Goal: Transaction & Acquisition: Purchase product/service

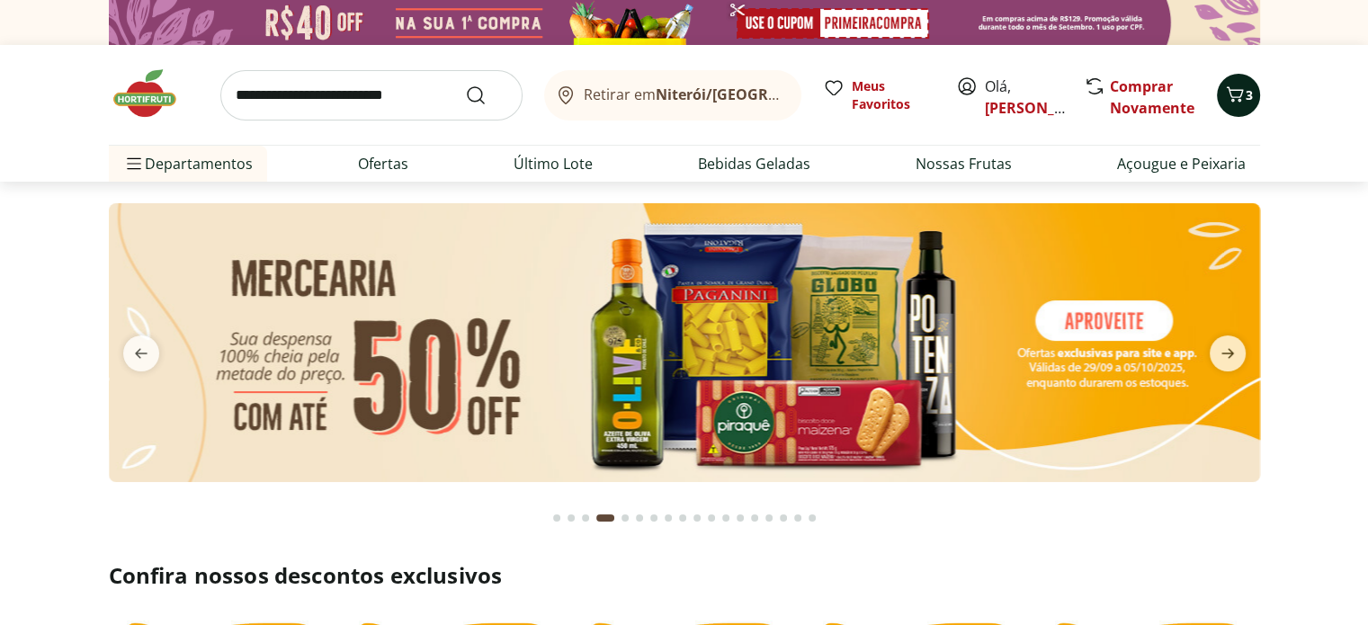
drag, startPoint x: 0, startPoint y: 0, endPoint x: 1235, endPoint y: 89, distance: 1238.2
click at [1235, 89] on icon "Carrinho" at bounding box center [1234, 93] width 17 height 15
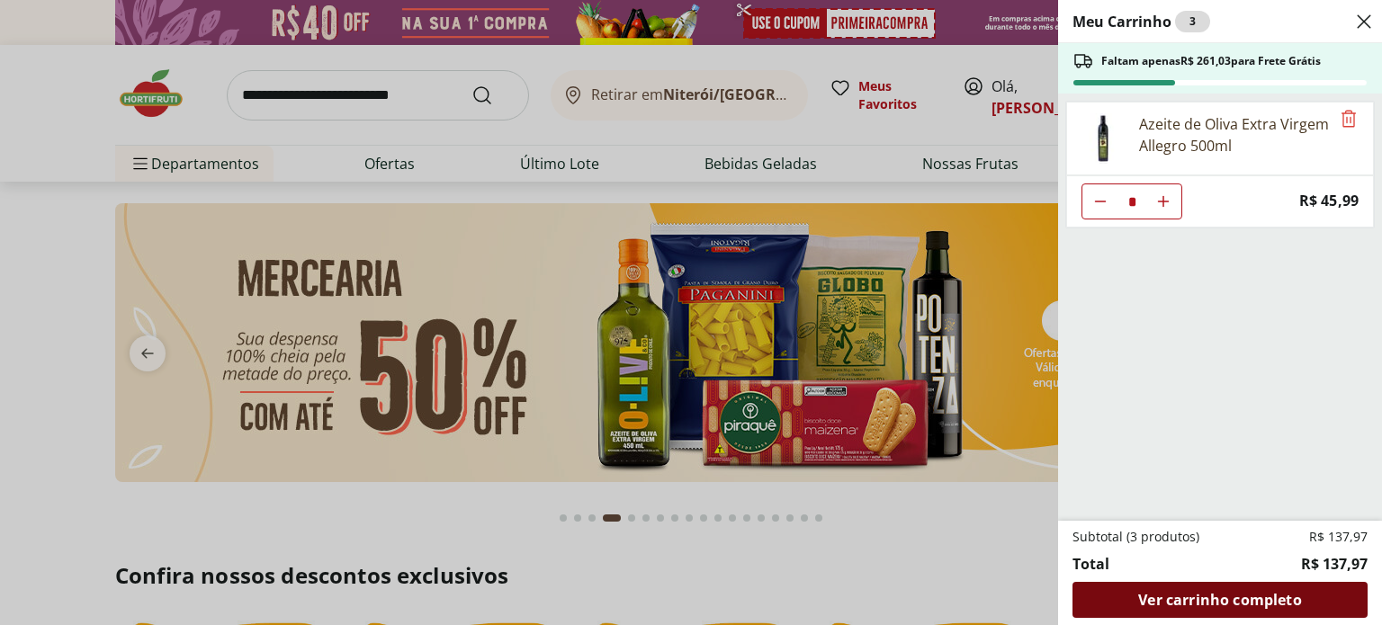
click at [1237, 600] on span "Ver carrinho completo" at bounding box center [1219, 600] width 163 height 14
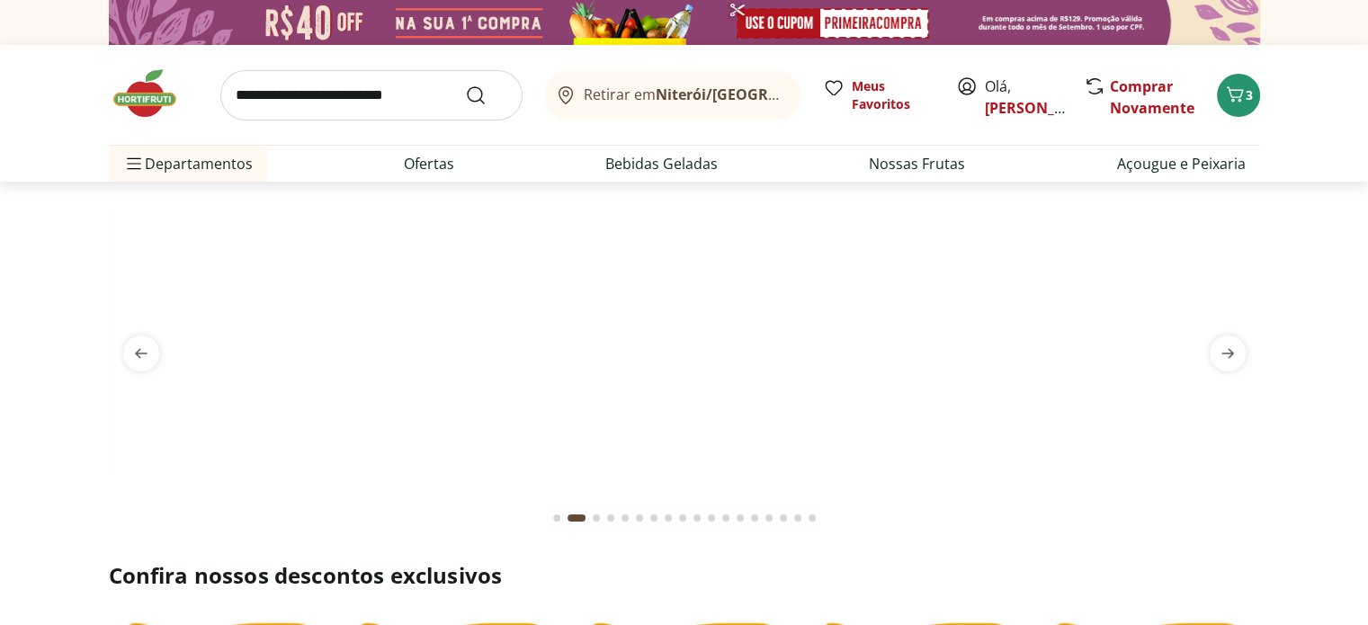
click at [300, 99] on input "search" at bounding box center [371, 95] width 302 height 50
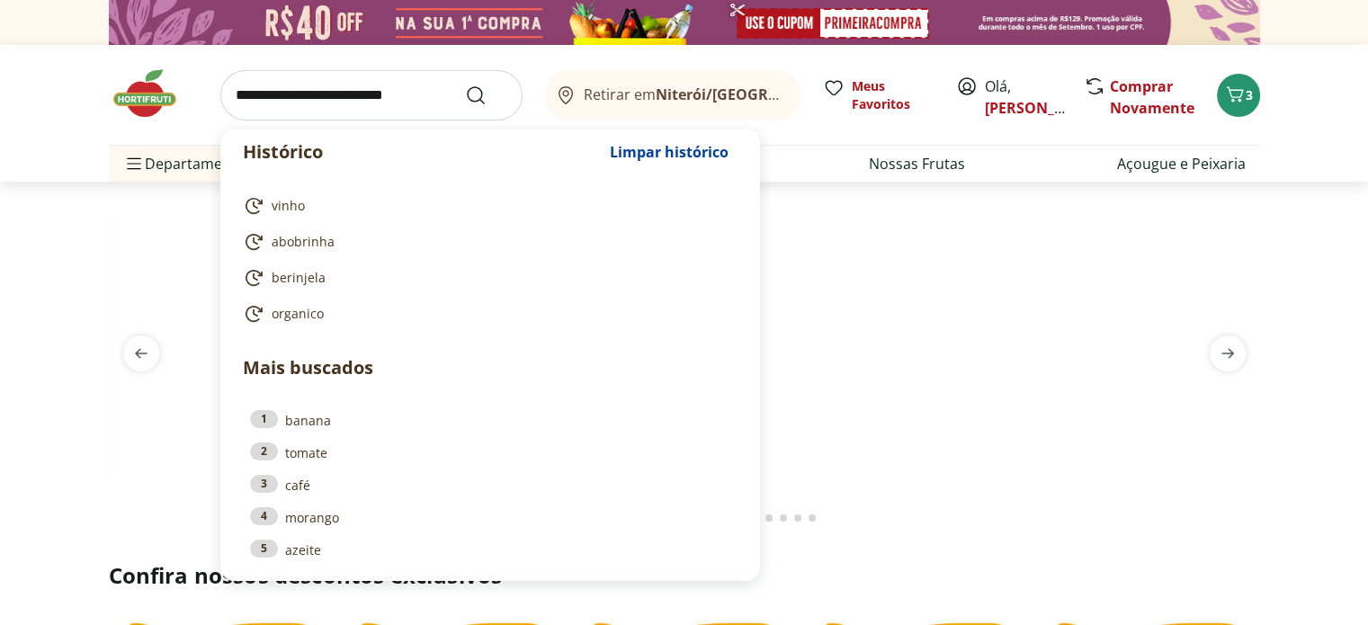
click at [47, 121] on header "Retirar em Niterói/RJ Olá, Marcos 3 Histórico Limpar histórico vinho abobrinha …" at bounding box center [684, 113] width 1368 height 137
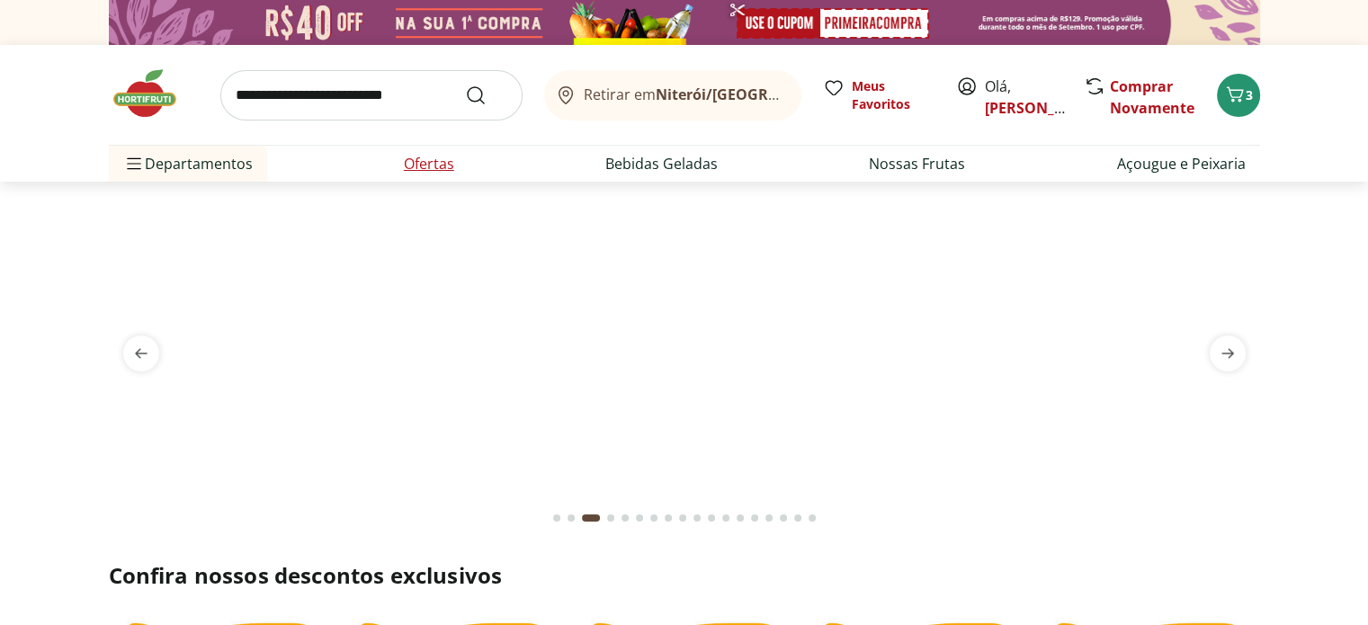
click at [410, 163] on link "Ofertas" at bounding box center [429, 164] width 50 height 22
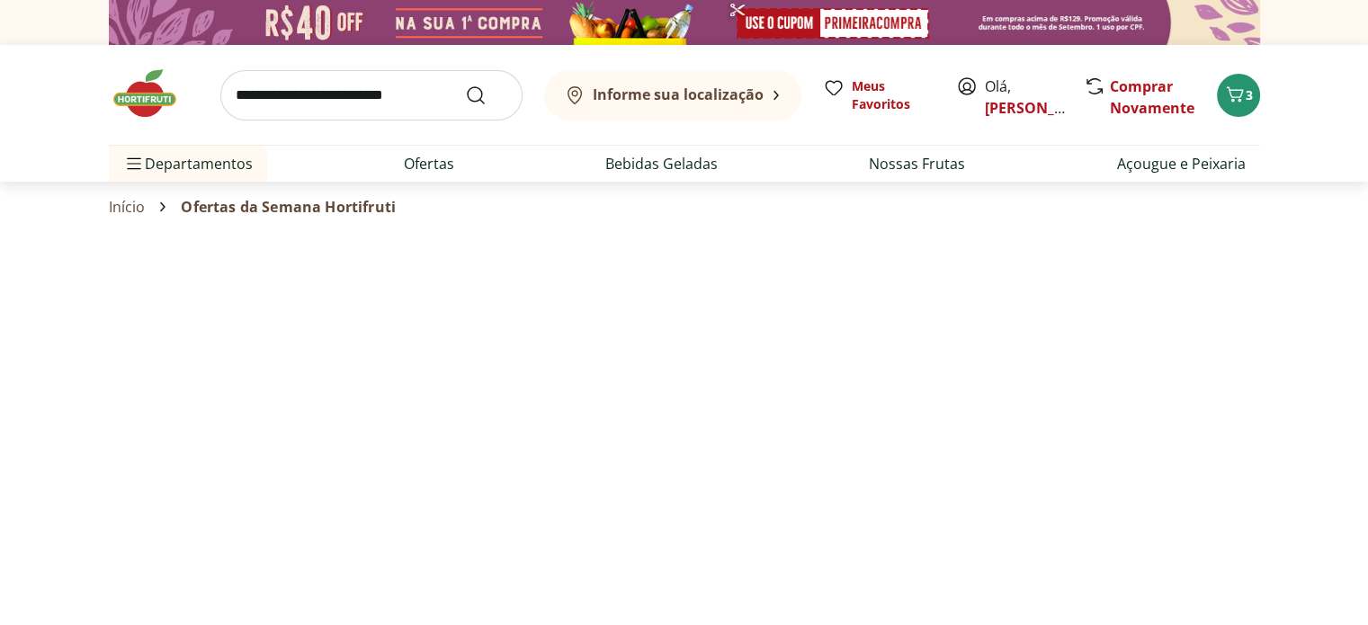
select select "**********"
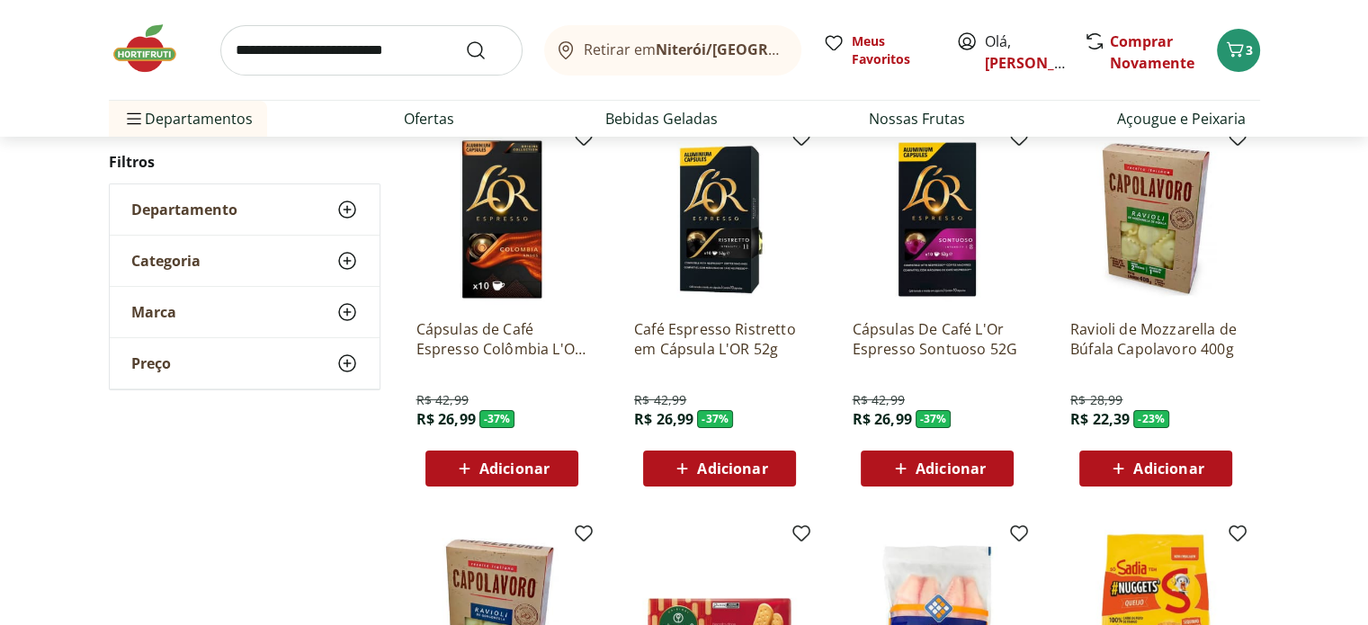
scroll to position [183, 0]
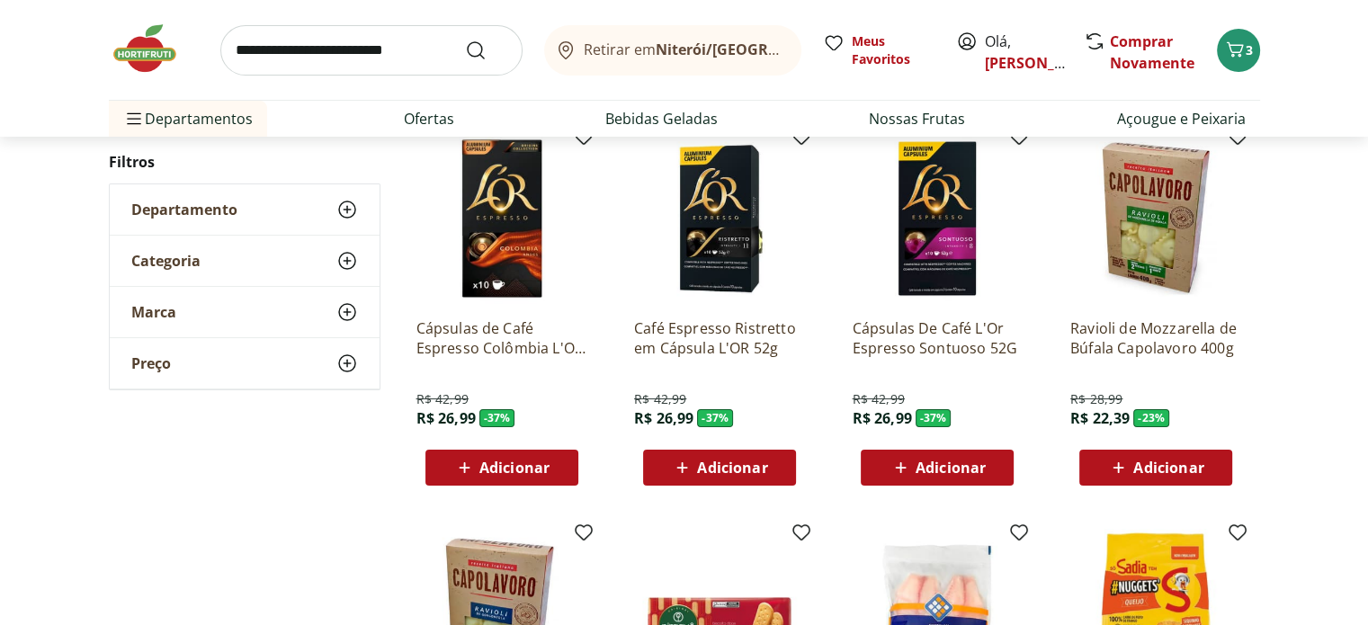
click at [1164, 461] on span "Adicionar" at bounding box center [1168, 468] width 70 height 14
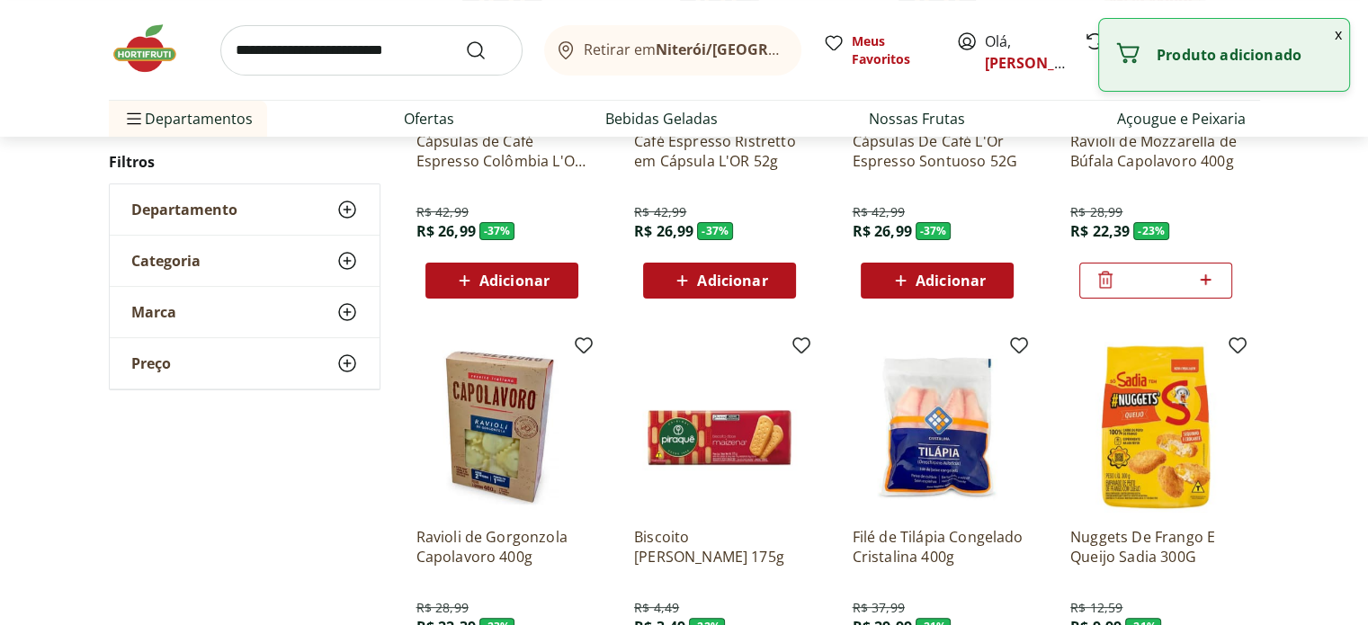
scroll to position [604, 0]
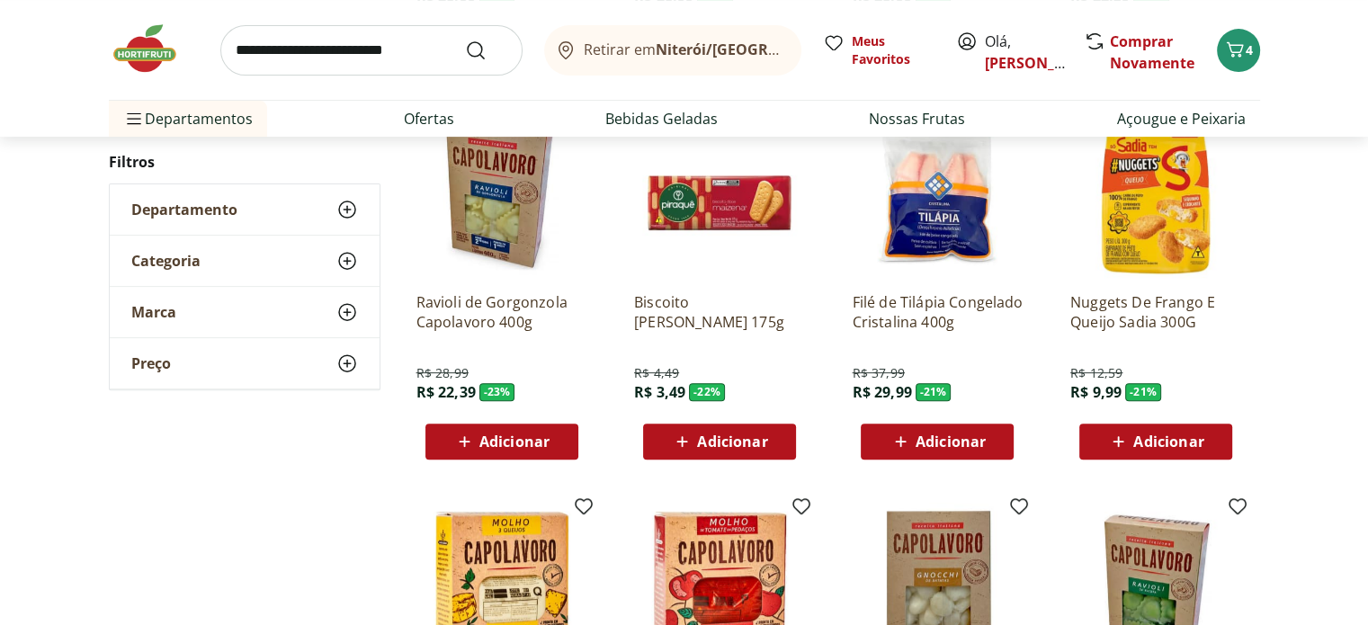
click at [515, 445] on span "Adicionar" at bounding box center [514, 441] width 70 height 14
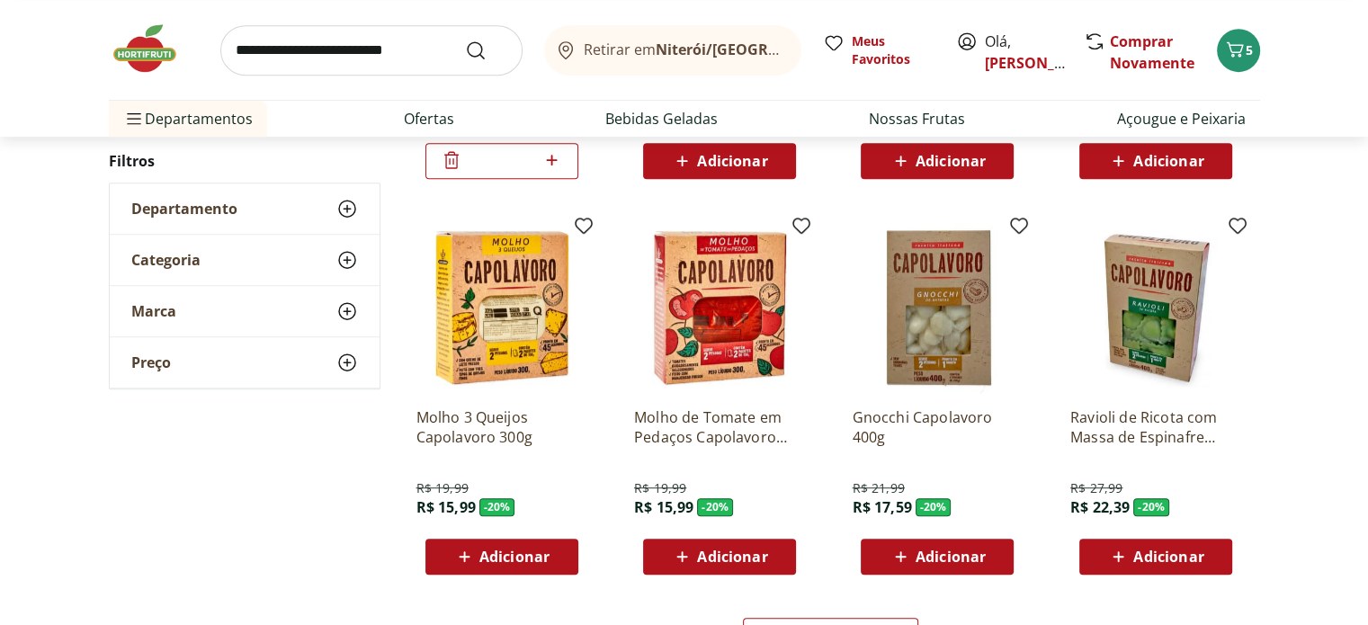
scroll to position [1011, 0]
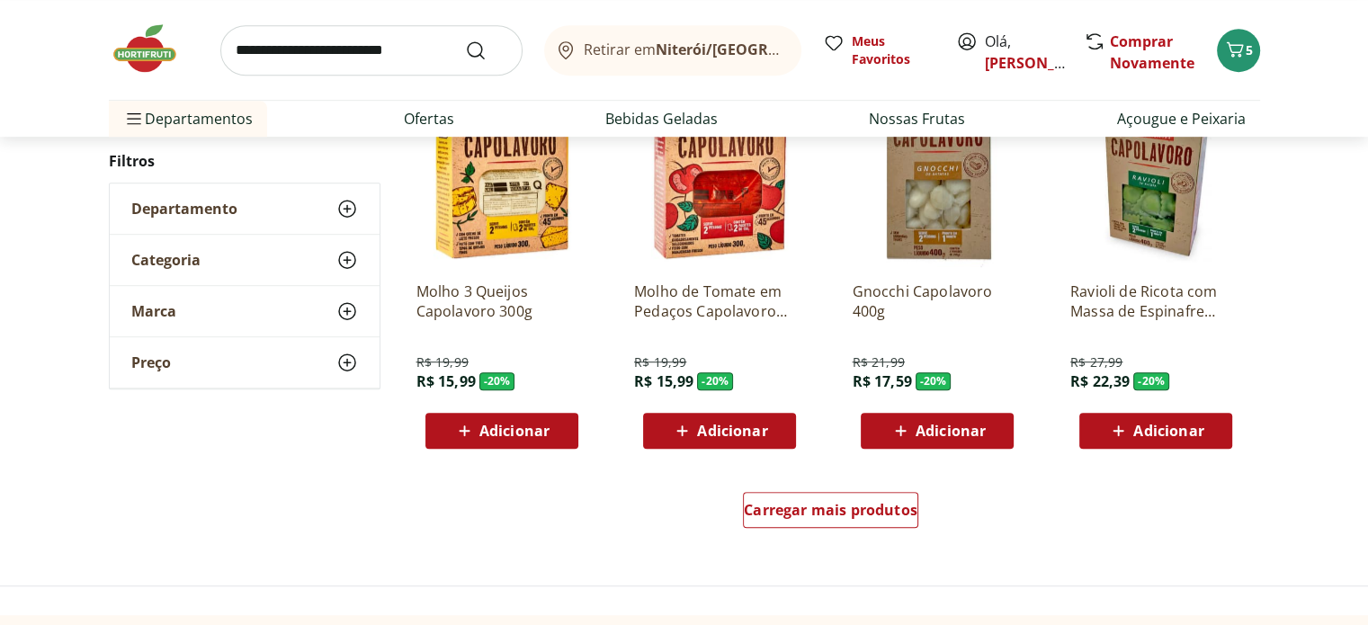
click at [946, 437] on span "Adicionar" at bounding box center [951, 431] width 70 height 14
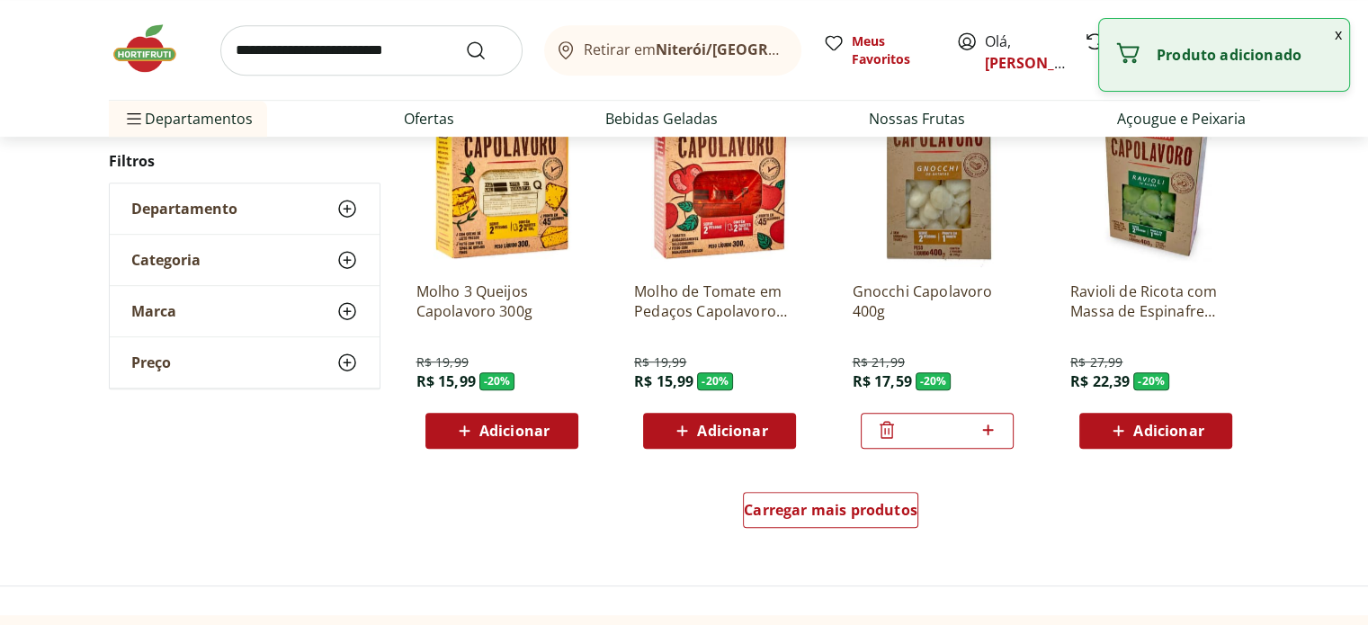
click at [1137, 427] on span "Adicionar" at bounding box center [1168, 431] width 70 height 14
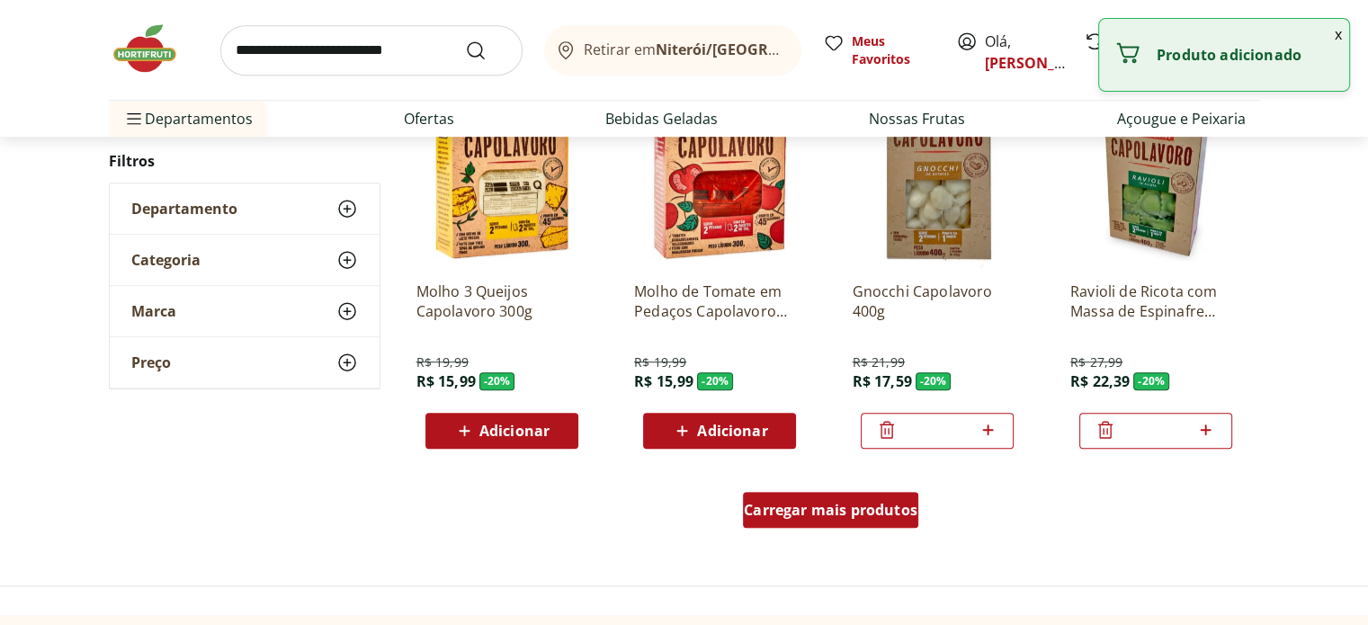
click at [864, 515] on span "Carregar mais produtos" at bounding box center [831, 510] width 174 height 14
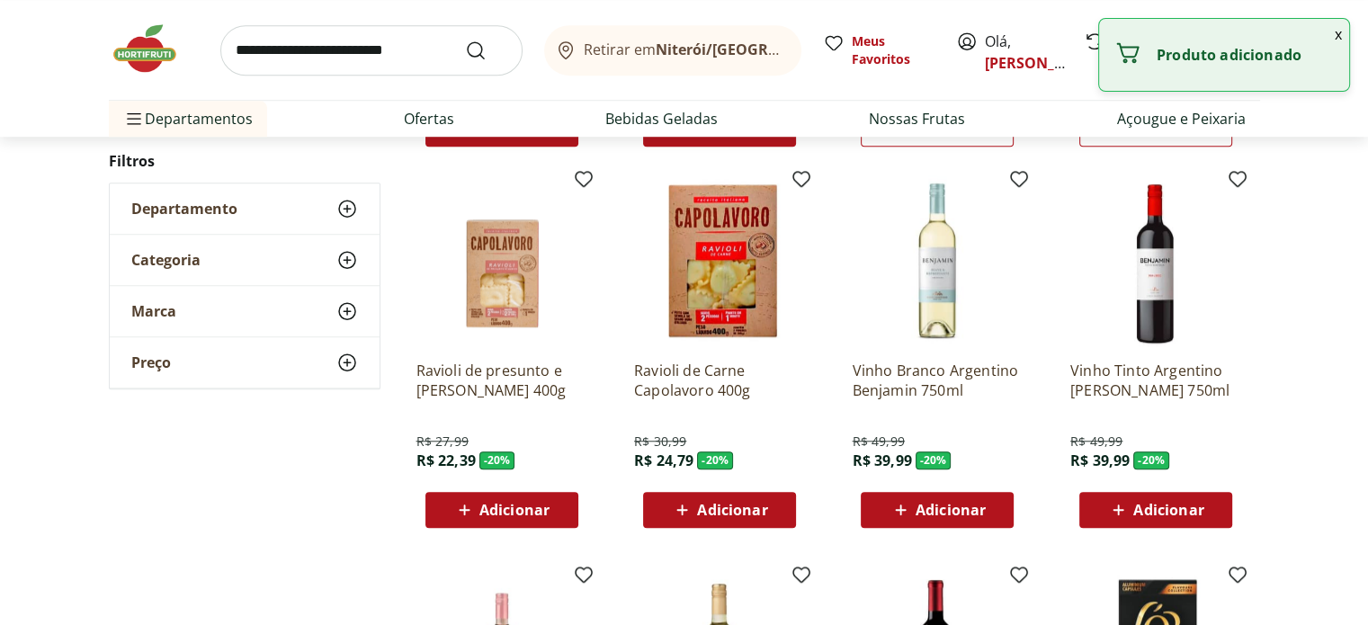
scroll to position [1317, 0]
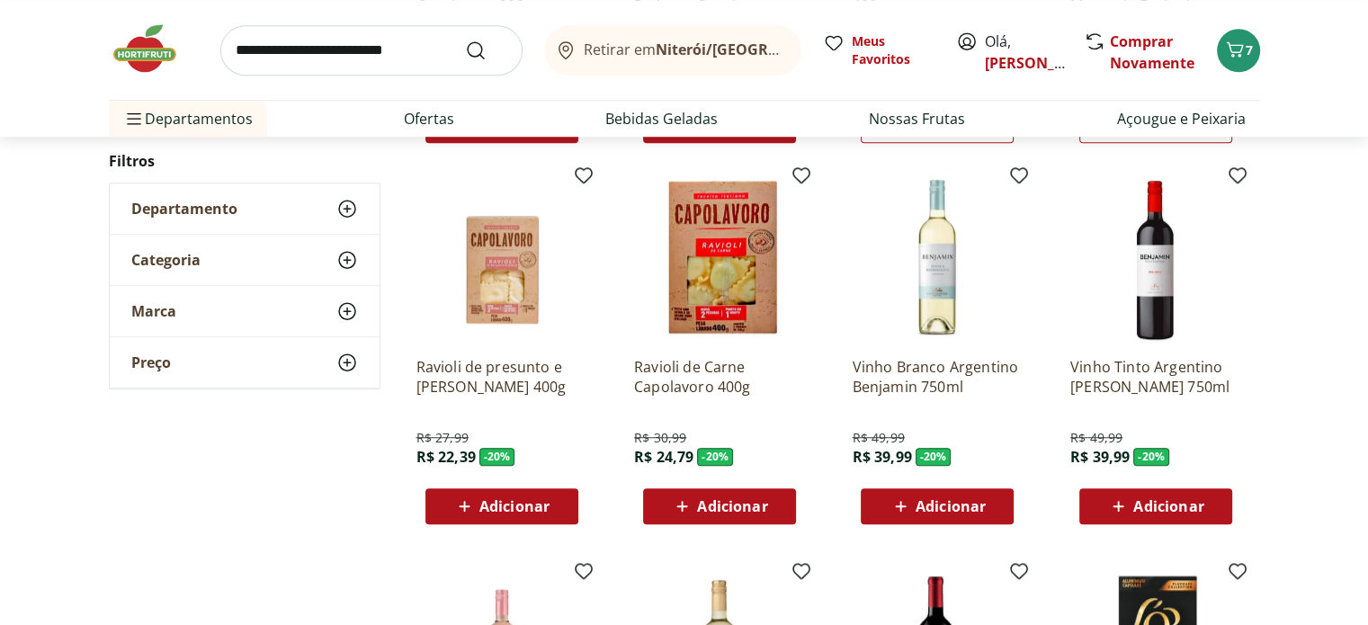
click at [716, 501] on span "Adicionar" at bounding box center [732, 506] width 70 height 14
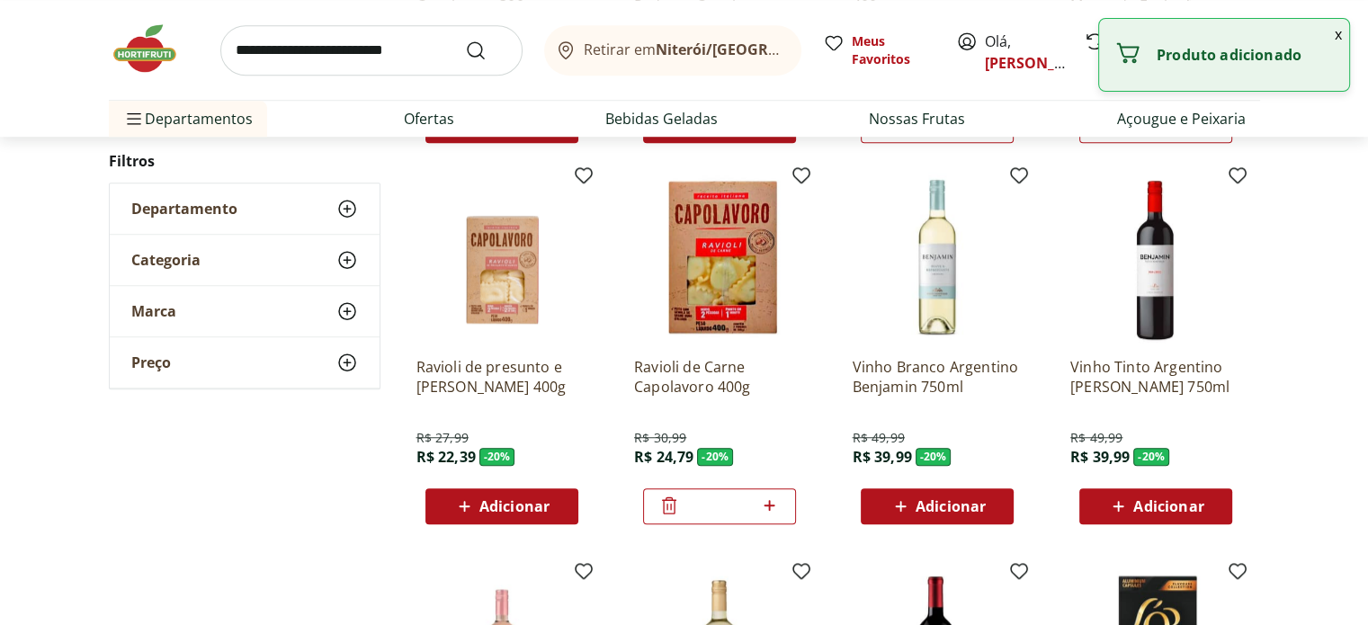
click at [521, 504] on span "Adicionar" at bounding box center [514, 506] width 70 height 14
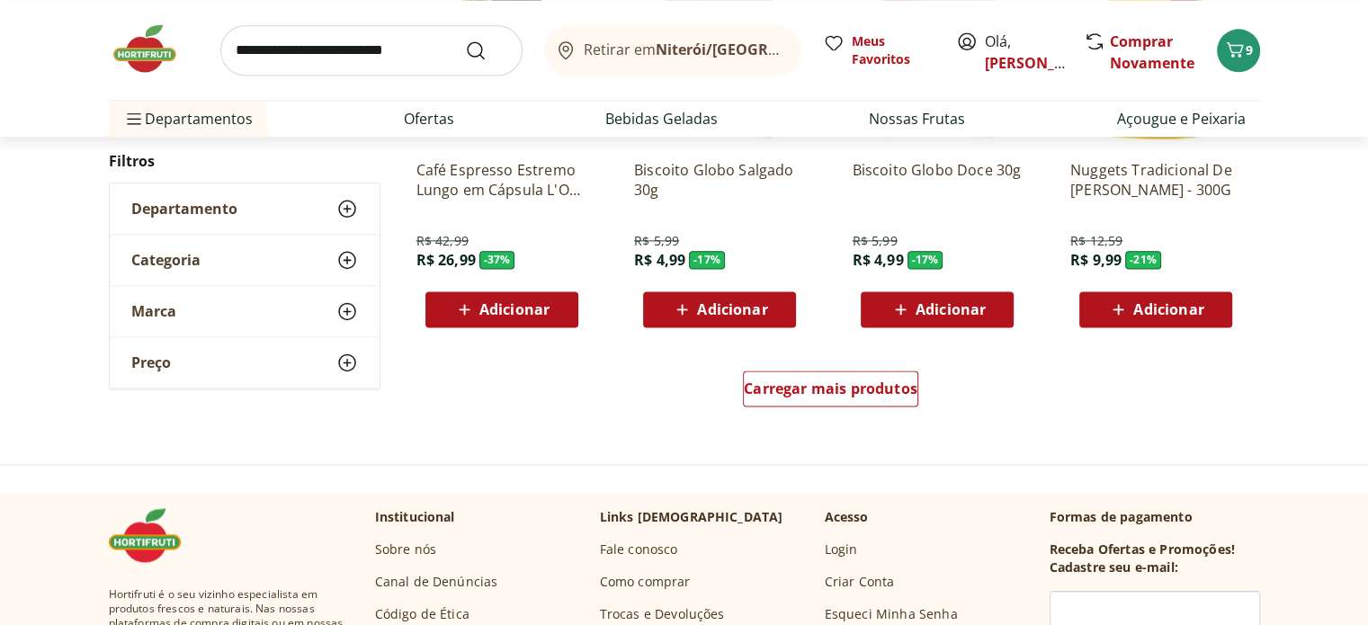
scroll to position [2304, 0]
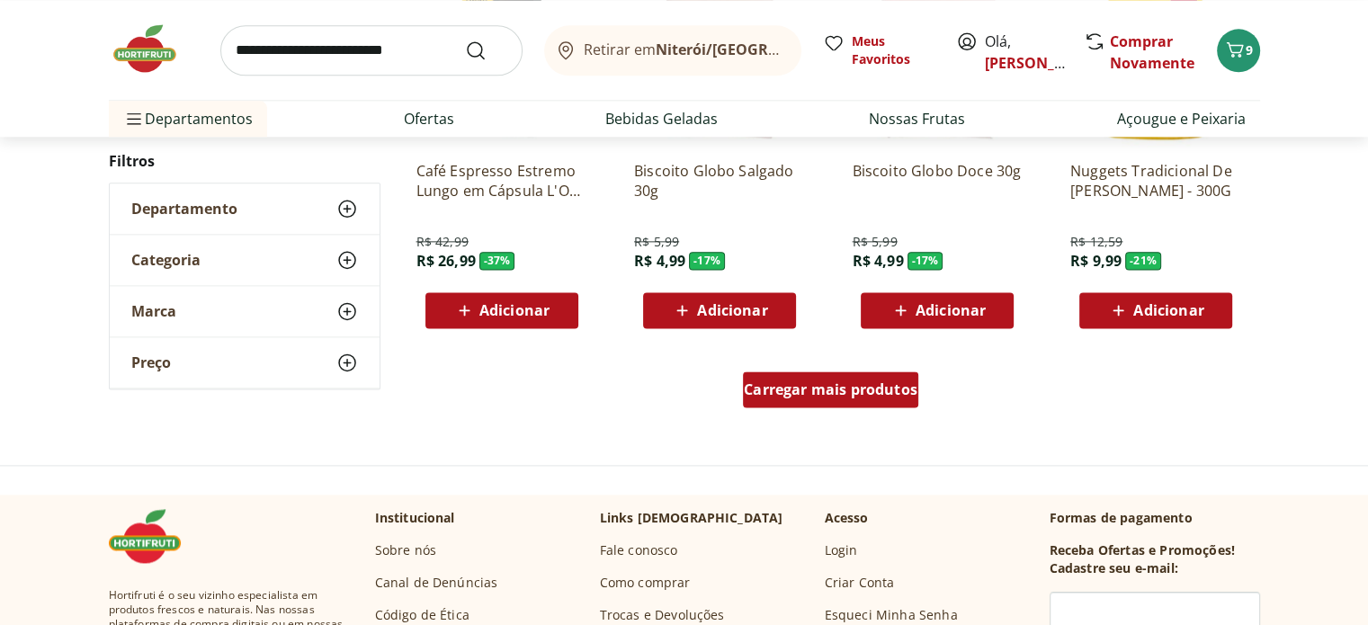
click at [837, 382] on span "Carregar mais produtos" at bounding box center [831, 389] width 174 height 14
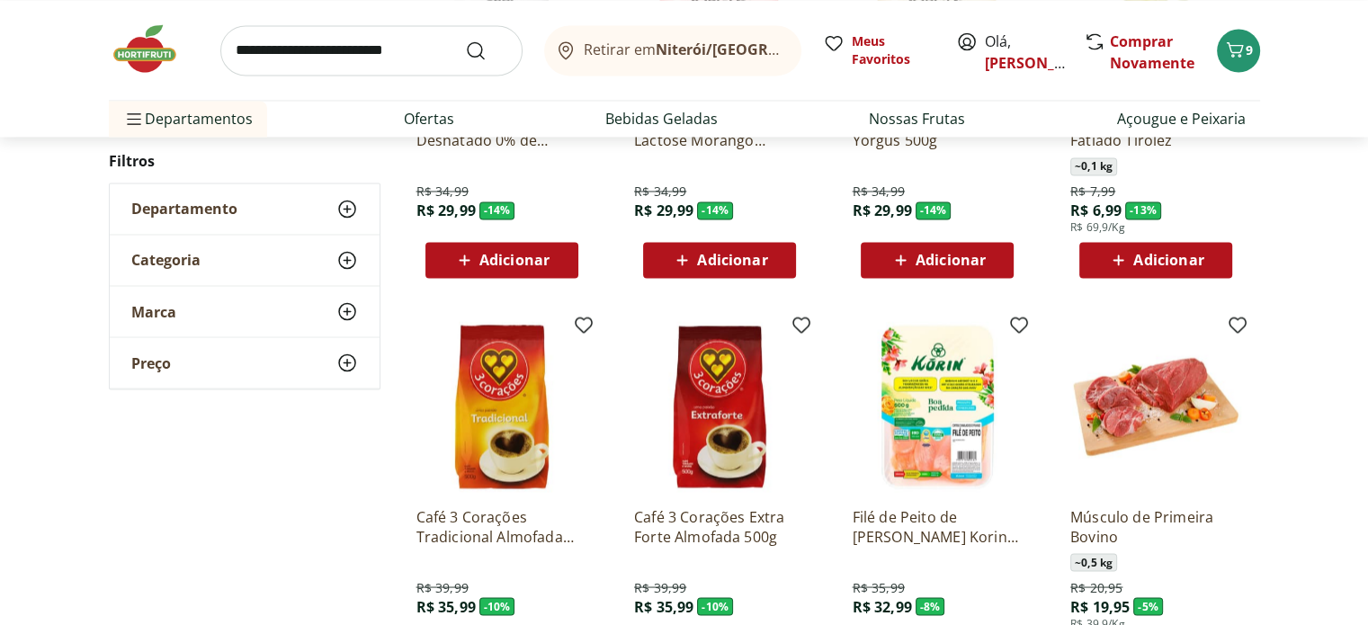
scroll to position [3429, 0]
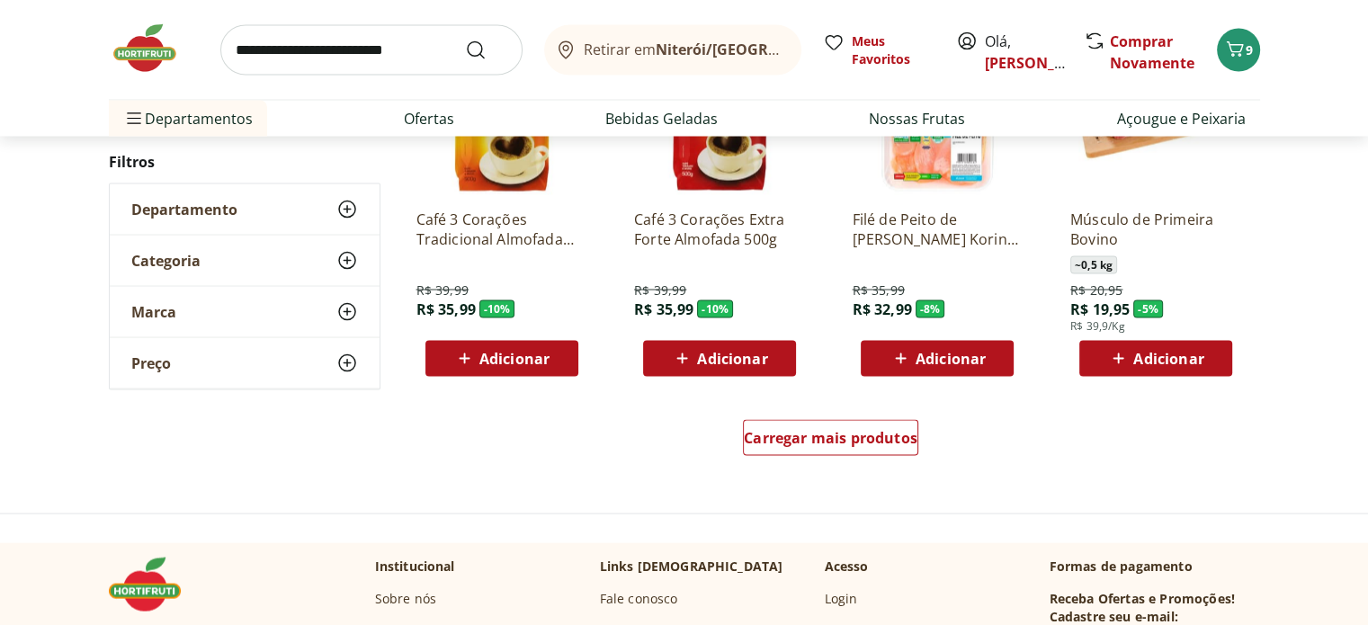
click at [389, 49] on input "search" at bounding box center [371, 50] width 302 height 50
type input "****"
click at [465, 40] on button "Submit Search" at bounding box center [486, 51] width 43 height 22
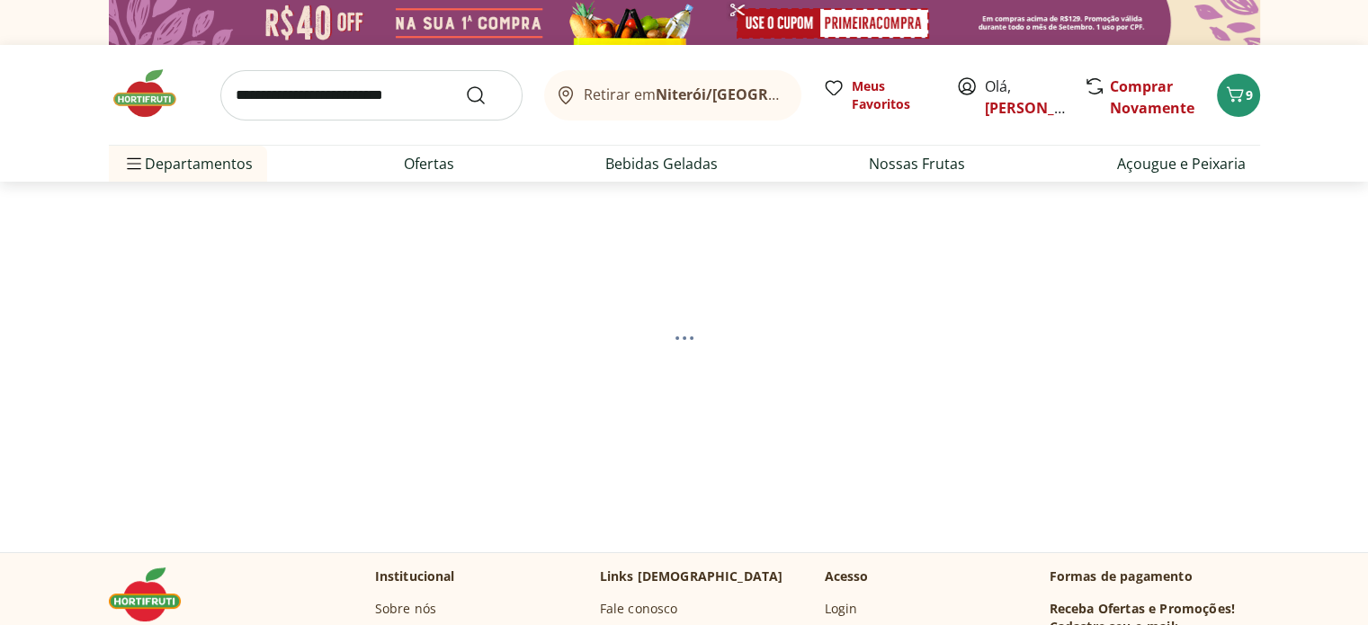
select select "**********"
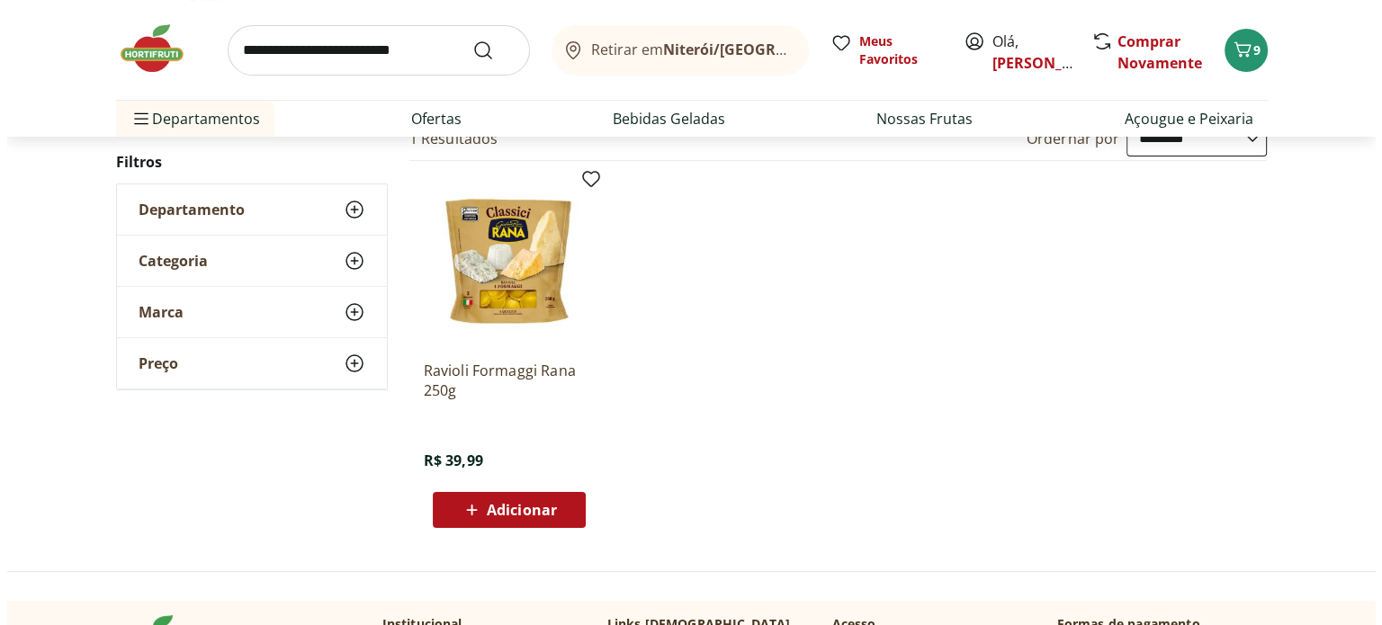
scroll to position [205, 0]
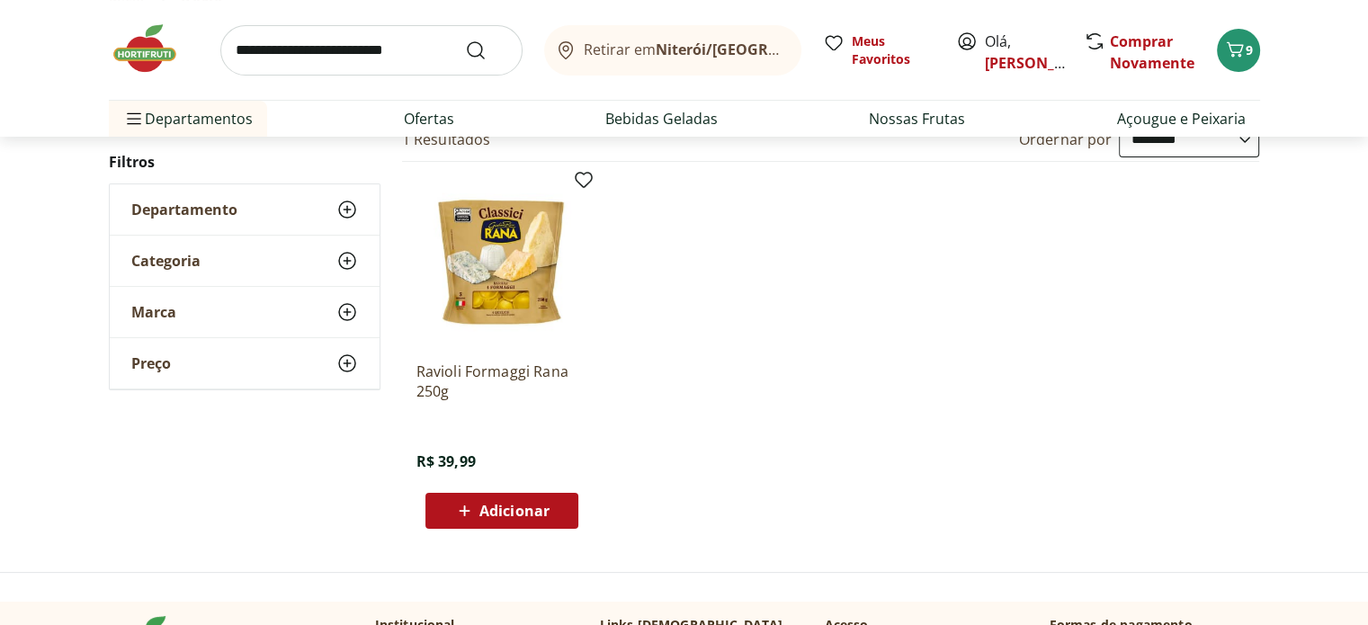
click at [523, 509] on span "Adicionar" at bounding box center [514, 511] width 70 height 14
click at [1247, 45] on span "10" at bounding box center [1249, 49] width 14 height 17
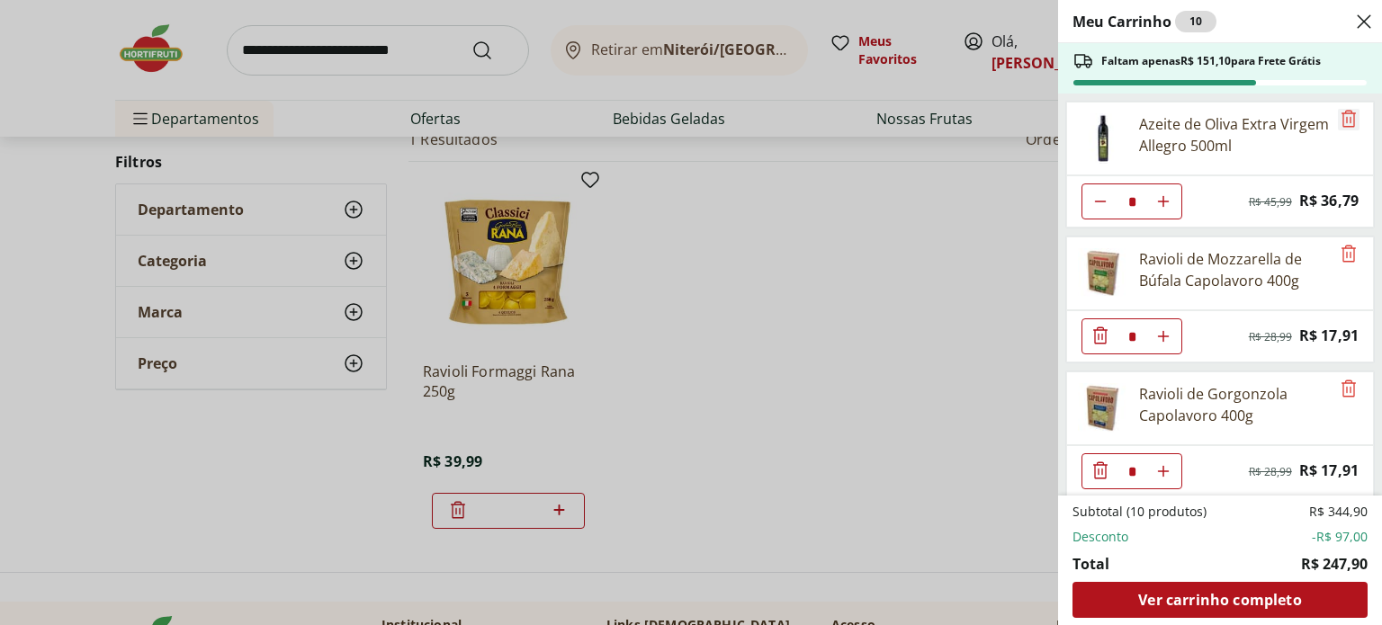
click at [1338, 116] on icon "Remove" at bounding box center [1349, 119] width 22 height 22
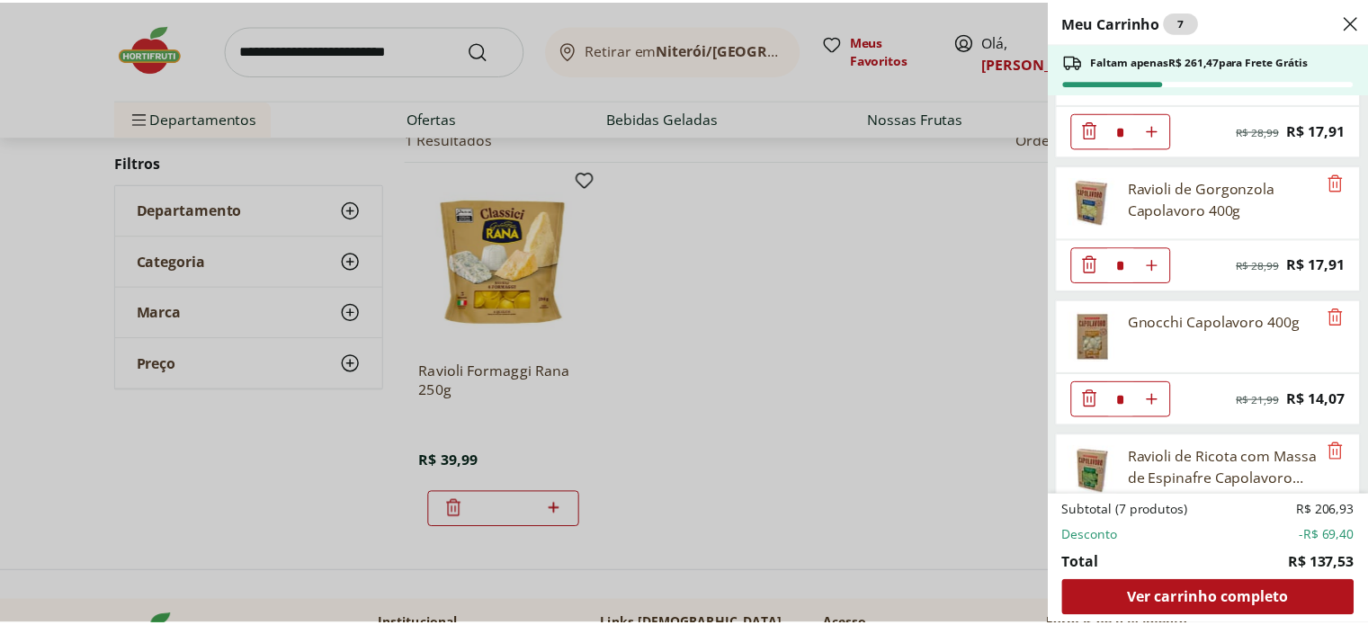
scroll to position [0, 0]
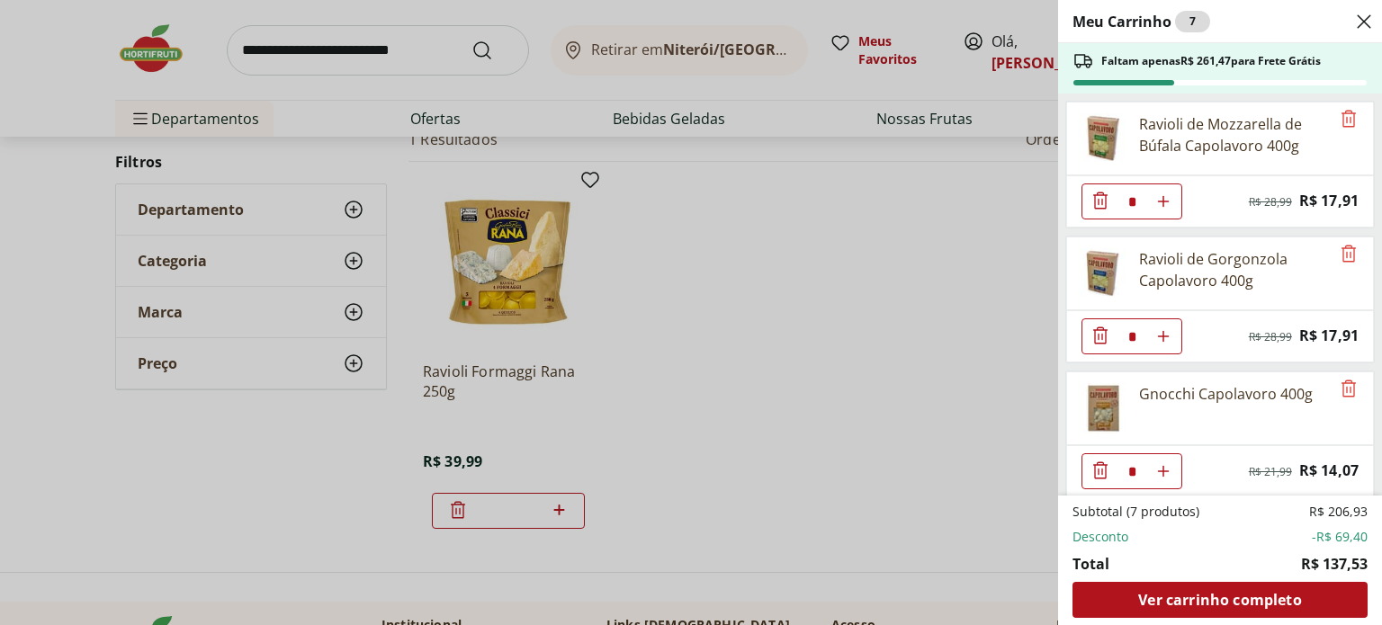
click at [156, 49] on div "Meu Carrinho 7 Faltam apenas R$ 261,47 para Frete Grátis Ravioli de Mozzarella …" at bounding box center [691, 312] width 1382 height 625
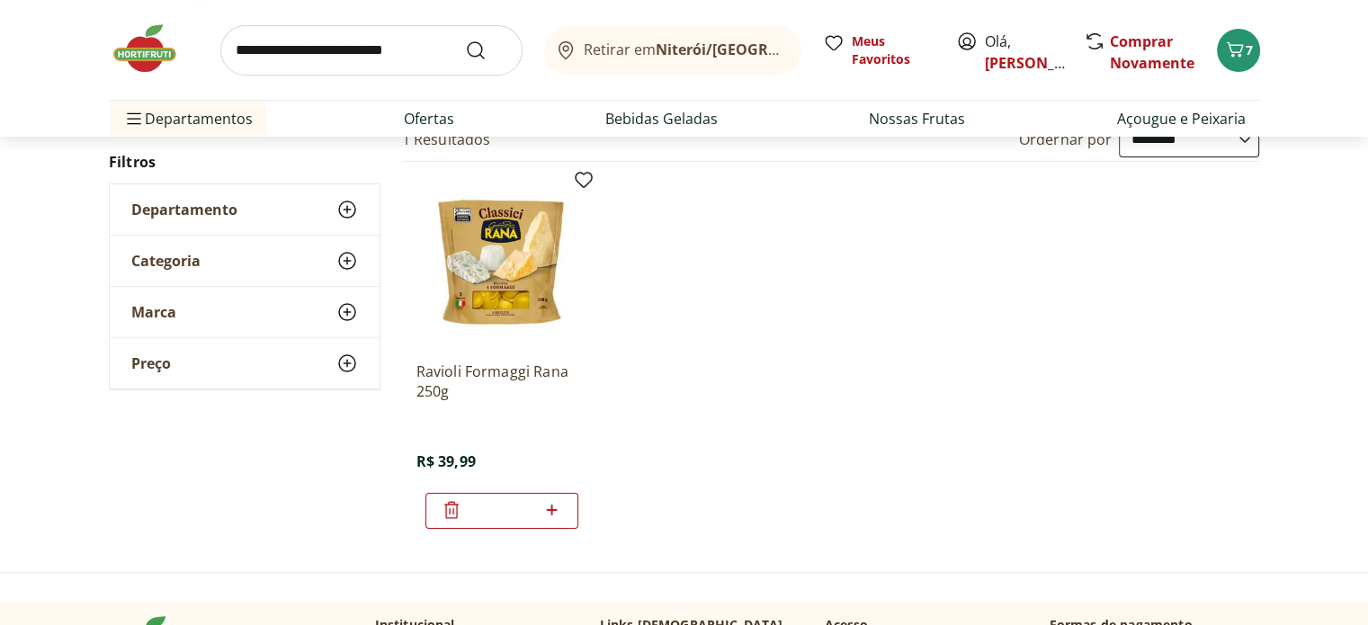
click at [156, 49] on img at bounding box center [154, 49] width 90 height 54
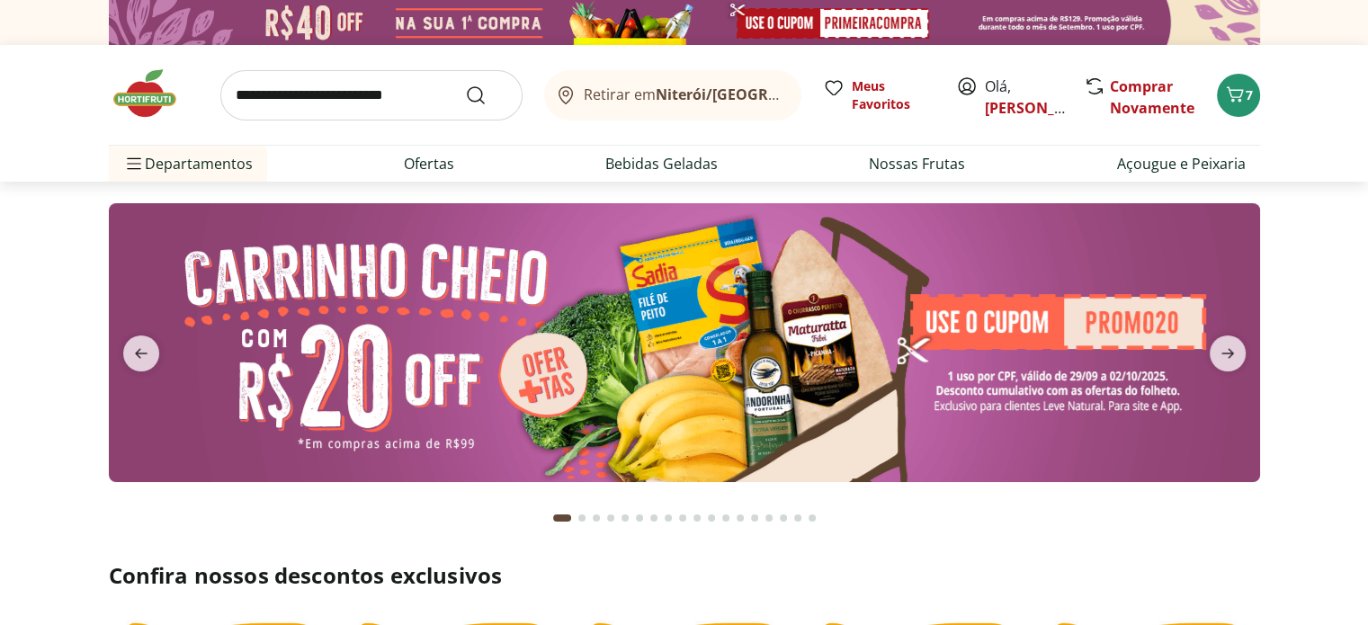
click at [383, 92] on input "search" at bounding box center [371, 95] width 302 height 50
type input "*******"
click at [465, 85] on button "Submit Search" at bounding box center [486, 96] width 43 height 22
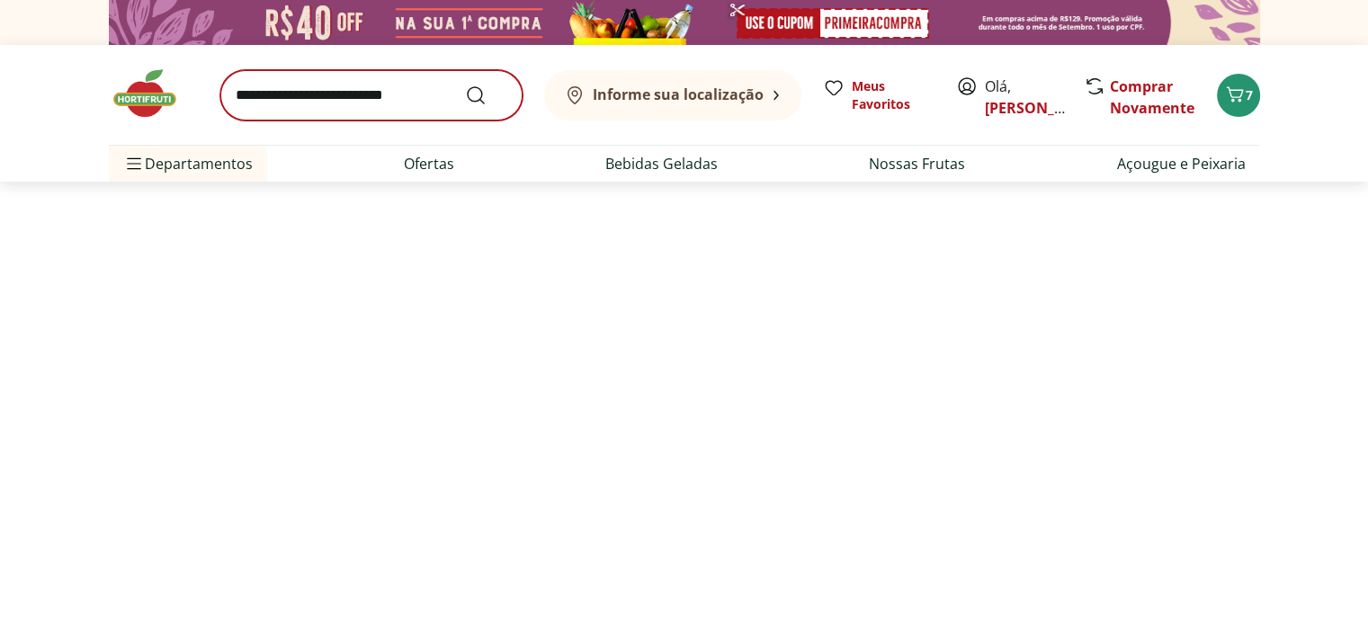
select select "**********"
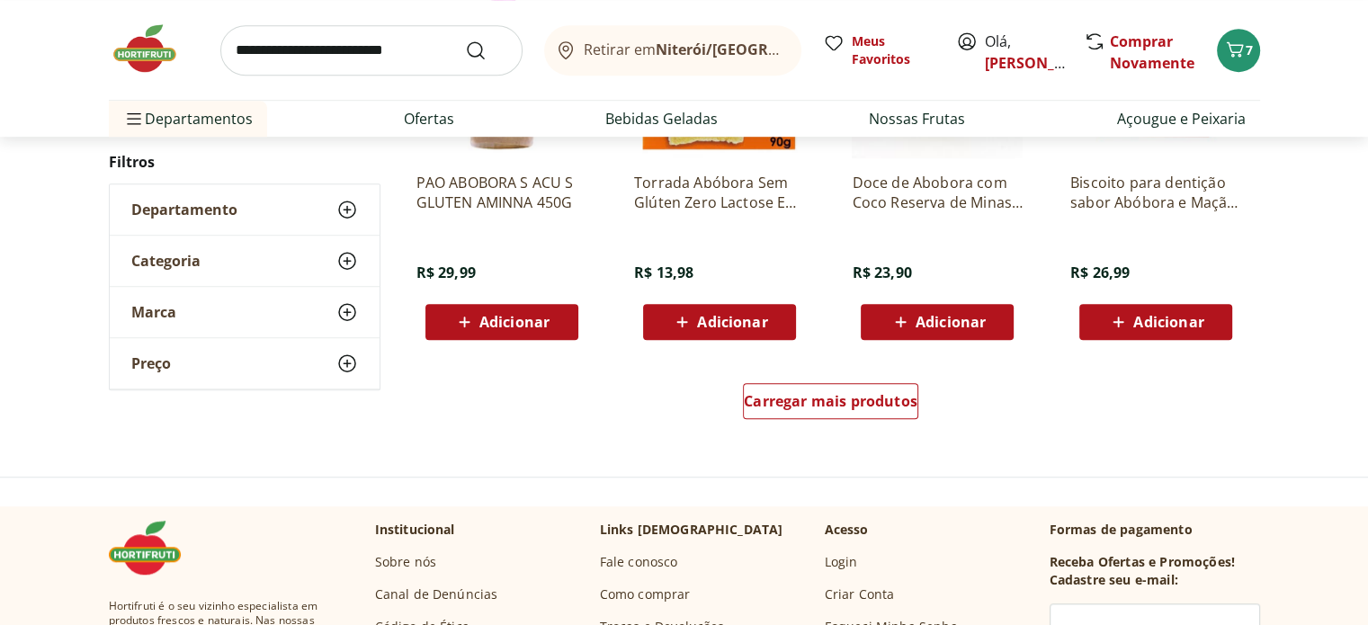
scroll to position [1186, 0]
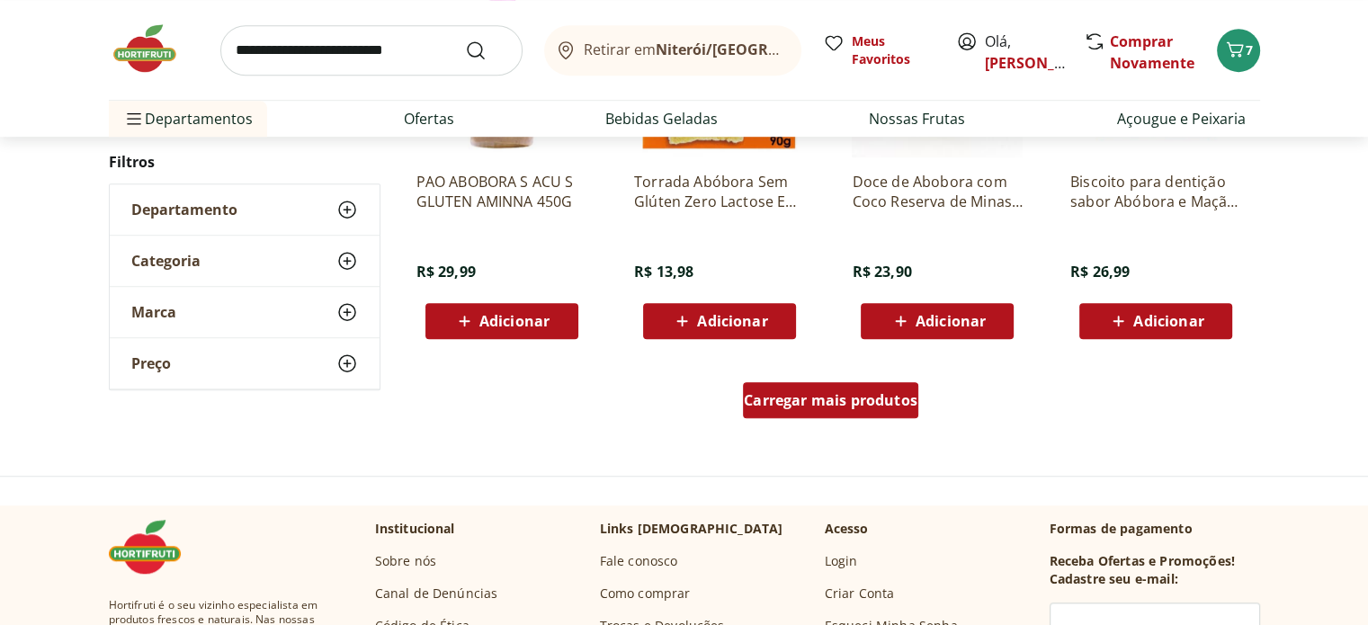
click at [817, 397] on span "Carregar mais produtos" at bounding box center [831, 400] width 174 height 14
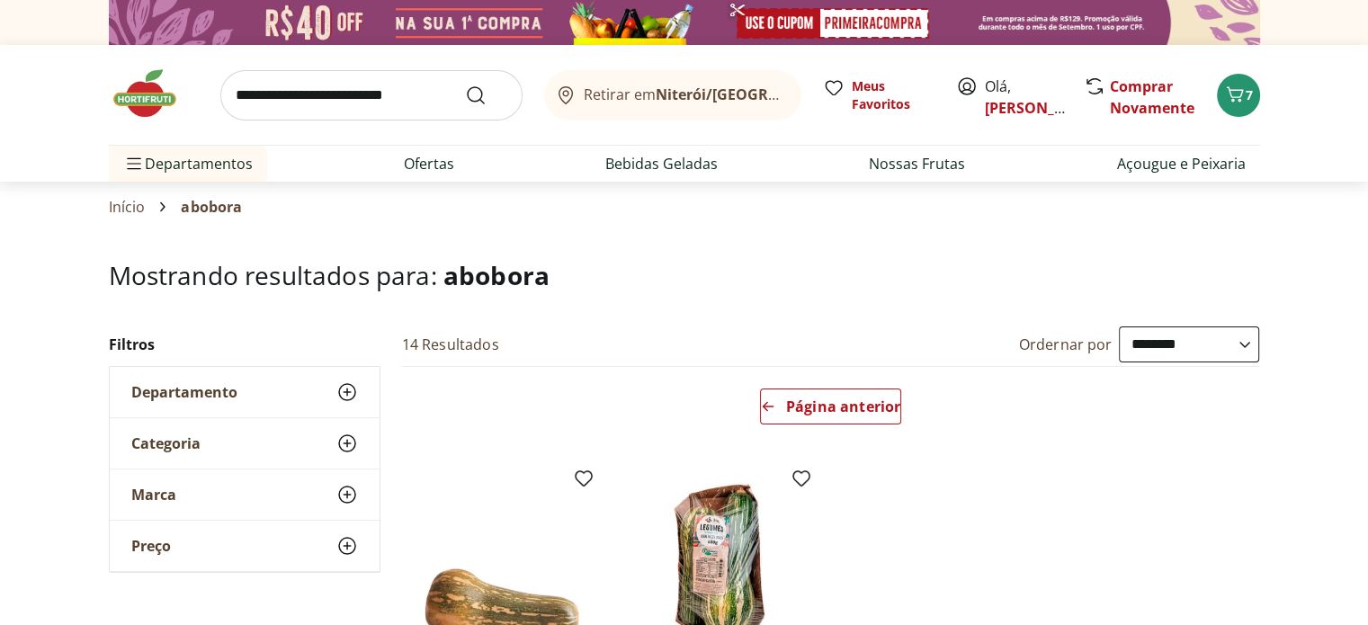
drag, startPoint x: 818, startPoint y: 400, endPoint x: 587, endPoint y: 546, distance: 272.5
click at [852, 399] on span "Página anterior" at bounding box center [843, 406] width 114 height 14
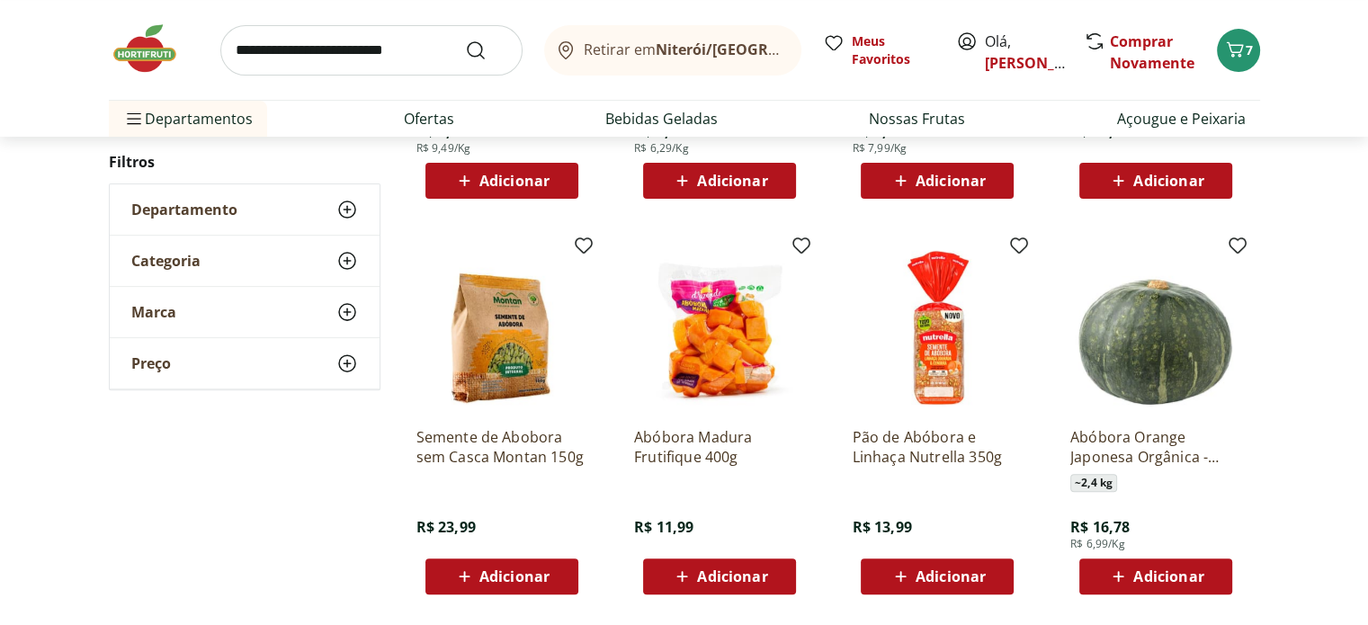
scroll to position [534, 0]
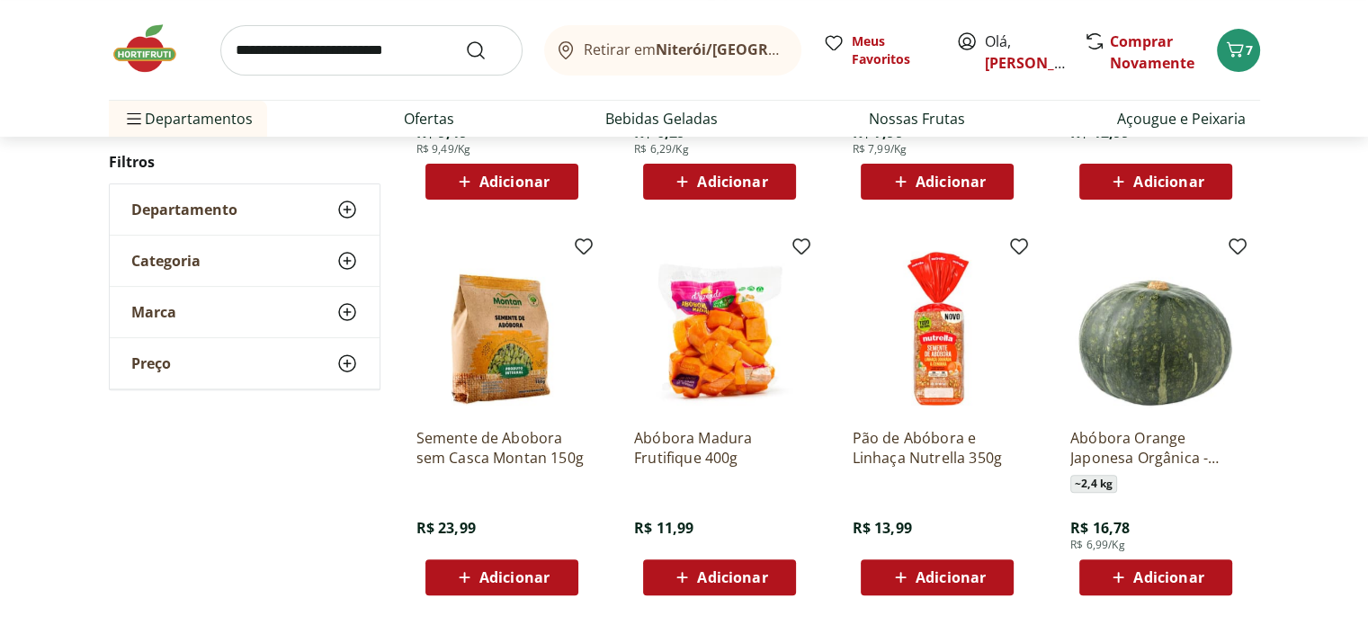
click at [1154, 586] on span "Adicionar" at bounding box center [1155, 578] width 96 height 22
click at [428, 125] on link "Ofertas" at bounding box center [429, 119] width 50 height 22
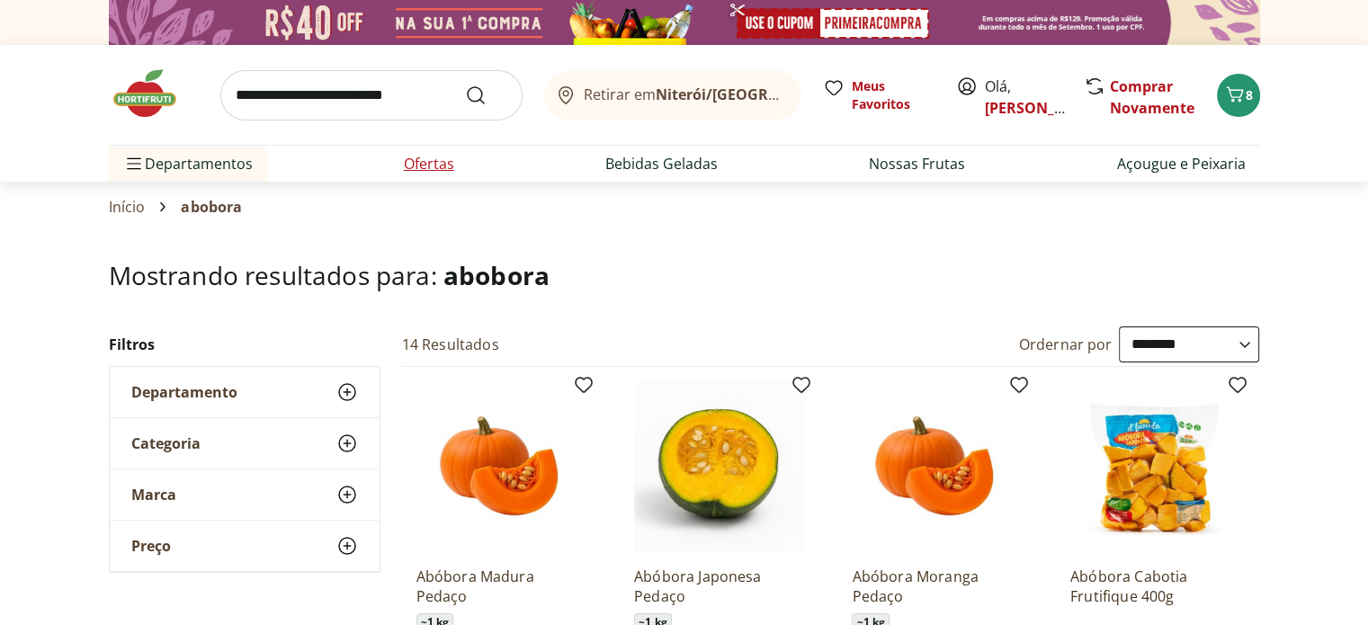
select select "**********"
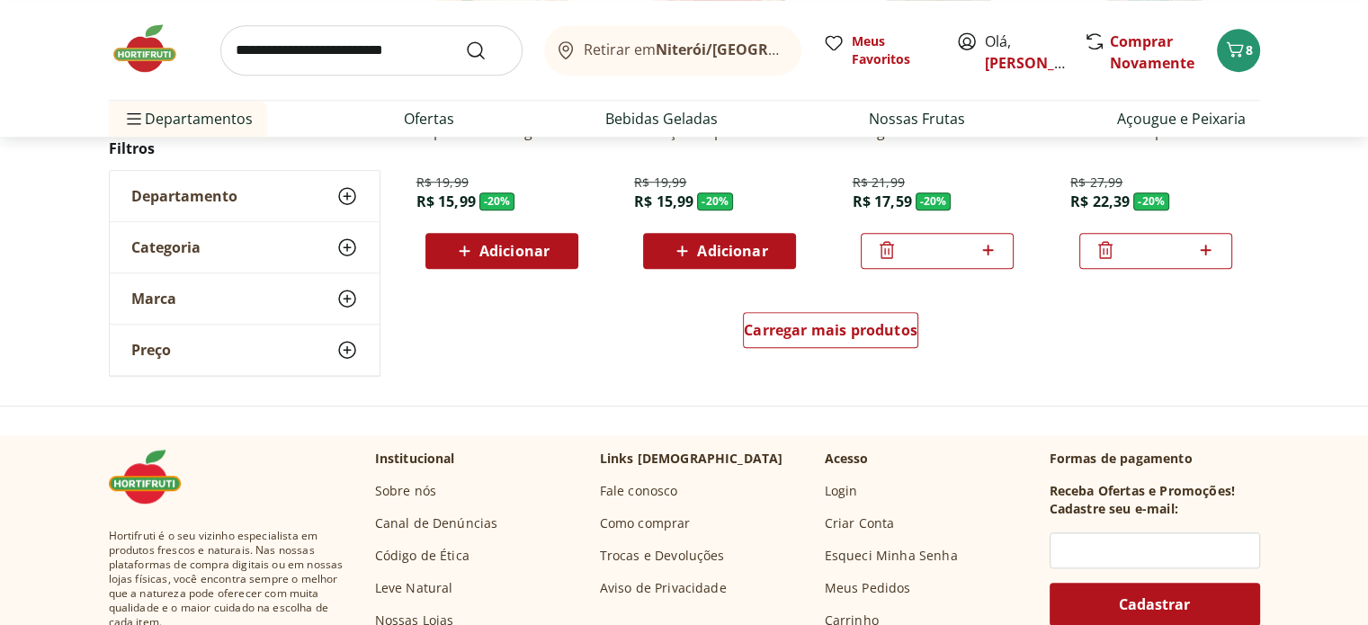
scroll to position [1193, 0]
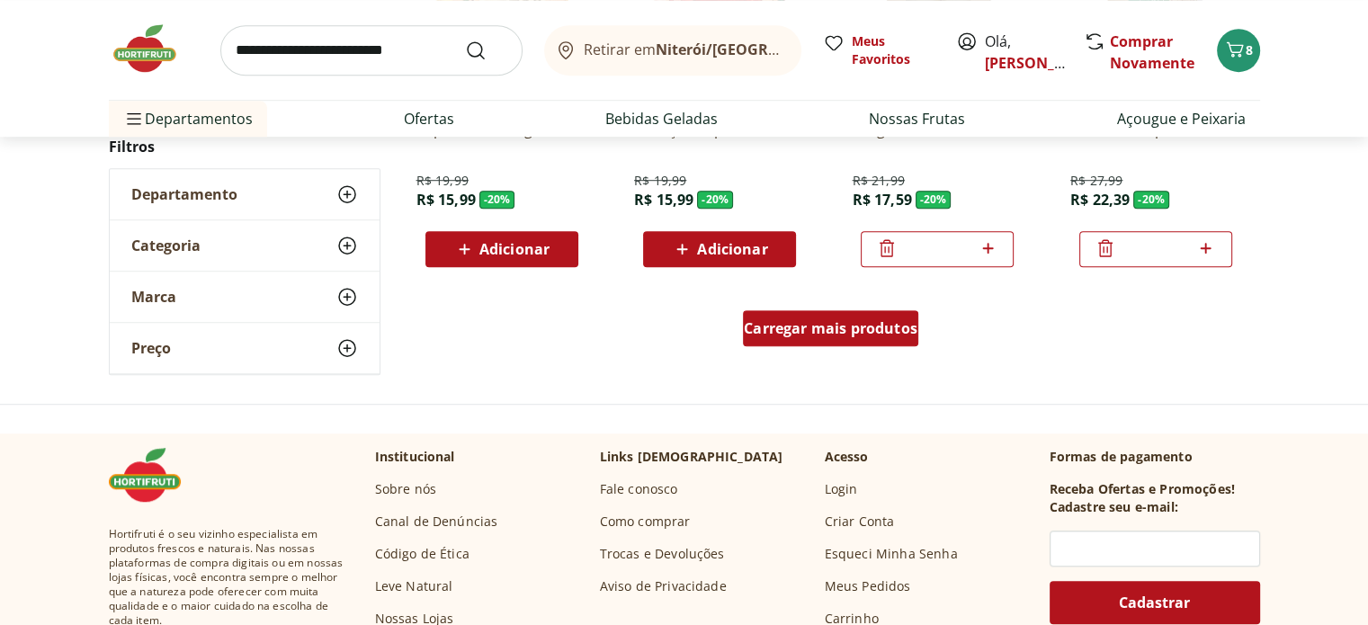
click at [784, 321] on span "Carregar mais produtos" at bounding box center [831, 328] width 174 height 14
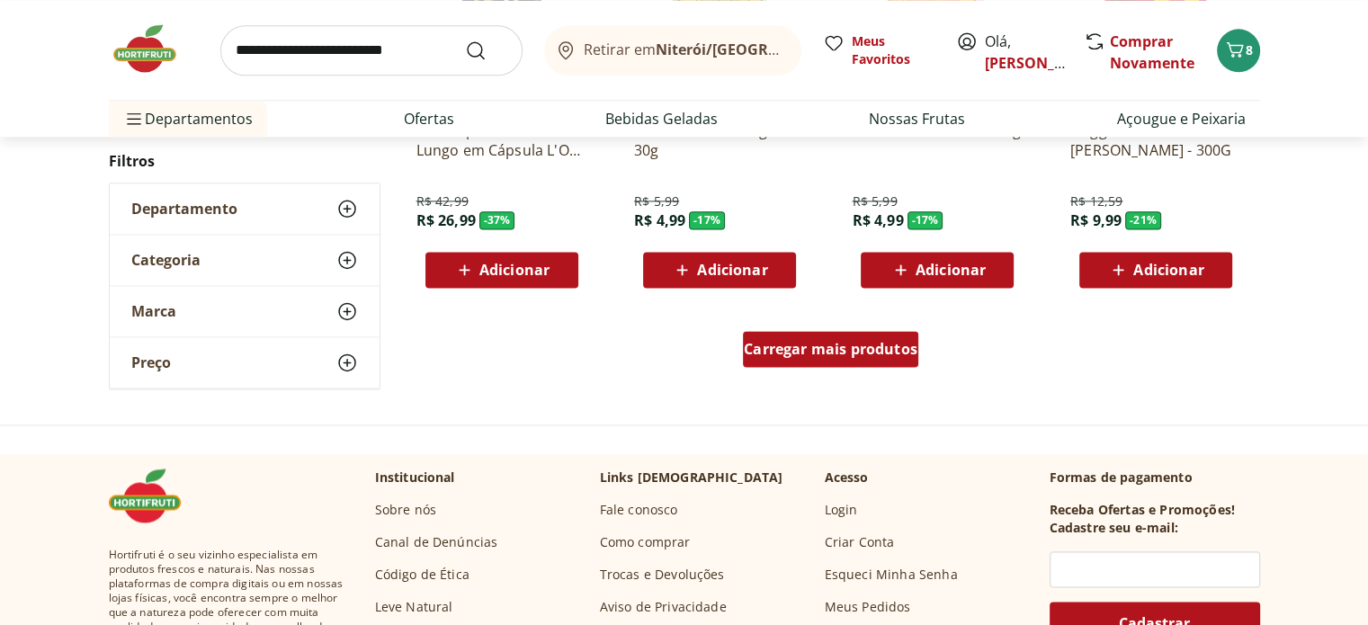
scroll to position [2346, 0]
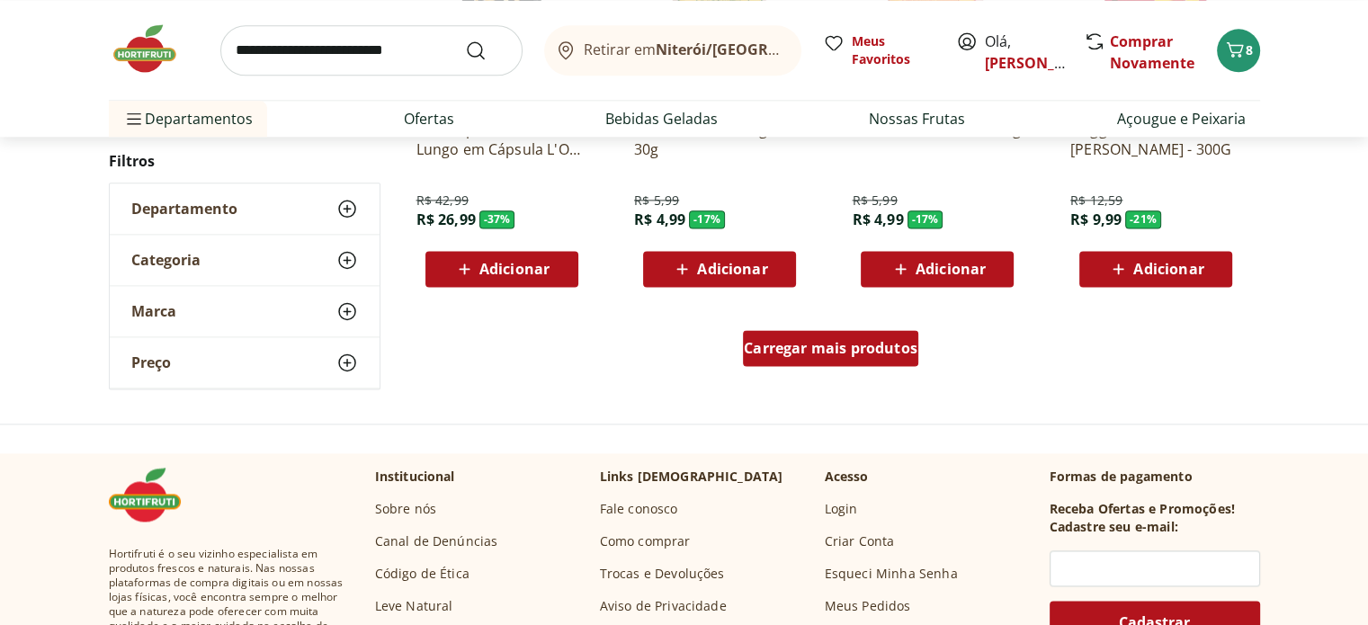
click at [802, 348] on span "Carregar mais produtos" at bounding box center [831, 348] width 174 height 14
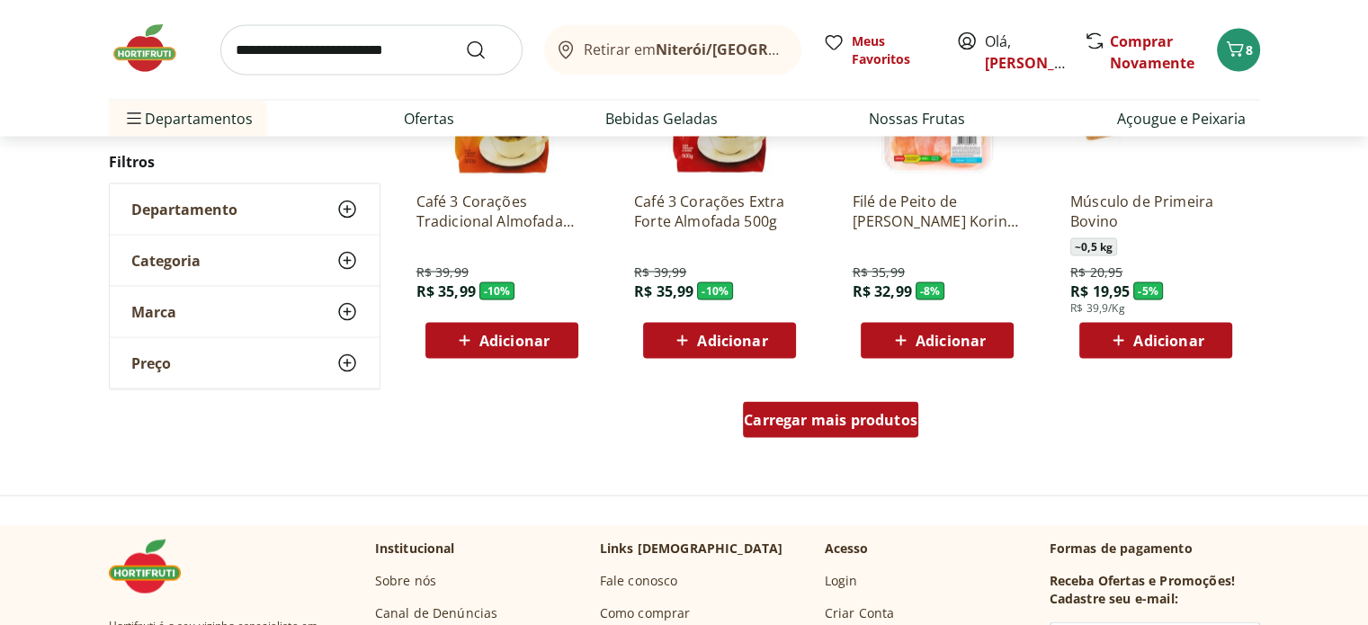
scroll to position [3490, 0]
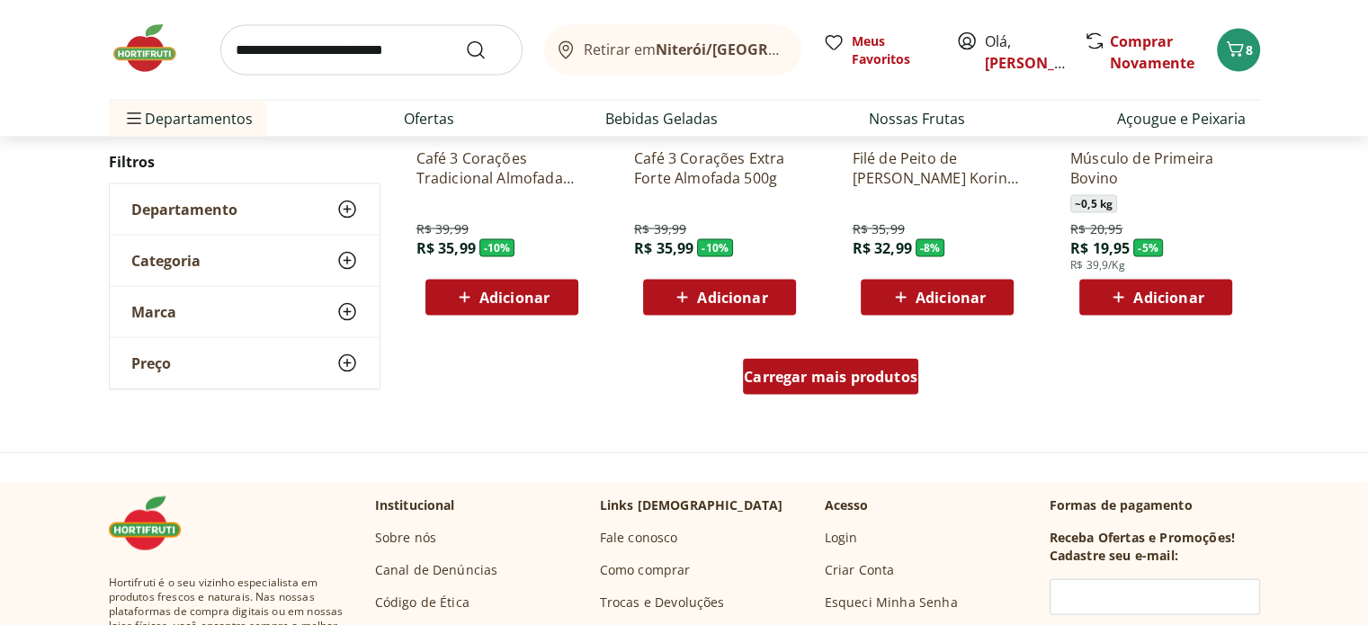
click at [807, 366] on div "Carregar mais produtos" at bounding box center [830, 377] width 175 height 36
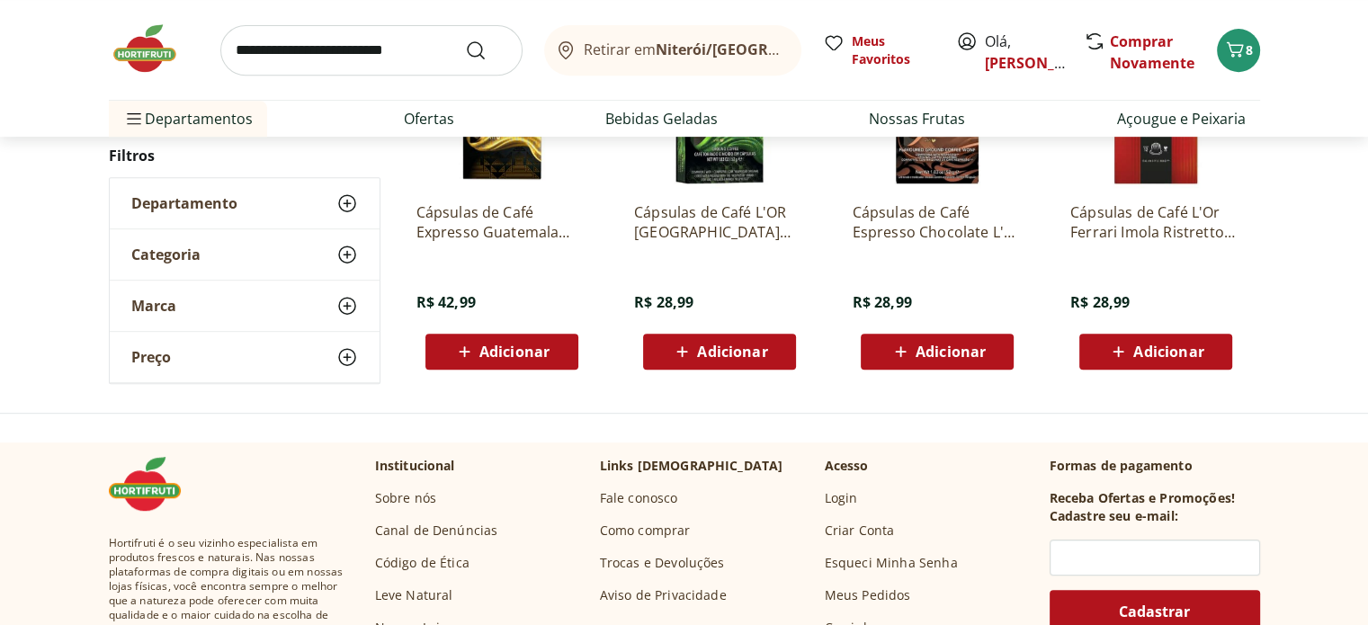
scroll to position [917, 0]
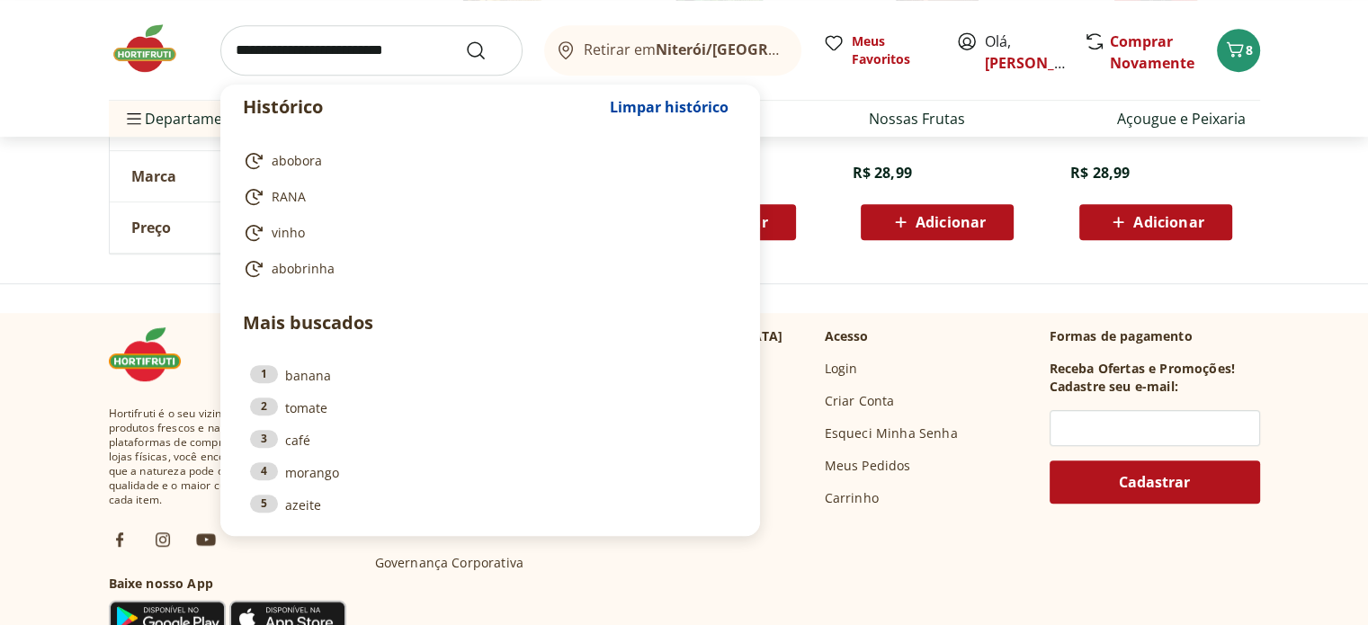
click at [372, 46] on input "search" at bounding box center [371, 50] width 302 height 50
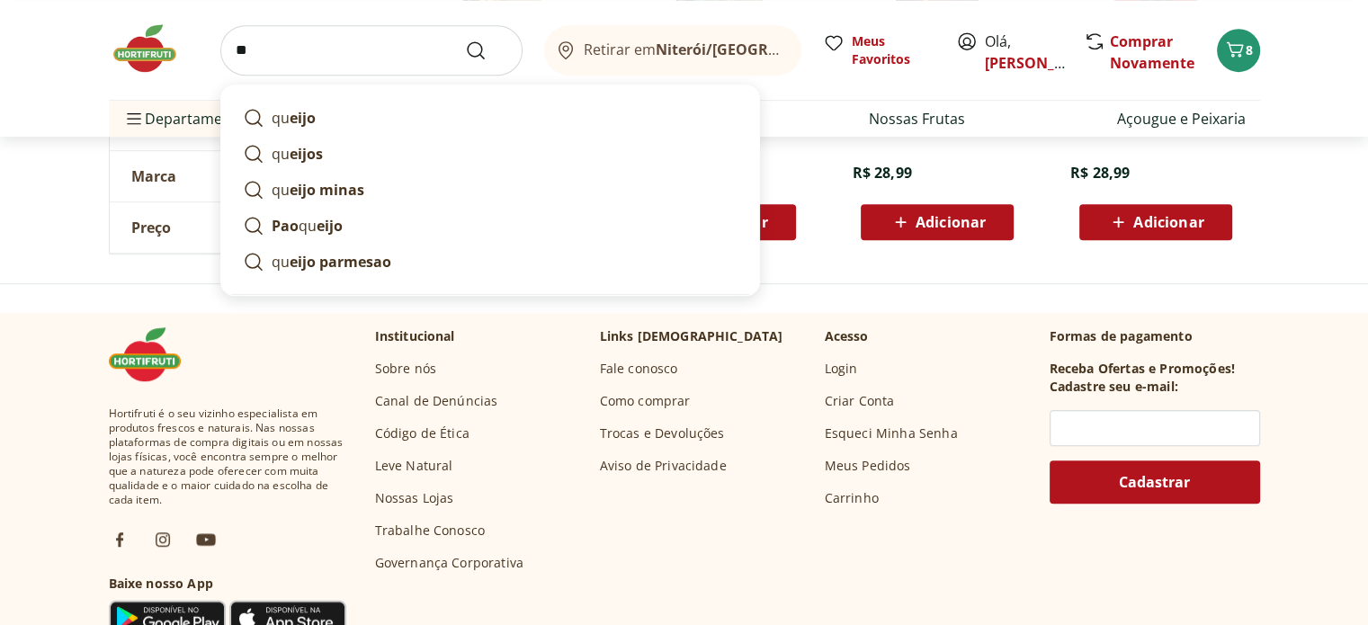
type input "*"
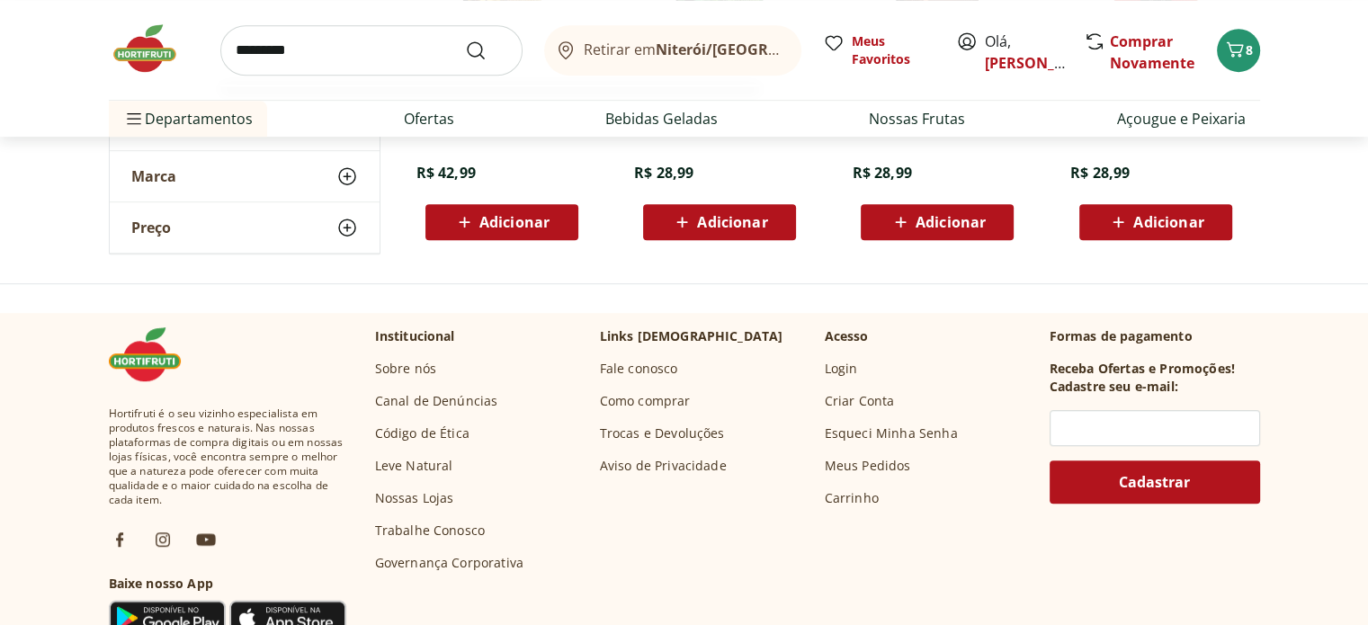
type input "*********"
click at [465, 40] on button "Submit Search" at bounding box center [486, 51] width 43 height 22
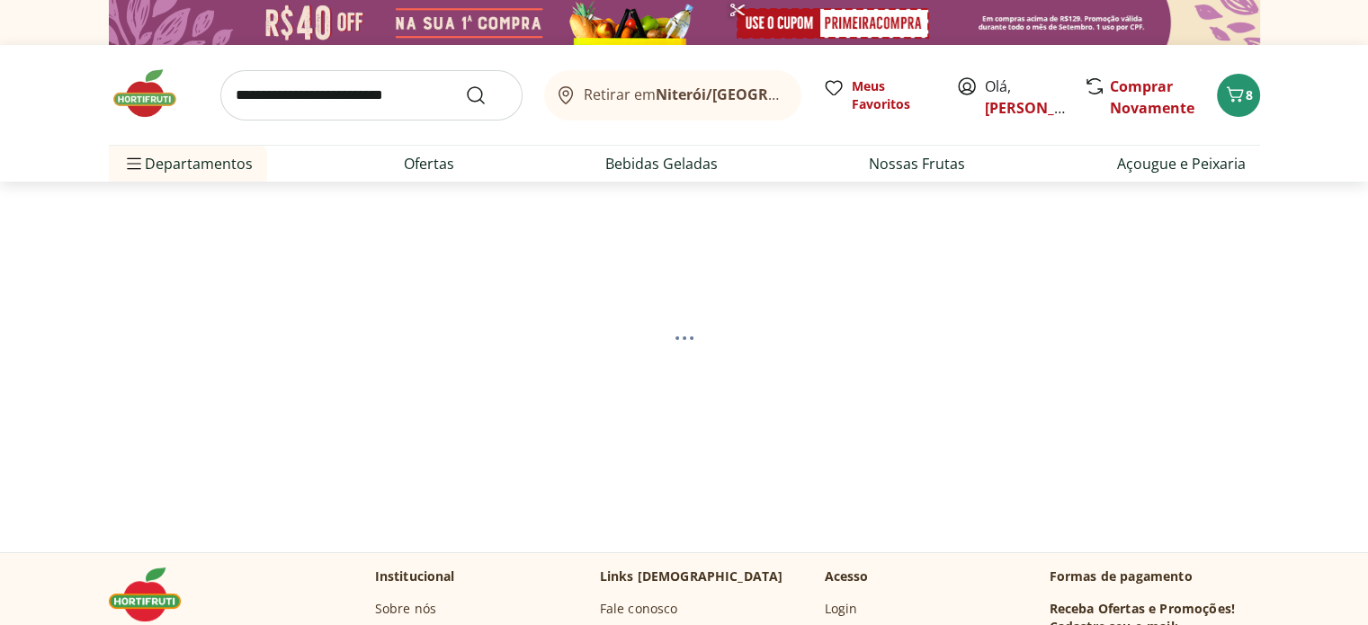
select select "**********"
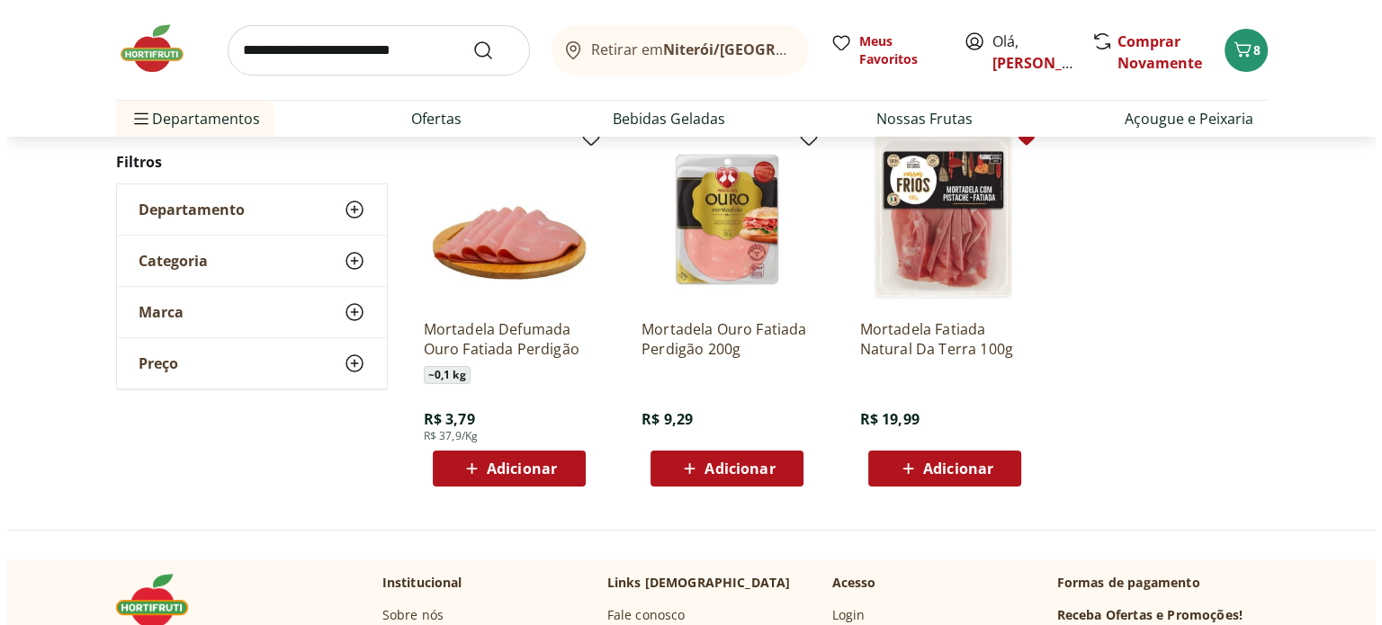
scroll to position [248, 0]
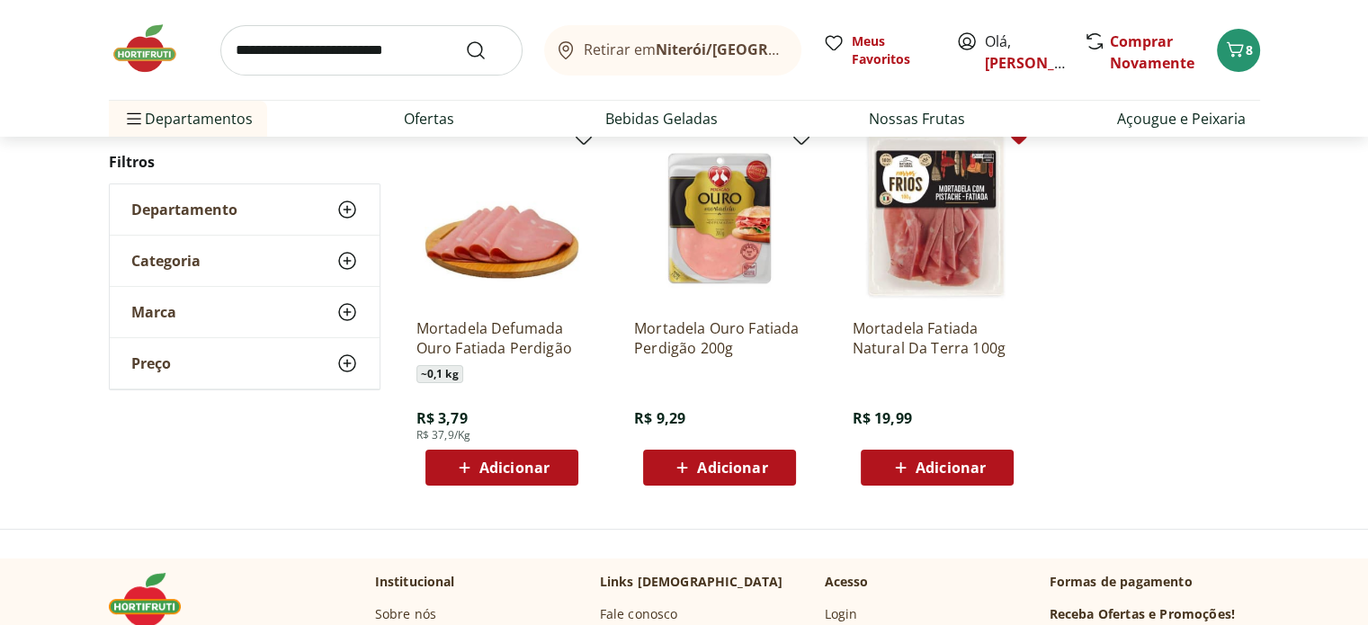
click at [926, 471] on span "Adicionar" at bounding box center [951, 468] width 70 height 14
click at [1238, 56] on icon "Carrinho" at bounding box center [1234, 48] width 17 height 15
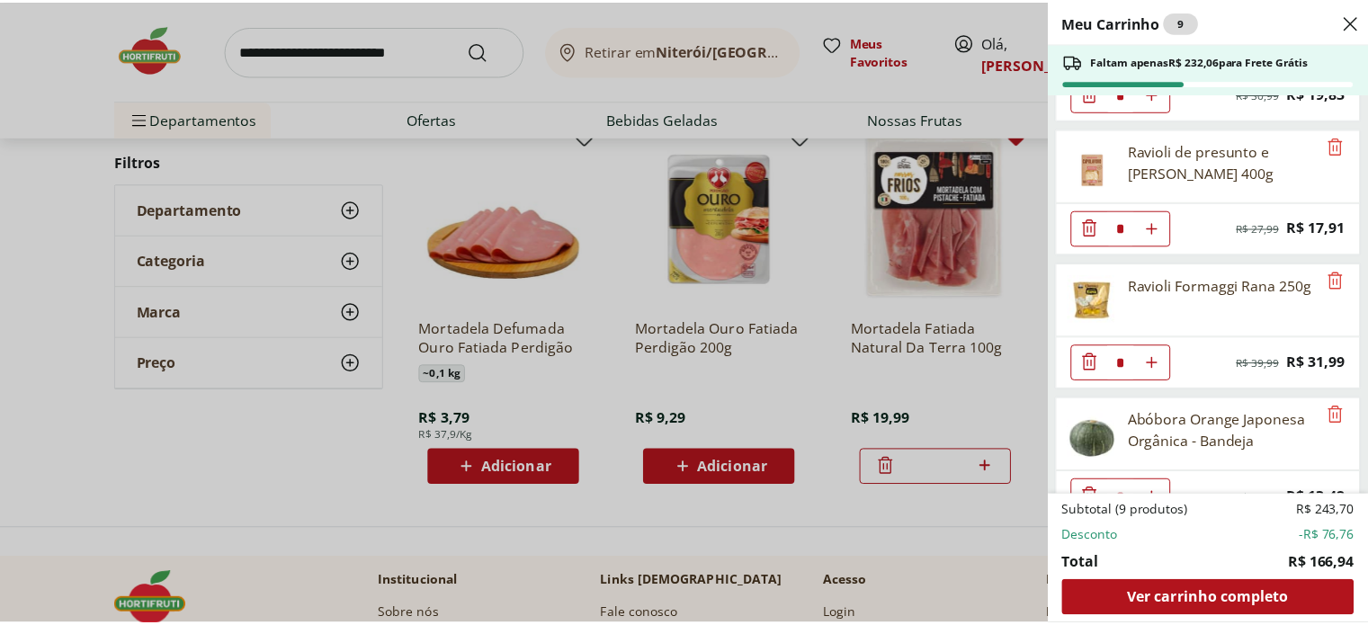
scroll to position [810, 0]
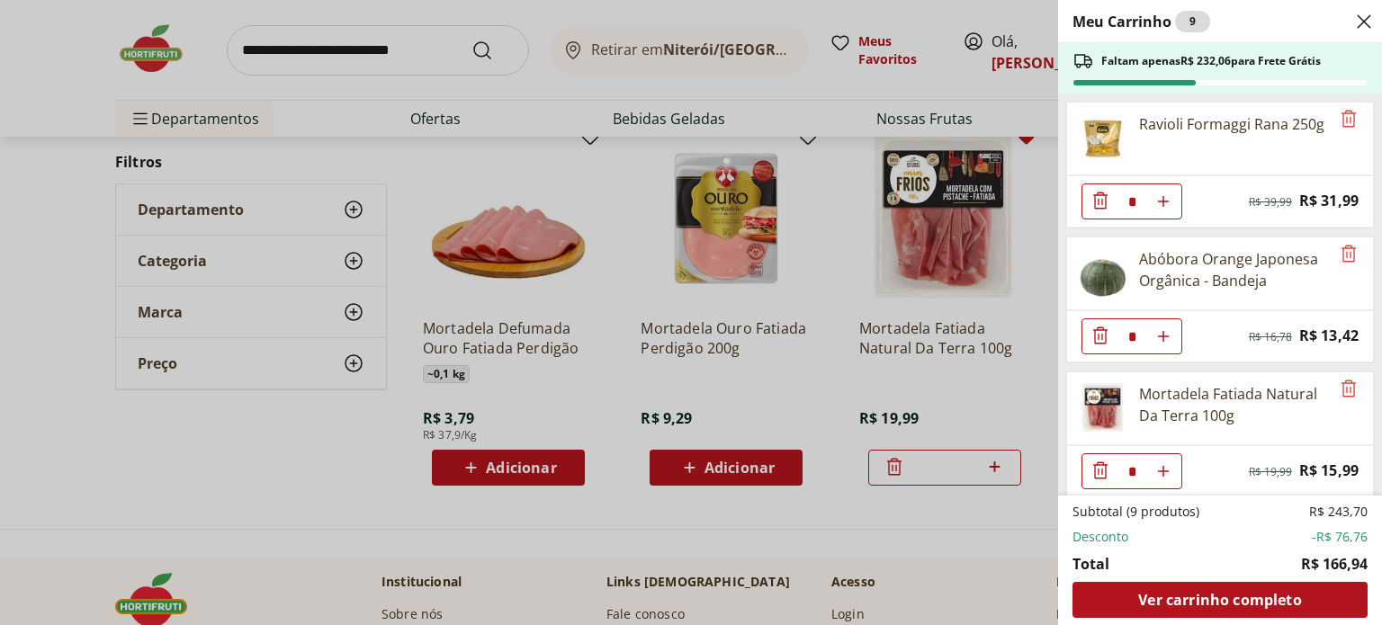
click at [133, 60] on div "Meu Carrinho 9 Faltam apenas R$ 232,06 para Frete Grátis Ravioli de Mozzarella …" at bounding box center [691, 312] width 1382 height 625
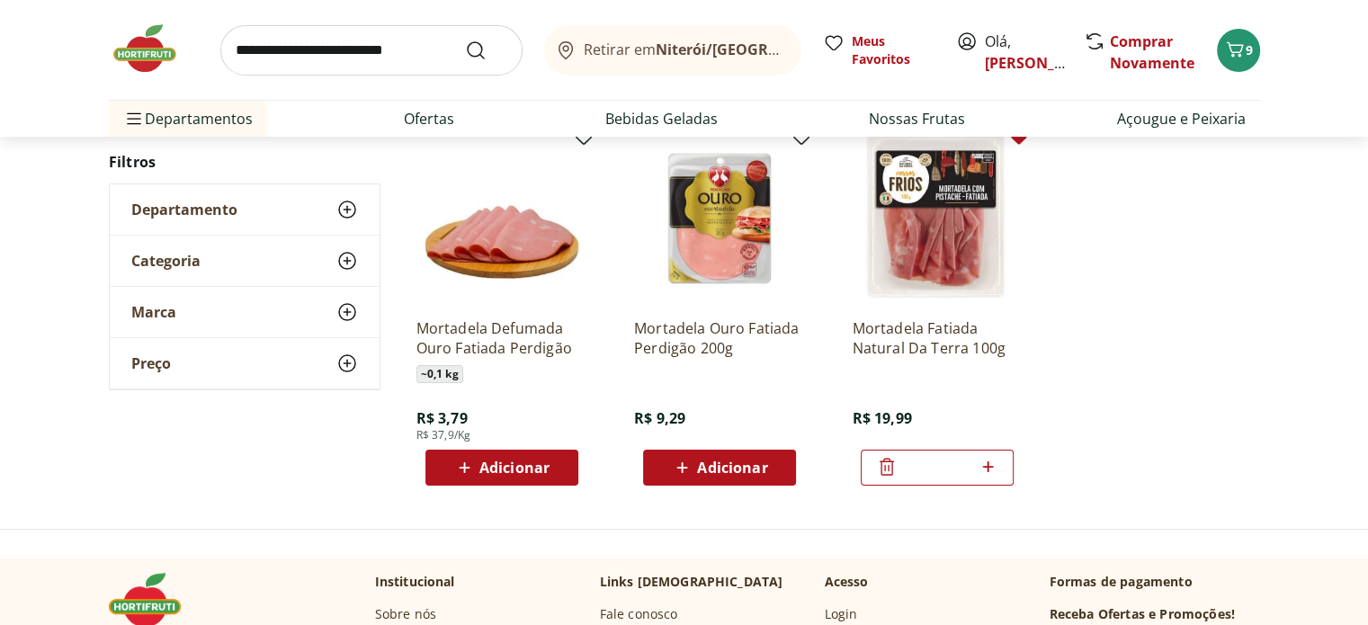
click at [150, 58] on img at bounding box center [154, 49] width 90 height 54
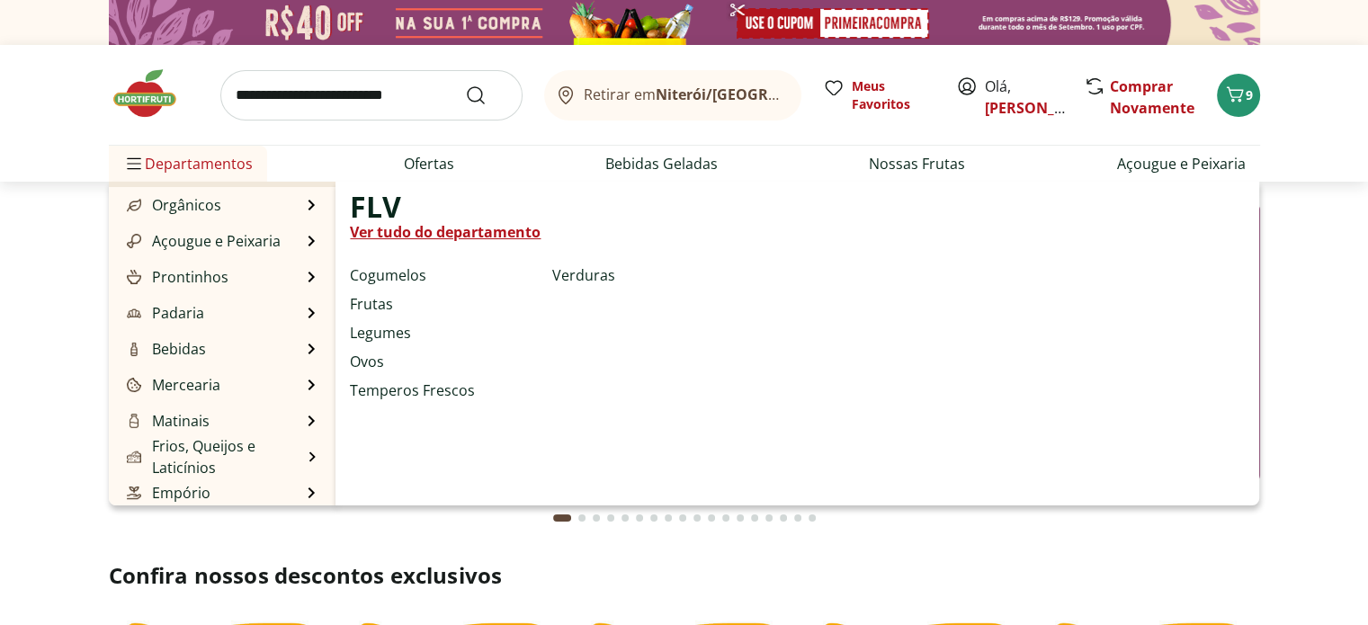
scroll to position [68, 0]
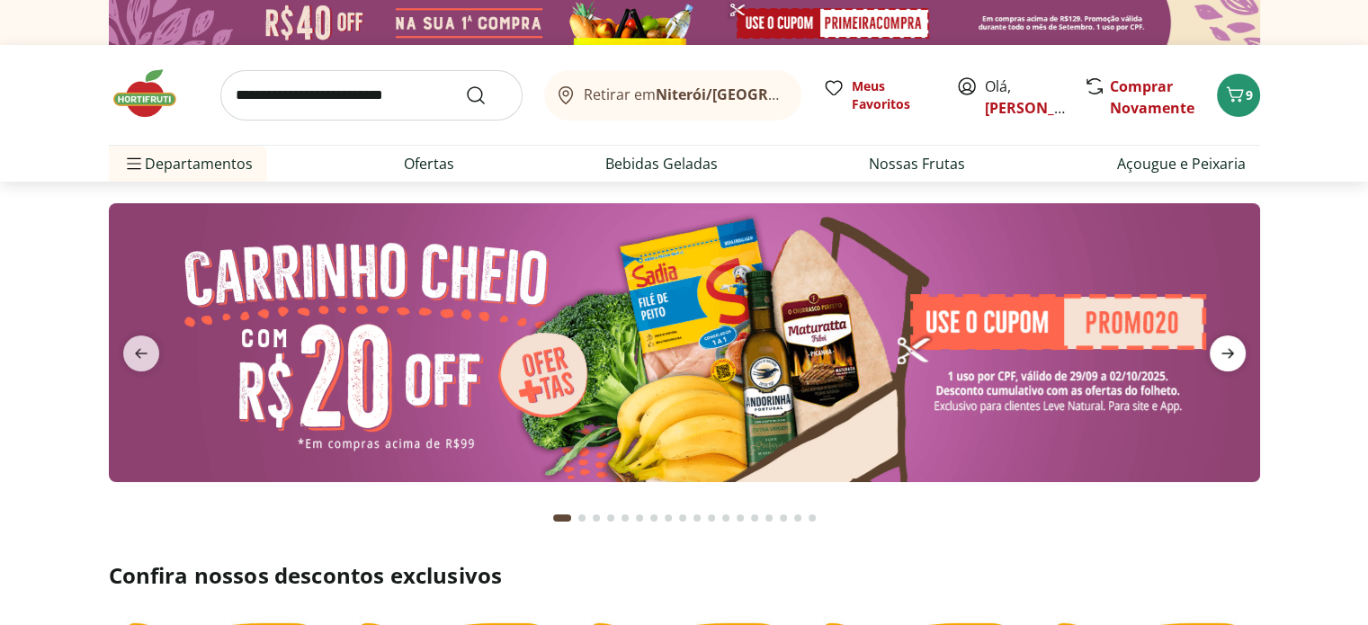
click at [1226, 350] on icon "next" at bounding box center [1228, 354] width 22 height 22
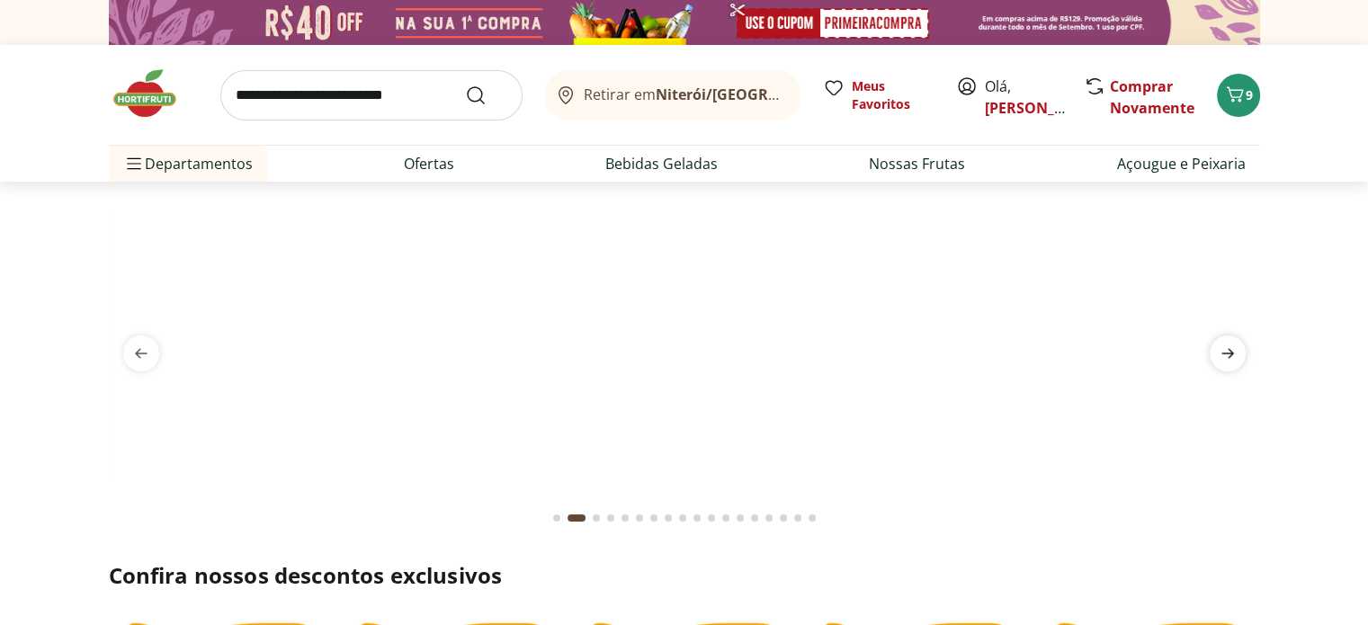
click at [1226, 350] on icon "next" at bounding box center [1228, 354] width 22 height 22
click at [1037, 203] on img at bounding box center [683, 203] width 1151 height 0
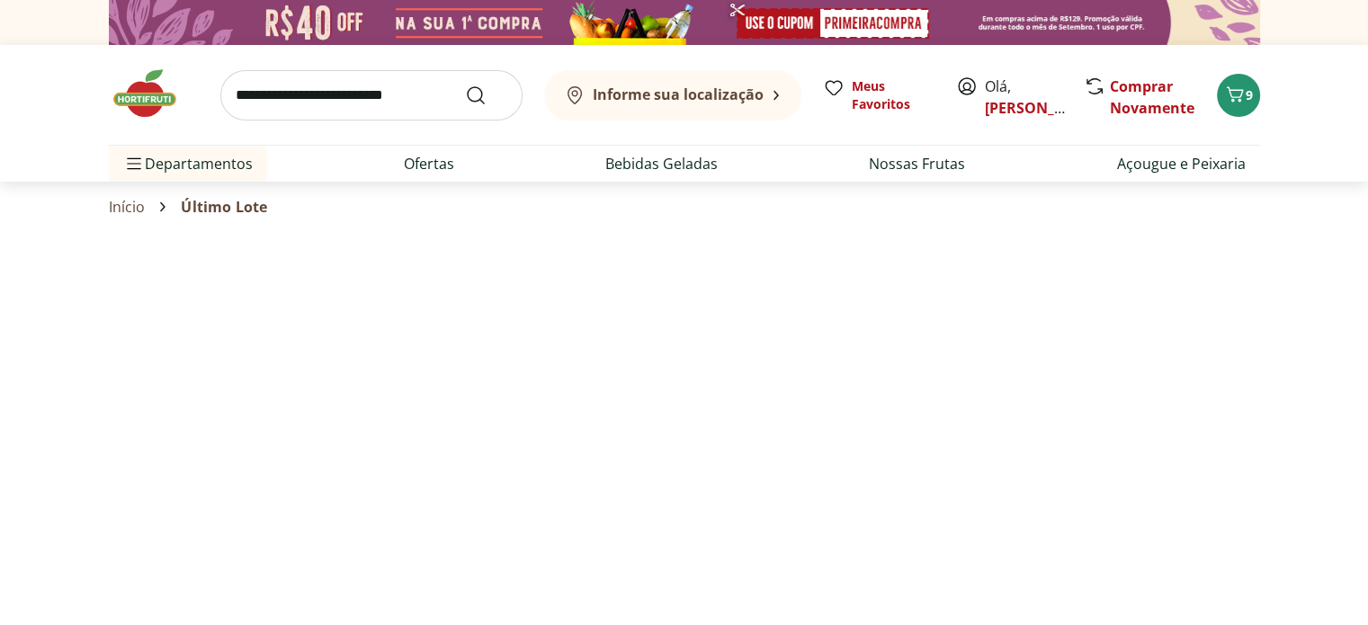
select select "**********"
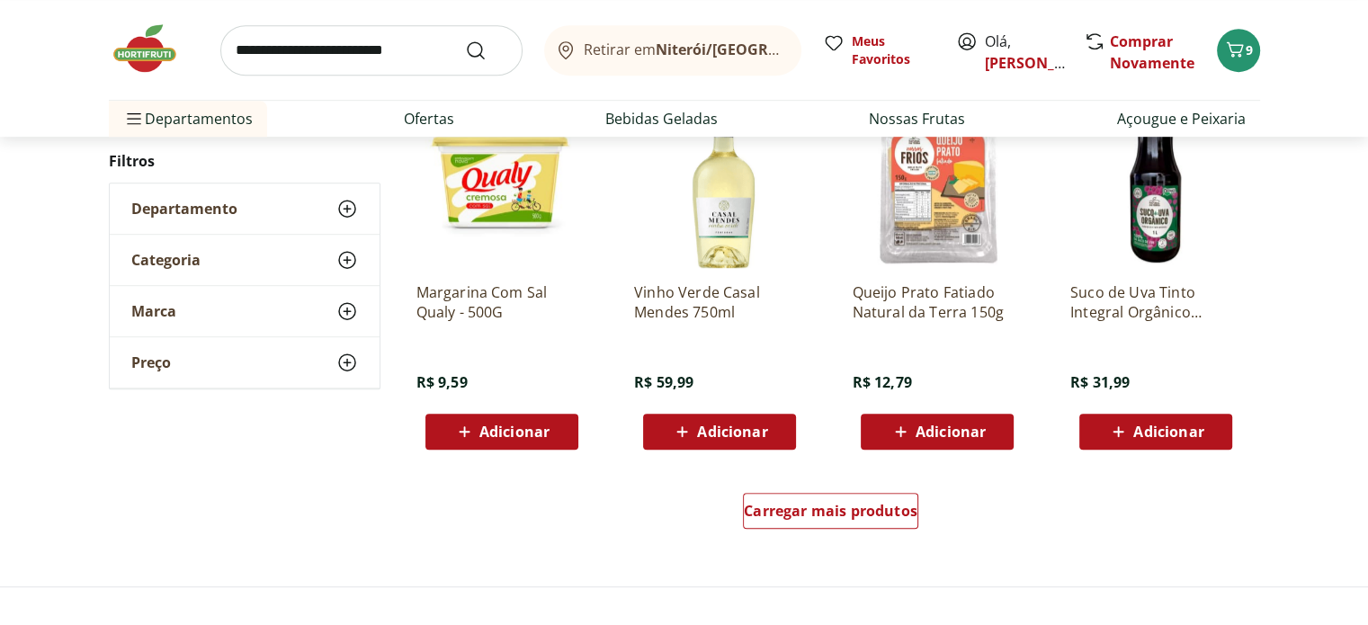
scroll to position [1018, 0]
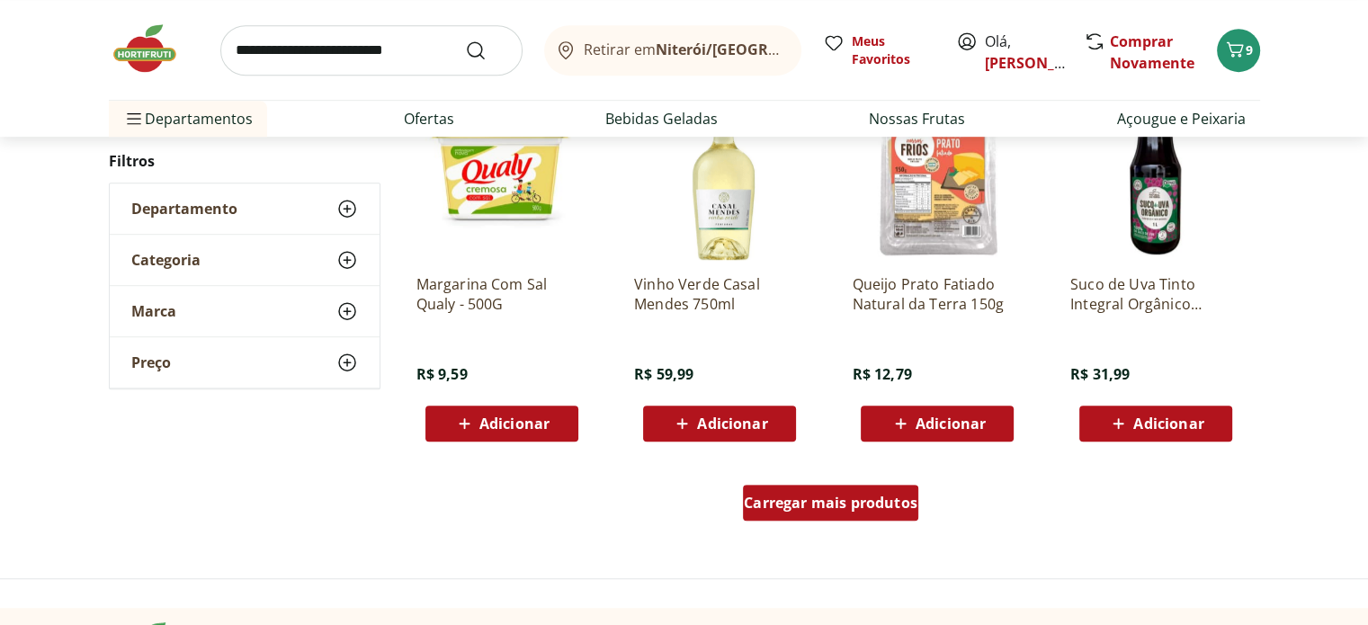
click at [844, 502] on span "Carregar mais produtos" at bounding box center [831, 503] width 174 height 14
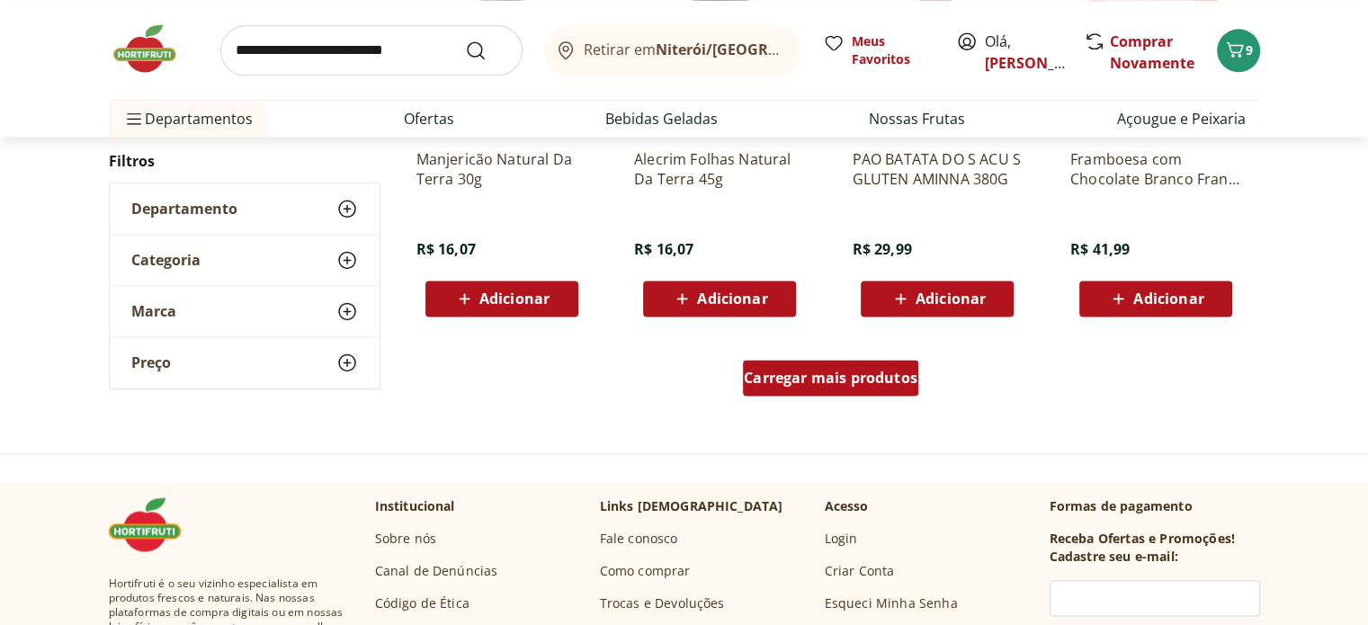
scroll to position [2353, 0]
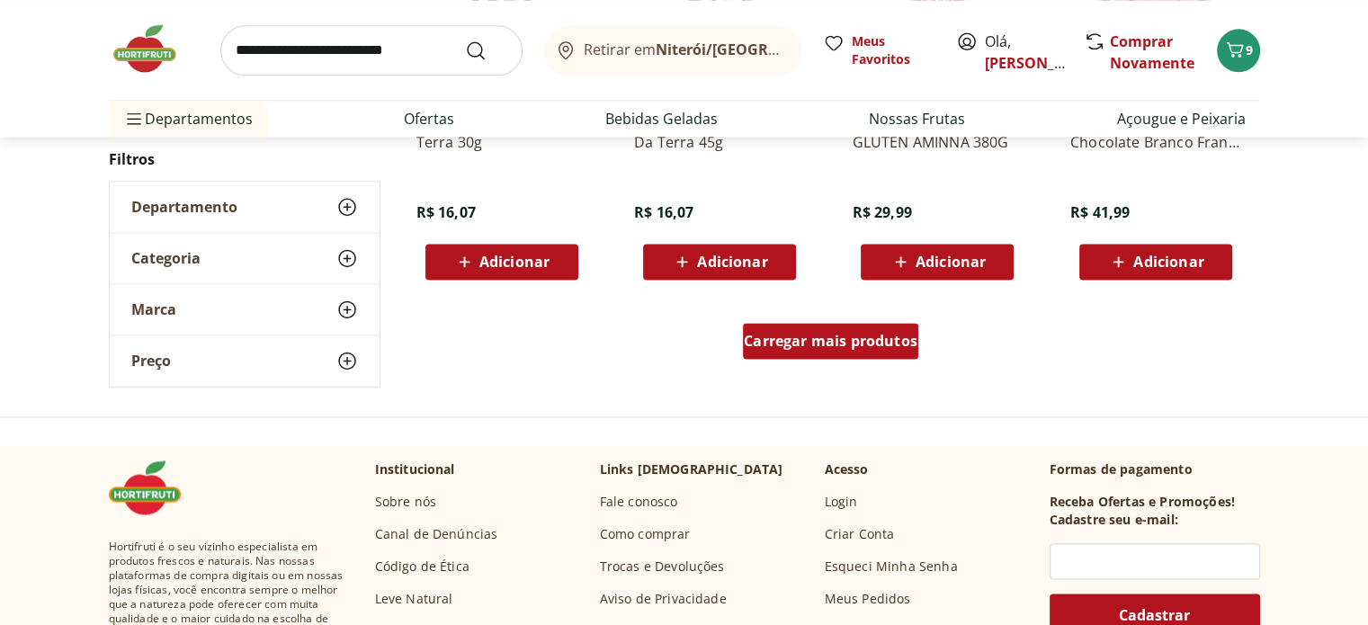
click at [850, 341] on span "Carregar mais produtos" at bounding box center [831, 341] width 174 height 14
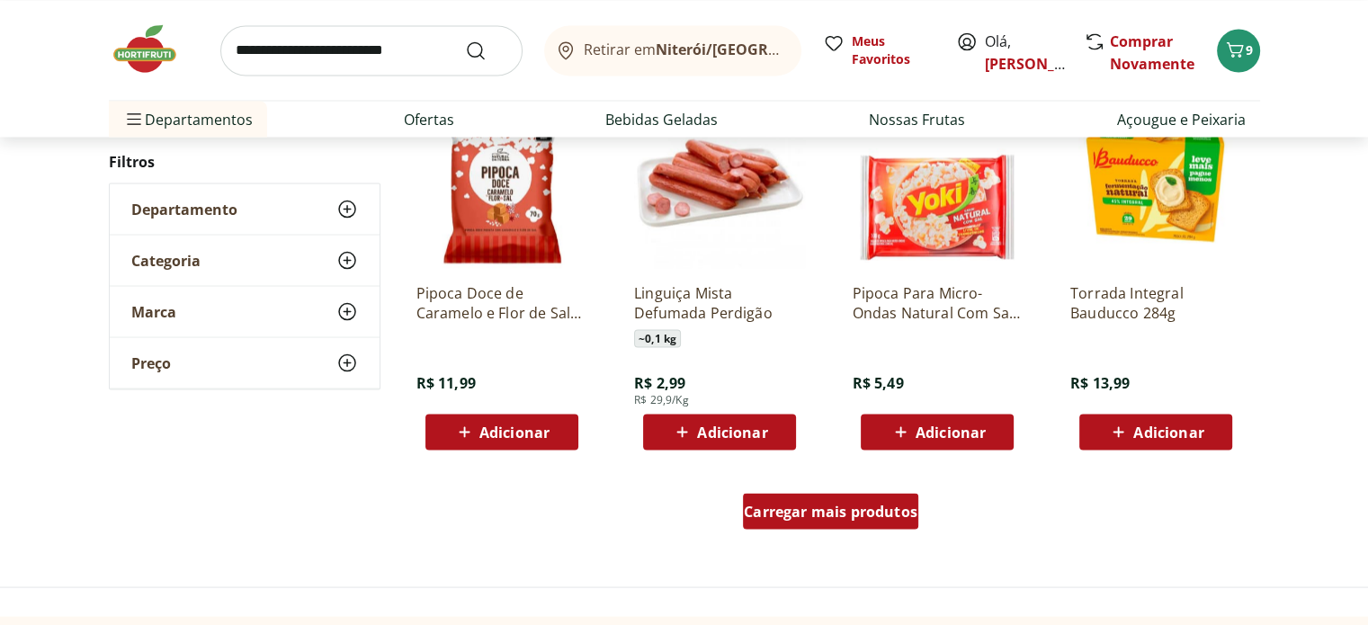
scroll to position [3371, 0]
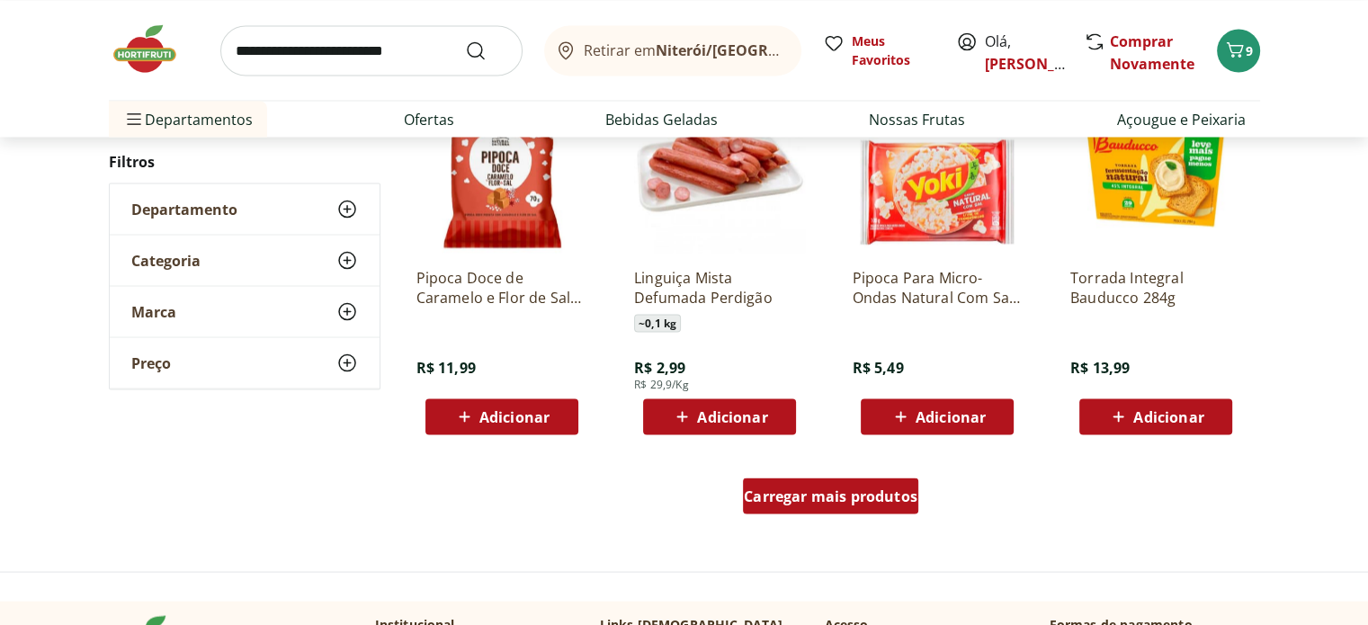
click at [830, 481] on div "Carregar mais produtos" at bounding box center [830, 496] width 175 height 36
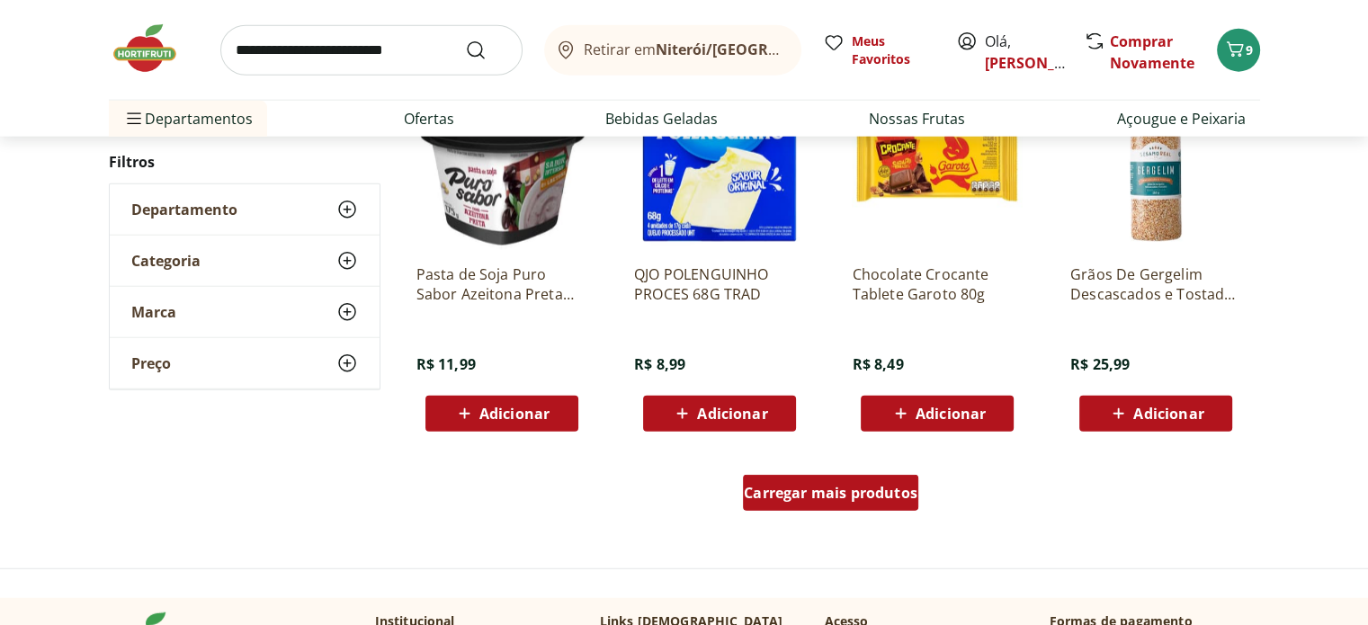
scroll to position [4611, 0]
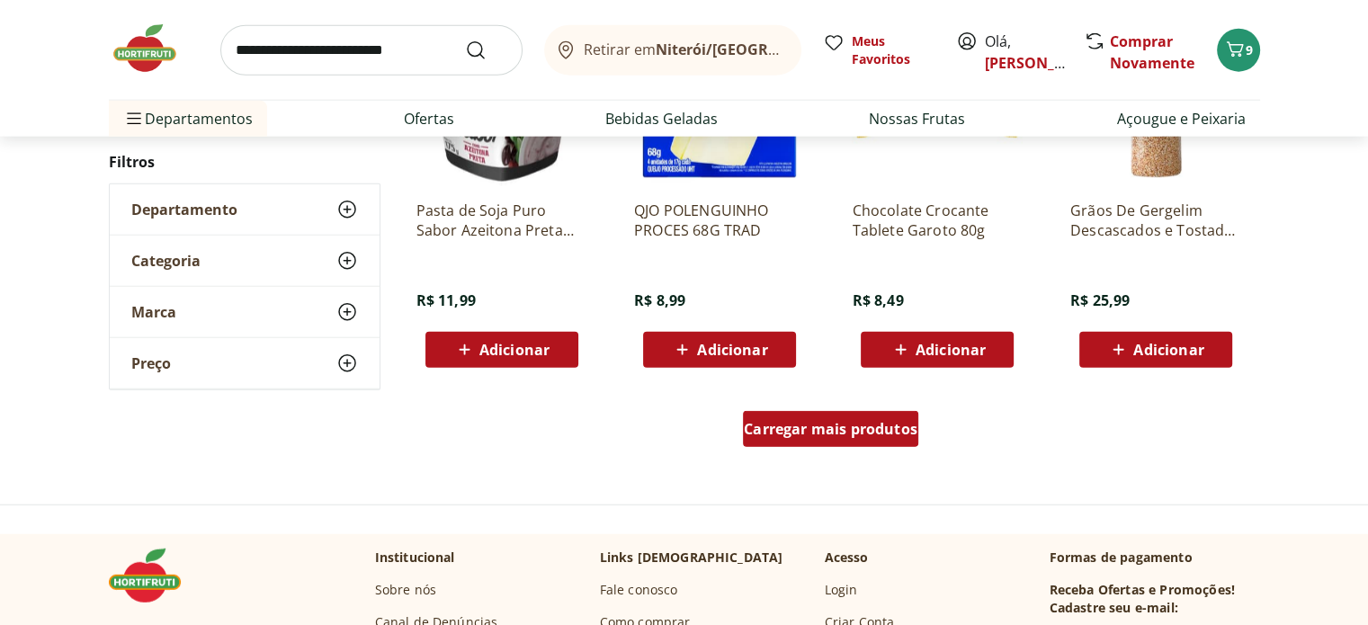
click at [817, 442] on div "Carregar mais produtos" at bounding box center [830, 429] width 175 height 36
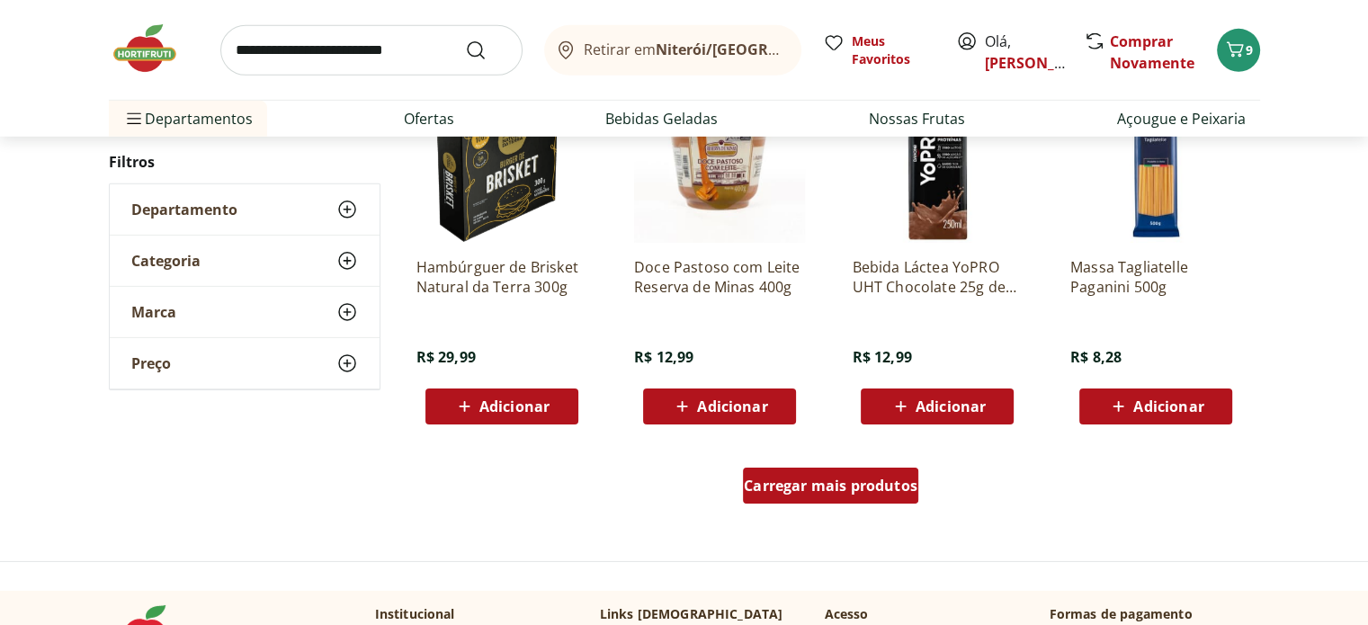
scroll to position [5788, 0]
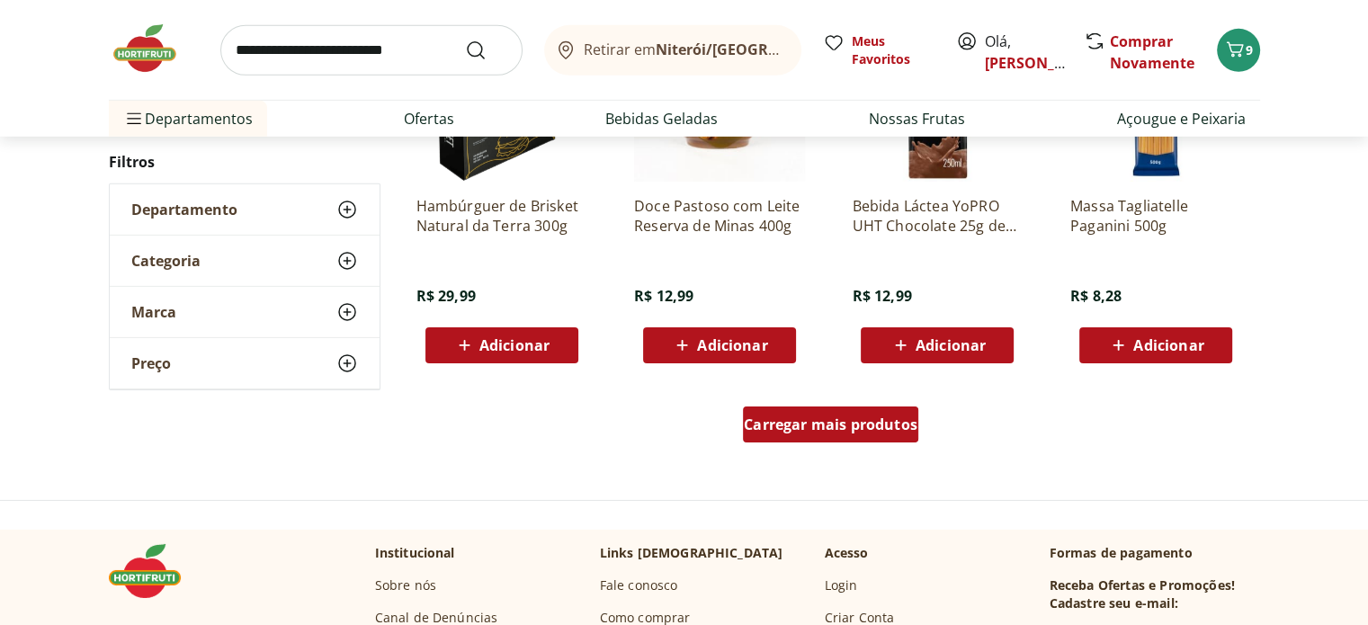
click at [817, 442] on div "Carregar mais produtos" at bounding box center [830, 425] width 175 height 36
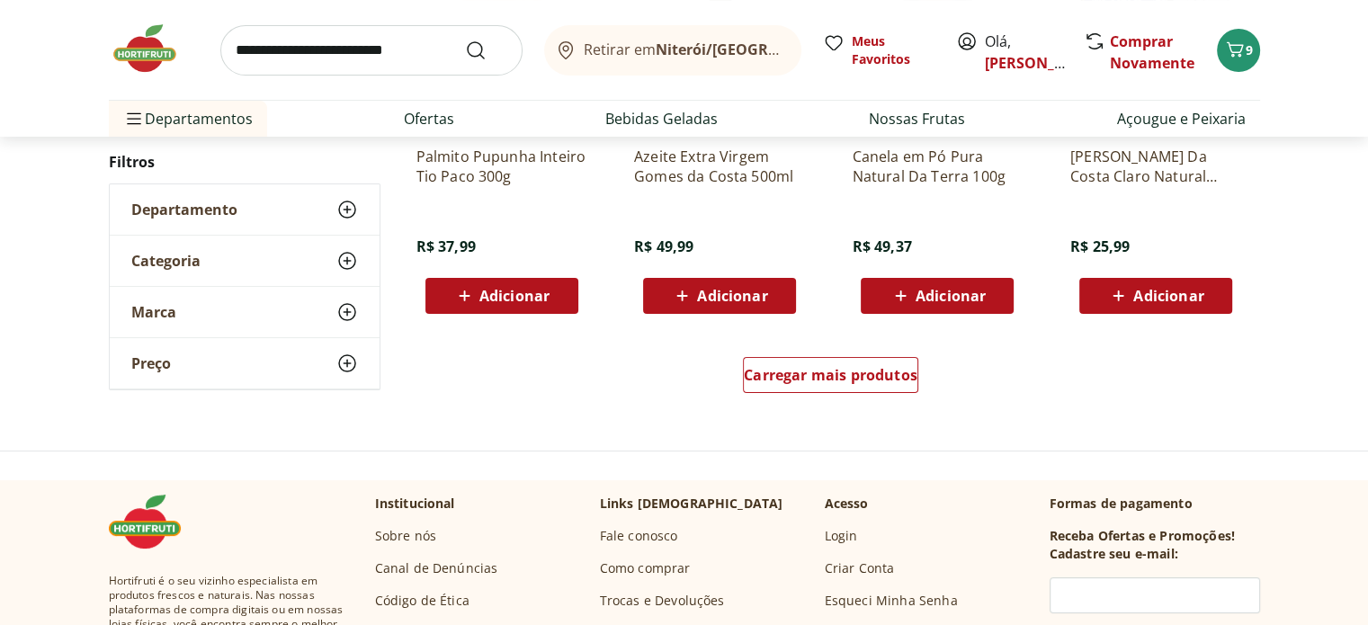
scroll to position [7012, 0]
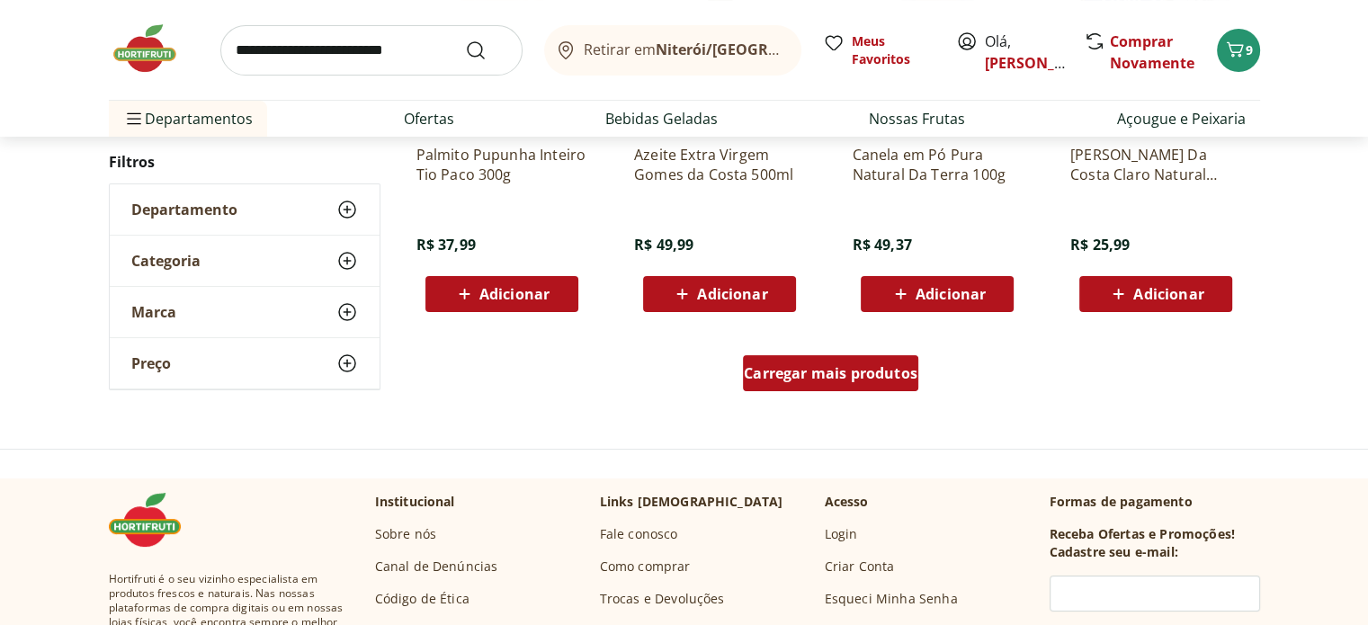
click at [837, 389] on div "Carregar mais produtos" at bounding box center [830, 373] width 175 height 36
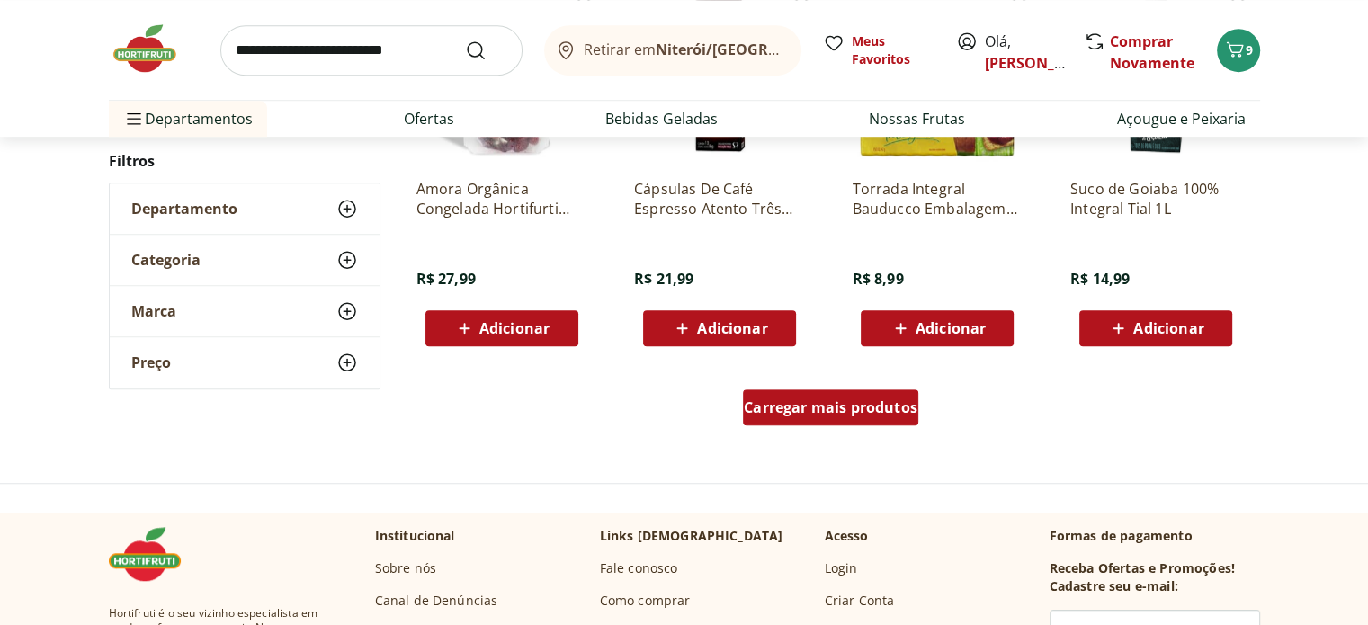
scroll to position [8198, 0]
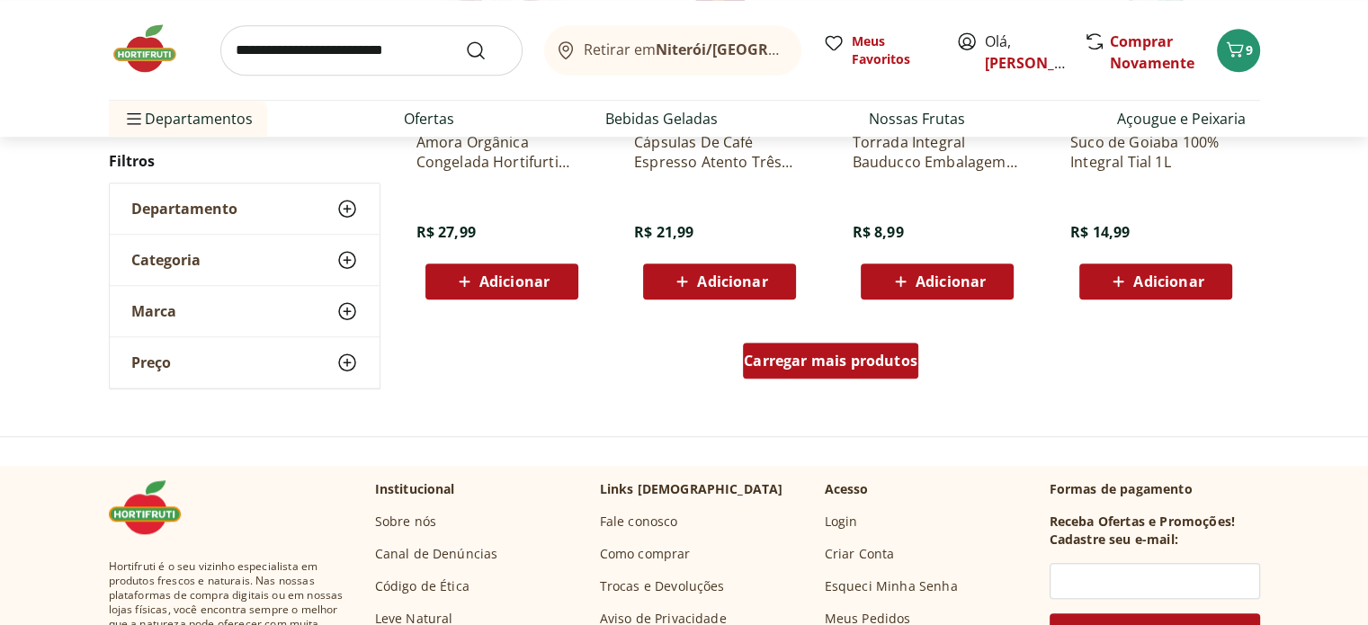
click at [837, 382] on link "Carregar mais produtos" at bounding box center [830, 364] width 175 height 43
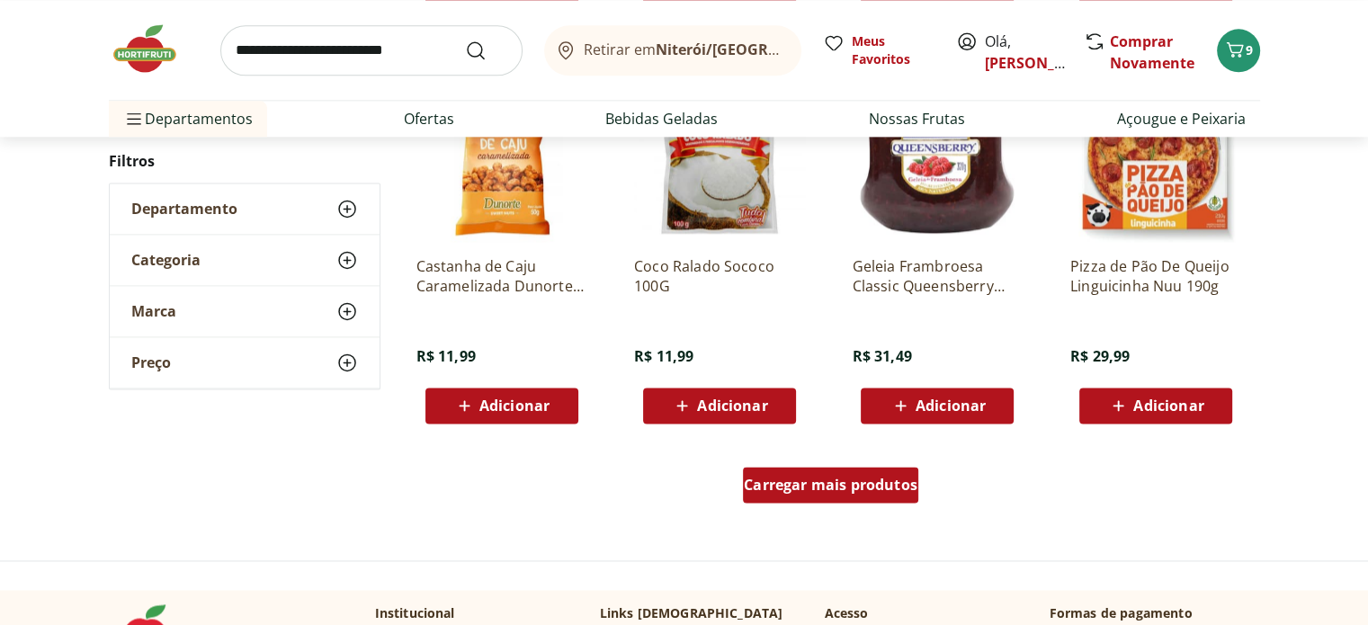
scroll to position [9308, 0]
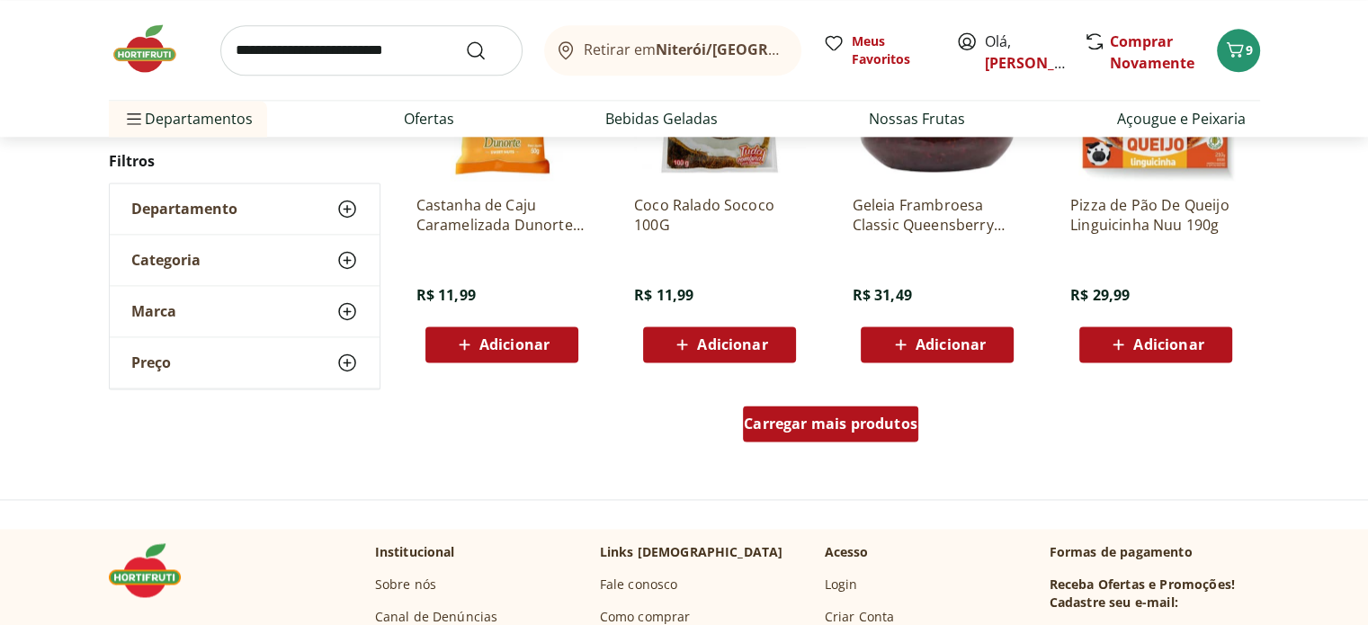
click at [838, 424] on span "Carregar mais produtos" at bounding box center [831, 423] width 174 height 14
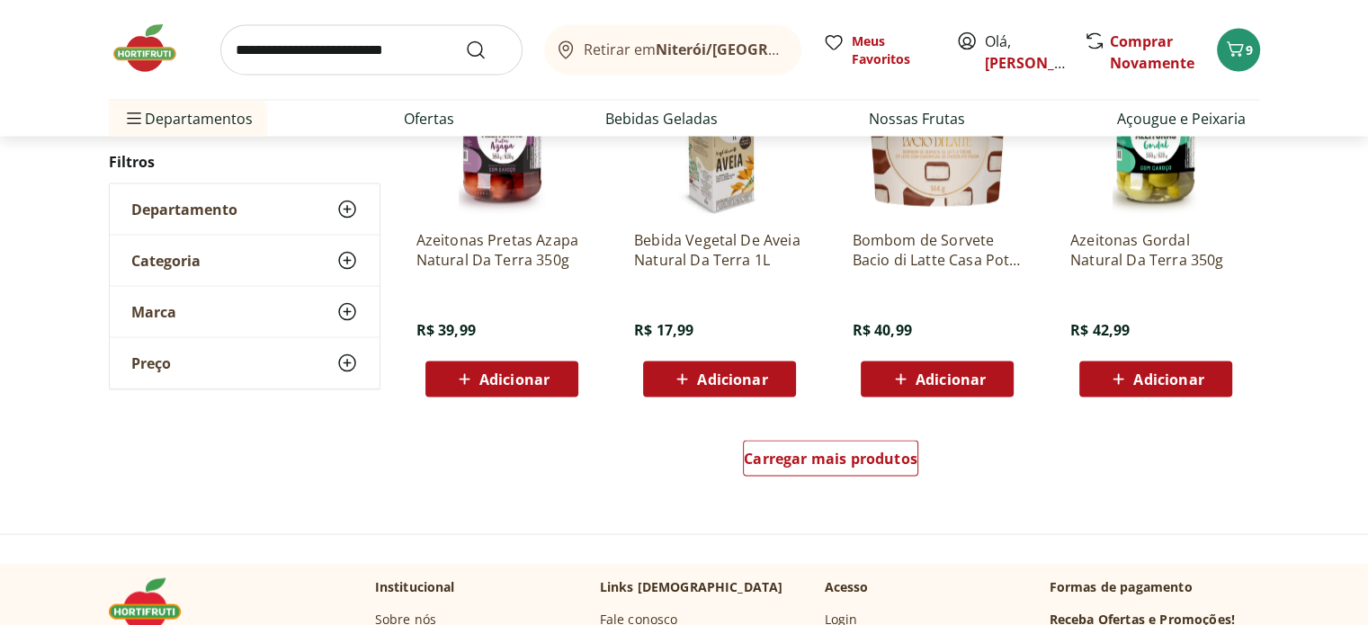
scroll to position [10454, 0]
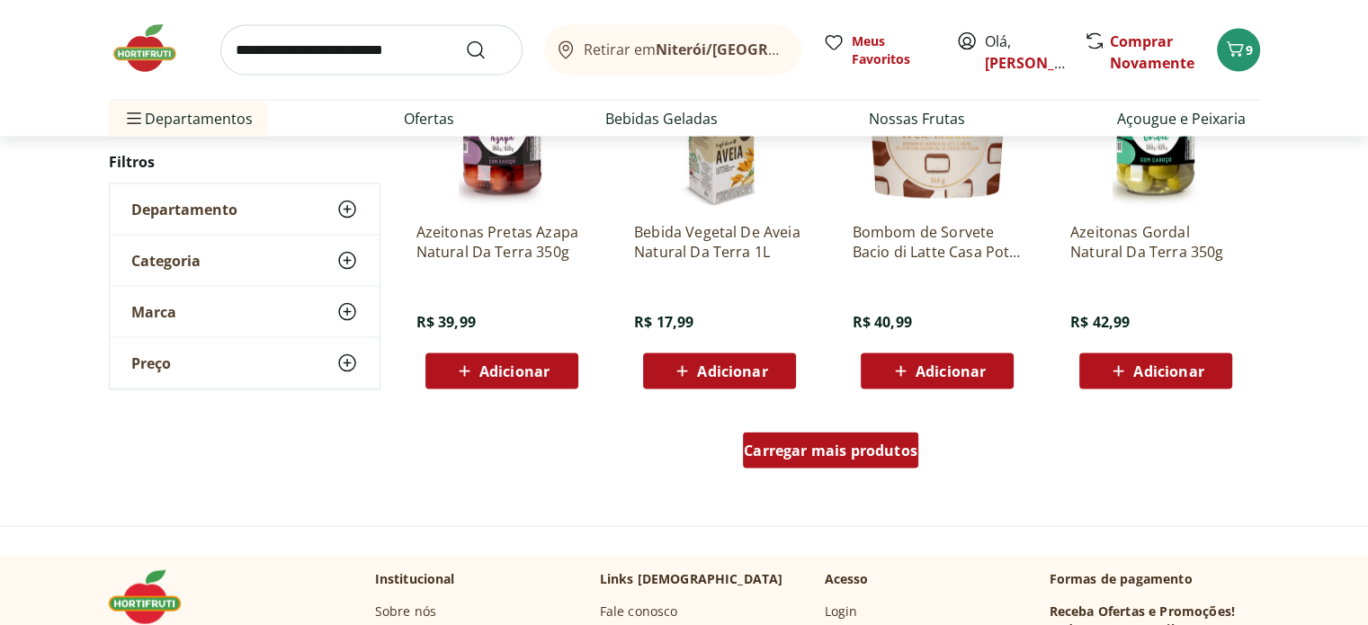
click at [832, 454] on span "Carregar mais produtos" at bounding box center [831, 450] width 174 height 14
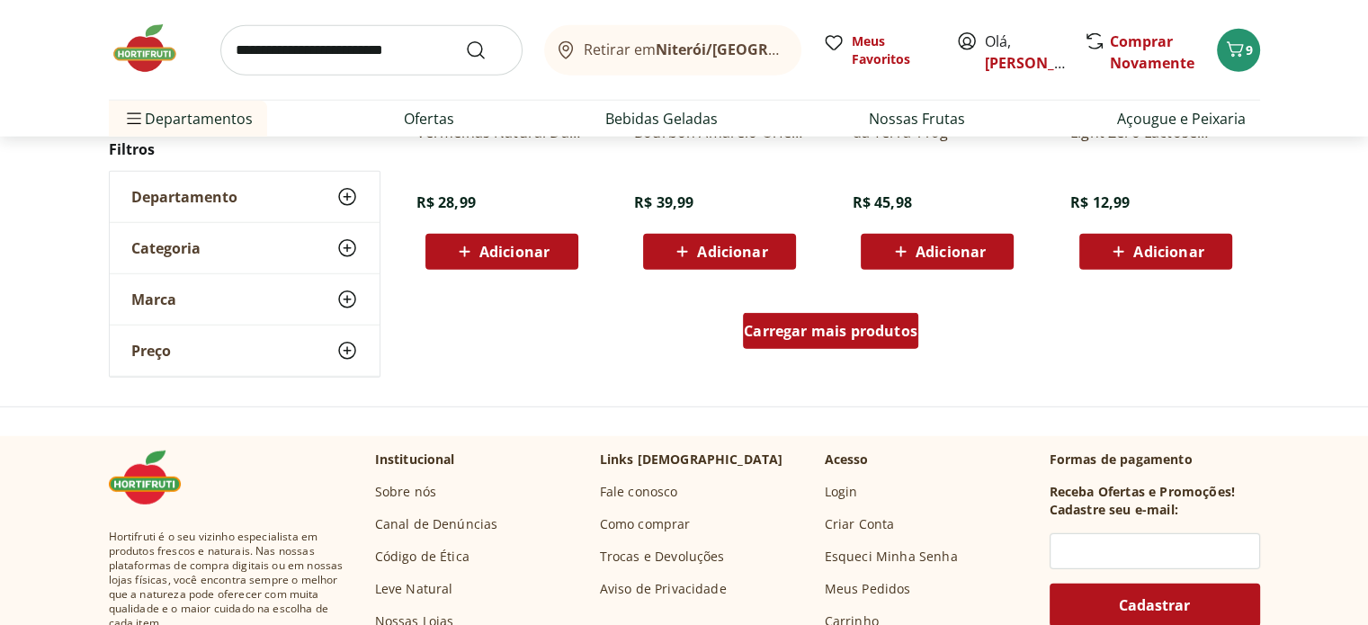
scroll to position [11741, 0]
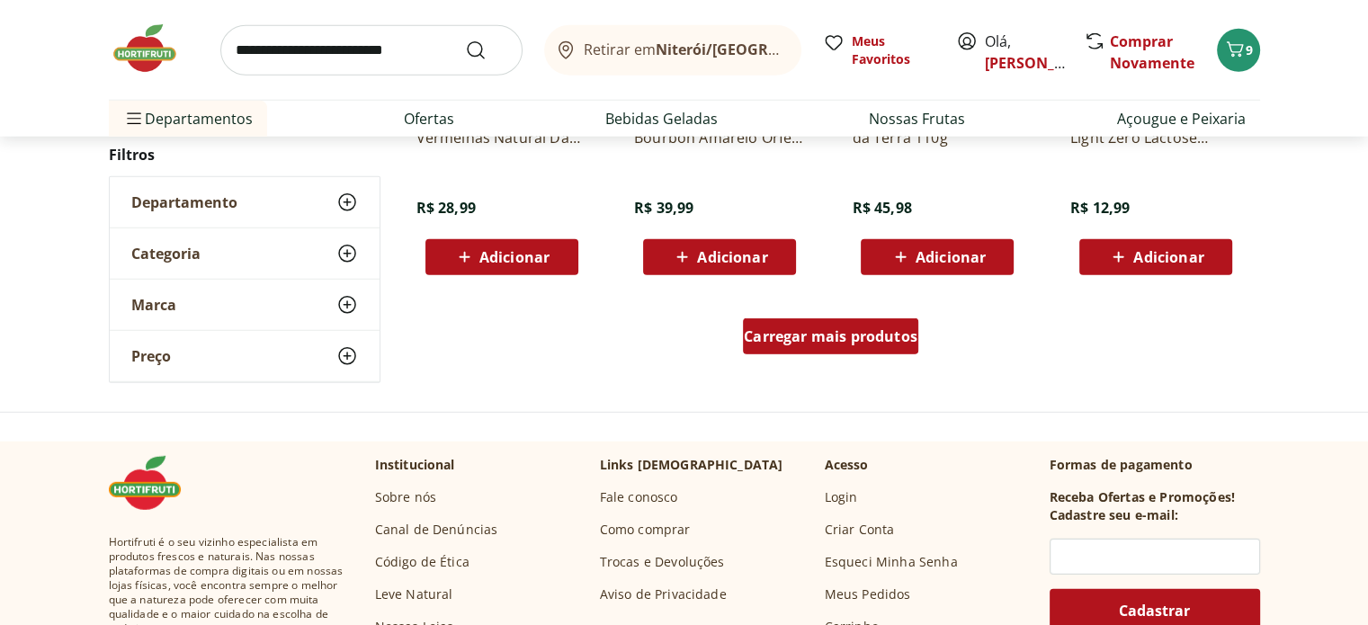
click at [822, 322] on div "Carregar mais produtos" at bounding box center [830, 336] width 175 height 36
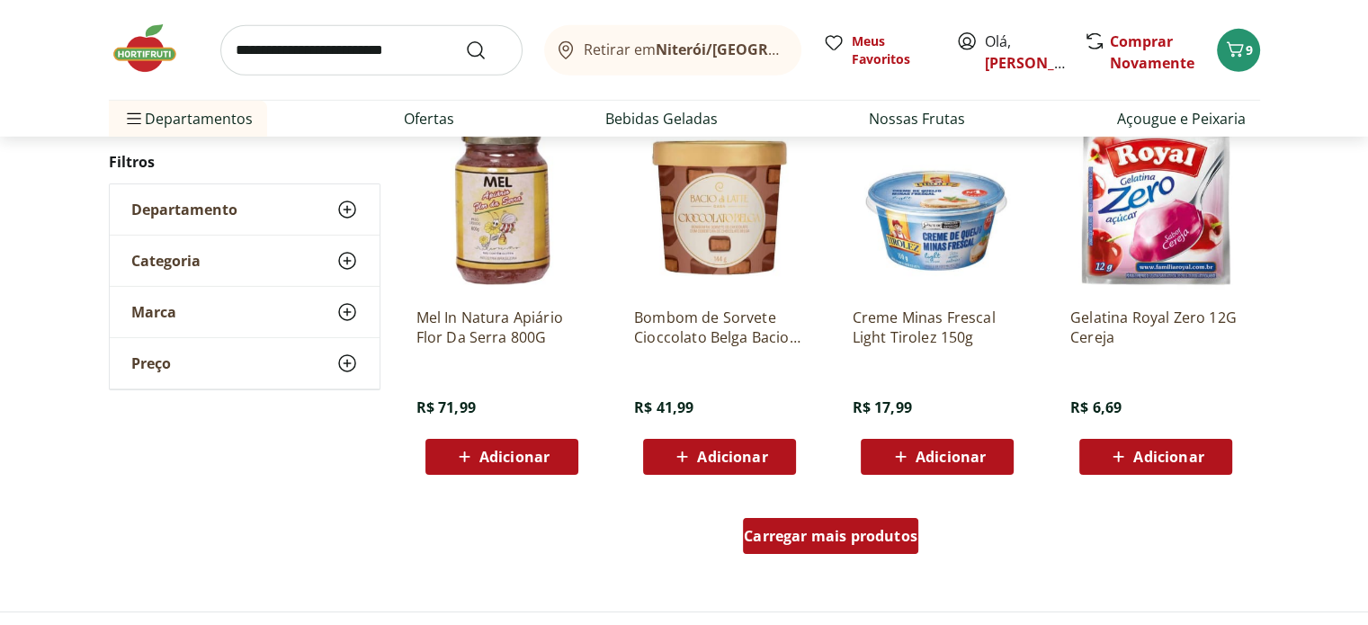
scroll to position [12721, 0]
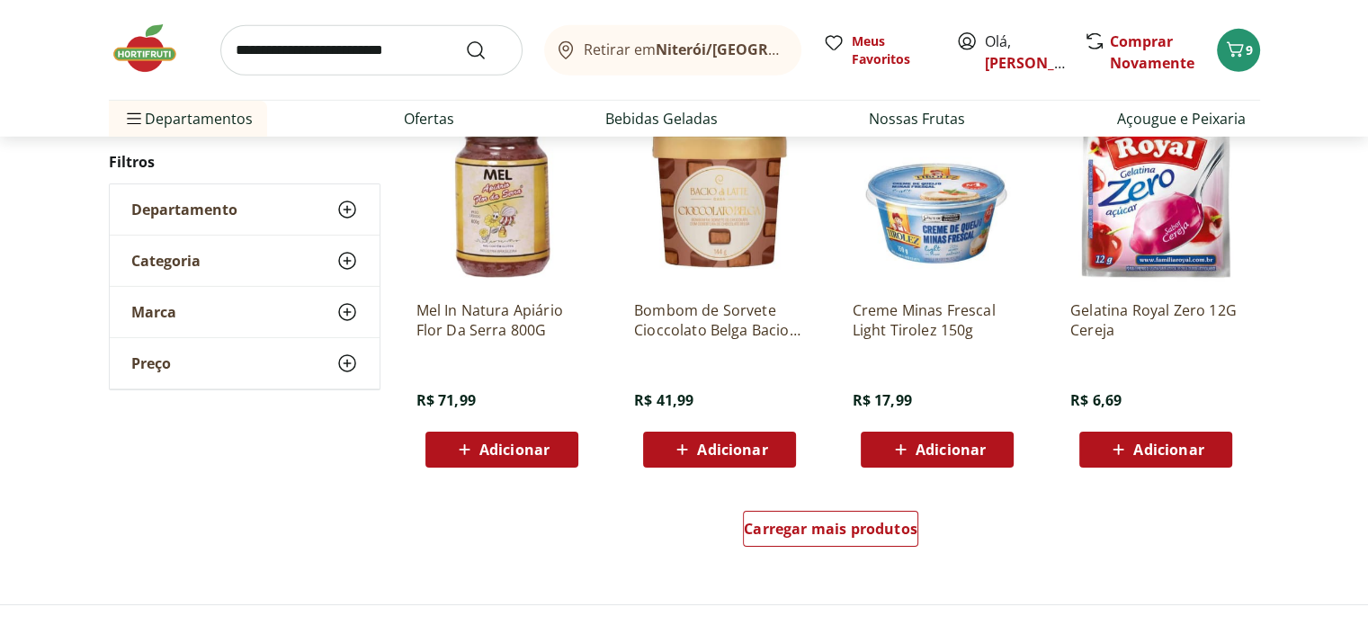
click at [324, 48] on input "search" at bounding box center [371, 50] width 302 height 50
type input "***"
click at [465, 40] on button "Submit Search" at bounding box center [486, 51] width 43 height 22
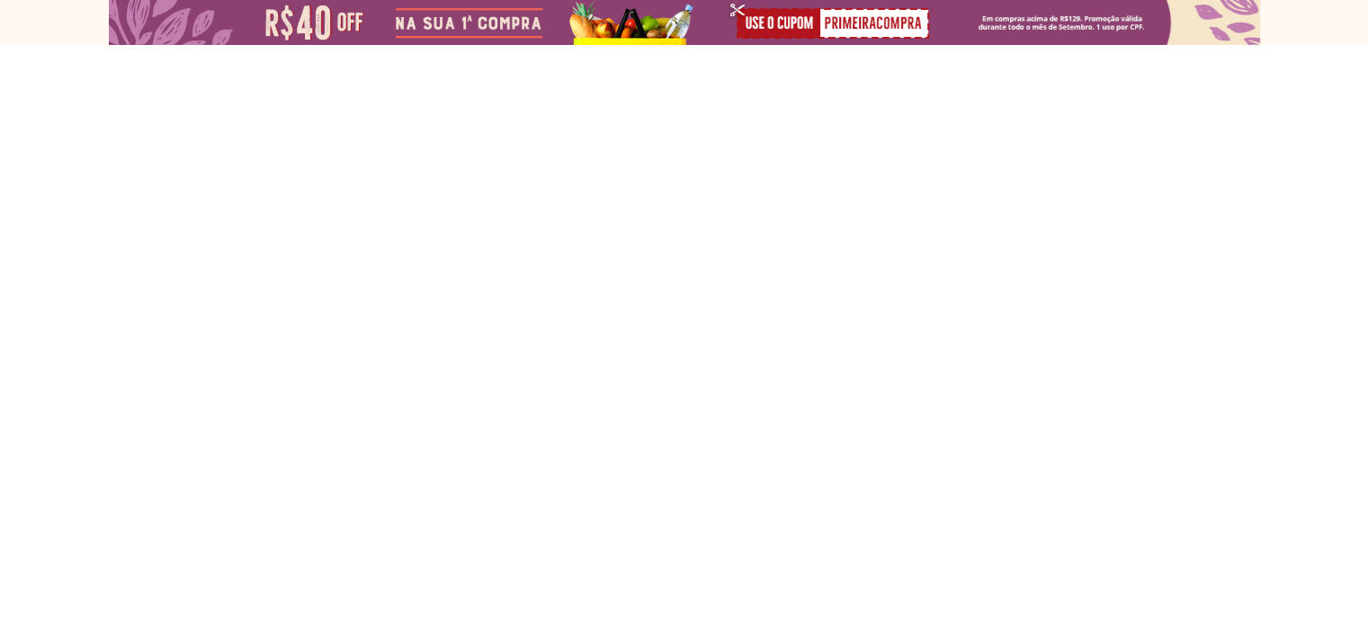
select select "**********"
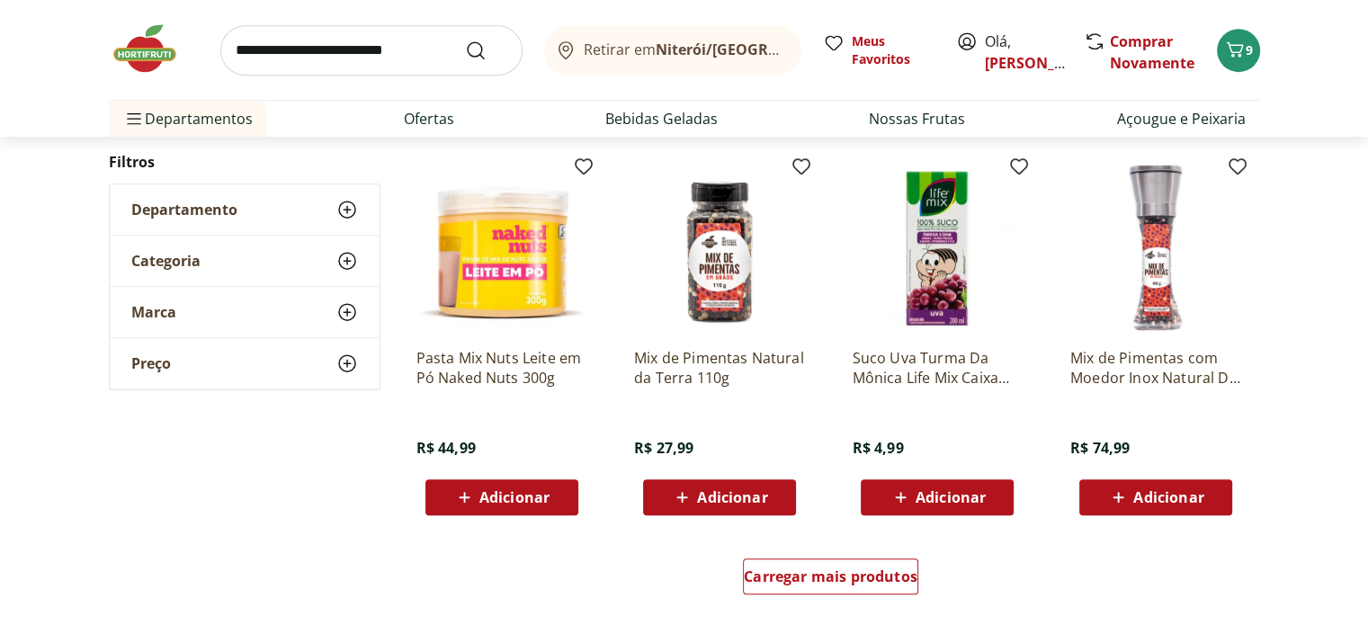
scroll to position [1021, 0]
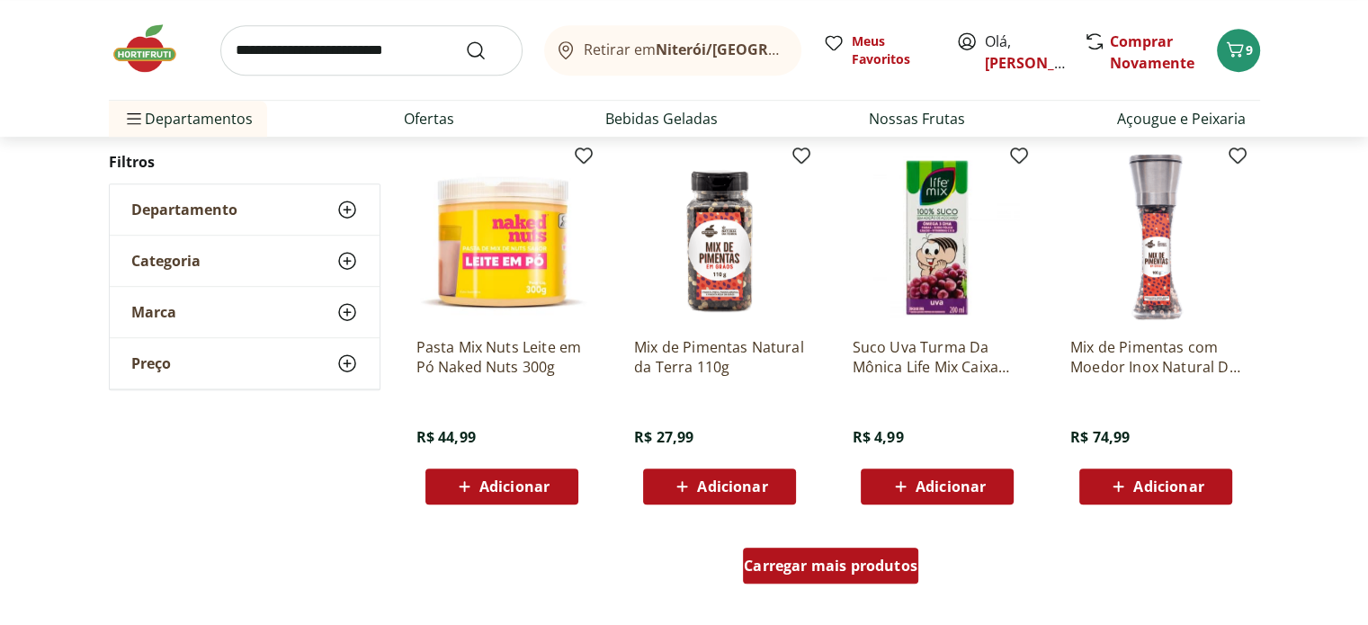
click at [817, 570] on span "Carregar mais produtos" at bounding box center [831, 566] width 174 height 14
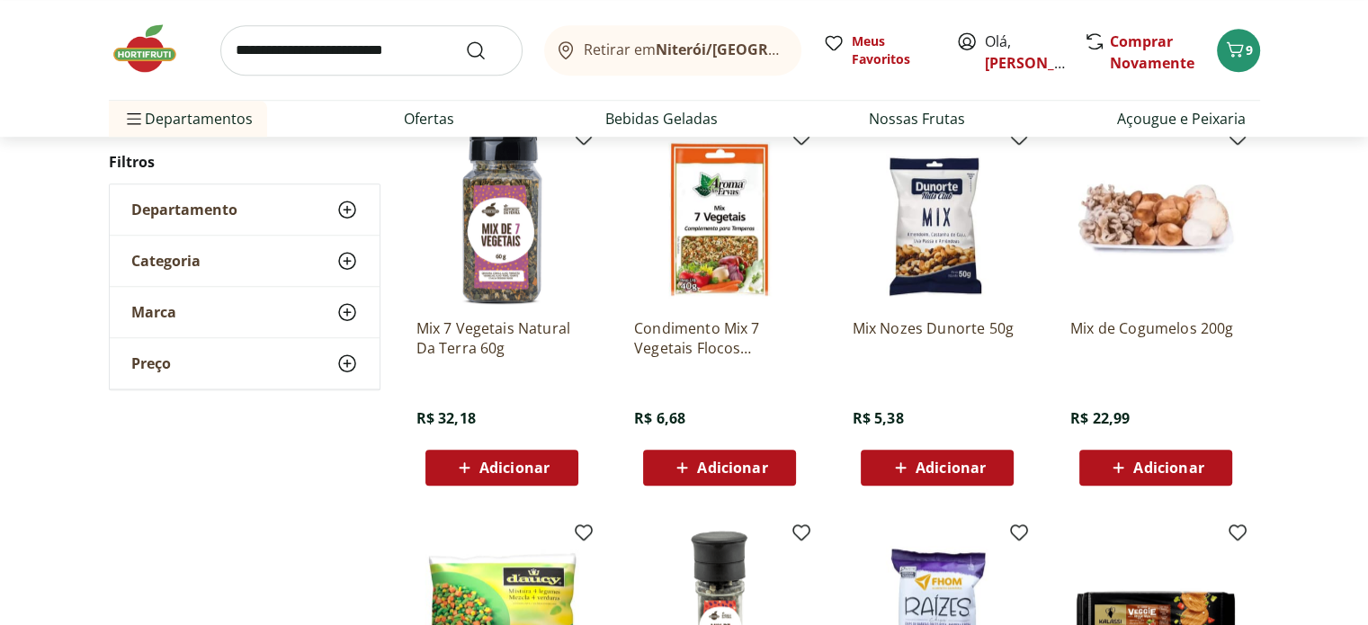
scroll to position [1420, 0]
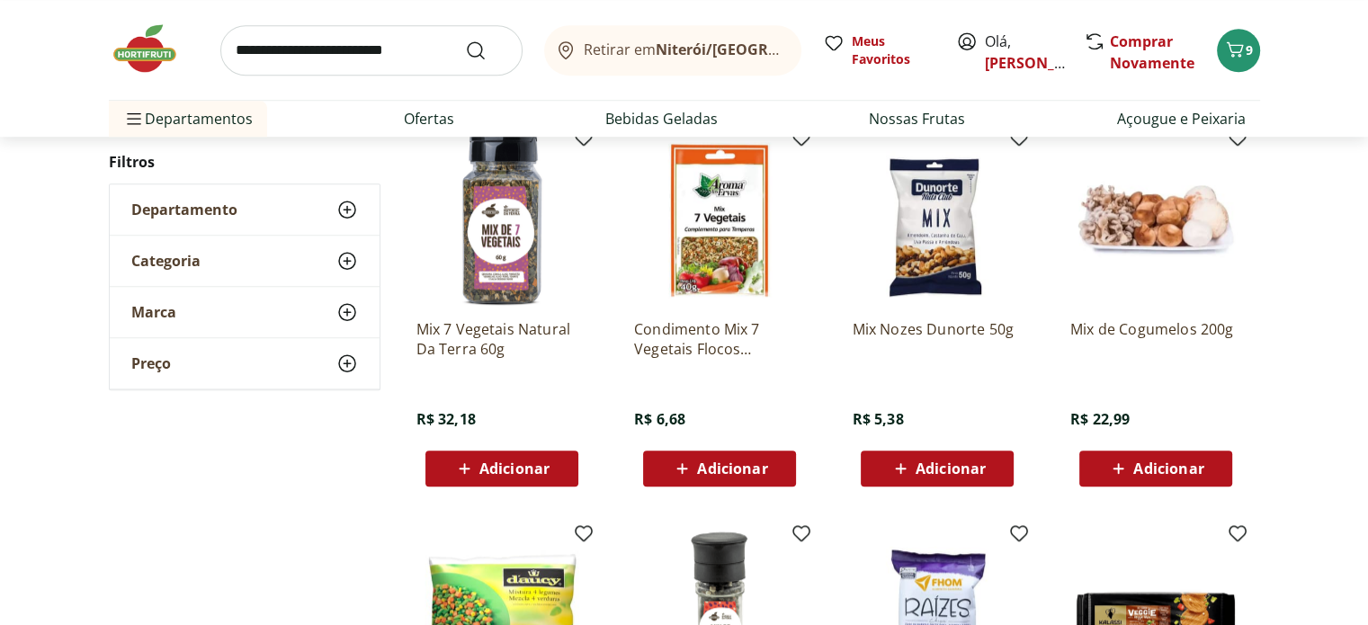
click at [957, 469] on span "Adicionar" at bounding box center [951, 468] width 70 height 14
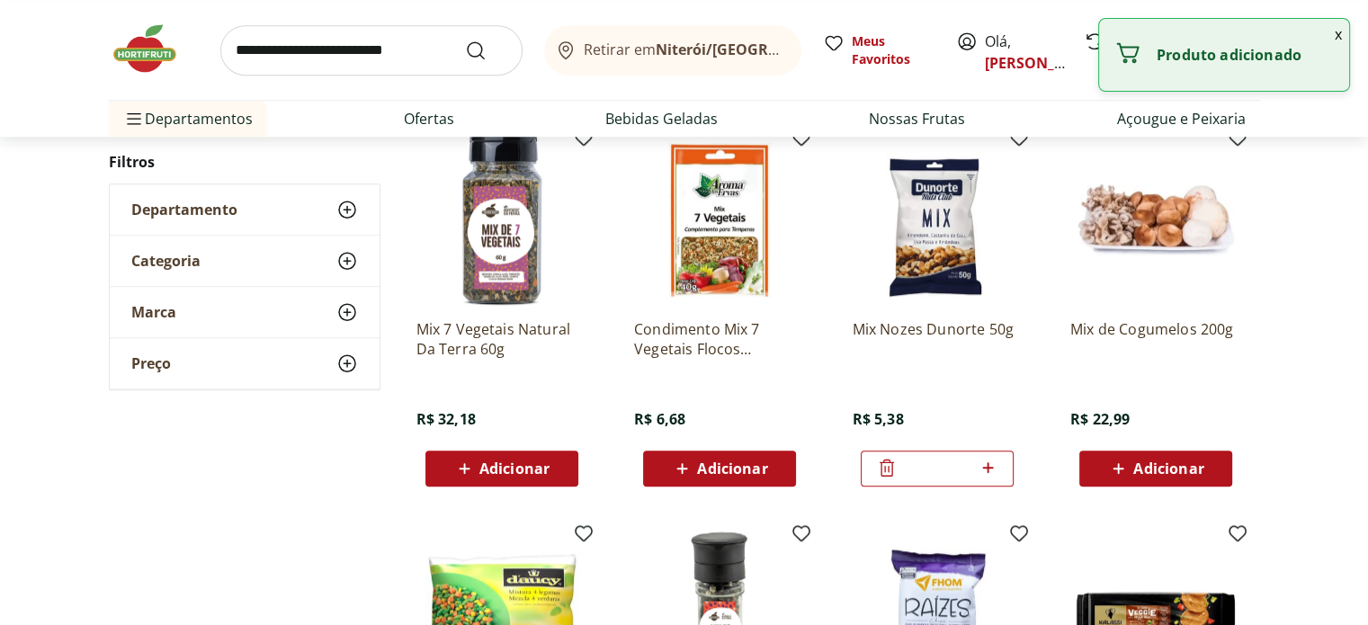
click at [986, 468] on icon at bounding box center [988, 468] width 22 height 22
type input "*"
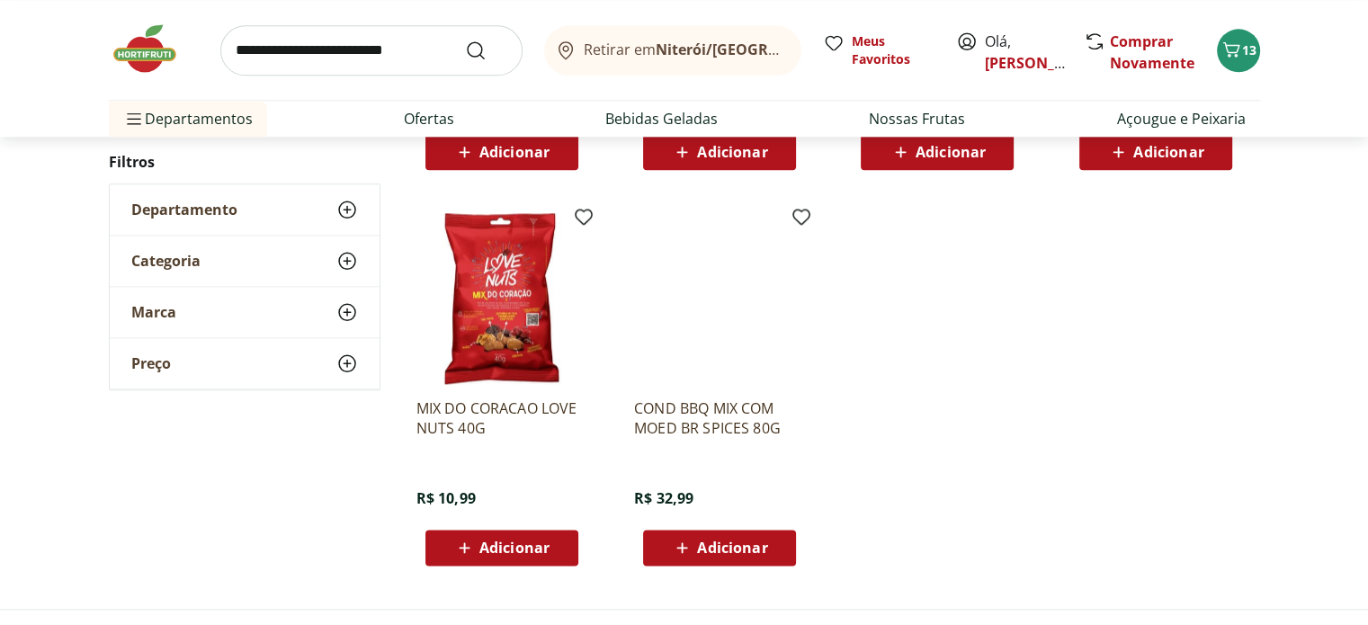
scroll to position [2132, 0]
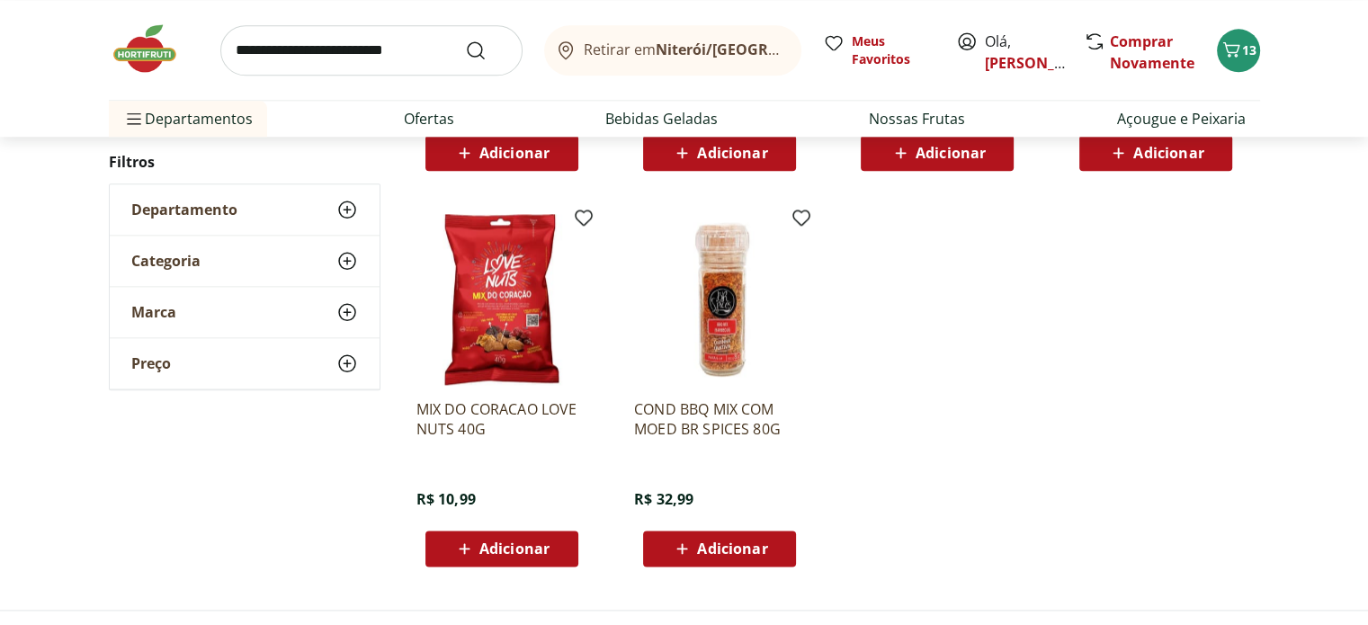
click at [162, 50] on img at bounding box center [154, 49] width 90 height 54
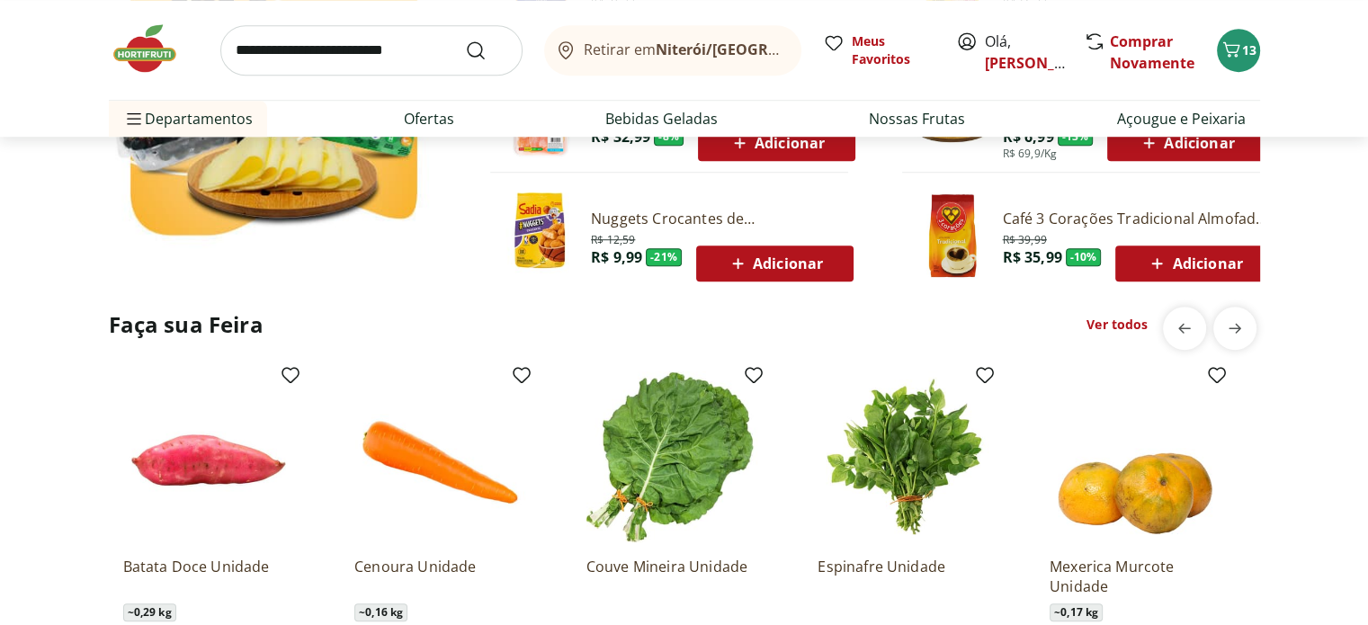
scroll to position [1273, 0]
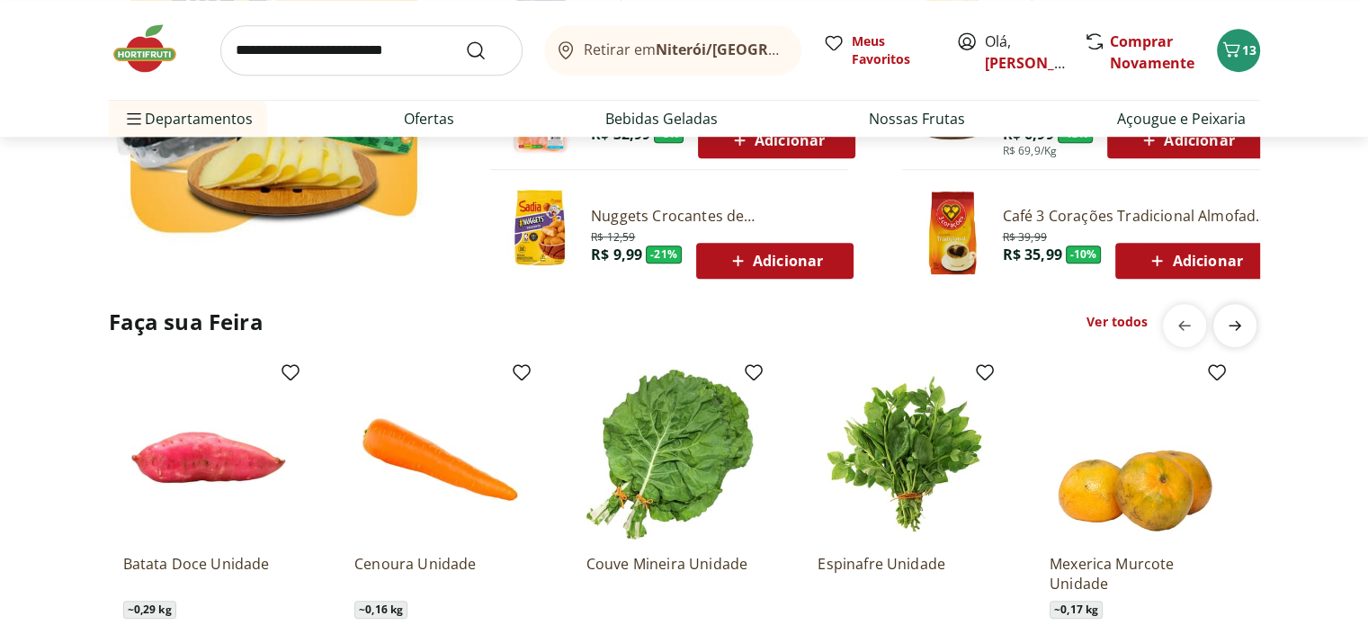
click at [1235, 327] on icon "next" at bounding box center [1235, 326] width 22 height 22
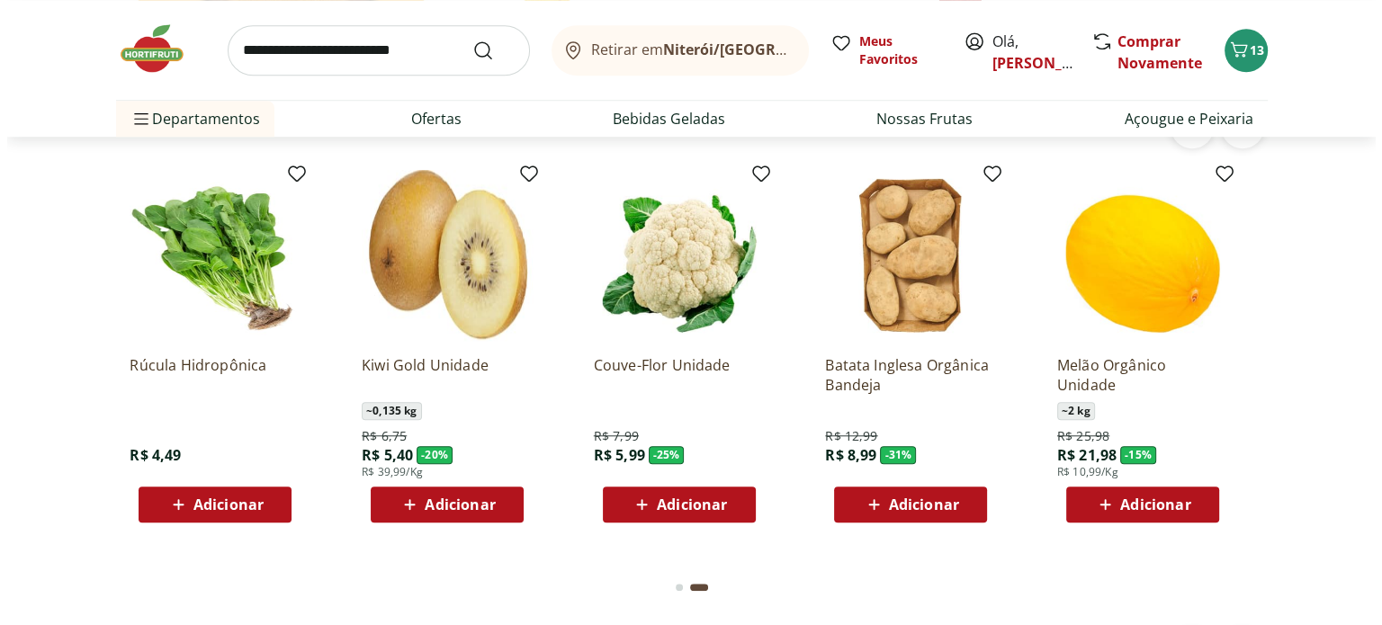
scroll to position [1473, 0]
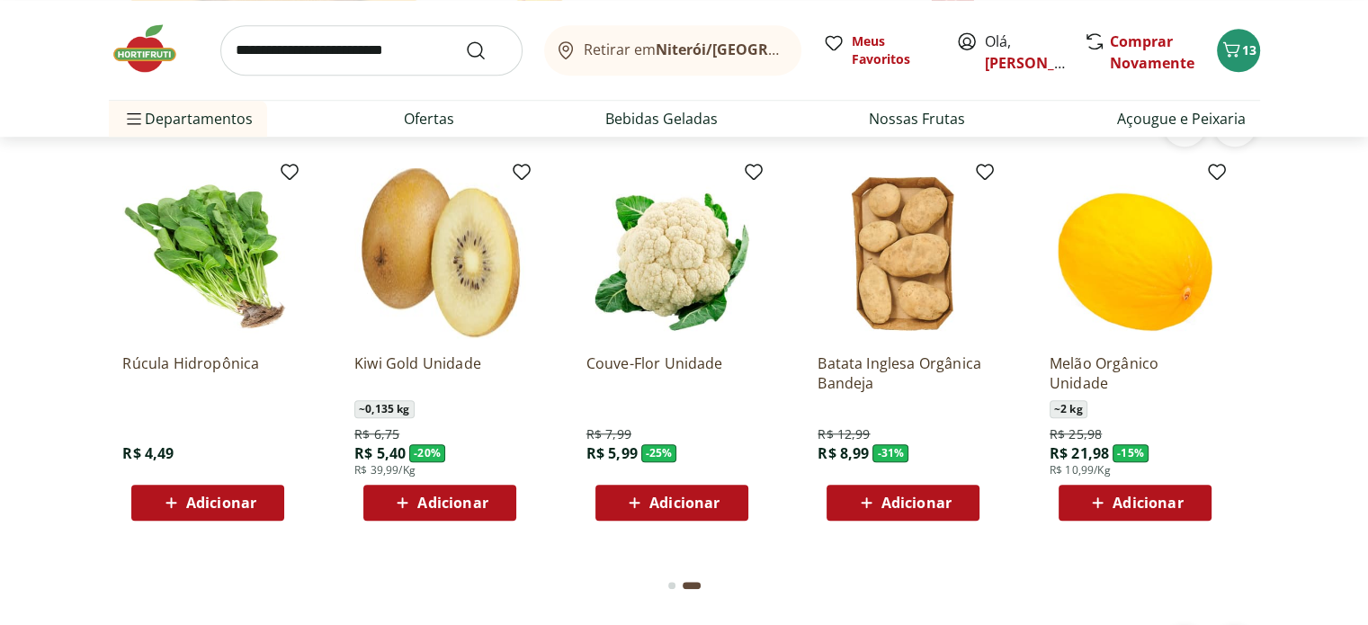
click at [910, 503] on span "Adicionar" at bounding box center [916, 503] width 70 height 14
click at [952, 503] on icon at bounding box center [954, 502] width 22 height 22
type input "*"
click at [1242, 65] on button "15" at bounding box center [1238, 50] width 43 height 43
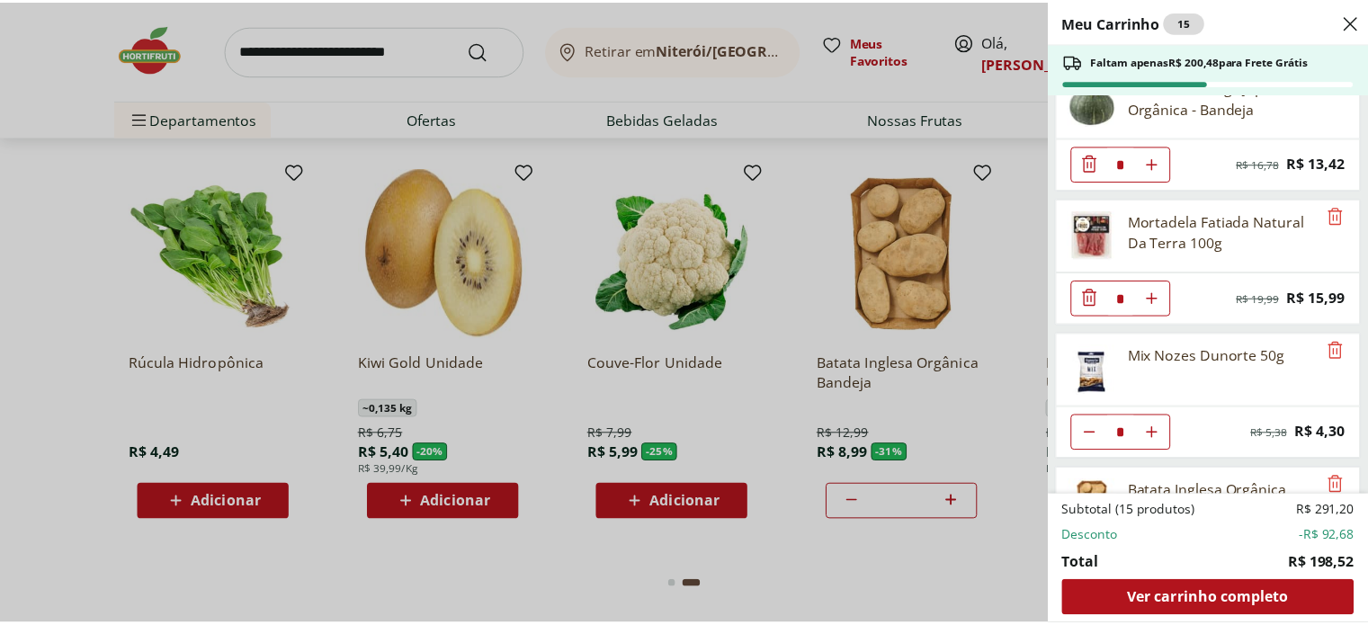
scroll to position [1077, 0]
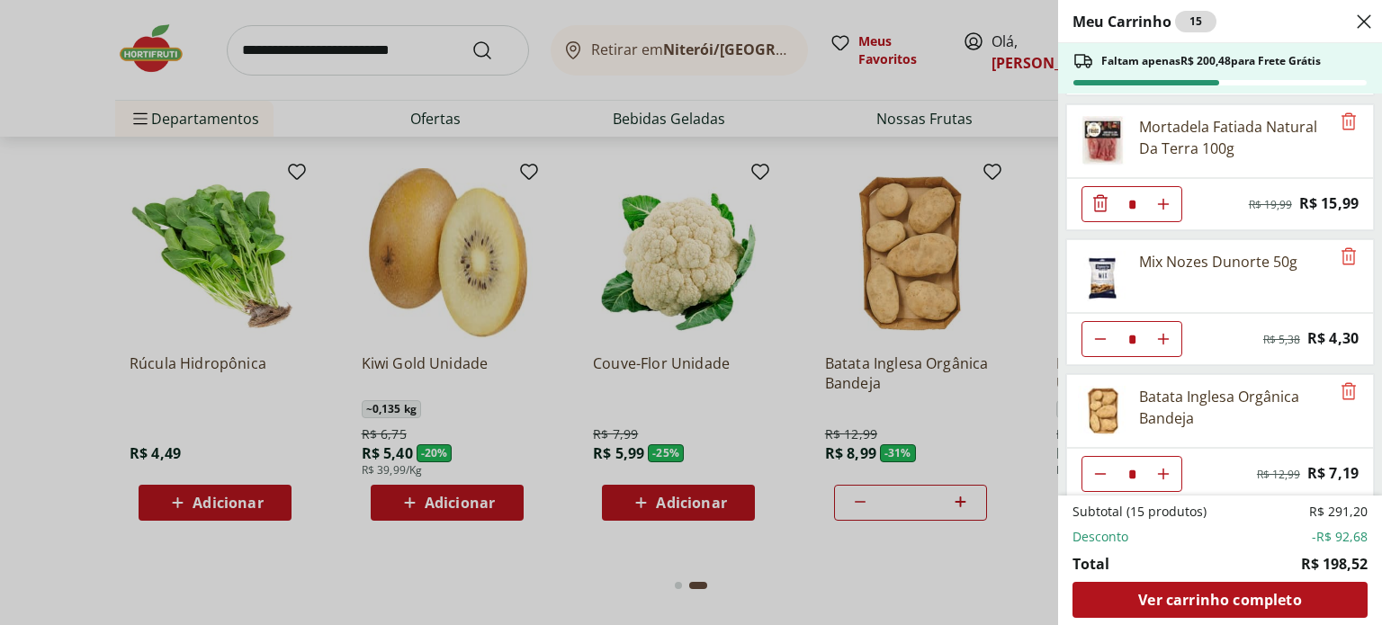
click at [541, 399] on div "Meu Carrinho 15 Faltam apenas R$ 200,48 para Frete Grátis Ravioli de Mozzarella…" at bounding box center [691, 312] width 1382 height 625
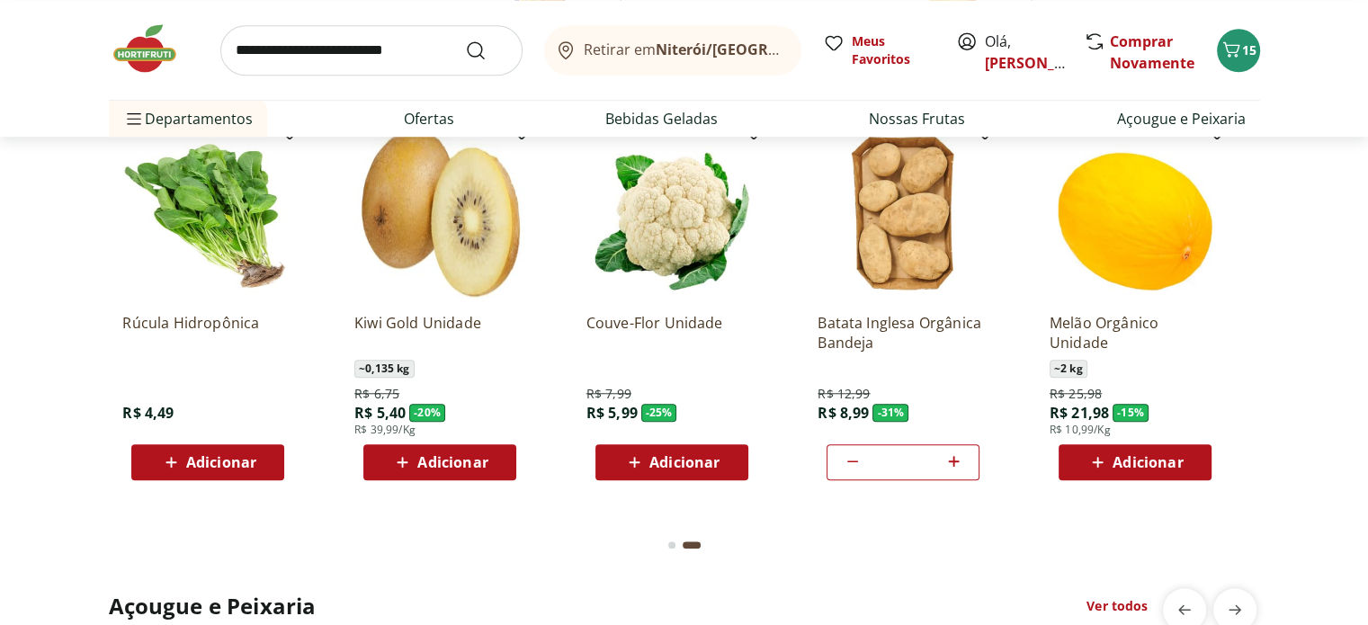
scroll to position [1524, 0]
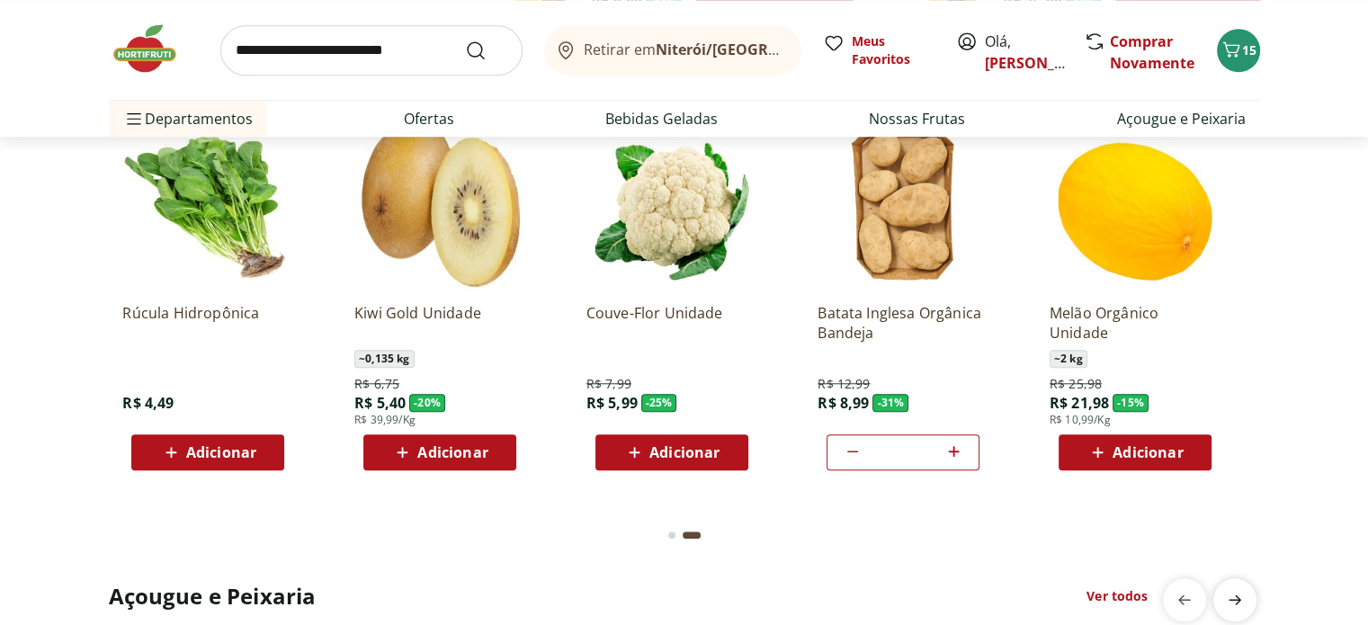
click at [1230, 611] on span "next" at bounding box center [1235, 600] width 36 height 36
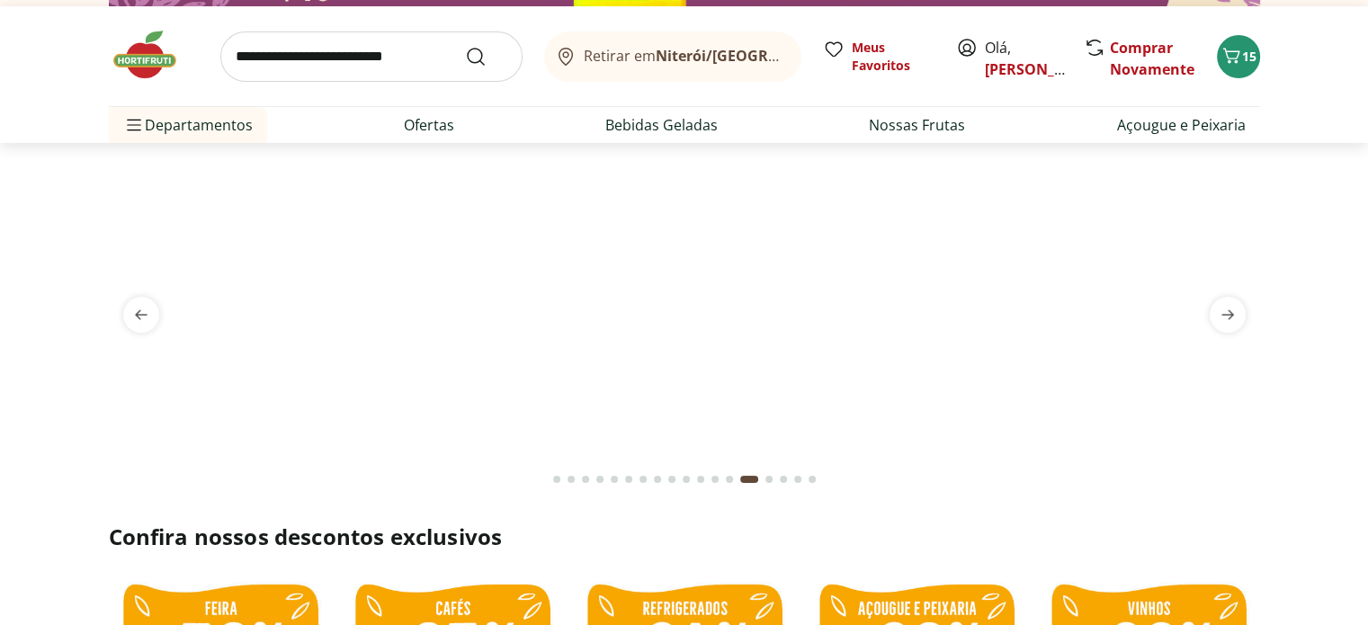
scroll to position [0, 0]
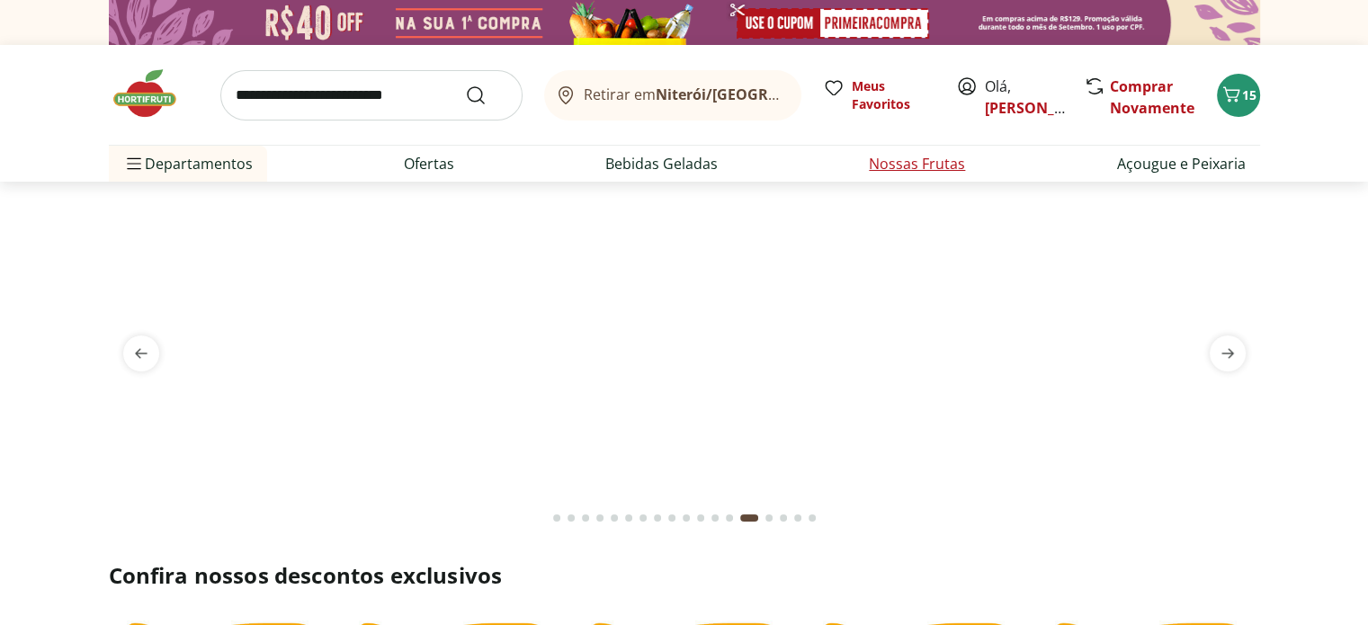
click at [889, 158] on link "Nossas Frutas" at bounding box center [917, 164] width 96 height 22
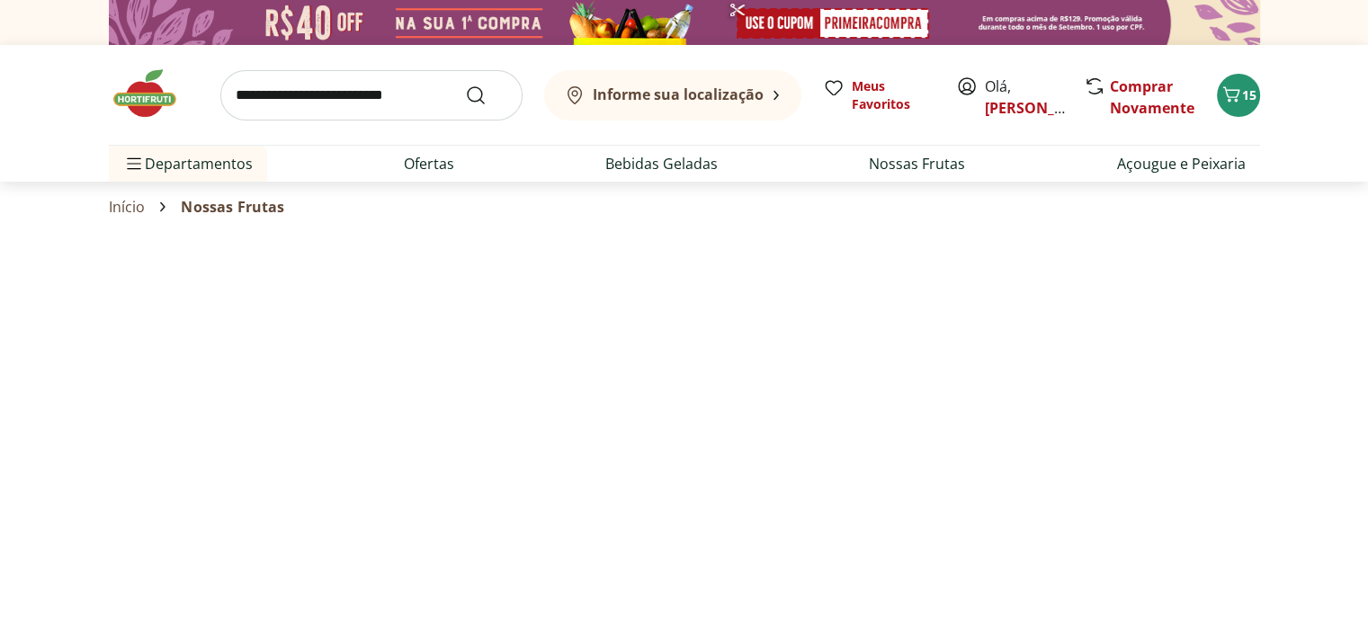
select select "**********"
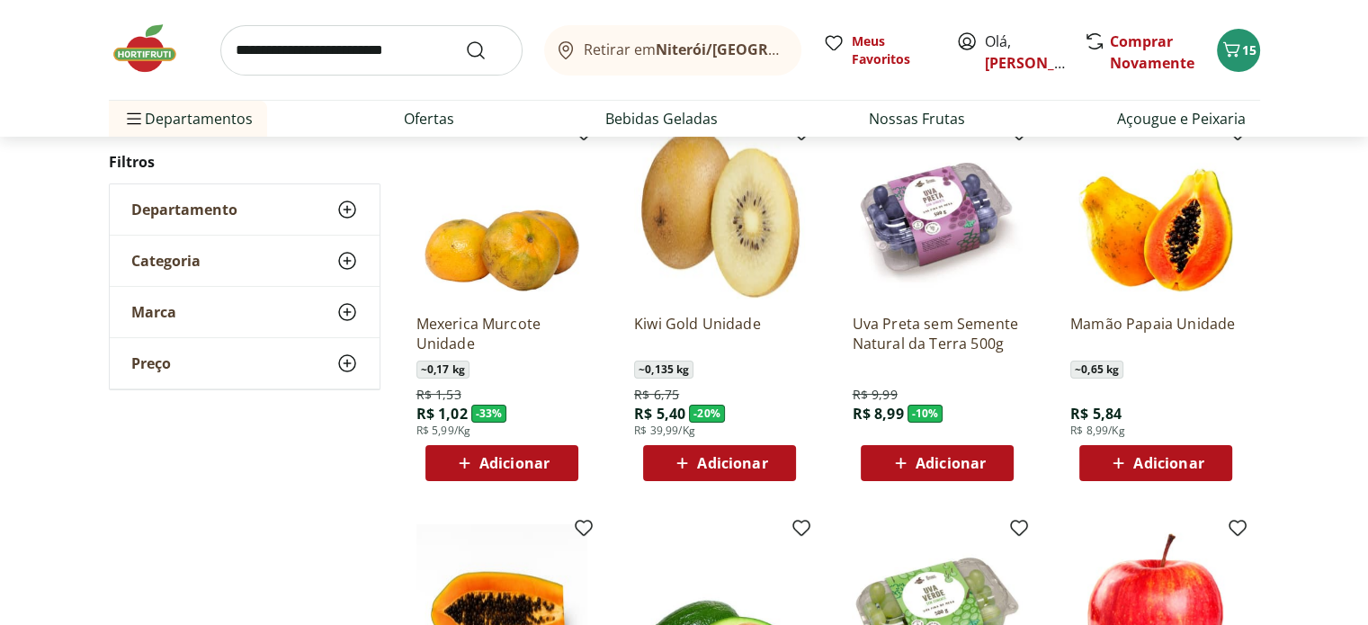
scroll to position [187, 0]
click at [158, 53] on img at bounding box center [154, 49] width 90 height 54
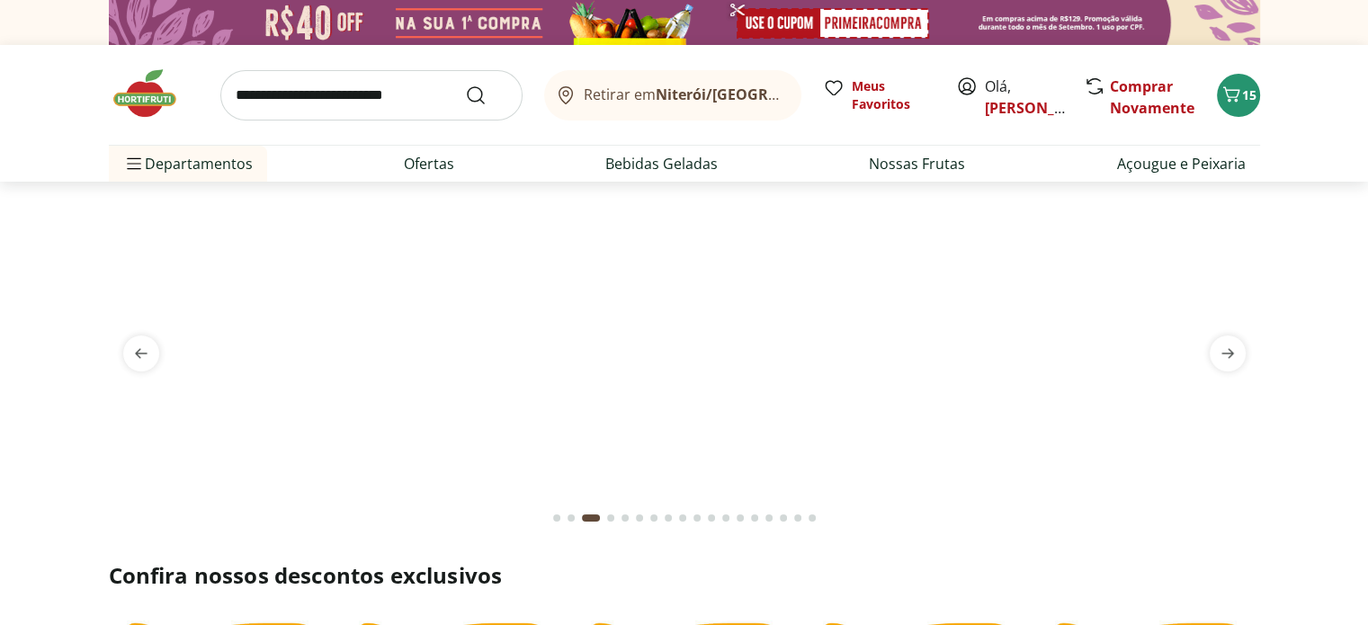
click at [450, 87] on input "search" at bounding box center [371, 95] width 302 height 50
type input "*****"
click at [465, 85] on button "Submit Search" at bounding box center [486, 96] width 43 height 22
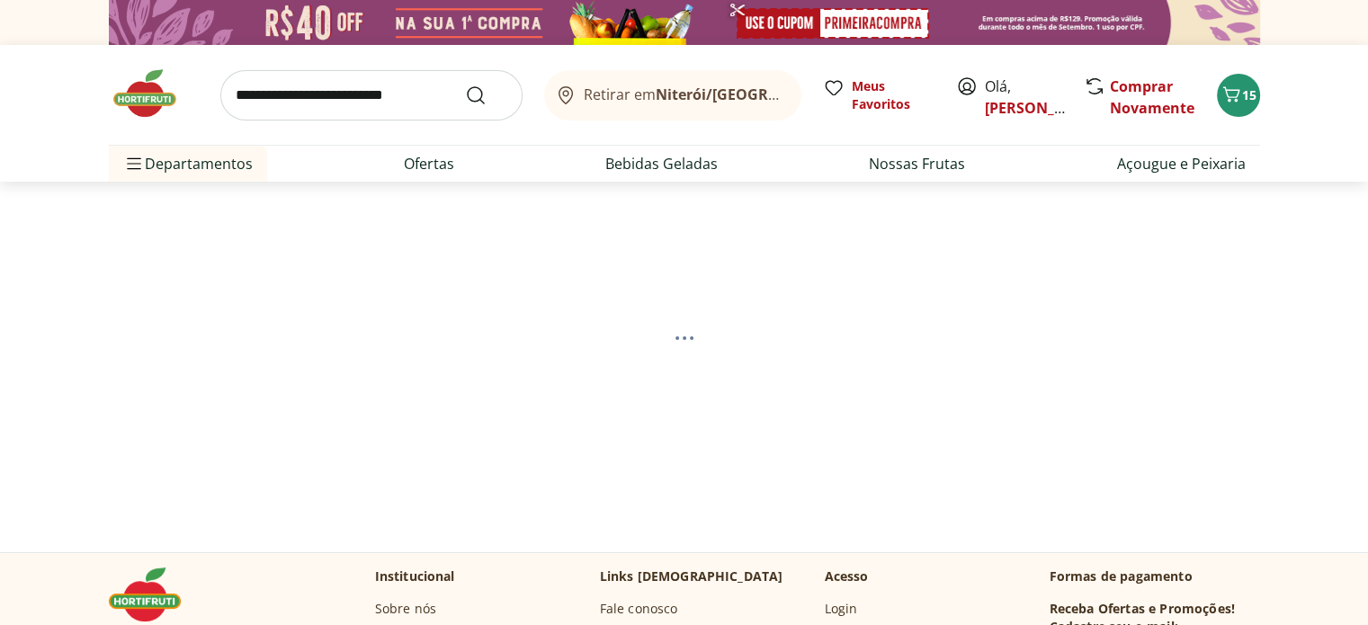
select select "**********"
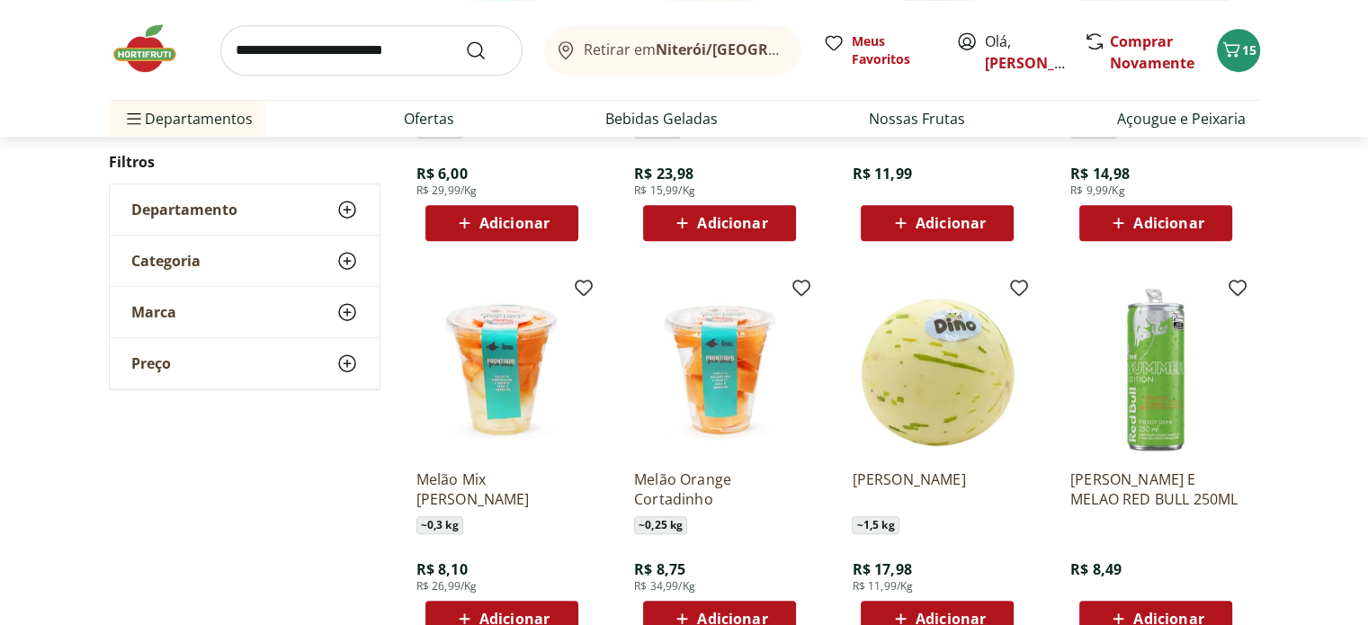
scroll to position [846, 0]
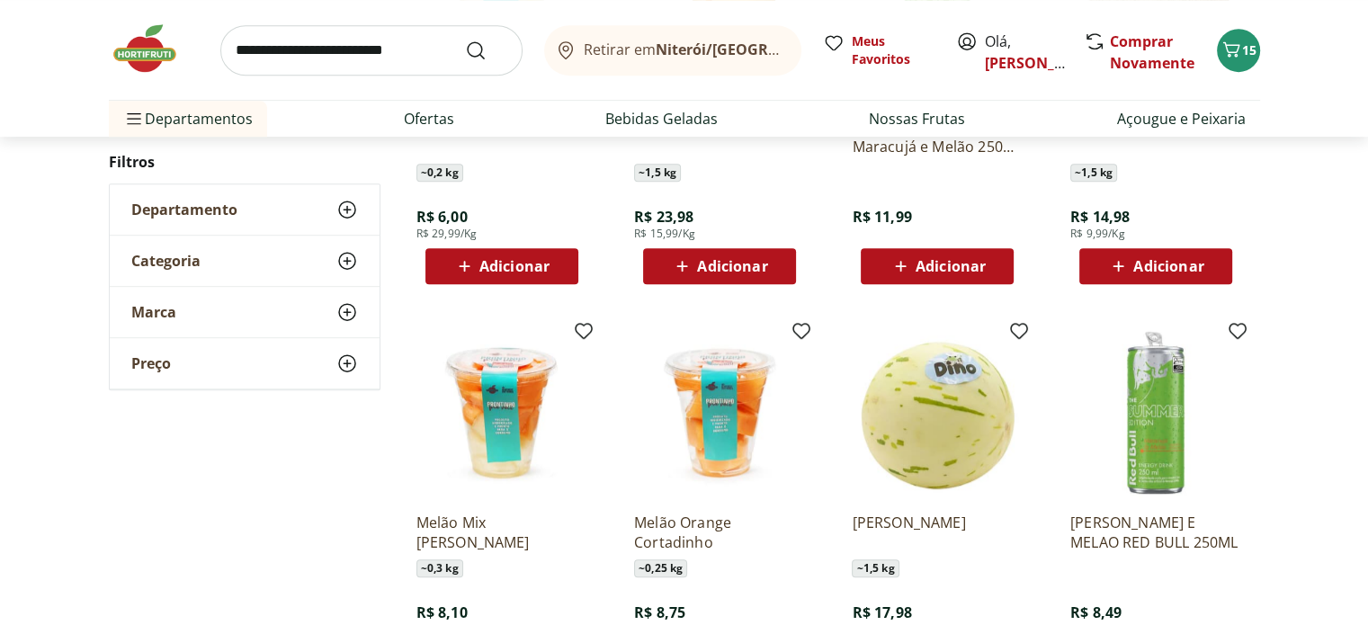
click at [140, 39] on img at bounding box center [154, 49] width 90 height 54
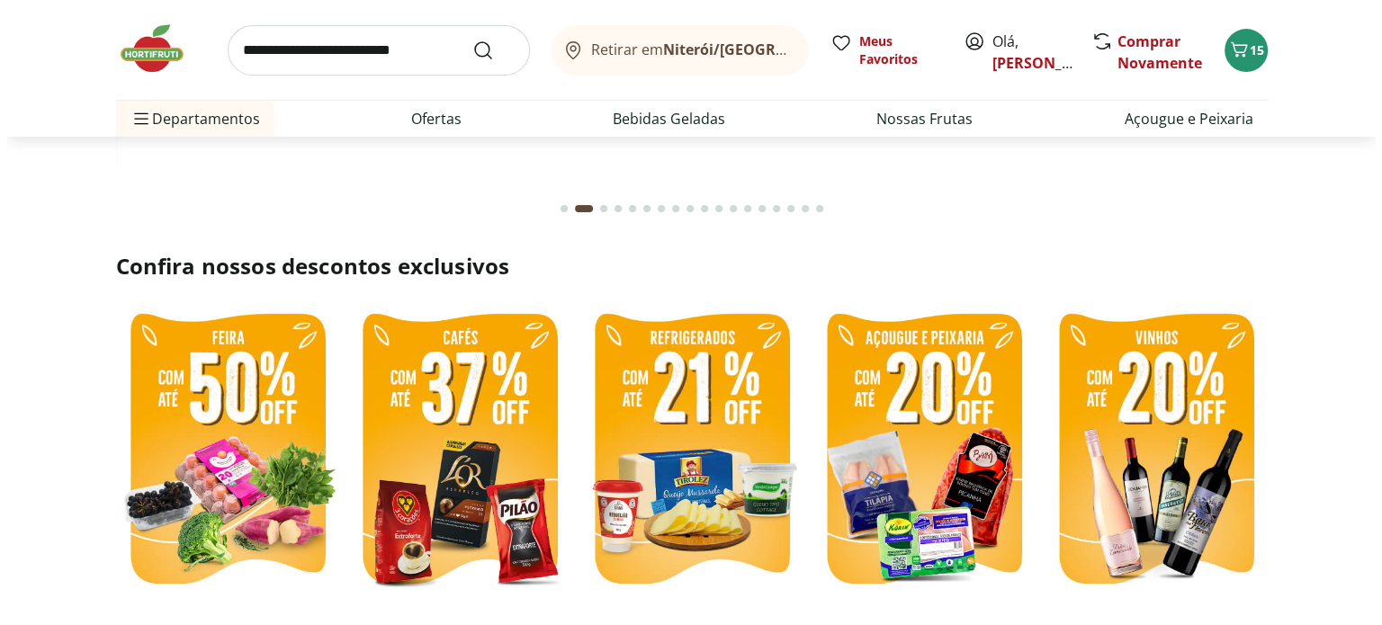
scroll to position [309, 0]
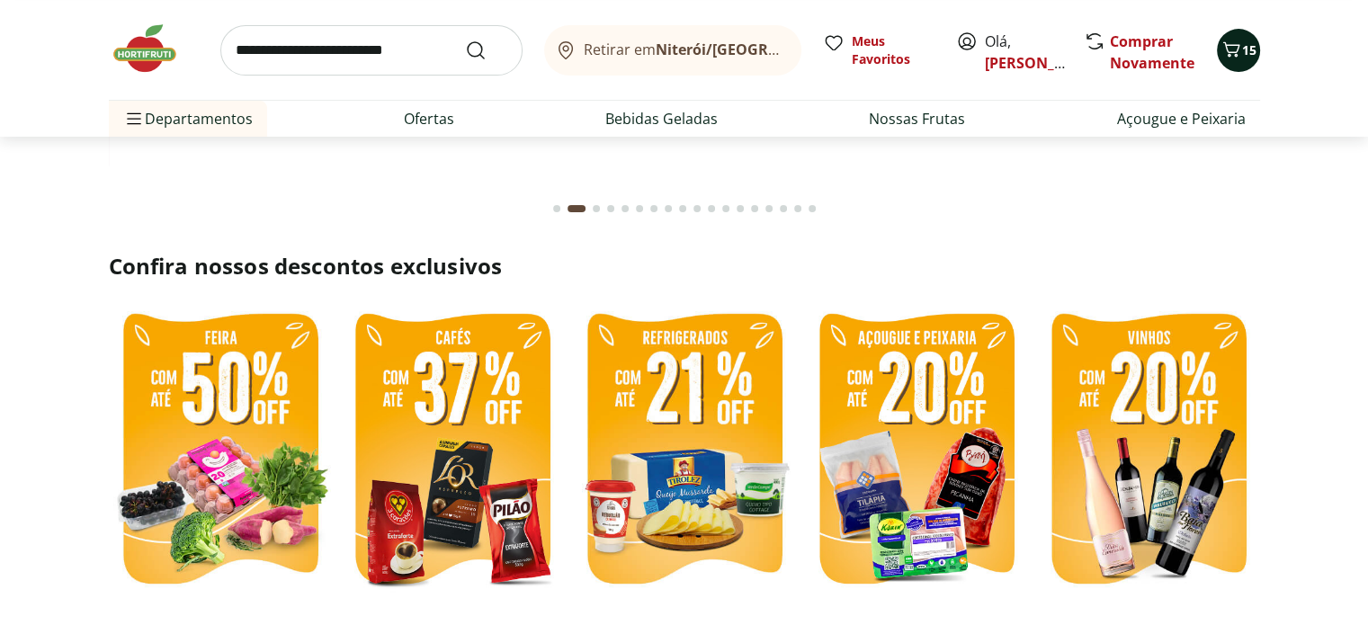
click at [1231, 50] on icon "Carrinho" at bounding box center [1232, 50] width 22 height 22
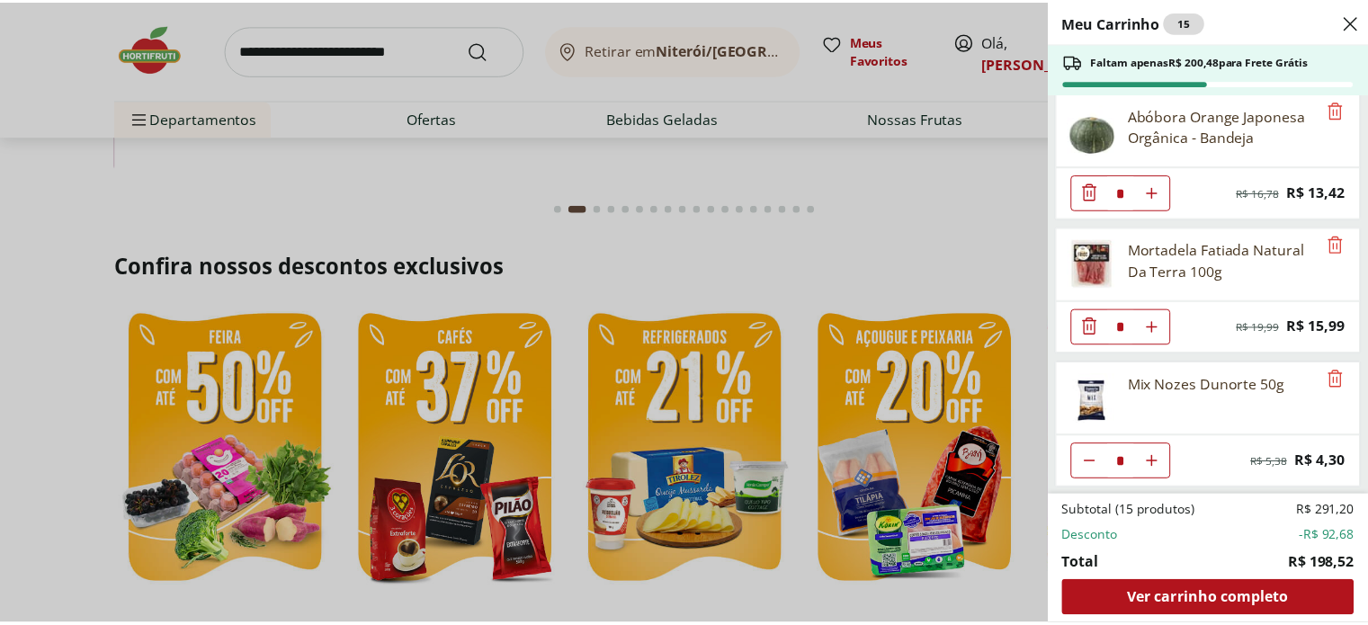
scroll to position [1077, 0]
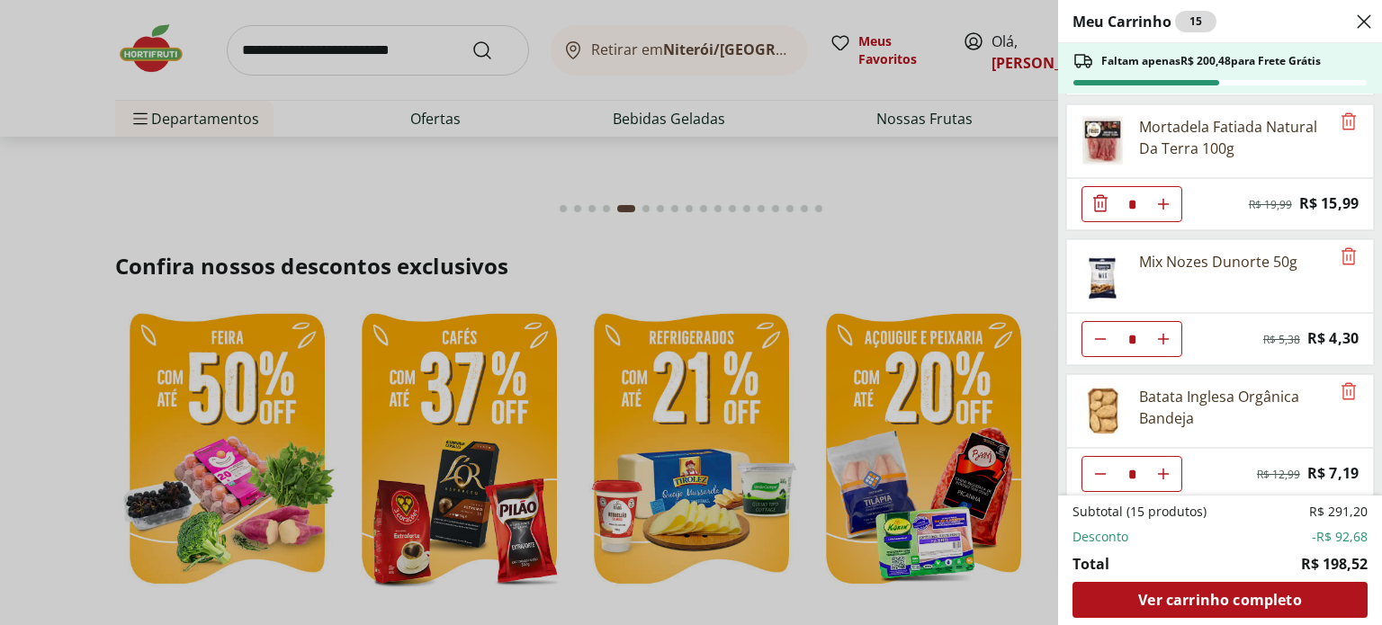
click at [1165, 467] on icon "Aumentar Quantidade" at bounding box center [1163, 474] width 14 height 14
type input "*"
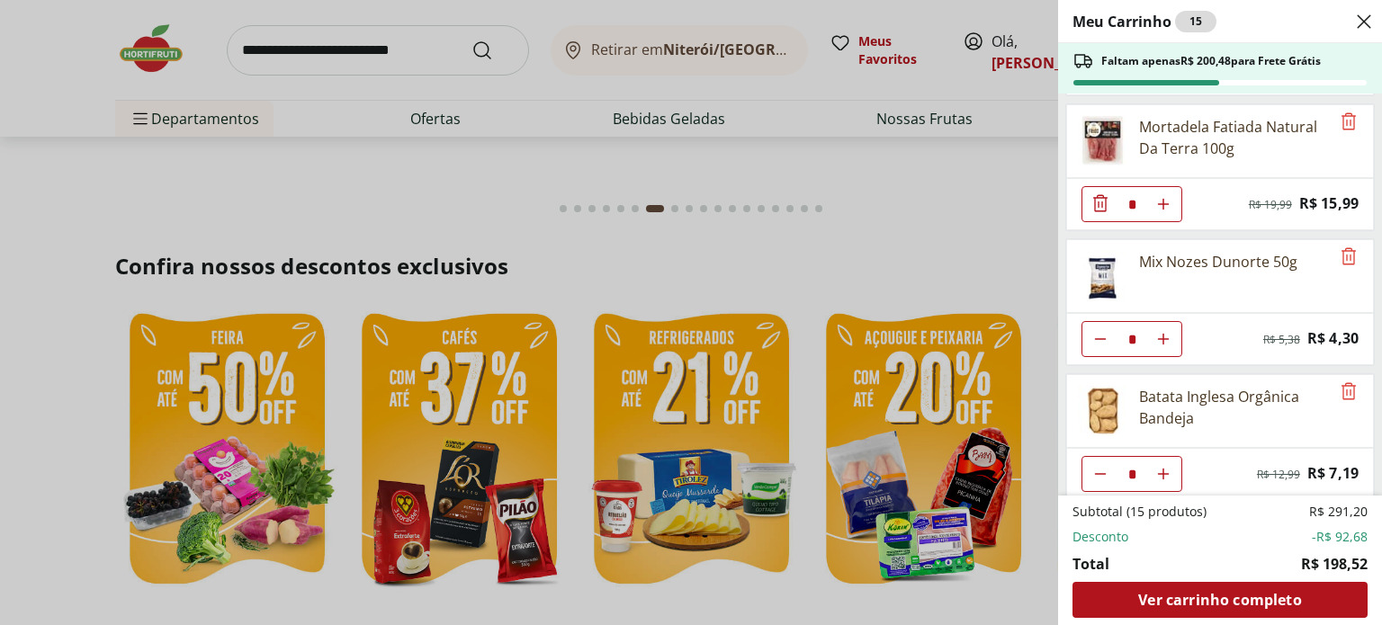
click at [1161, 467] on icon "Aumentar Quantidade" at bounding box center [1163, 474] width 14 height 14
type input "*"
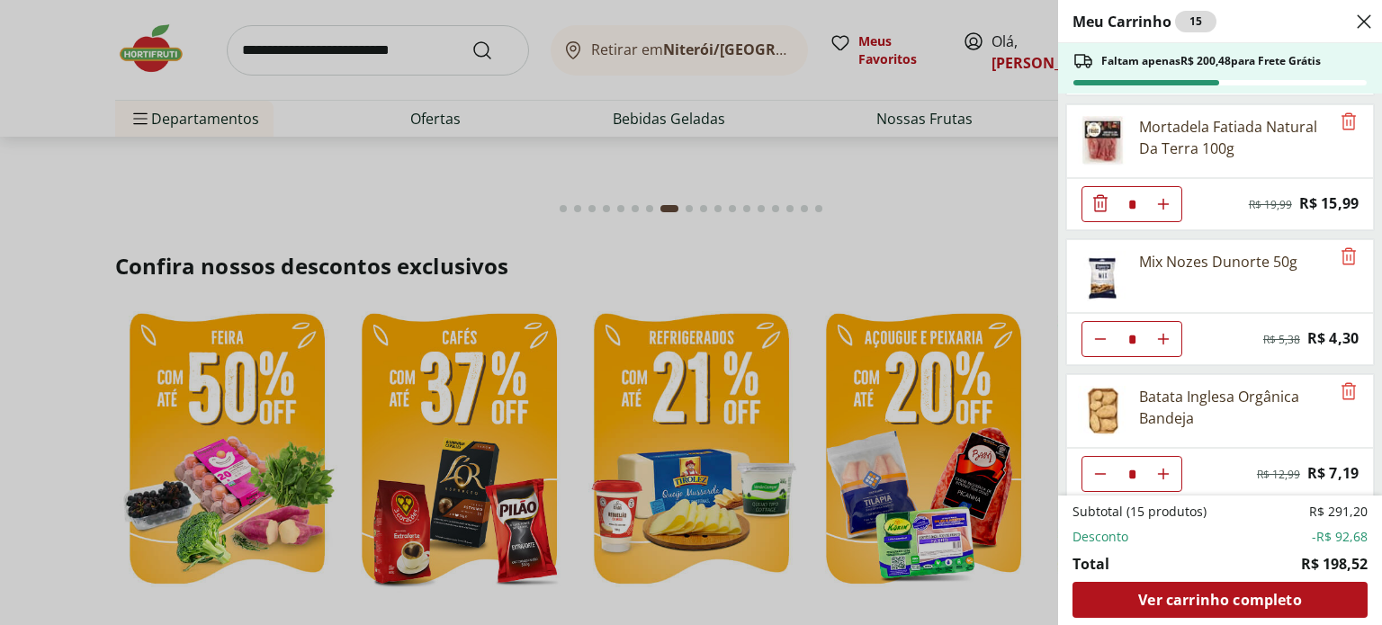
click at [331, 67] on div "Meu Carrinho 15 Faltam apenas R$ 200,48 para Frete Grátis Ravioli de Mozzarella…" at bounding box center [691, 312] width 1382 height 625
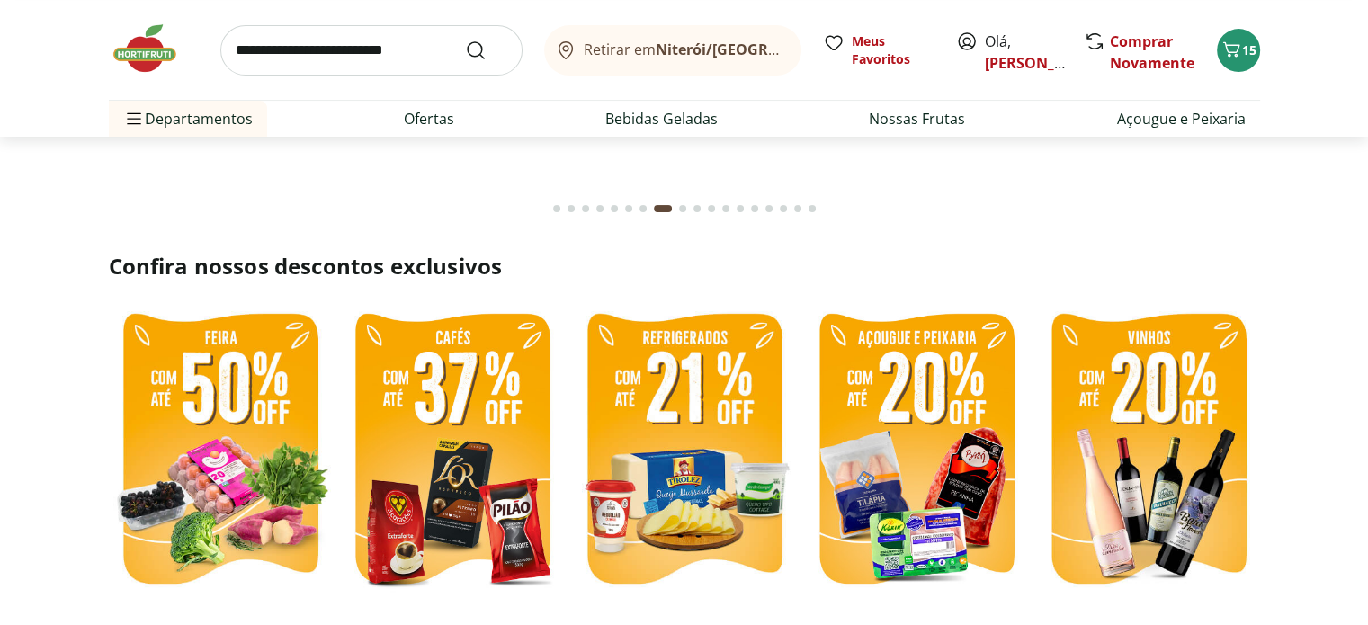
click at [327, 60] on input "search" at bounding box center [371, 50] width 302 height 50
type input "*********"
click at [465, 40] on button "Submit Search" at bounding box center [486, 51] width 43 height 22
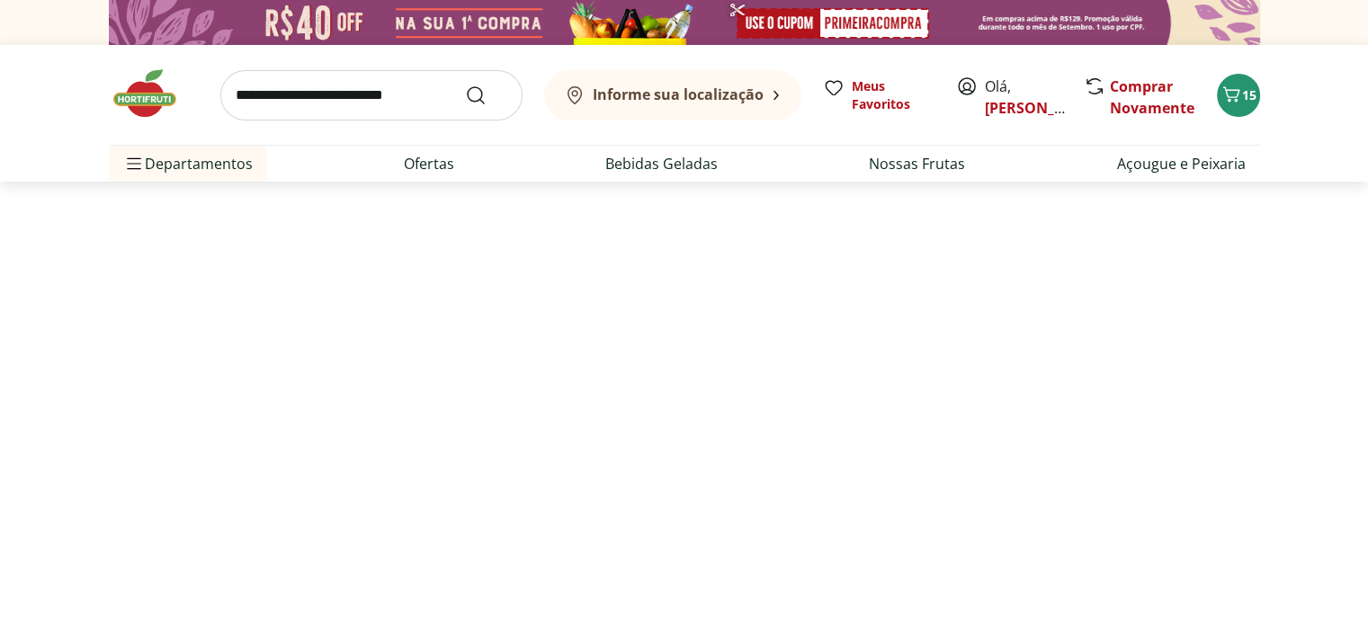
select select "**********"
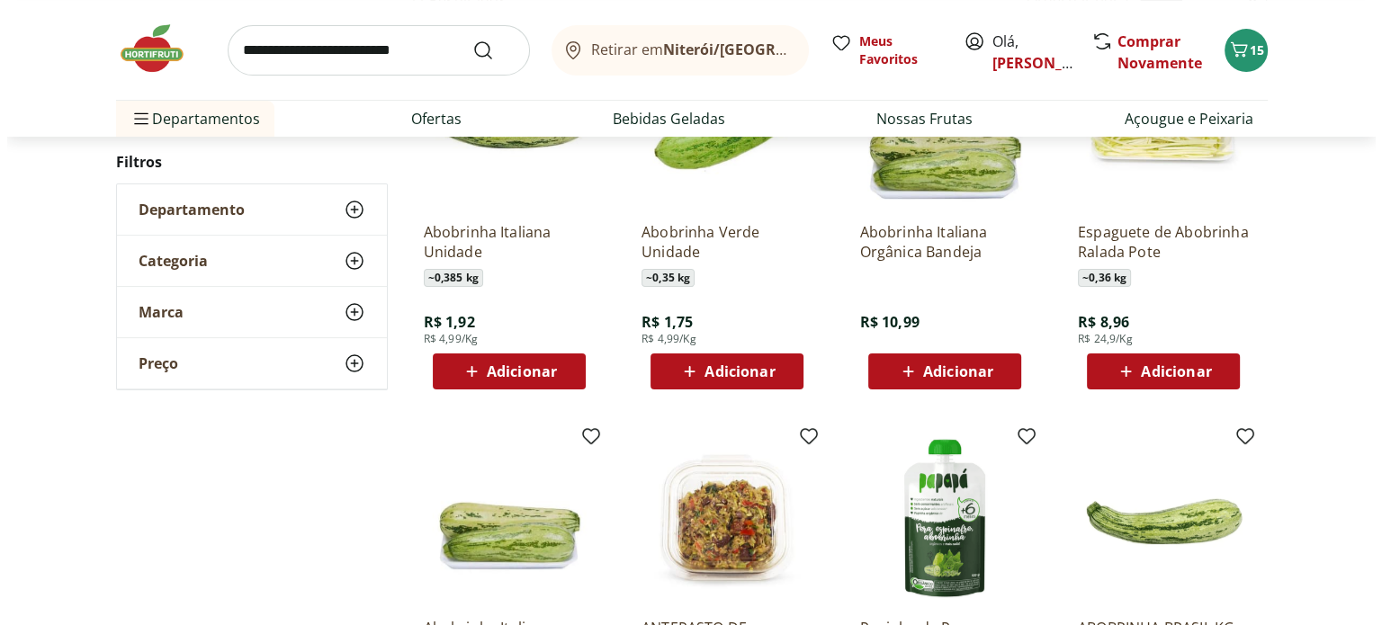
scroll to position [344, 0]
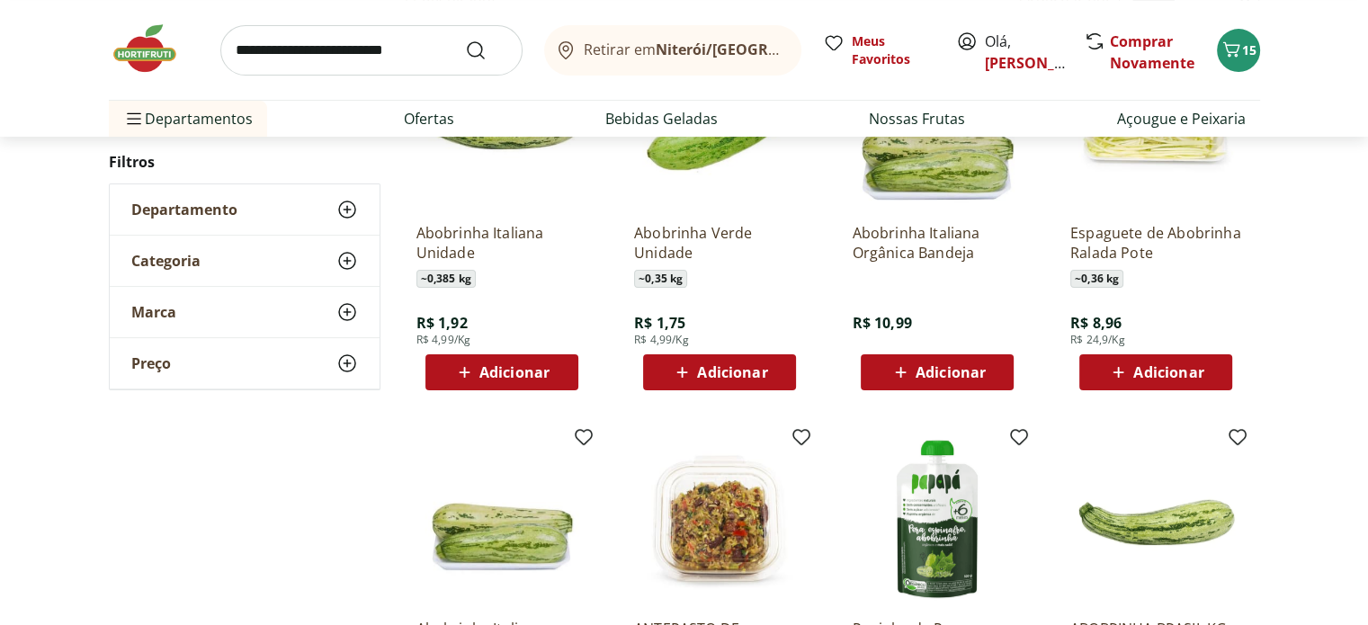
click at [930, 371] on span "Adicionar" at bounding box center [951, 372] width 70 height 14
click at [1232, 49] on icon "Carrinho" at bounding box center [1232, 50] width 22 height 22
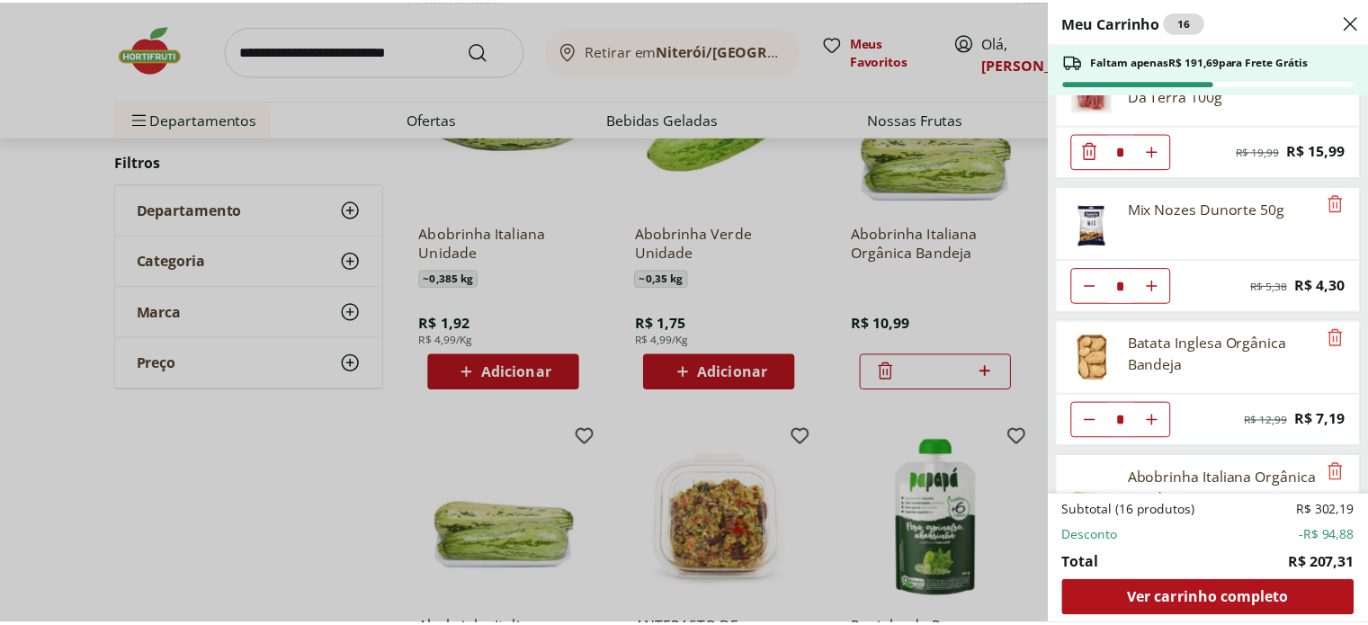
scroll to position [1211, 0]
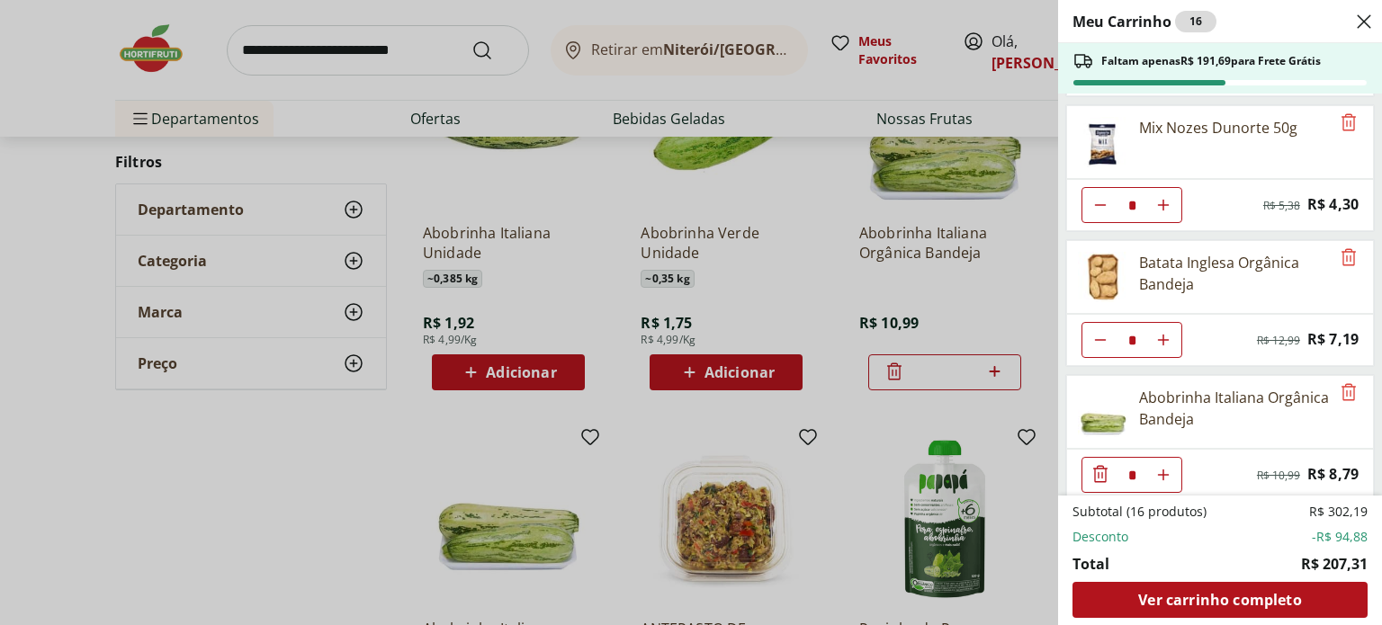
click at [157, 49] on div "Meu Carrinho 16 Faltam apenas R$ 191,69 para Frete Grátis Ravioli de Mozzarella…" at bounding box center [691, 312] width 1382 height 625
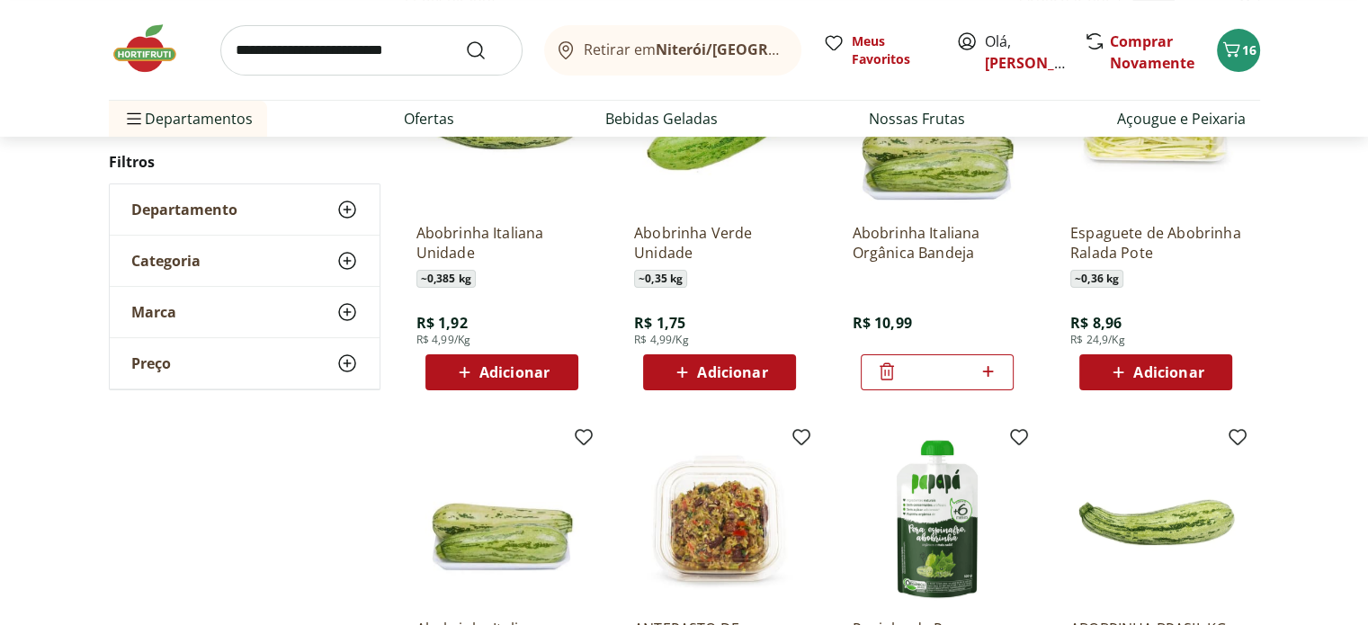
click at [203, 14] on div "Retirar em Niterói/RJ Meus Favoritos Olá, Marcos Comprar Novamente 16" at bounding box center [684, 50] width 1151 height 100
click at [128, 59] on img at bounding box center [154, 49] width 90 height 54
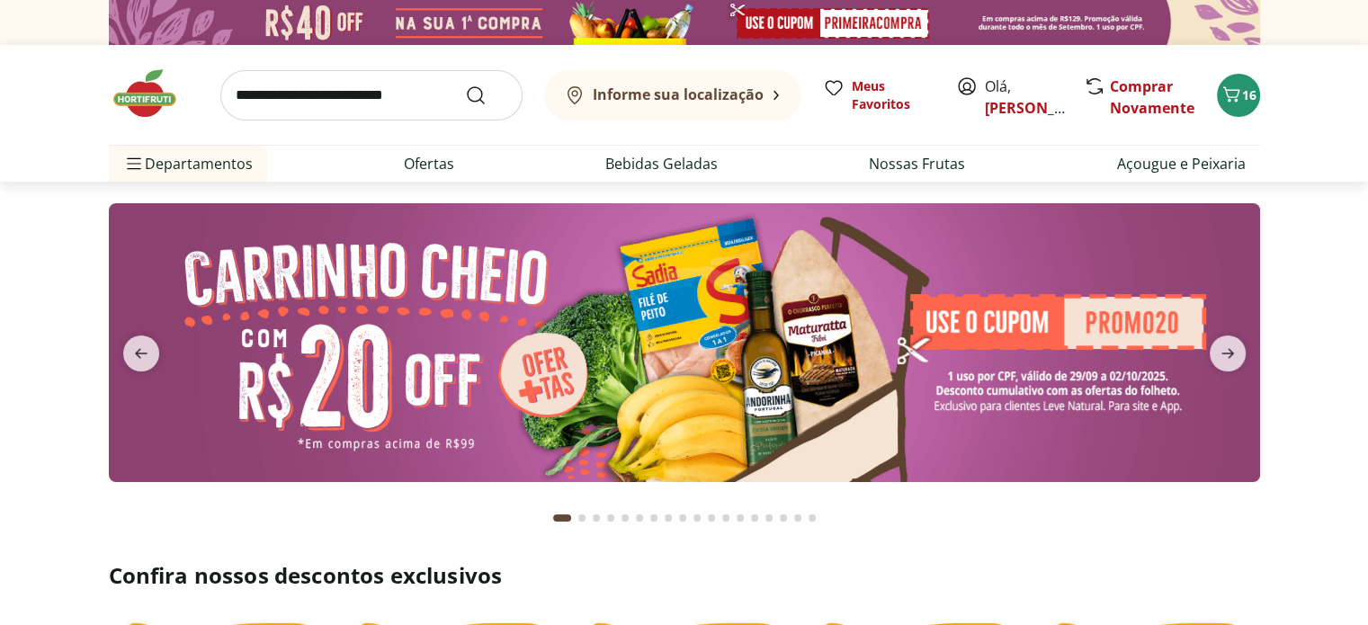
click at [257, 98] on input "search" at bounding box center [371, 95] width 302 height 50
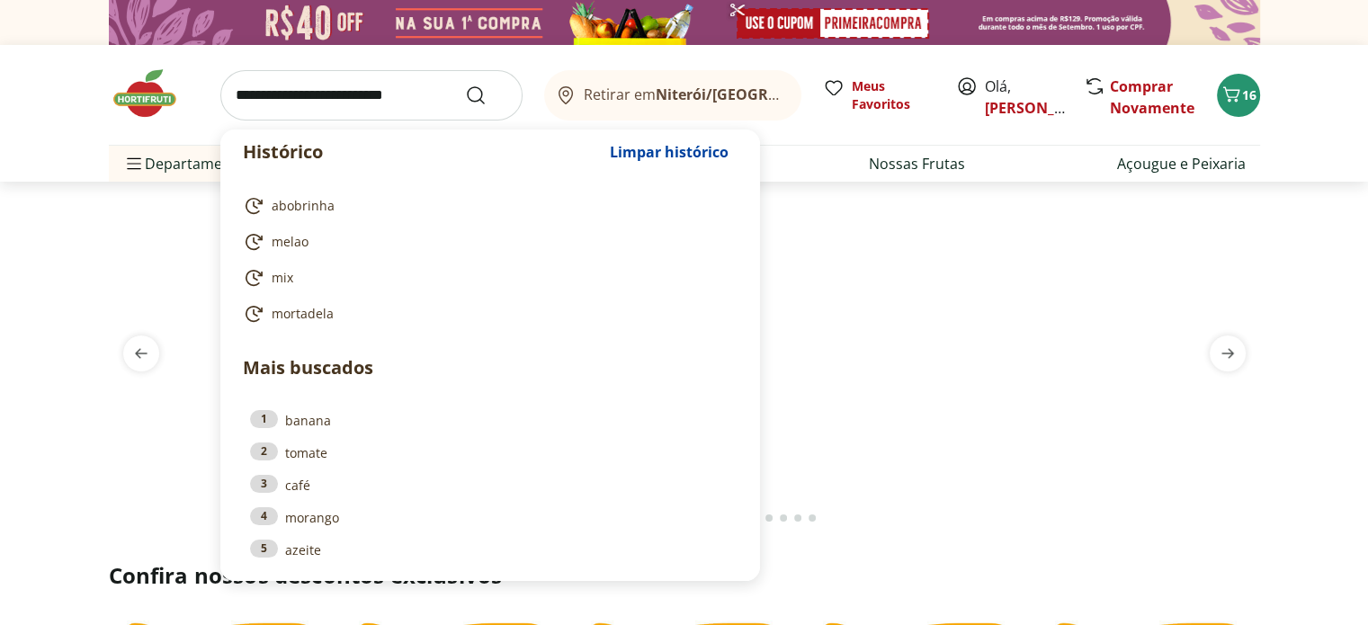
click at [68, 95] on header "Retirar em Niterói/RJ Olá, Marcos 16 Histórico Limpar histórico abobrinha melao…" at bounding box center [684, 113] width 1368 height 137
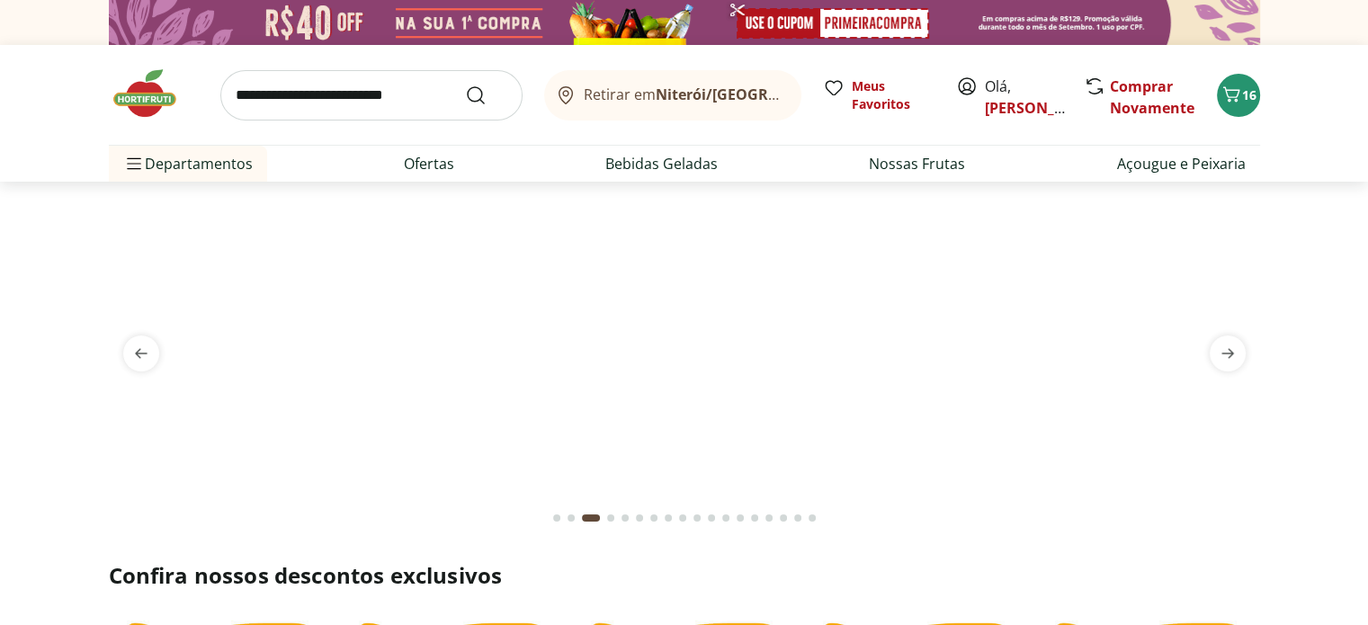
click at [257, 94] on input "search" at bounding box center [371, 95] width 302 height 50
type input "******"
click at [465, 85] on button "Submit Search" at bounding box center [486, 96] width 43 height 22
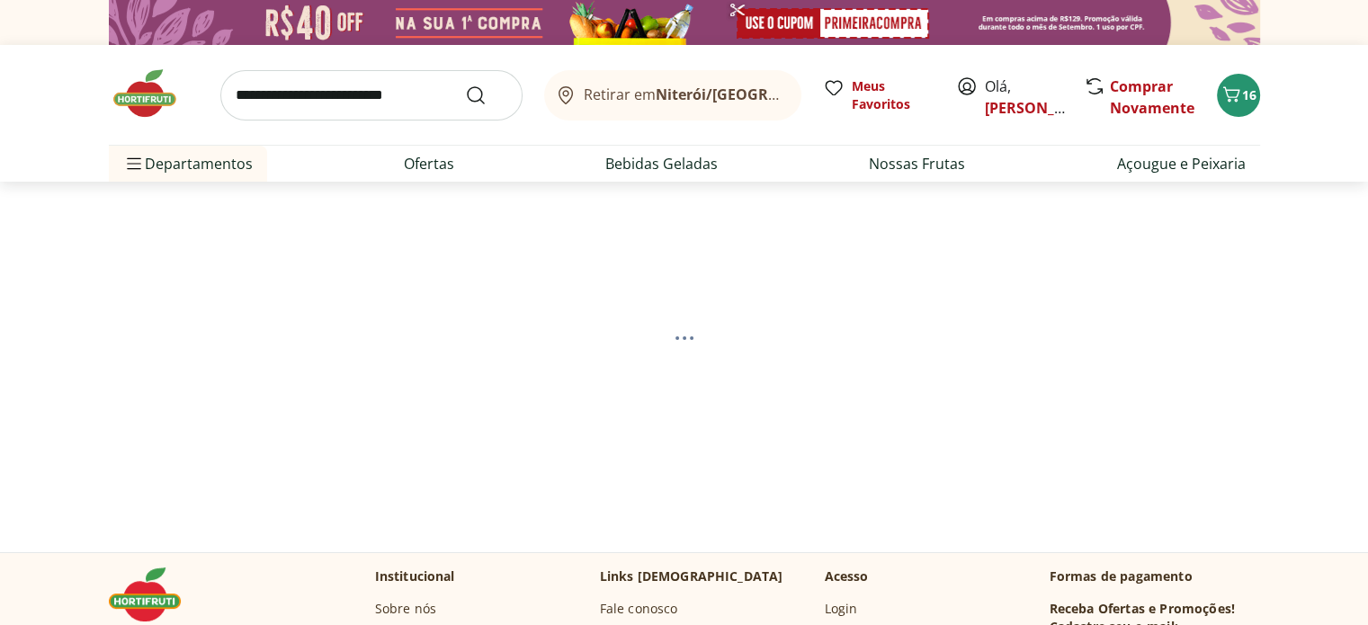
select select "**********"
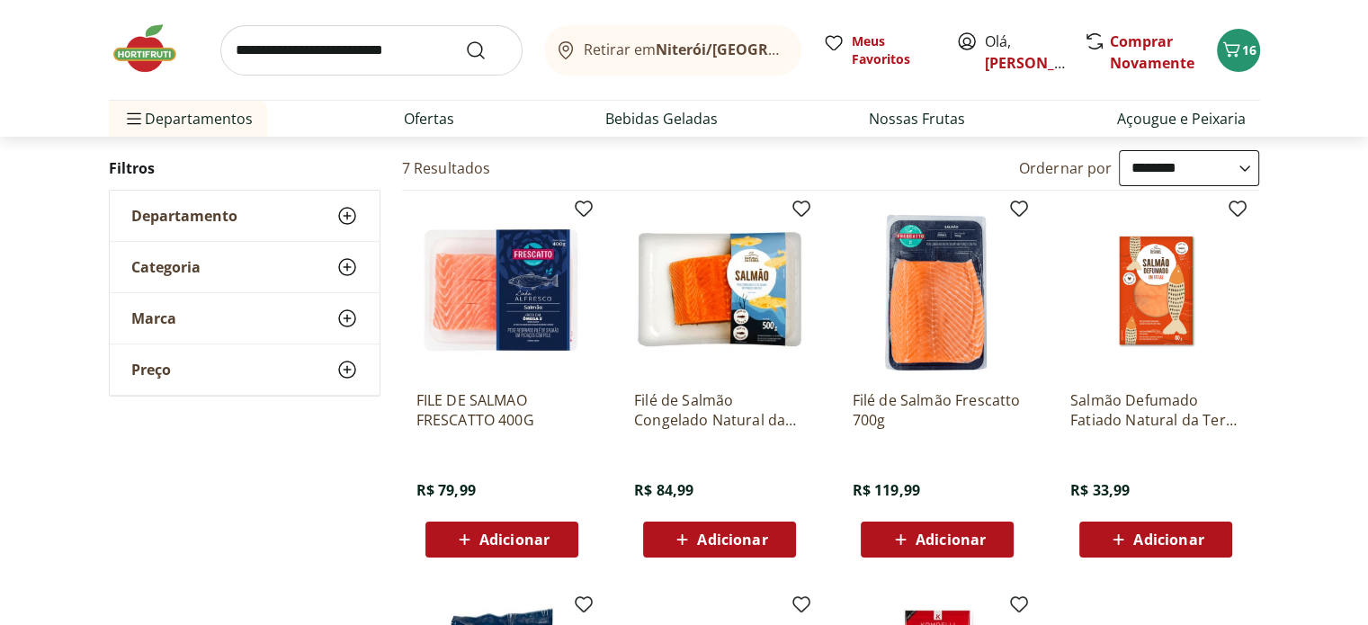
scroll to position [172, 0]
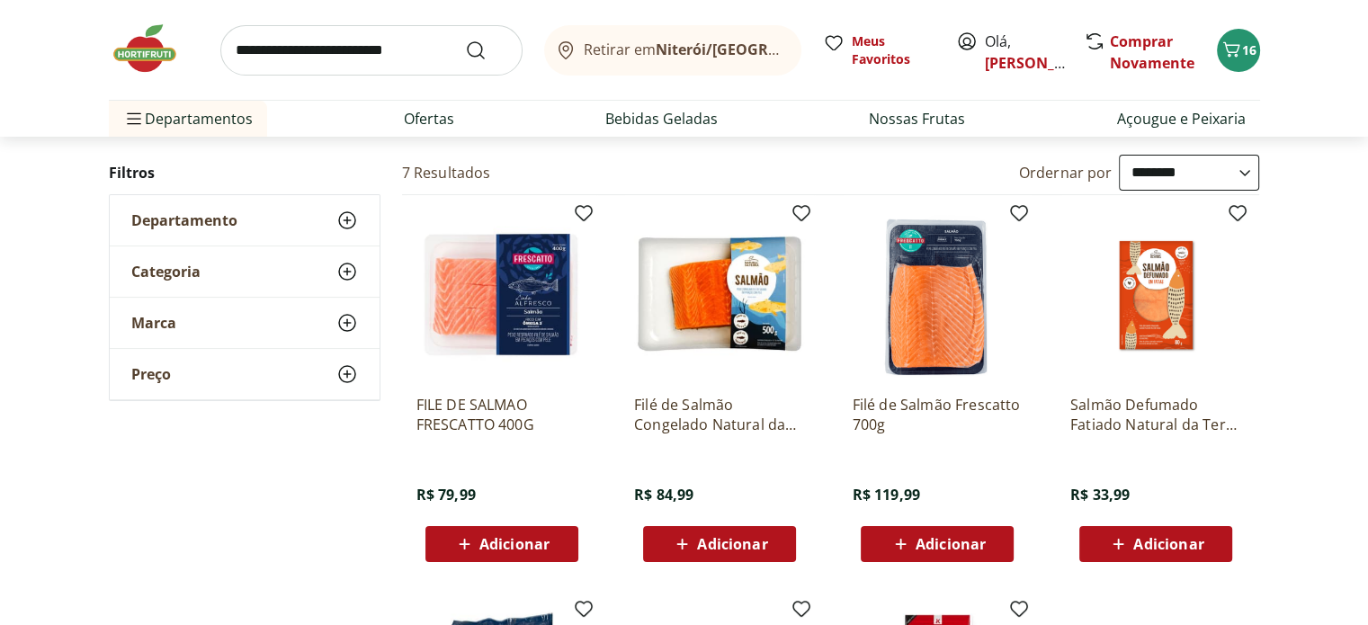
click at [142, 42] on img at bounding box center [154, 49] width 90 height 54
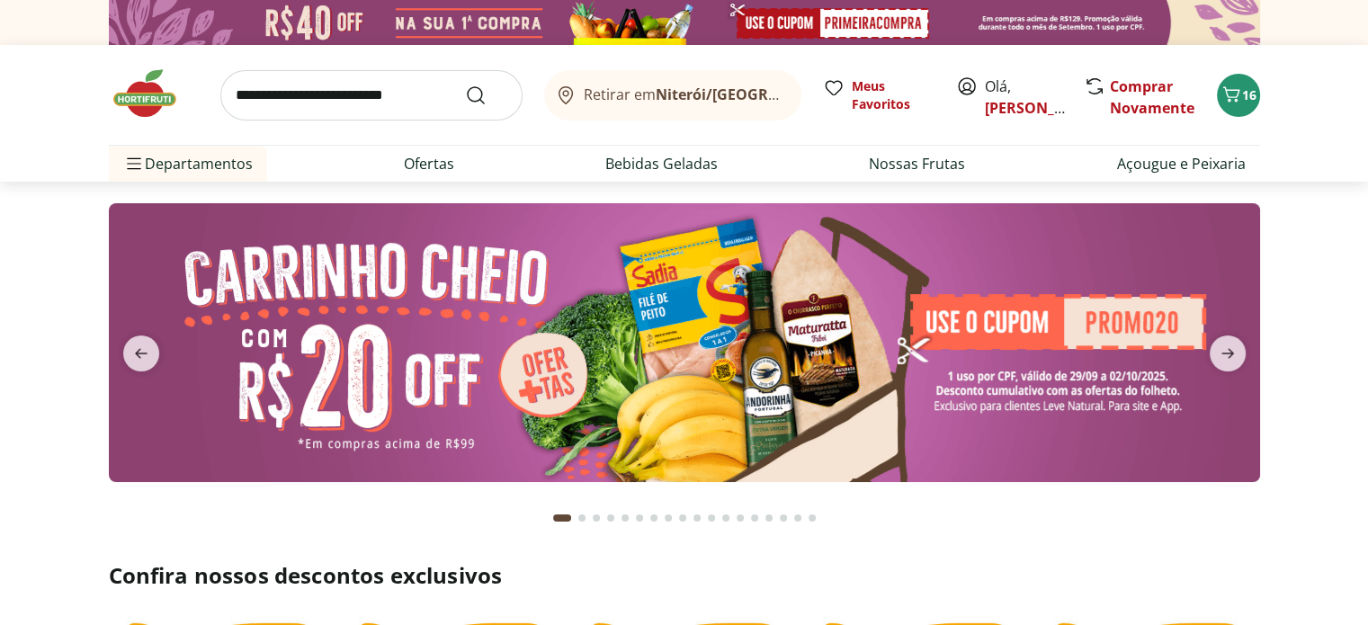
scroll to position [172, 0]
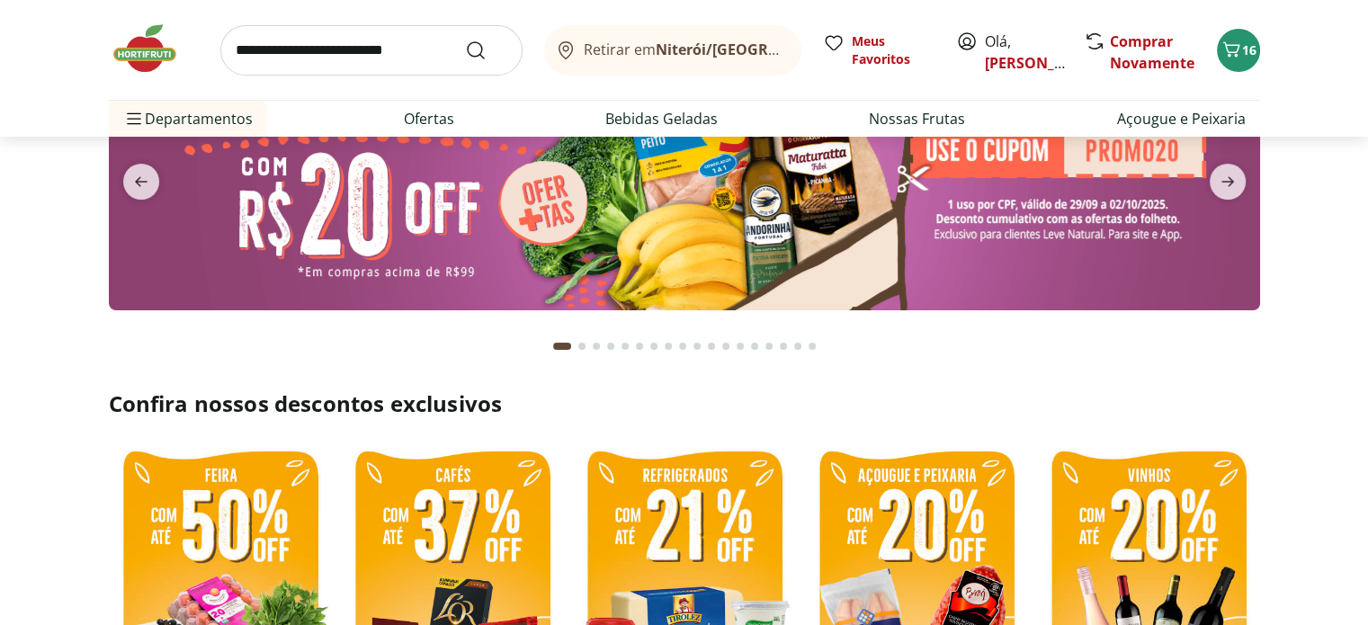
select select "**********"
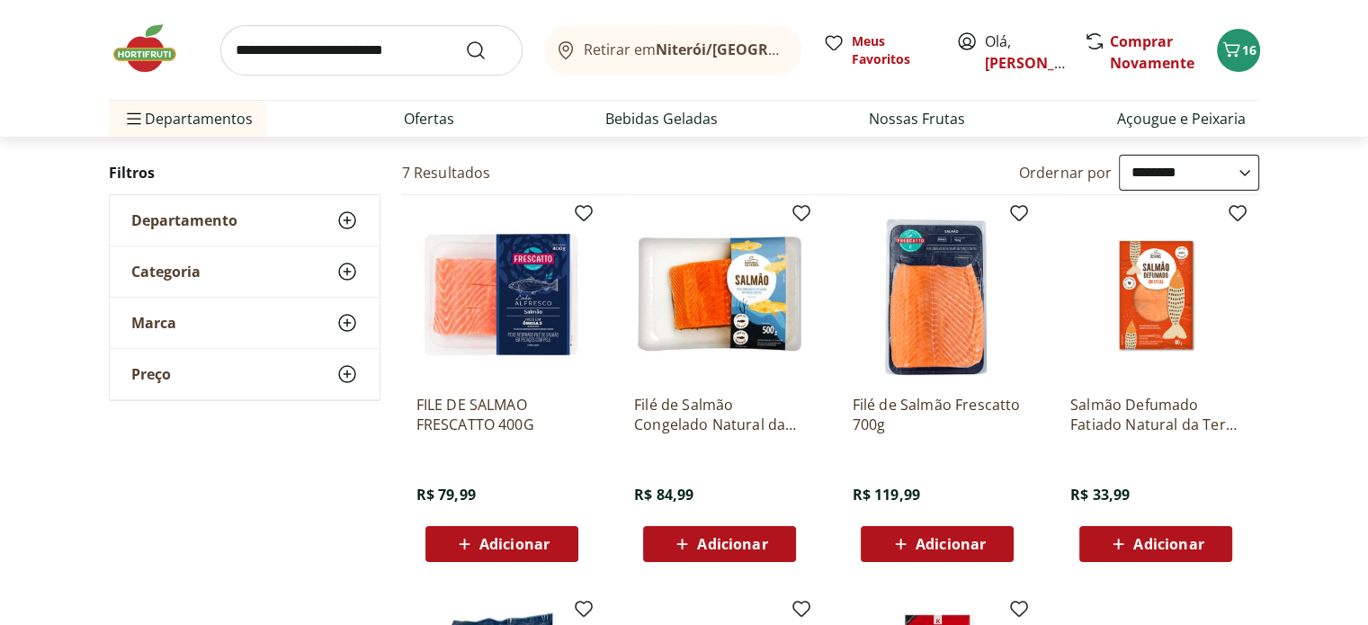
click at [928, 237] on img at bounding box center [937, 295] width 171 height 171
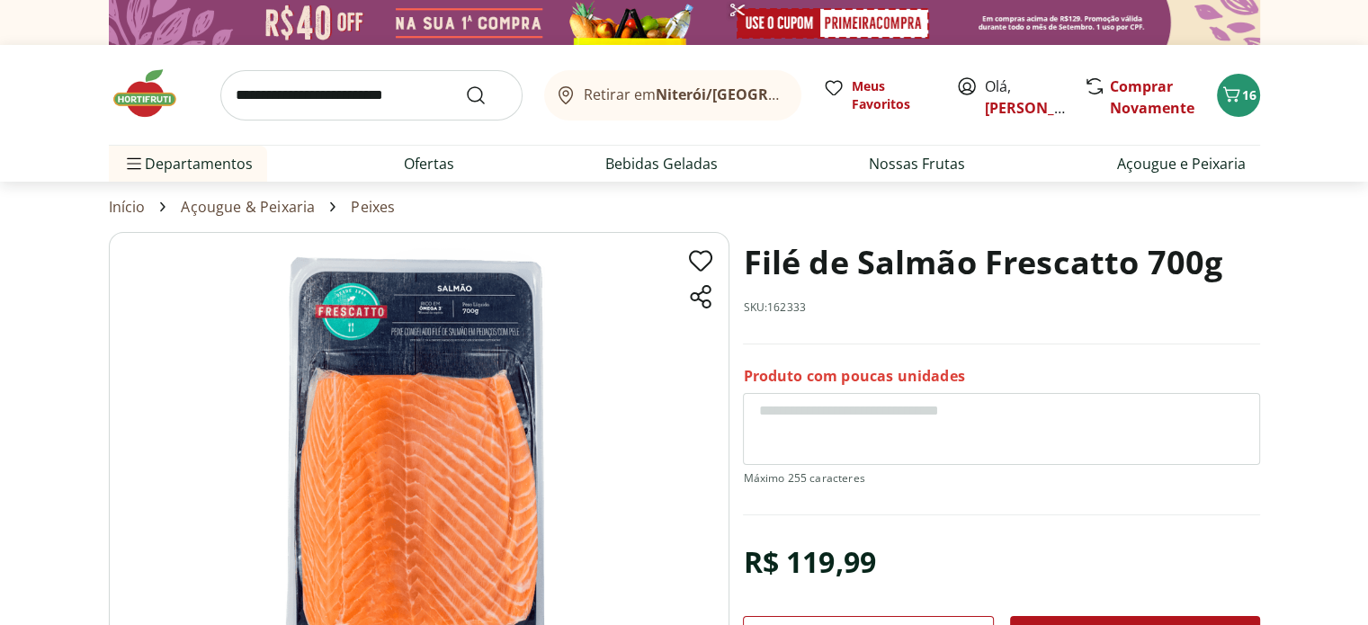
click at [470, 323] on img at bounding box center [419, 449] width 621 height 434
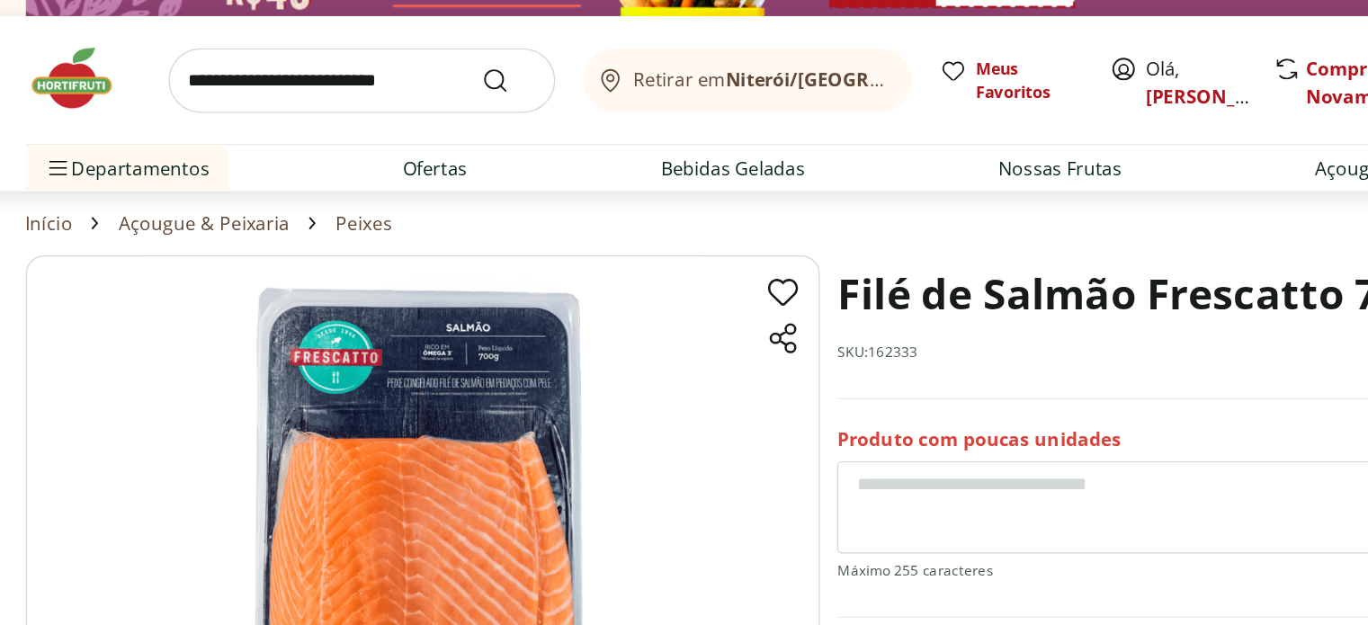
scroll to position [30, 0]
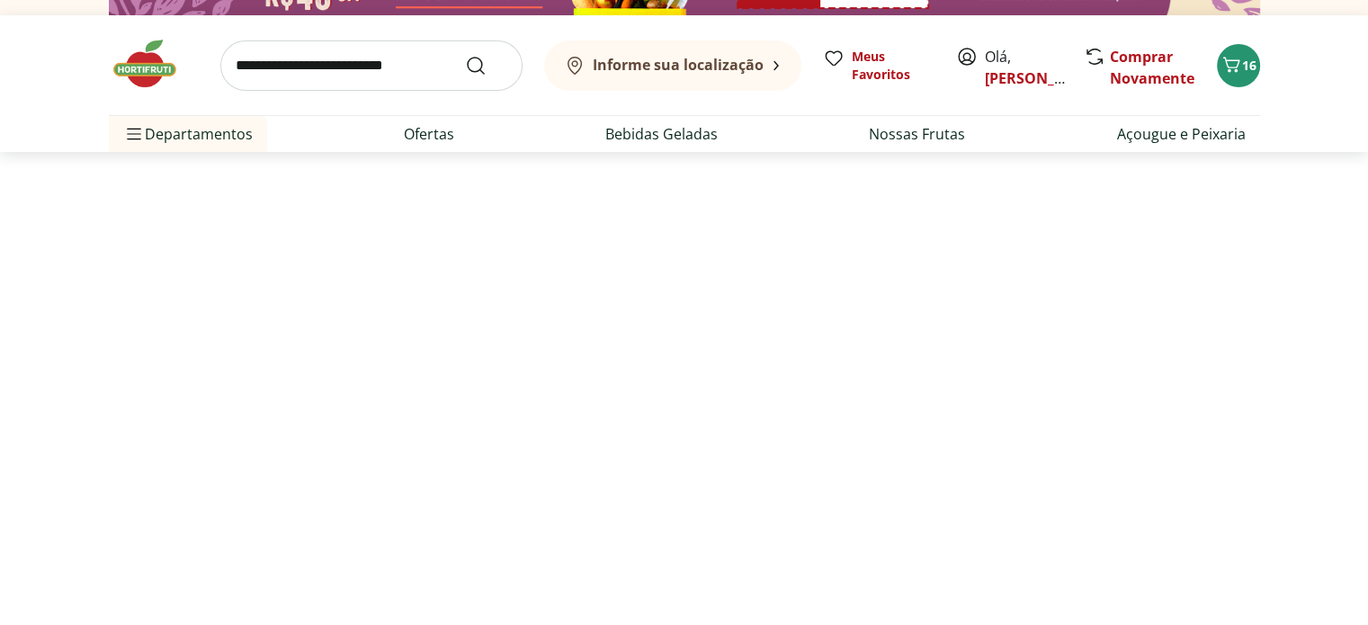
scroll to position [172, 0]
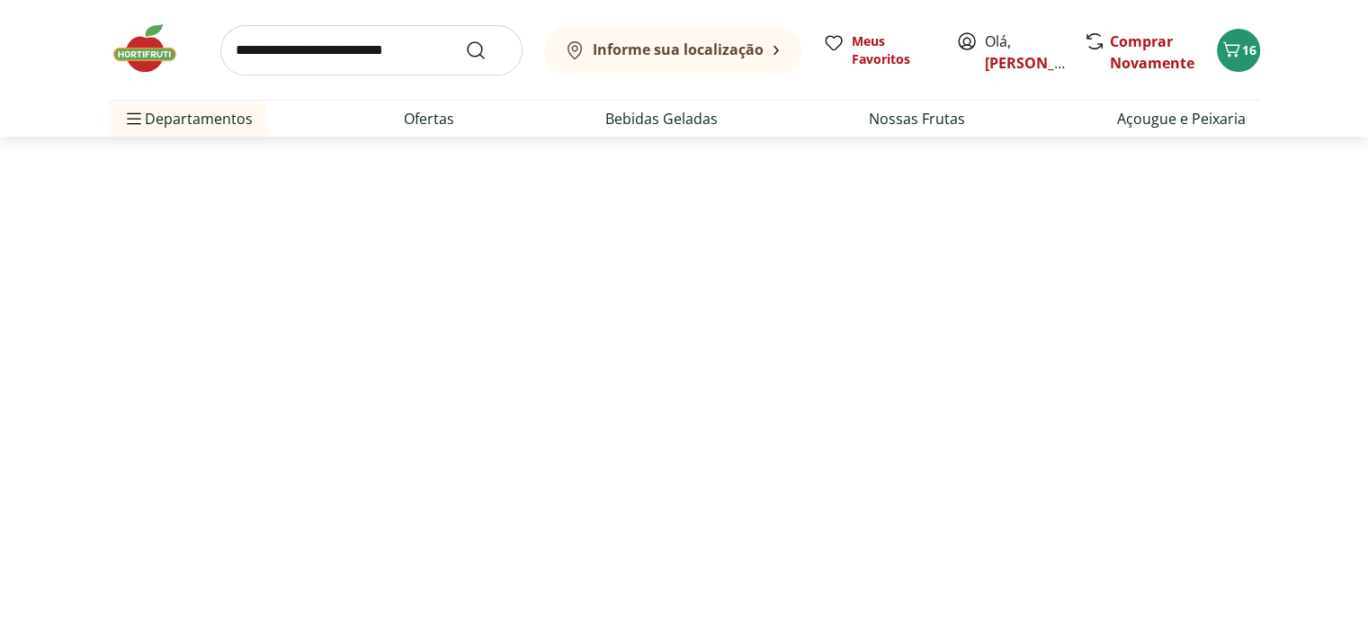
select select "**********"
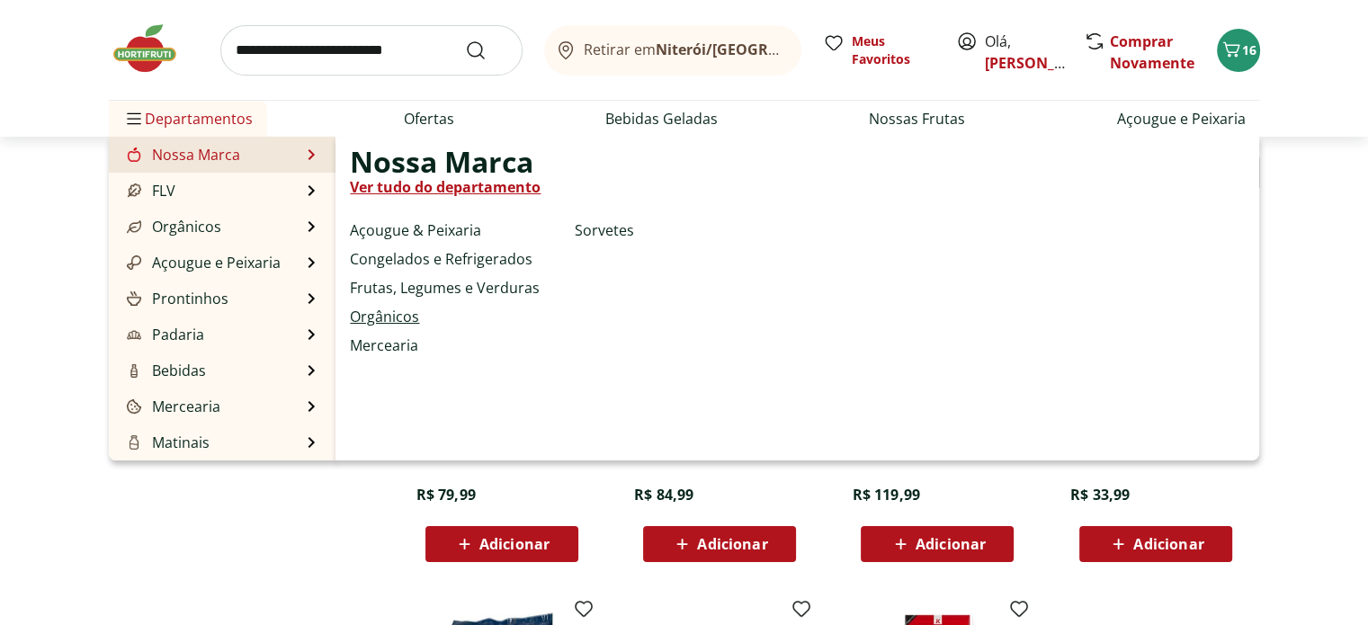
click at [388, 324] on link "Orgânicos" at bounding box center [384, 317] width 69 height 22
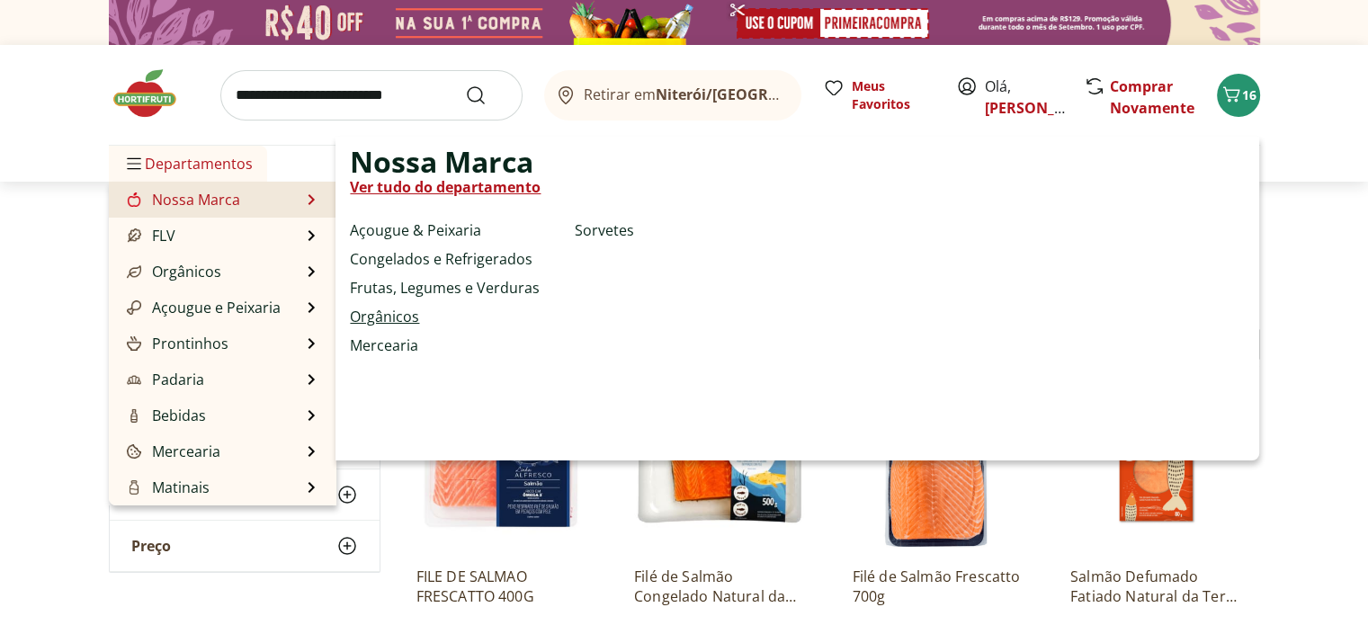
select select "**********"
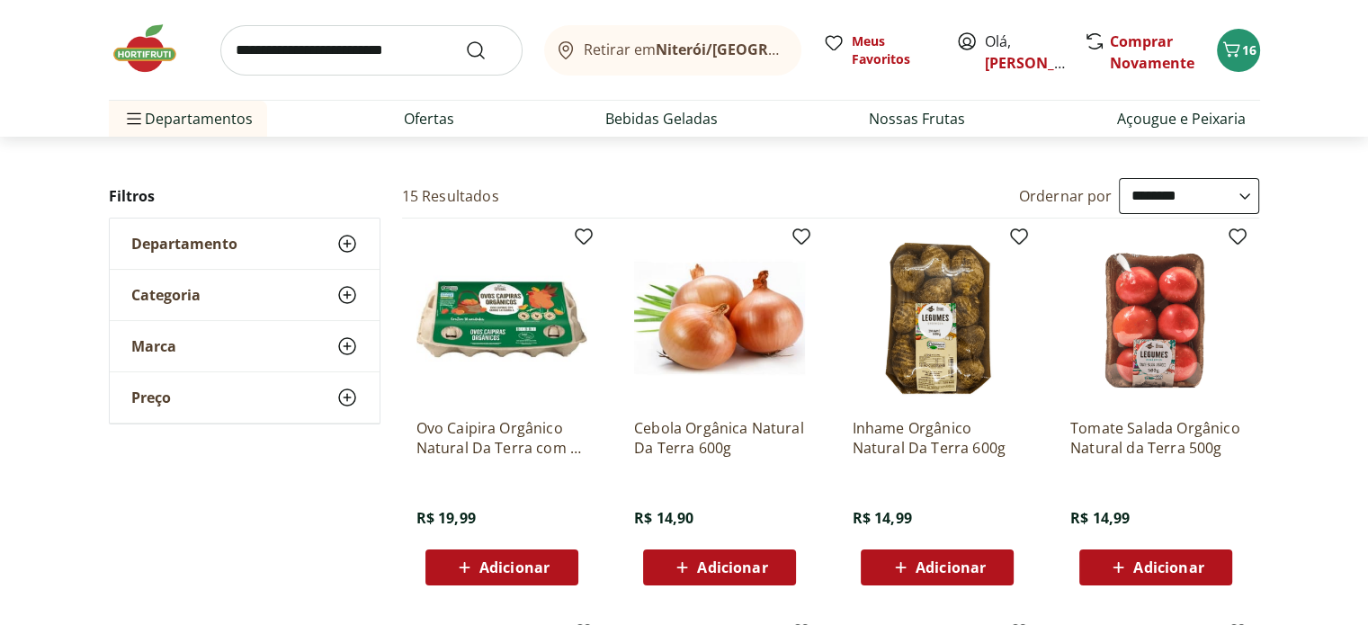
scroll to position [67, 0]
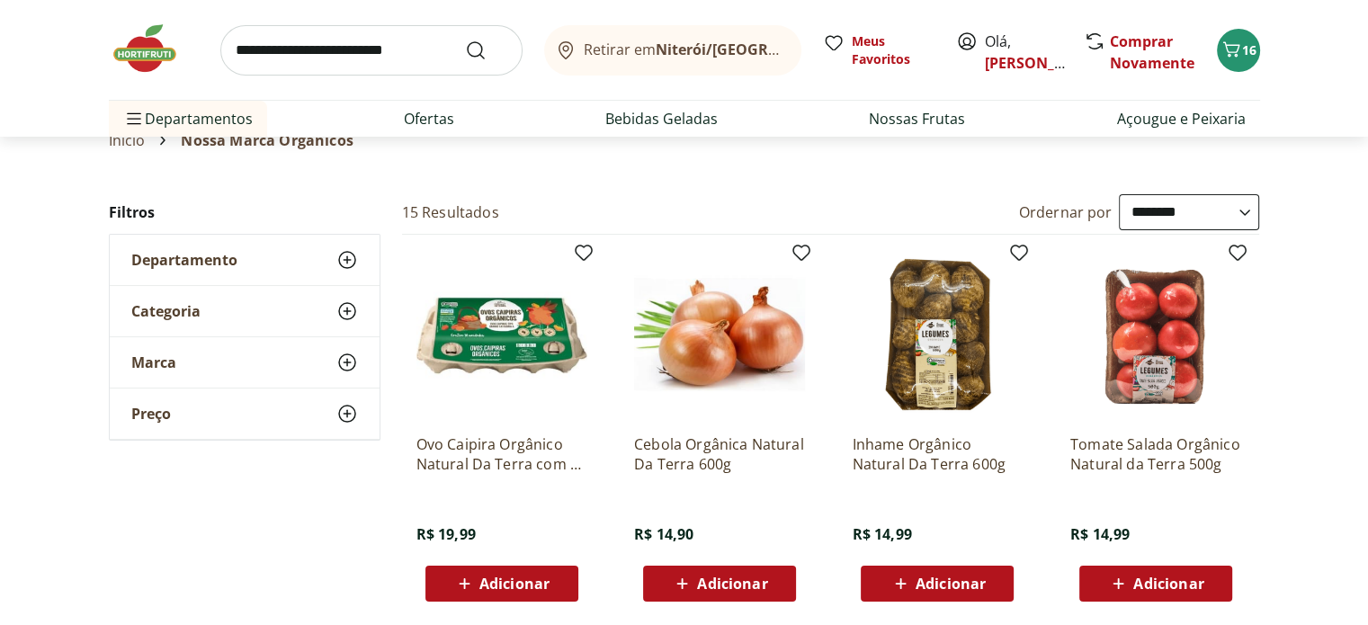
click at [330, 61] on input "search" at bounding box center [371, 50] width 302 height 50
type input "**********"
click at [465, 40] on button "Submit Search" at bounding box center [486, 51] width 43 height 22
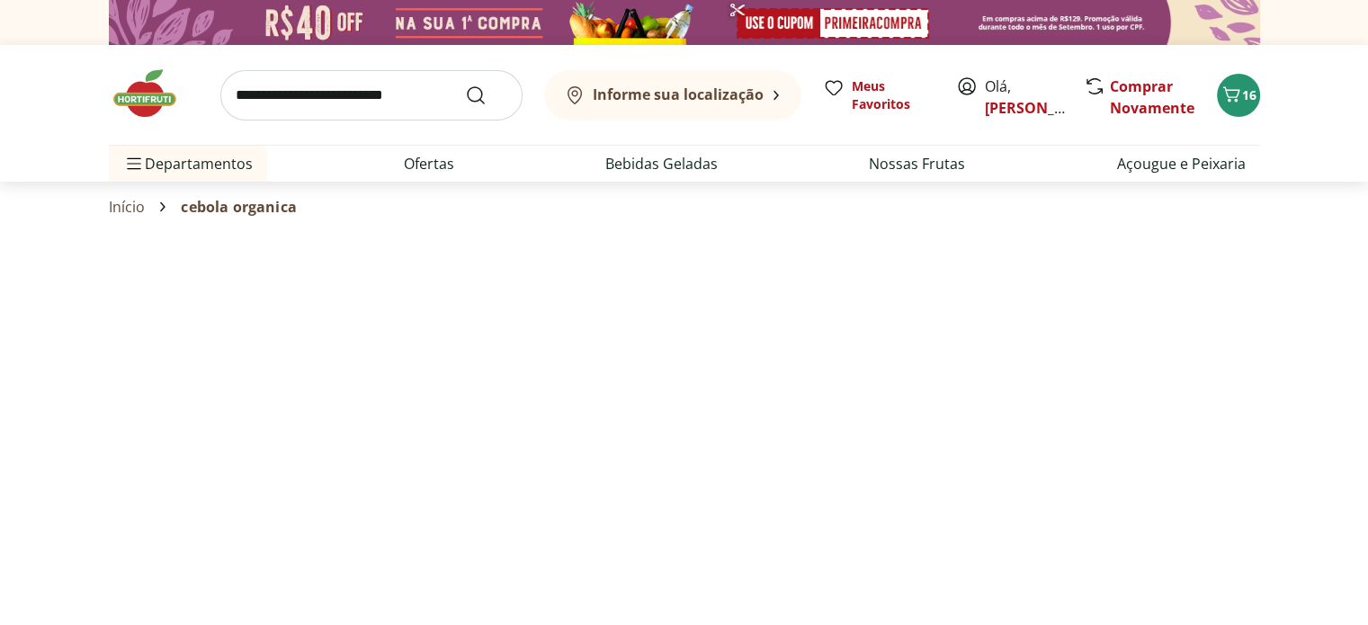
select select "**********"
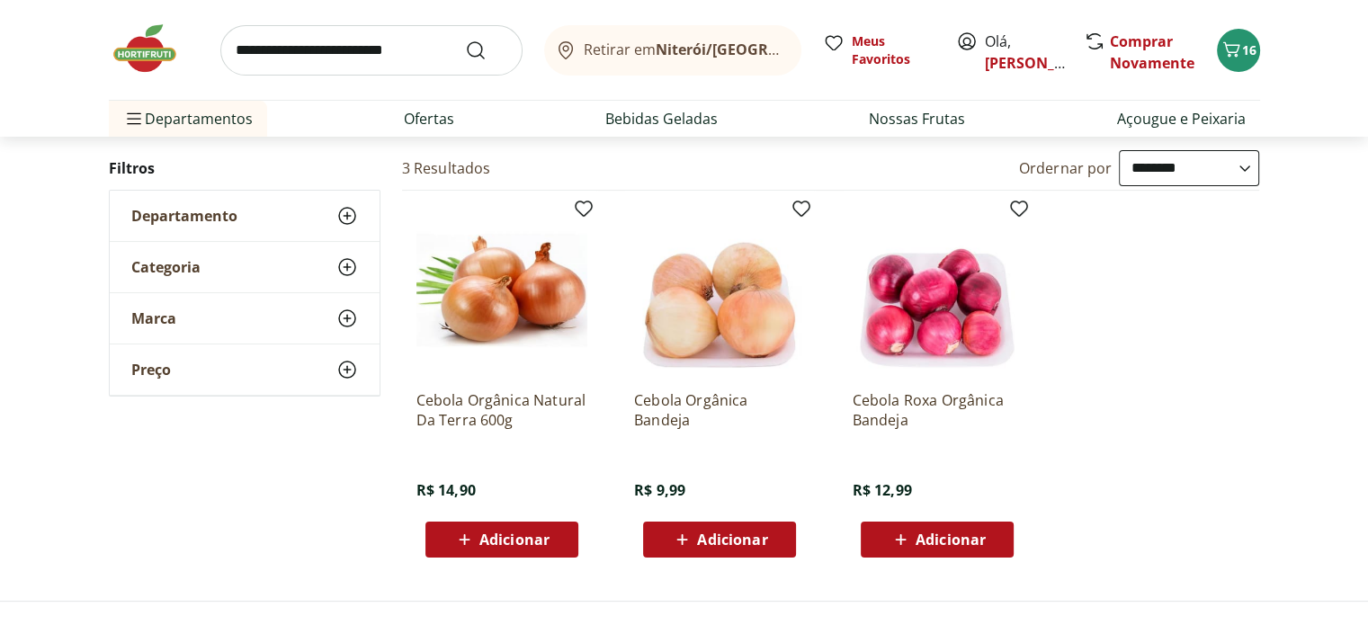
scroll to position [178, 0]
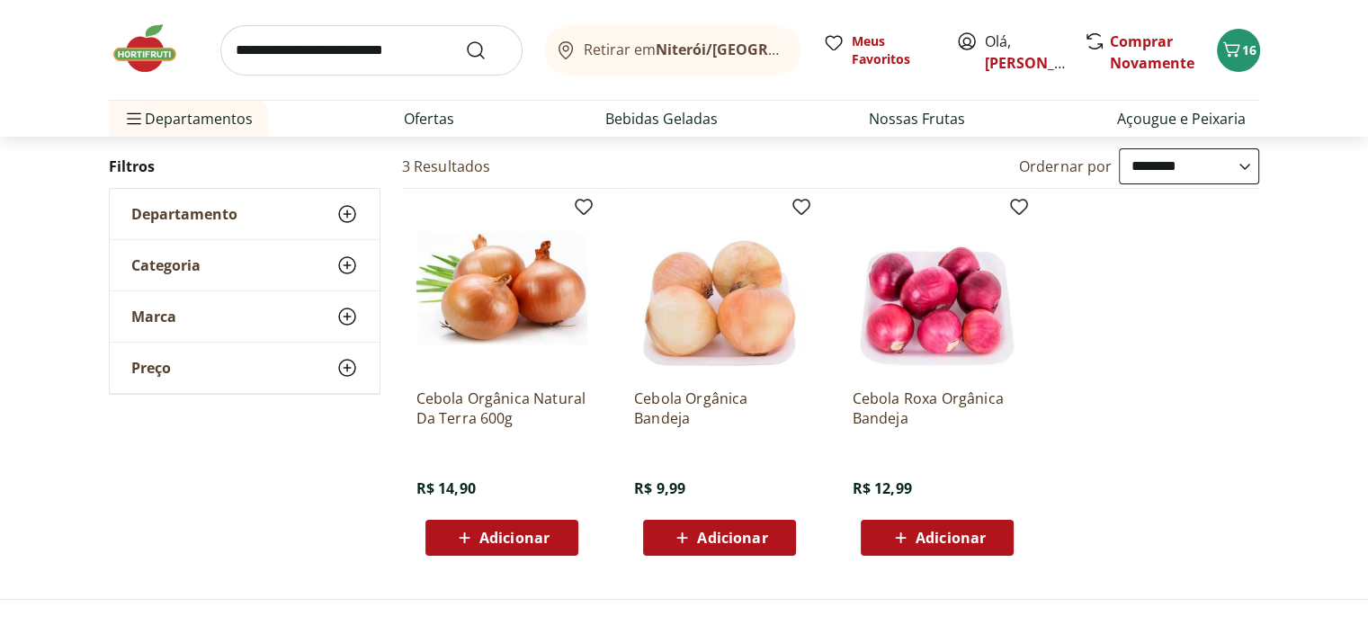
click at [737, 539] on span "Adicionar" at bounding box center [732, 538] width 70 height 14
click at [297, 53] on input "search" at bounding box center [371, 50] width 302 height 50
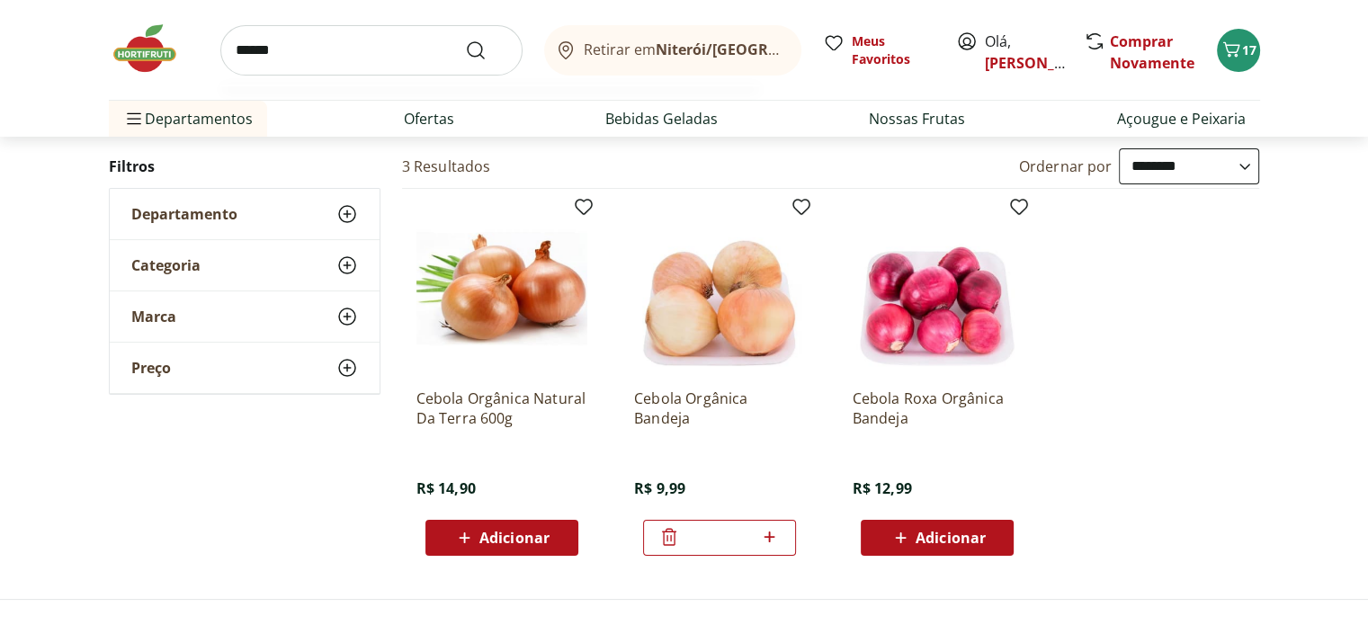
type input "******"
click at [465, 40] on button "Submit Search" at bounding box center [486, 51] width 43 height 22
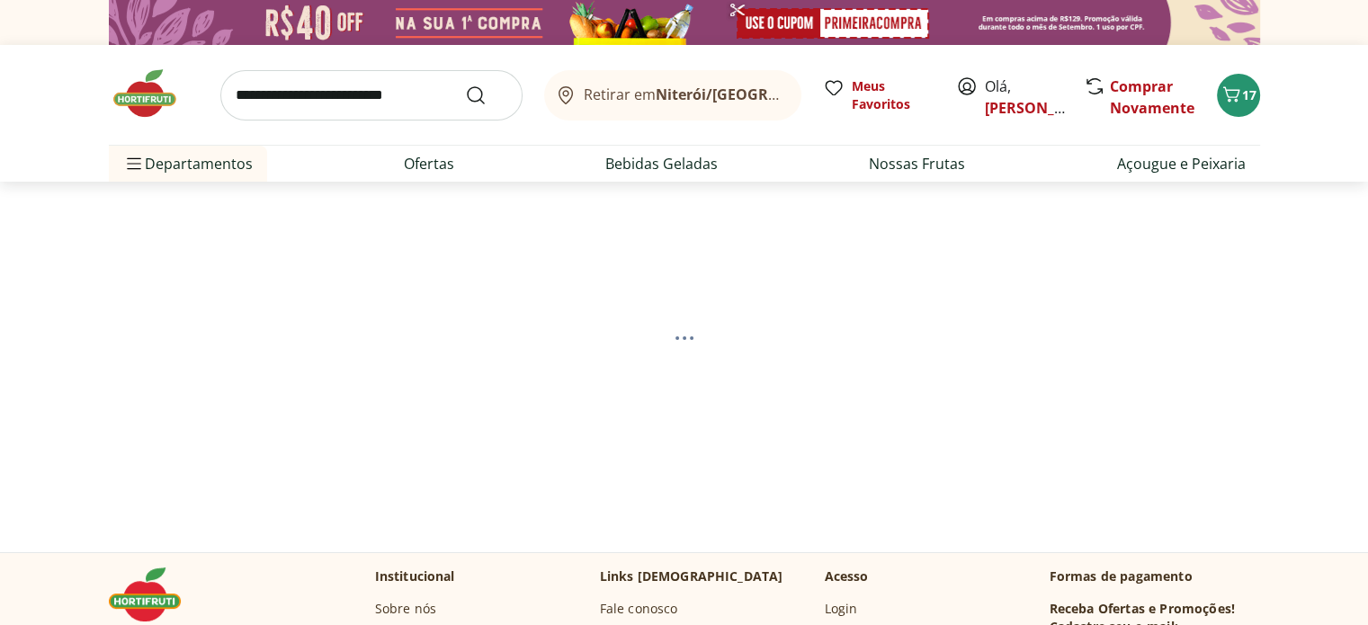
select select "**********"
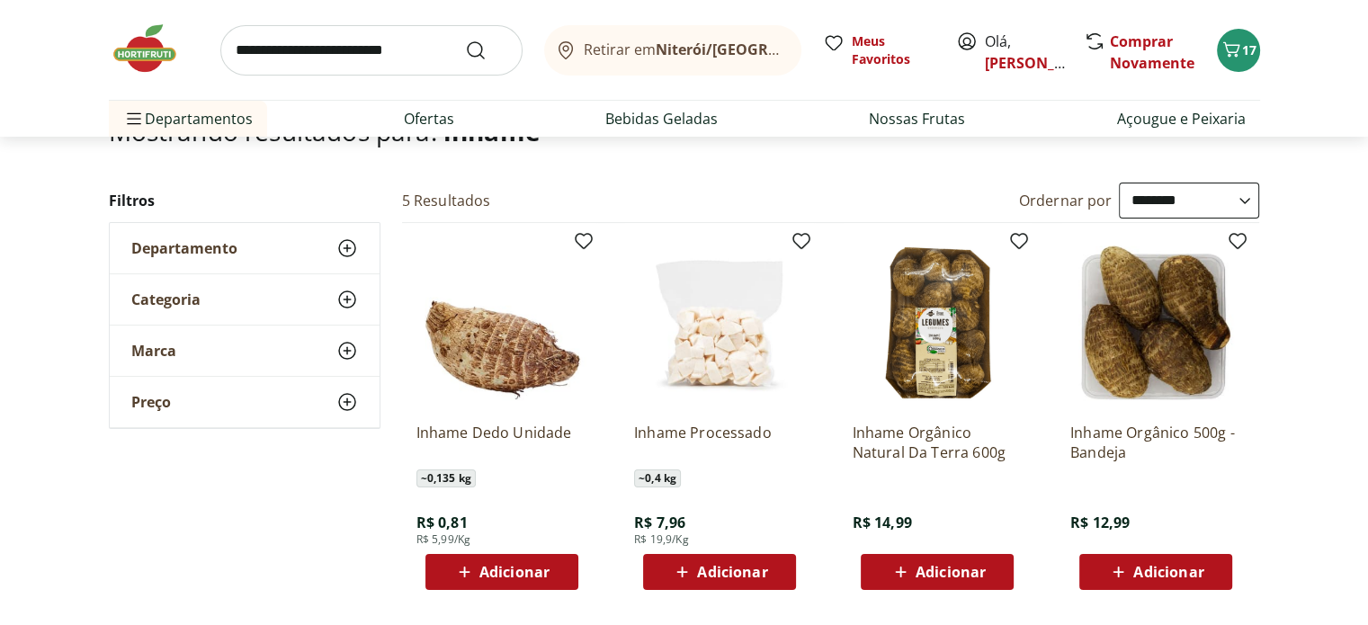
scroll to position [198, 0]
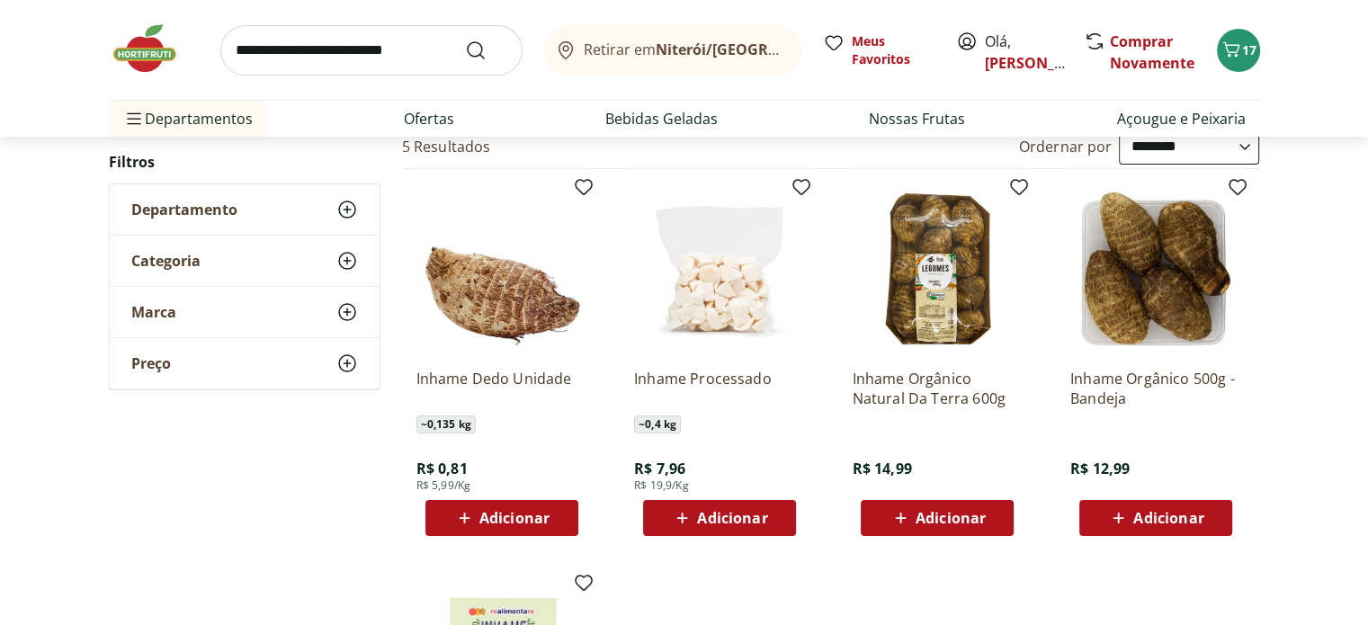
click at [930, 511] on span "Adicionar" at bounding box center [951, 518] width 70 height 14
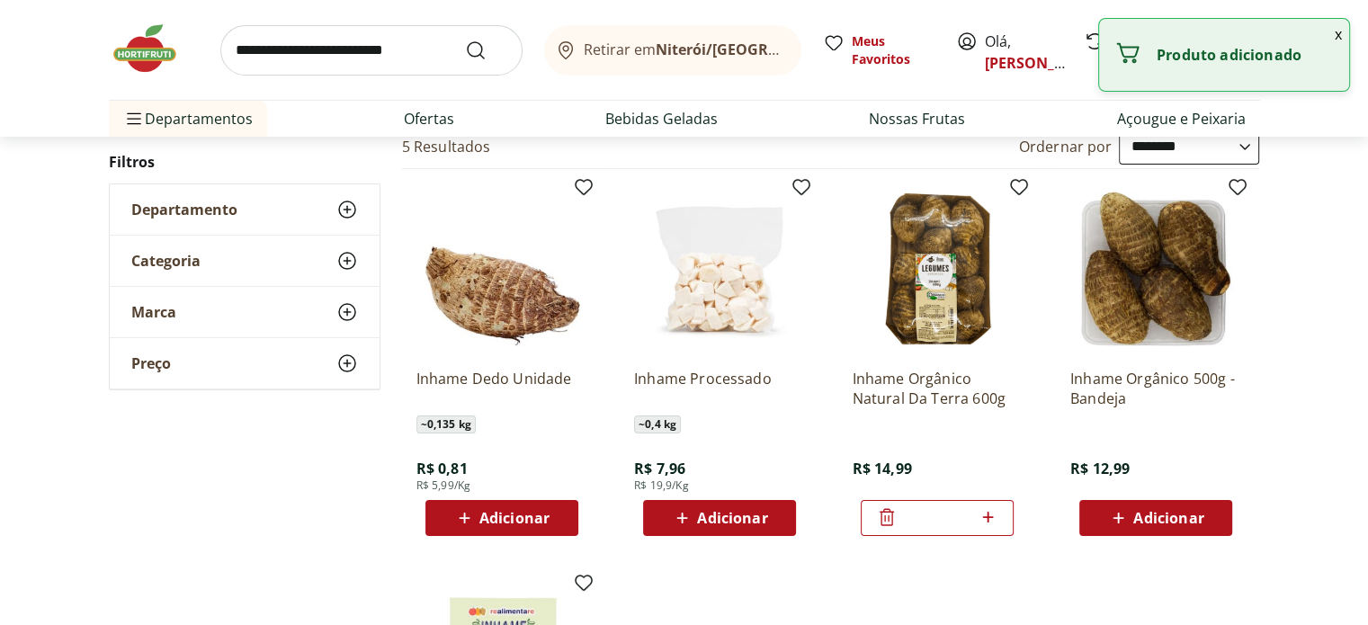
click at [990, 517] on icon at bounding box center [988, 517] width 22 height 22
type input "*"
click at [279, 61] on input "search" at bounding box center [371, 50] width 302 height 50
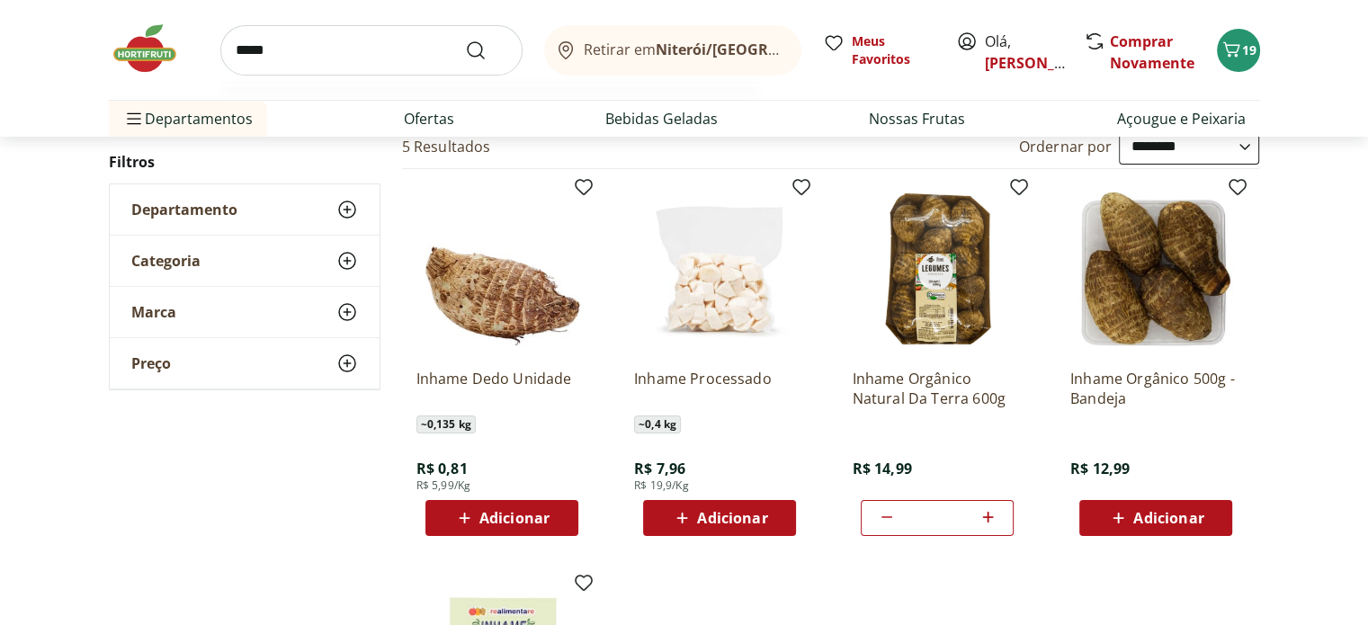
type input "*****"
click at [465, 40] on button "Submit Search" at bounding box center [486, 51] width 43 height 22
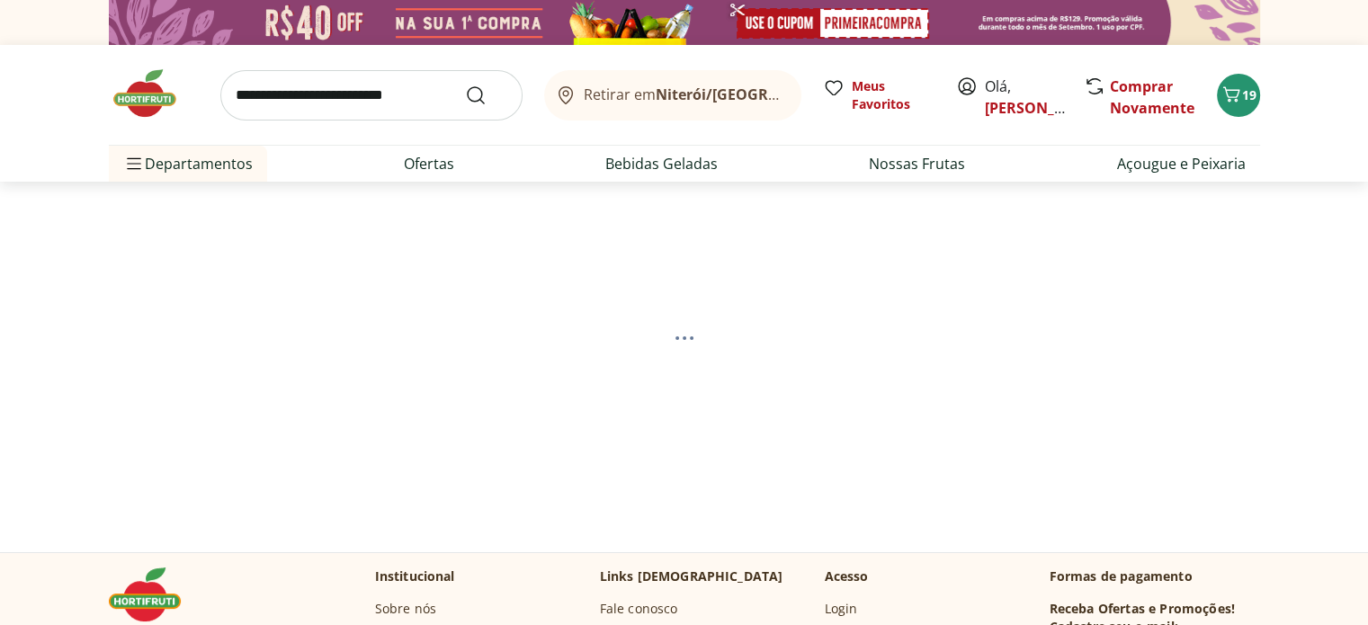
select select "**********"
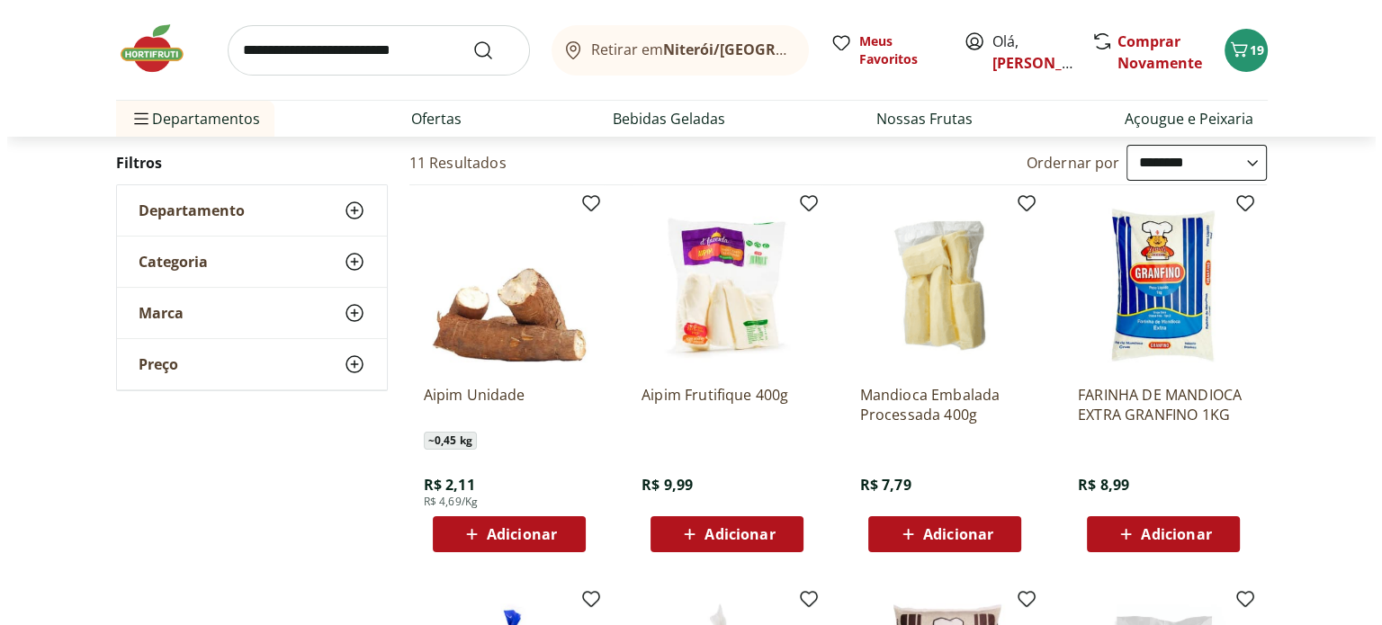
scroll to position [169, 0]
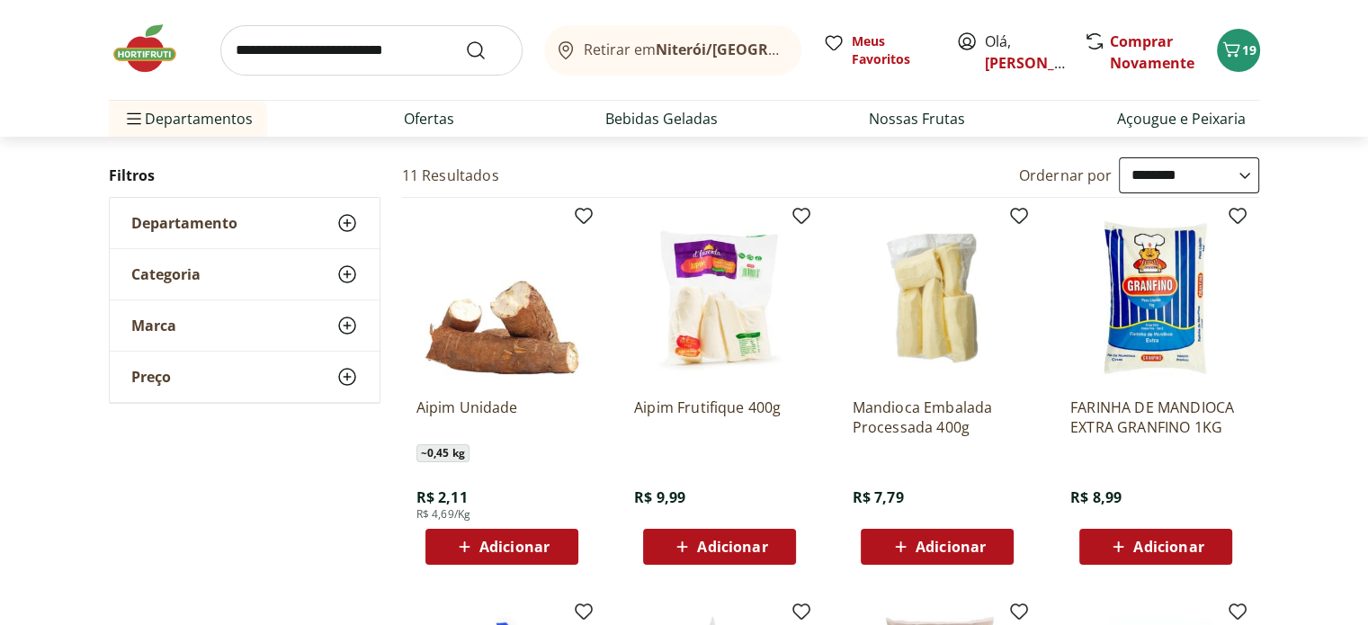
click at [942, 550] on span "Adicionar" at bounding box center [951, 547] width 70 height 14
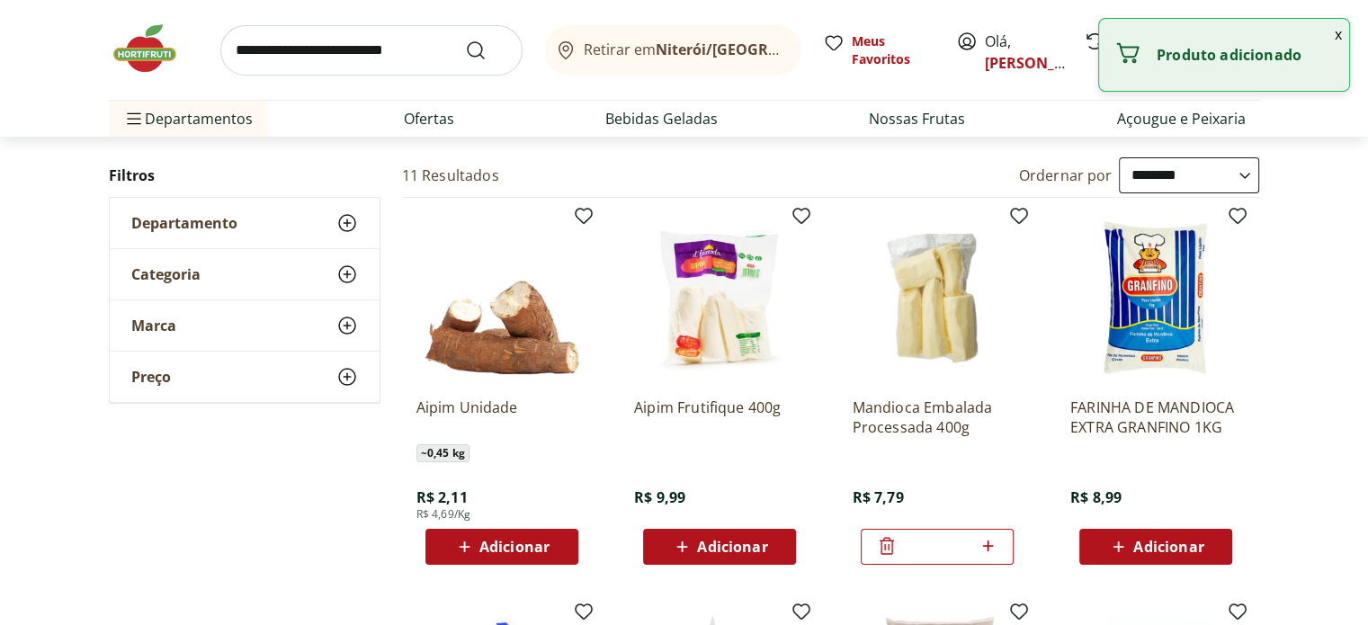
click at [988, 550] on icon at bounding box center [987, 546] width 11 height 11
type input "*"
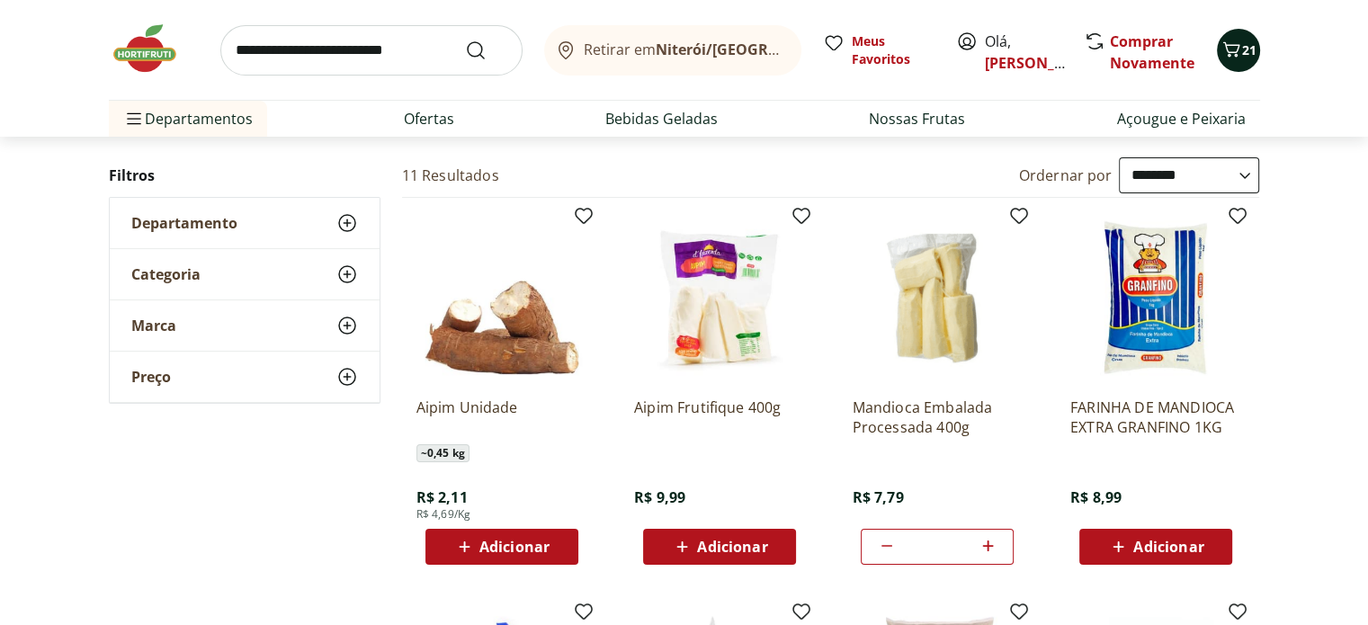
click at [1240, 48] on icon "Carrinho" at bounding box center [1232, 50] width 22 height 22
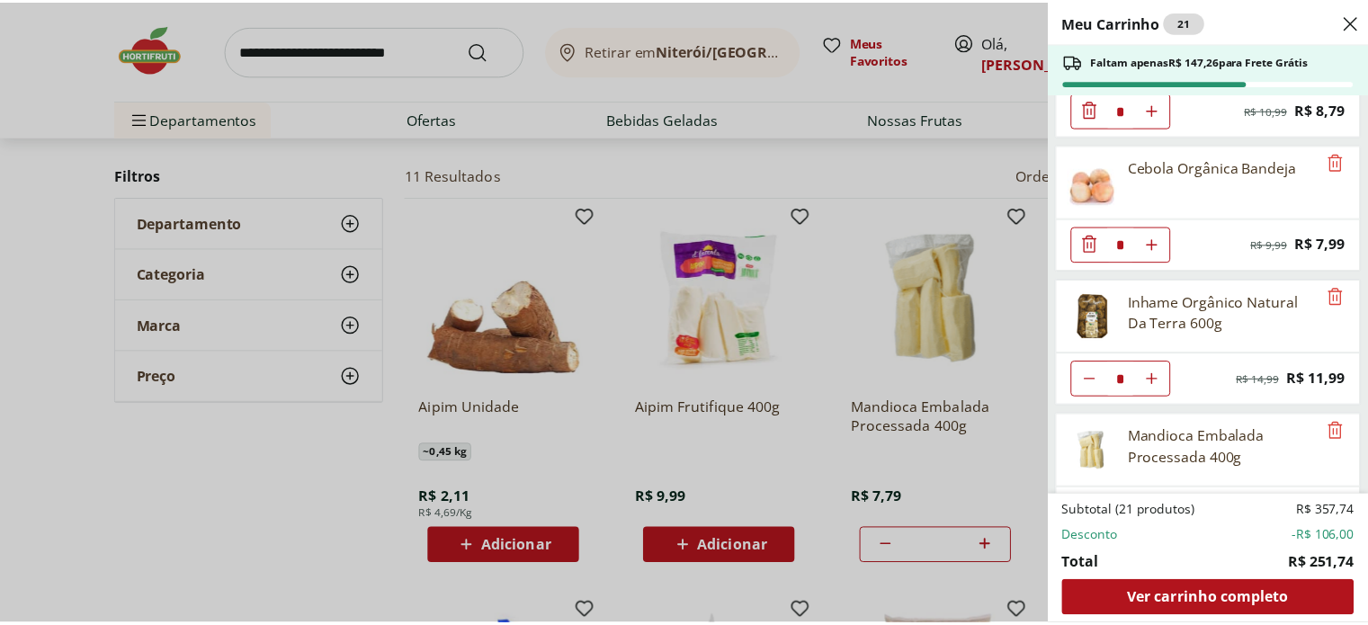
scroll to position [1612, 0]
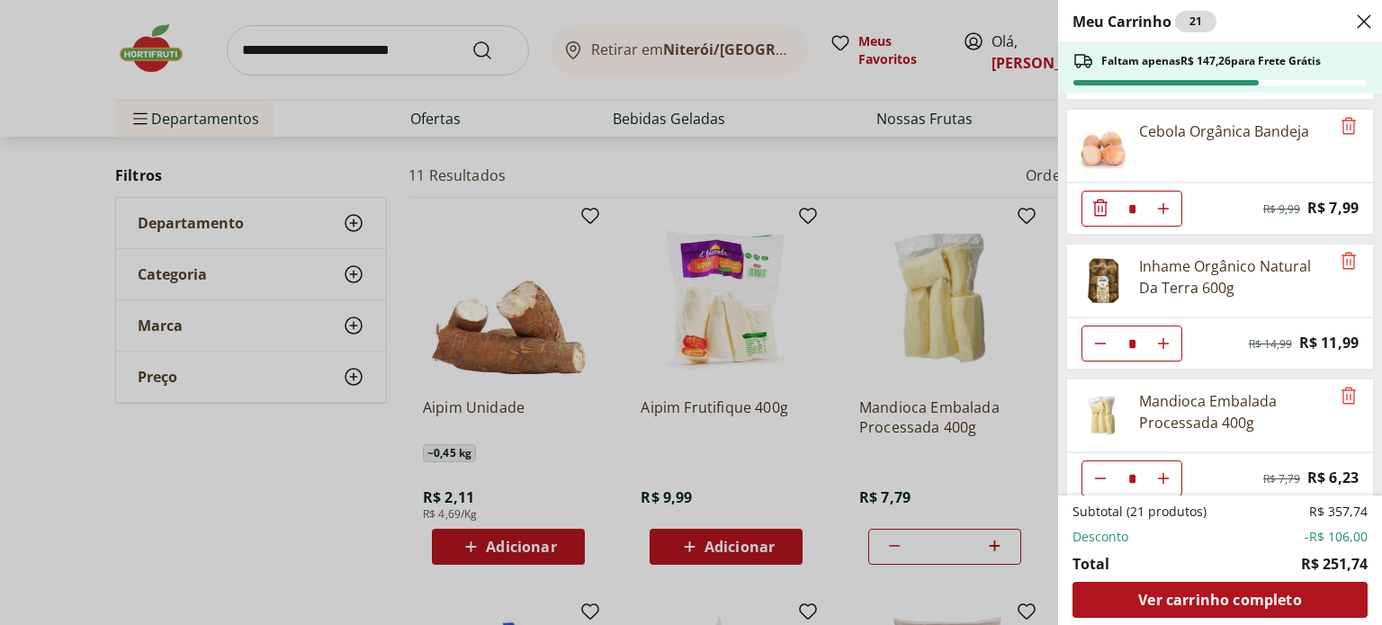
click at [362, 55] on div "Meu Carrinho 21 Faltam apenas R$ 147,26 para Frete Grátis Ravioli de Mozzarella…" at bounding box center [691, 312] width 1382 height 625
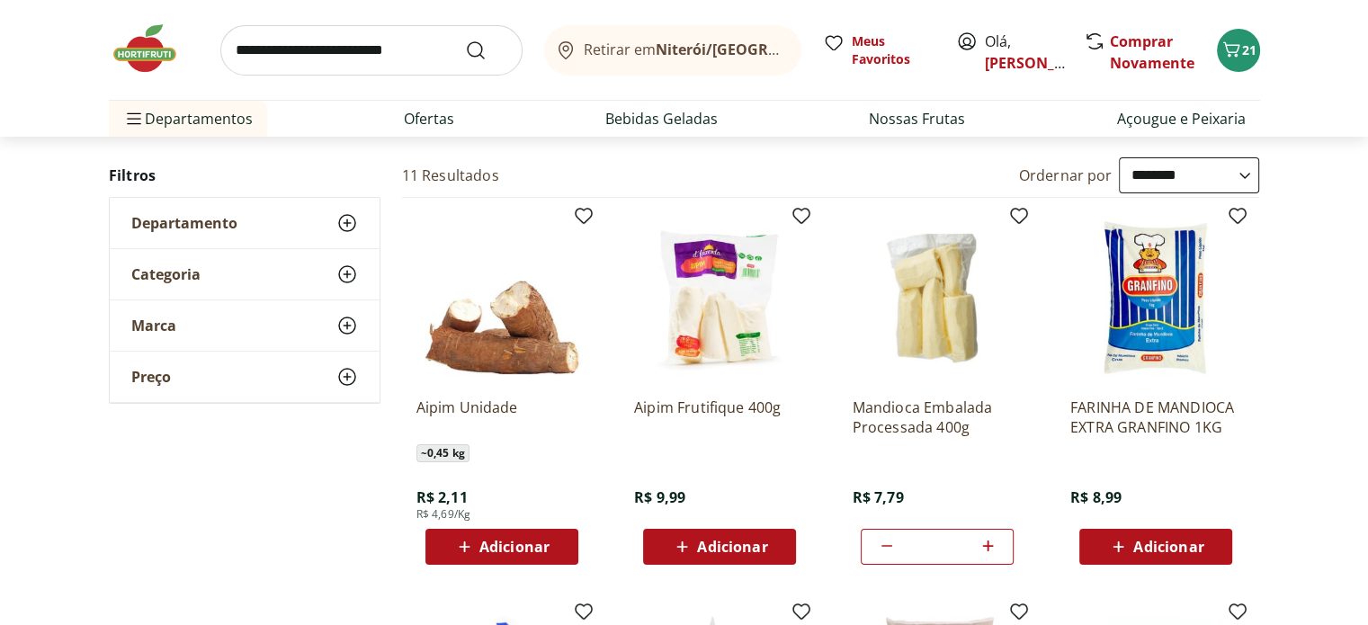
click at [362, 55] on input "search" at bounding box center [371, 50] width 302 height 50
type input "*****"
click at [465, 40] on button "Submit Search" at bounding box center [486, 51] width 43 height 22
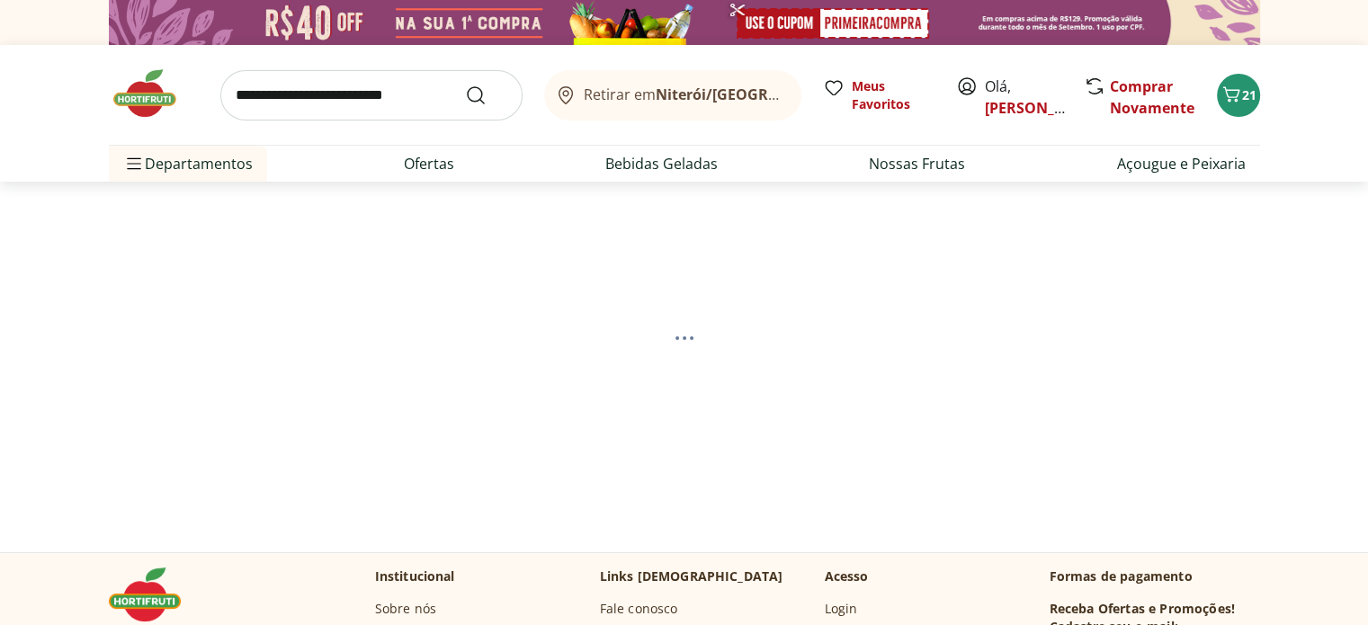
select select "**********"
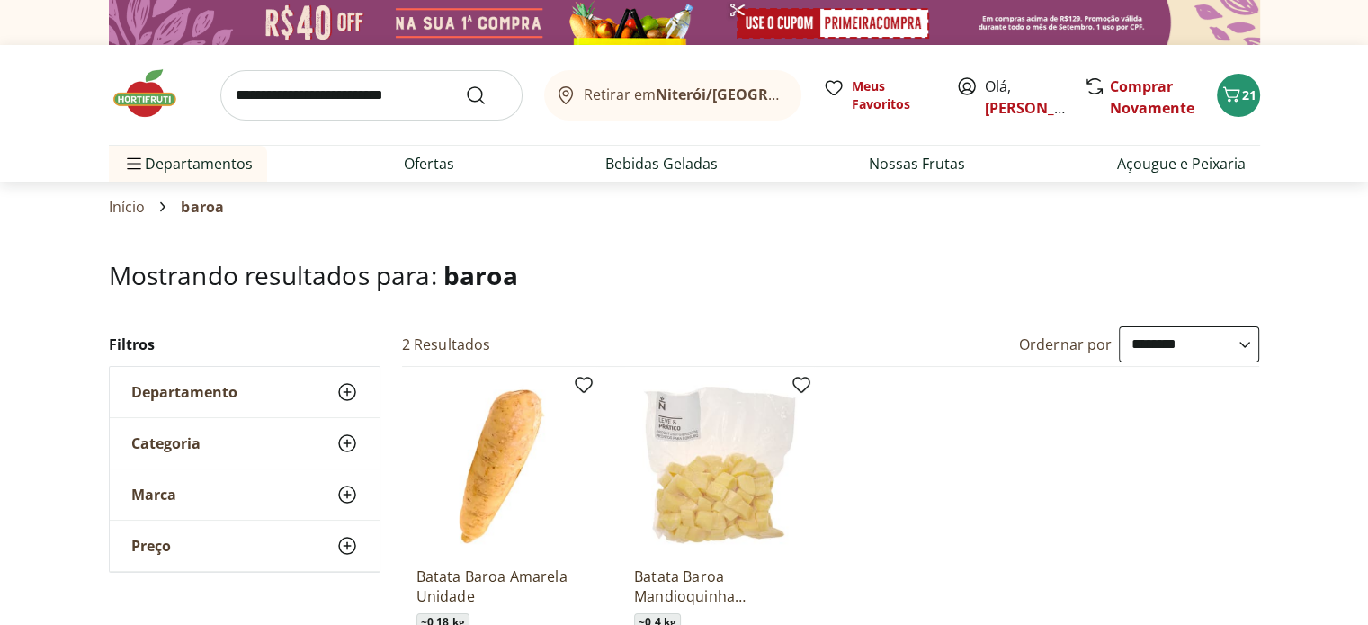
click at [158, 102] on img at bounding box center [154, 94] width 90 height 54
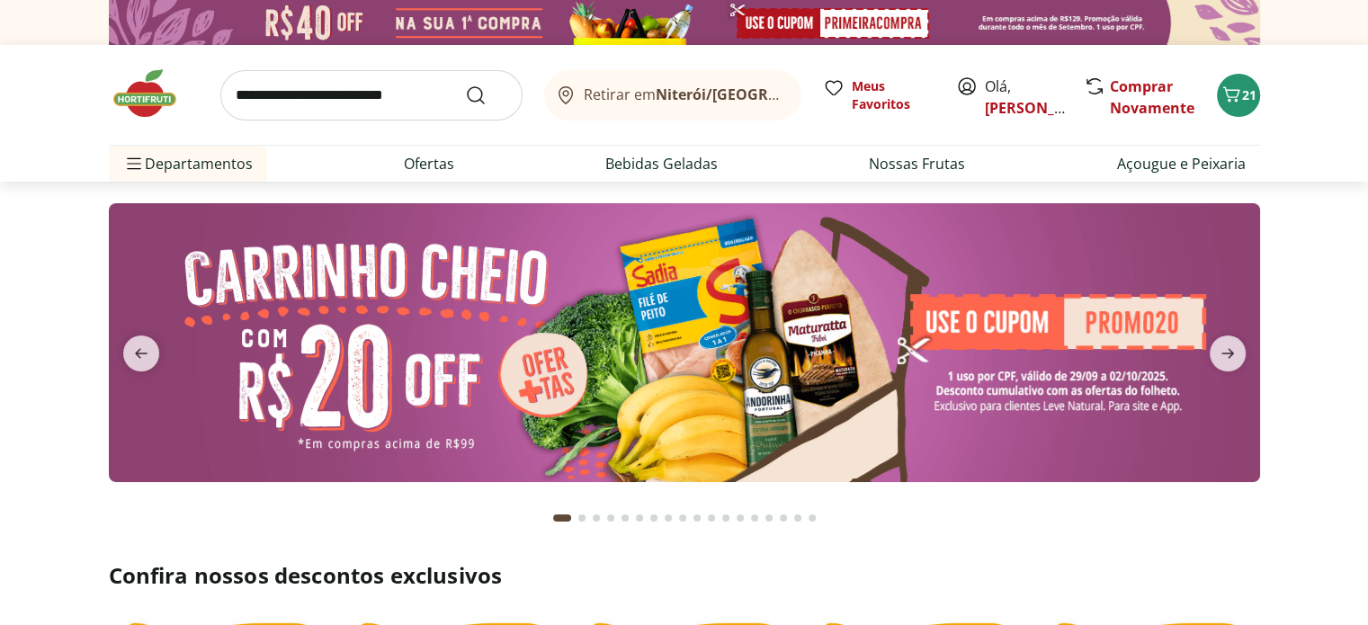
click at [275, 85] on input "search" at bounding box center [371, 95] width 302 height 50
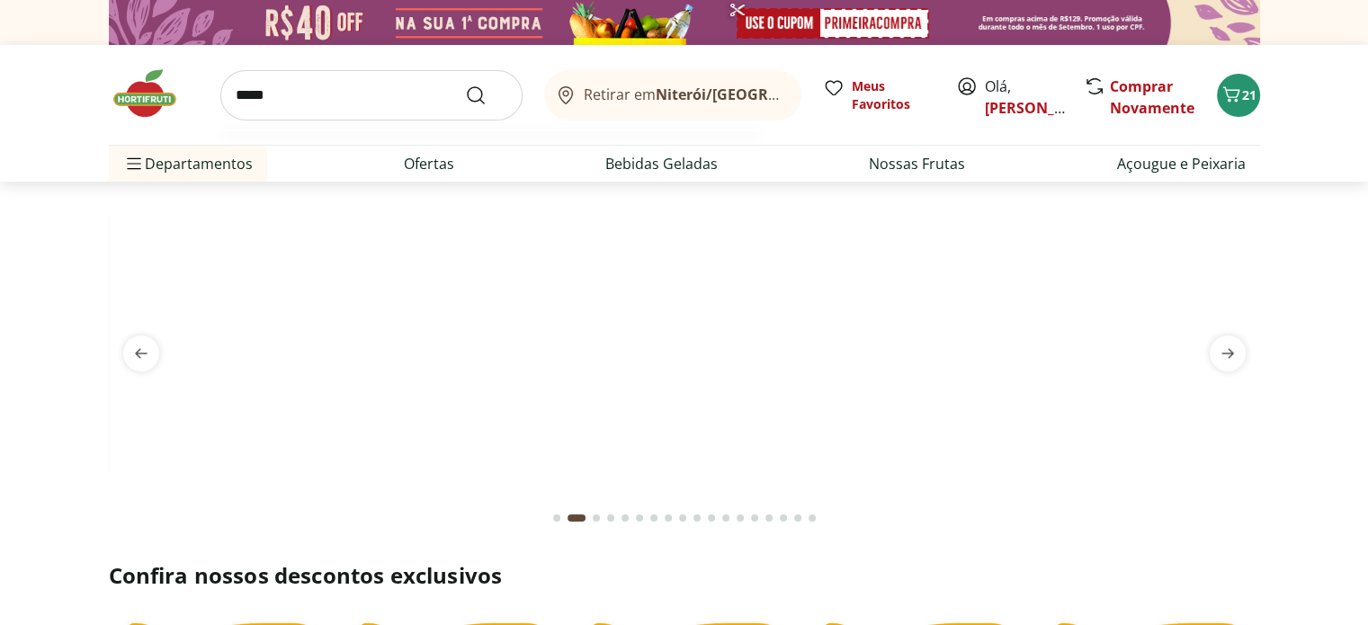
type input "*****"
click at [465, 85] on button "Submit Search" at bounding box center [486, 96] width 43 height 22
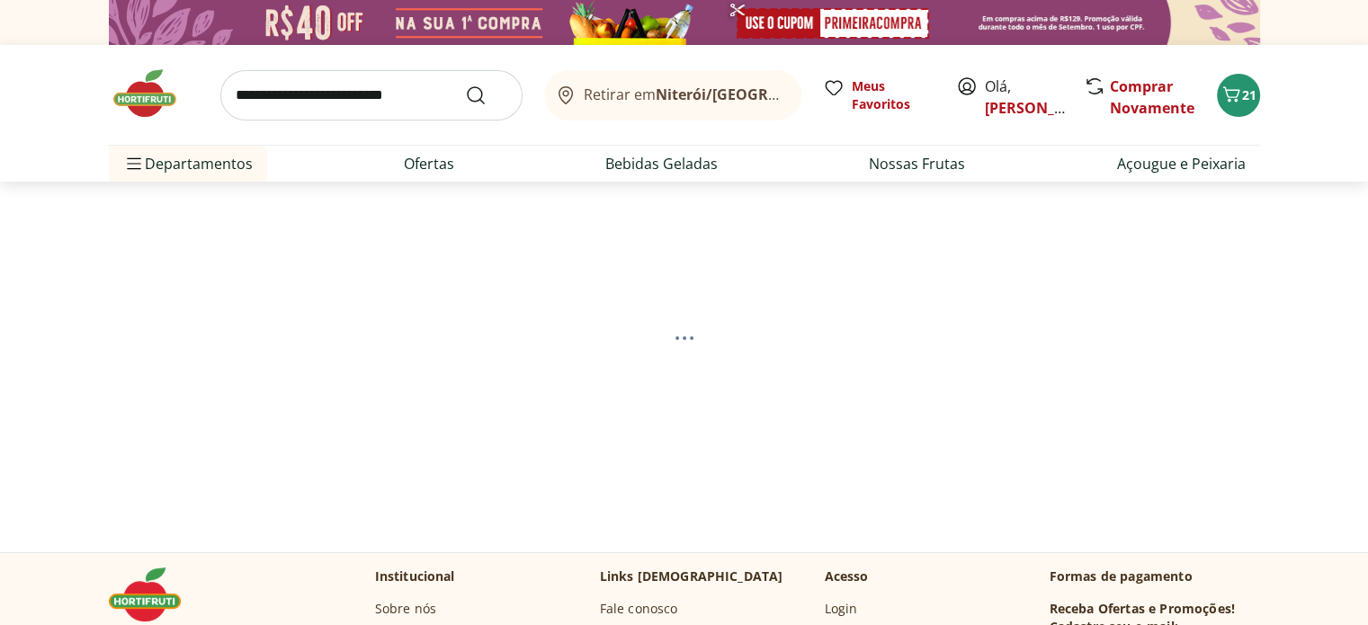
select select "**********"
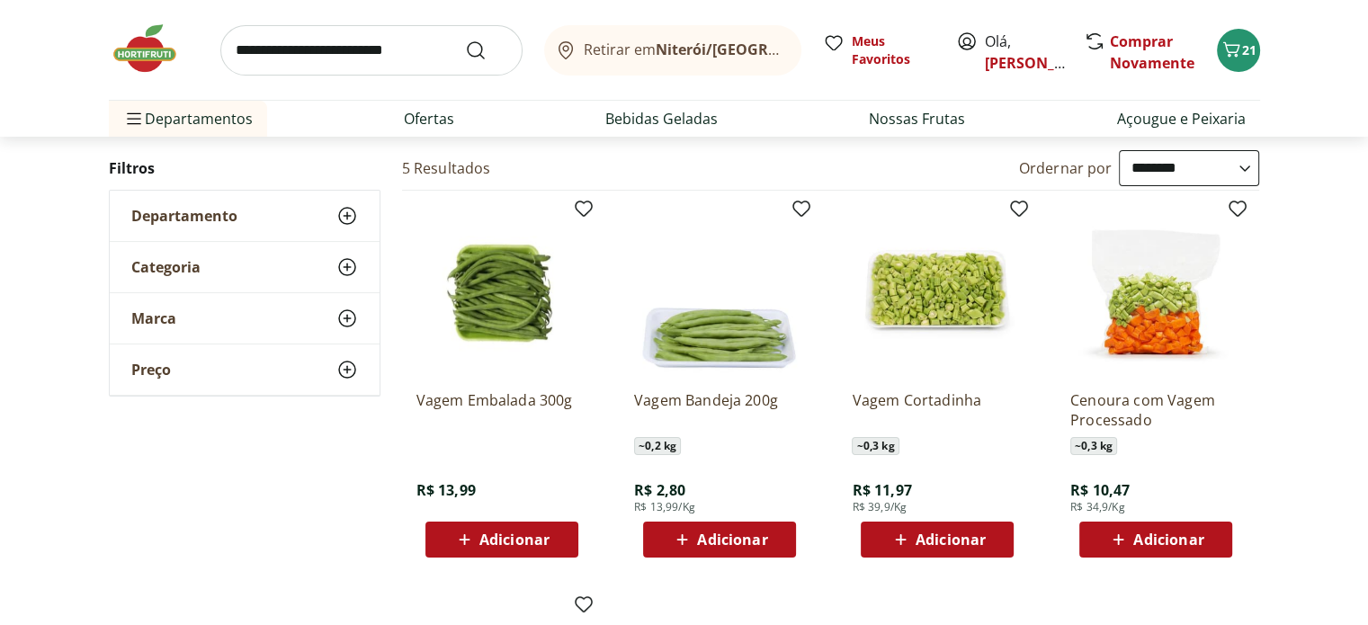
scroll to position [175, 0]
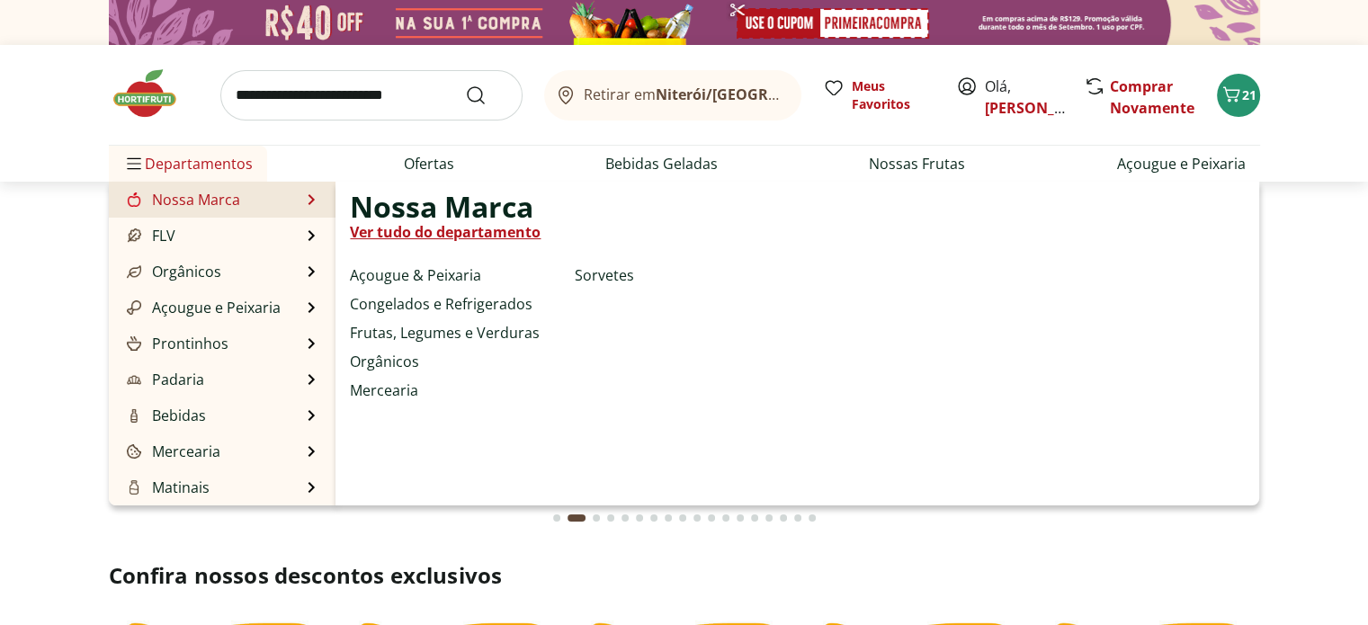
type input "*"
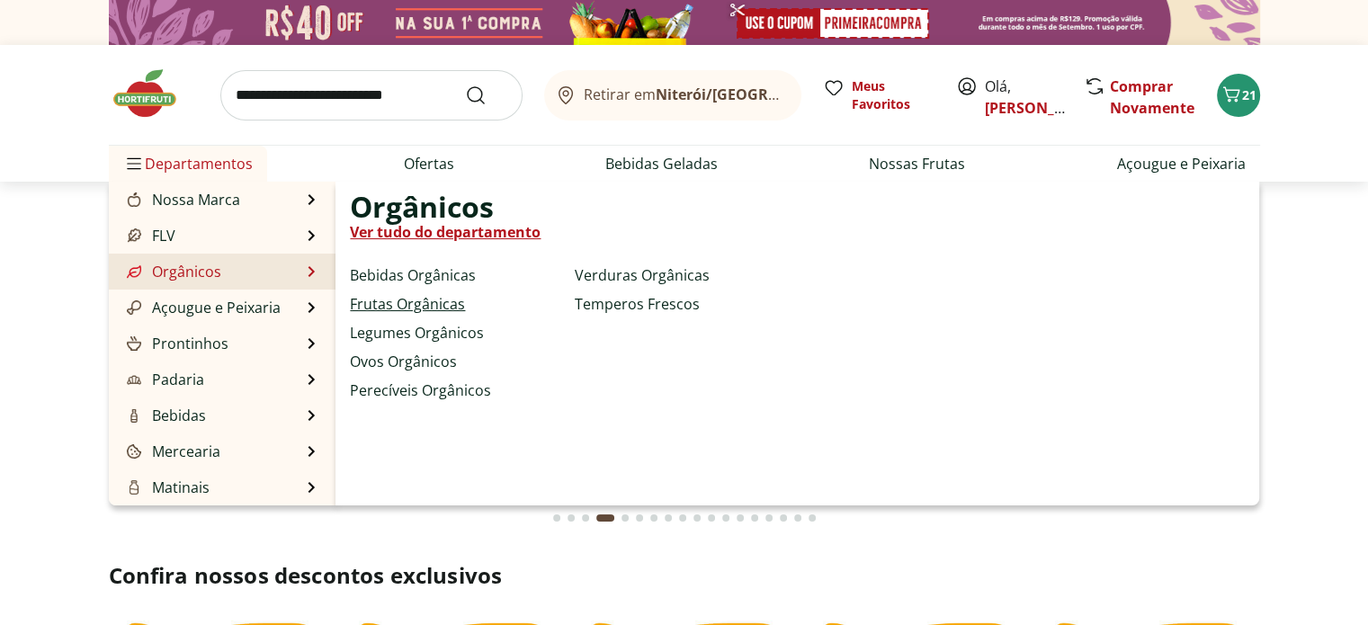
click at [405, 301] on link "Frutas Orgânicas" at bounding box center [407, 304] width 115 height 22
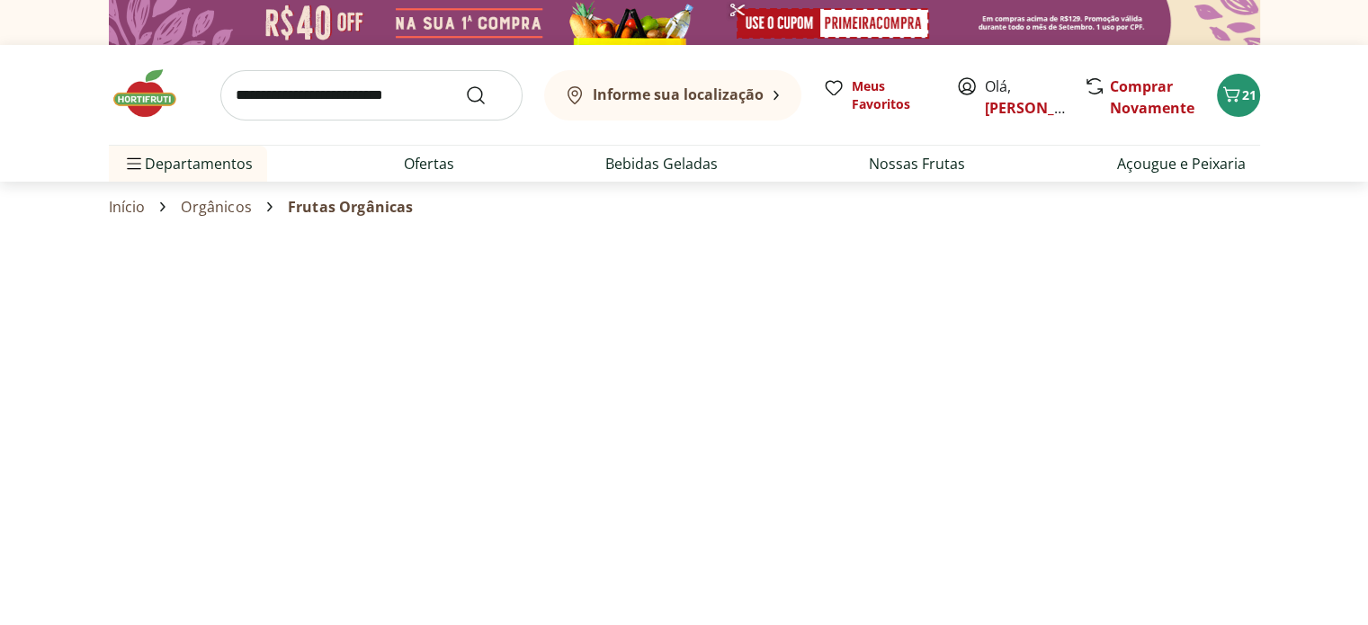
select select "**********"
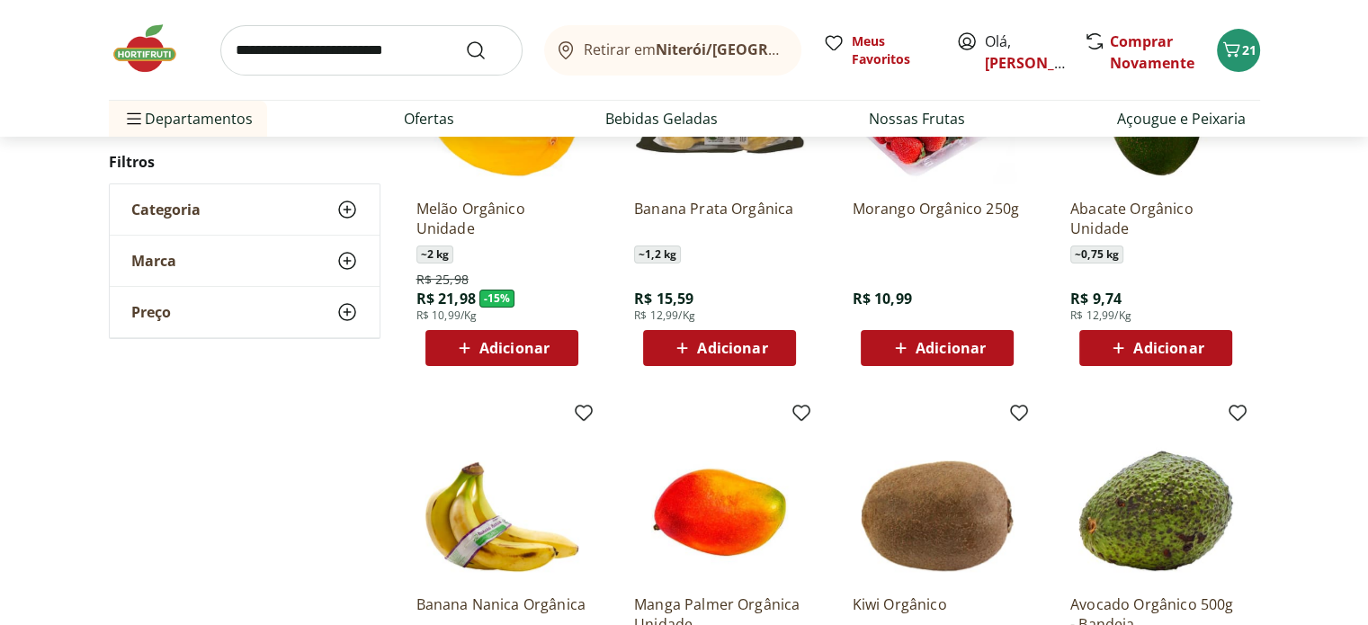
scroll to position [117, 0]
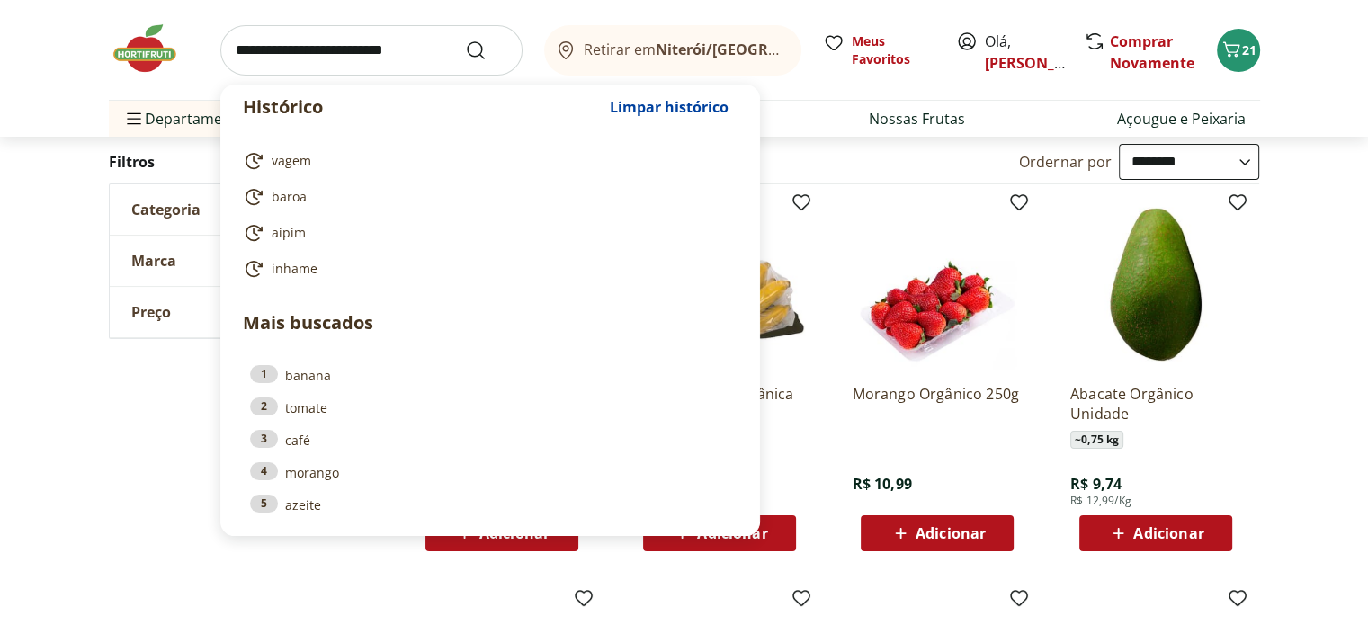
click at [285, 39] on input "search" at bounding box center [371, 50] width 302 height 50
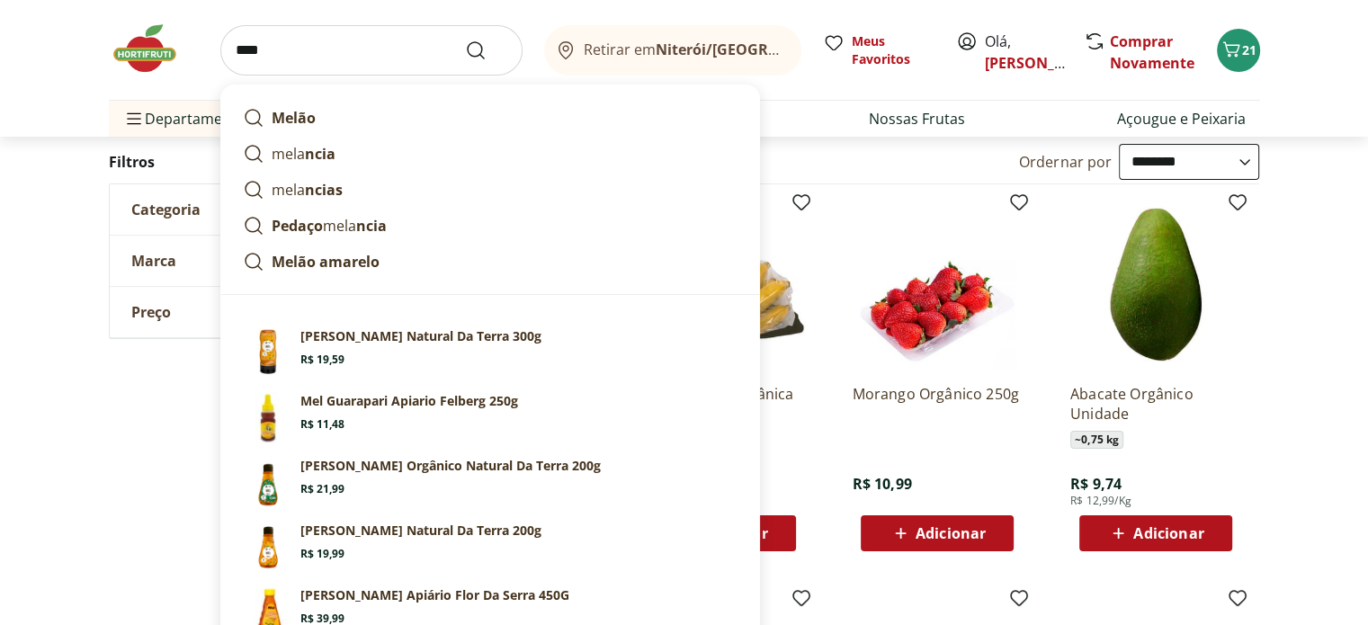
type input "*****"
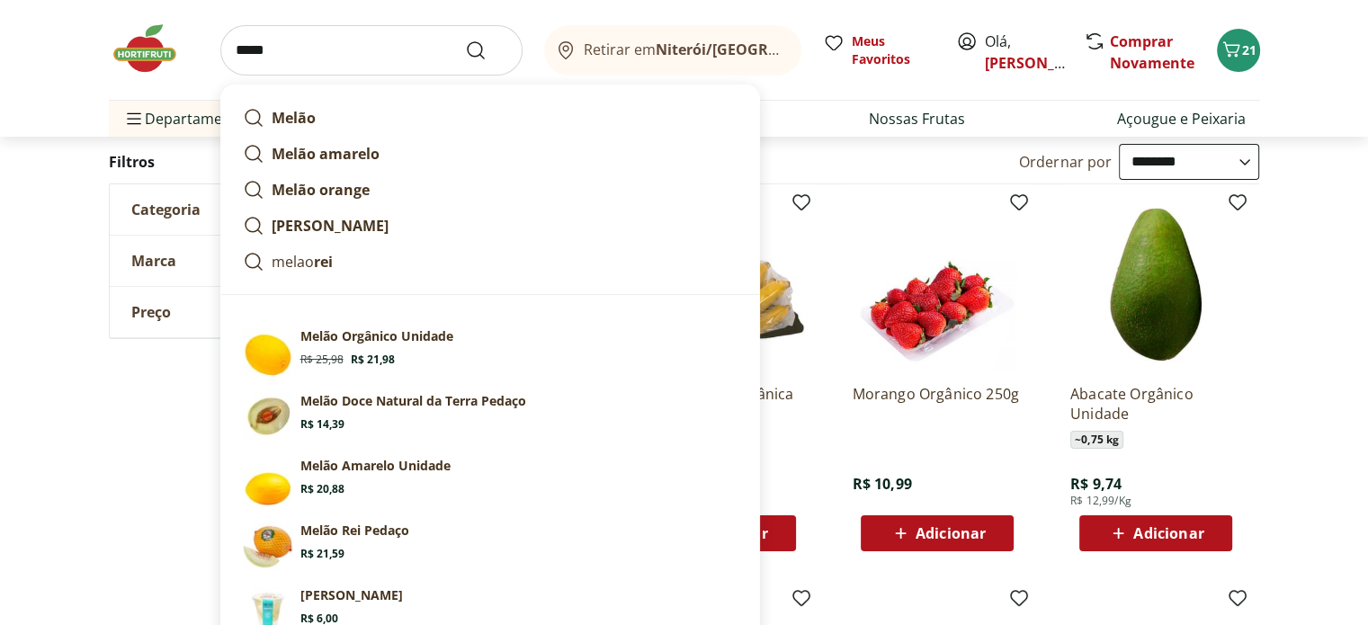
click button "Submit Search" at bounding box center [486, 51] width 43 height 22
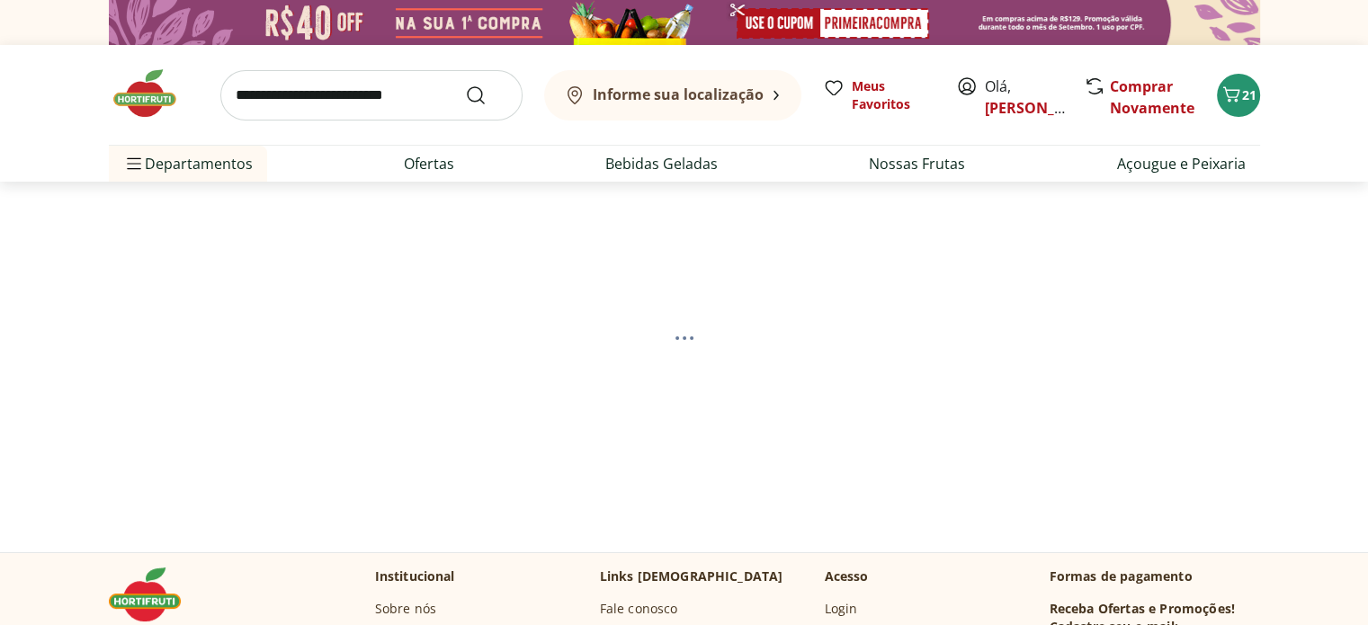
select select "**********"
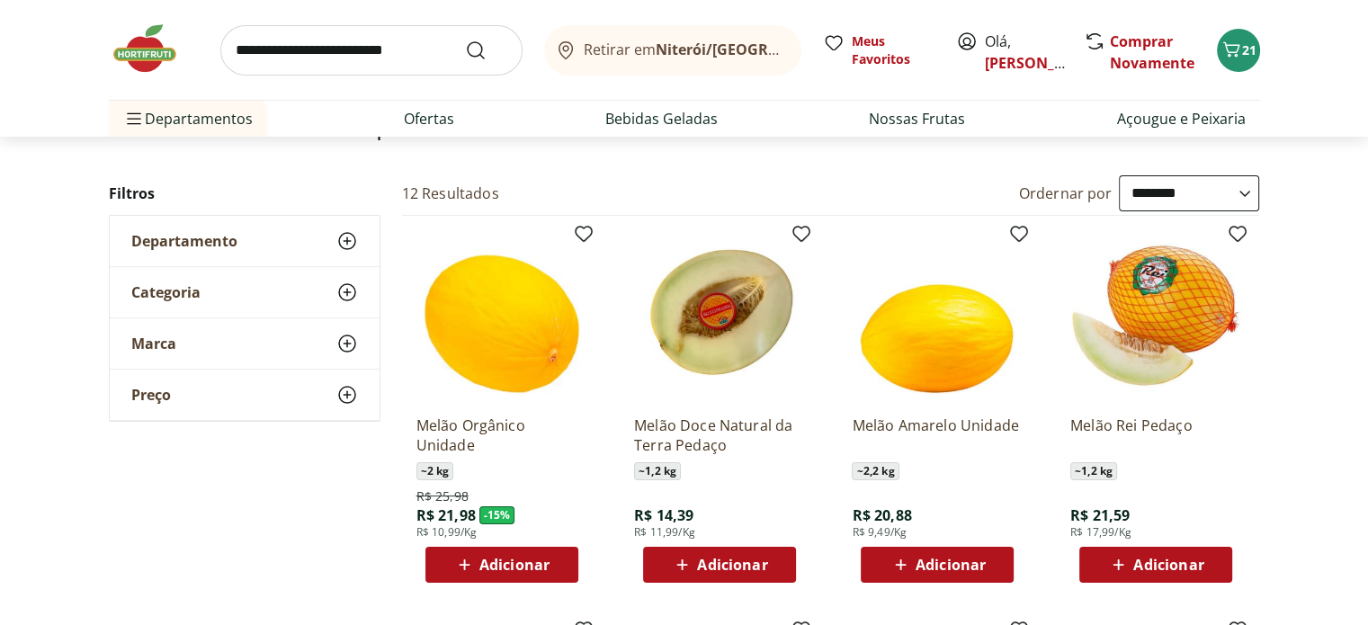
scroll to position [151, 0]
click at [528, 558] on span "Adicionar" at bounding box center [514, 565] width 70 height 14
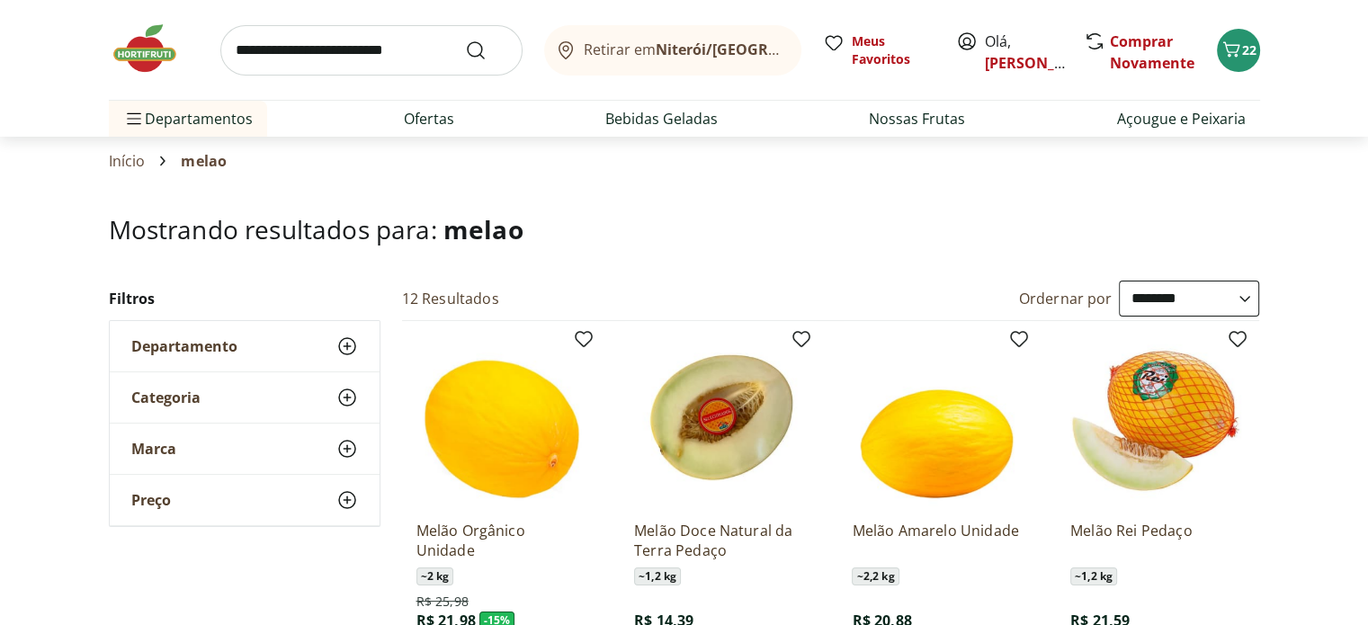
scroll to position [0, 0]
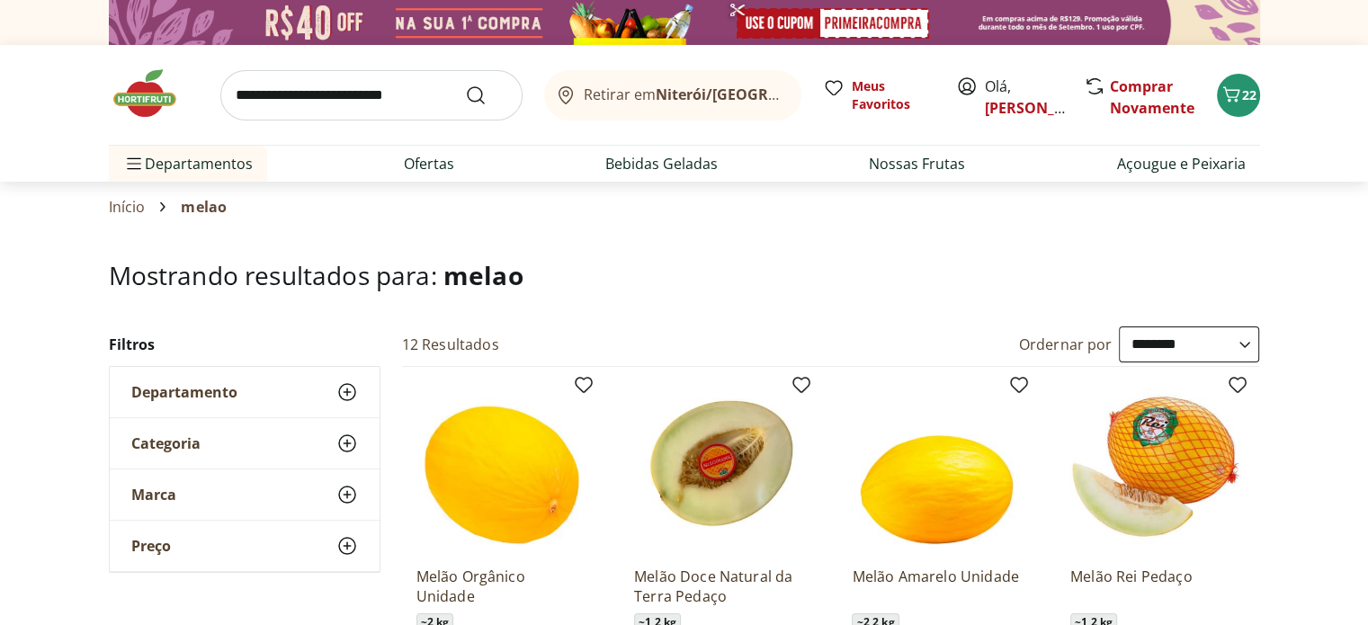
click at [314, 93] on input "search" at bounding box center [371, 95] width 302 height 50
type input "**********"
click at [465, 85] on button "Submit Search" at bounding box center [486, 96] width 43 height 22
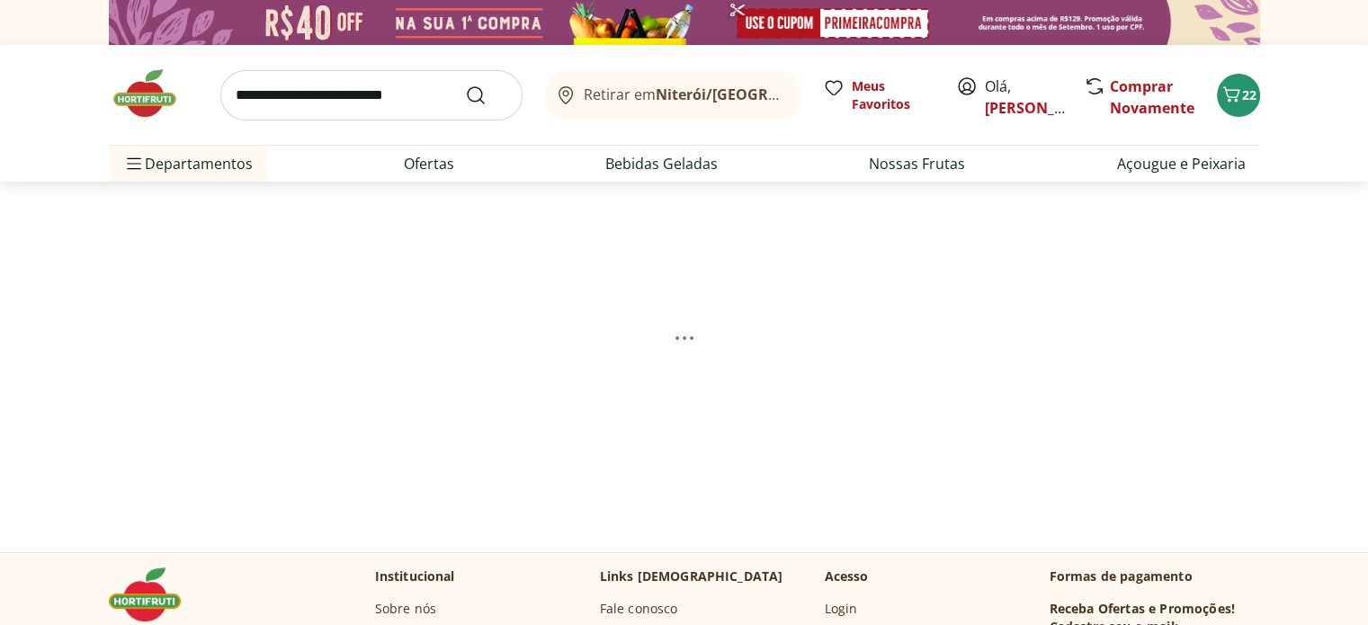
select select "**********"
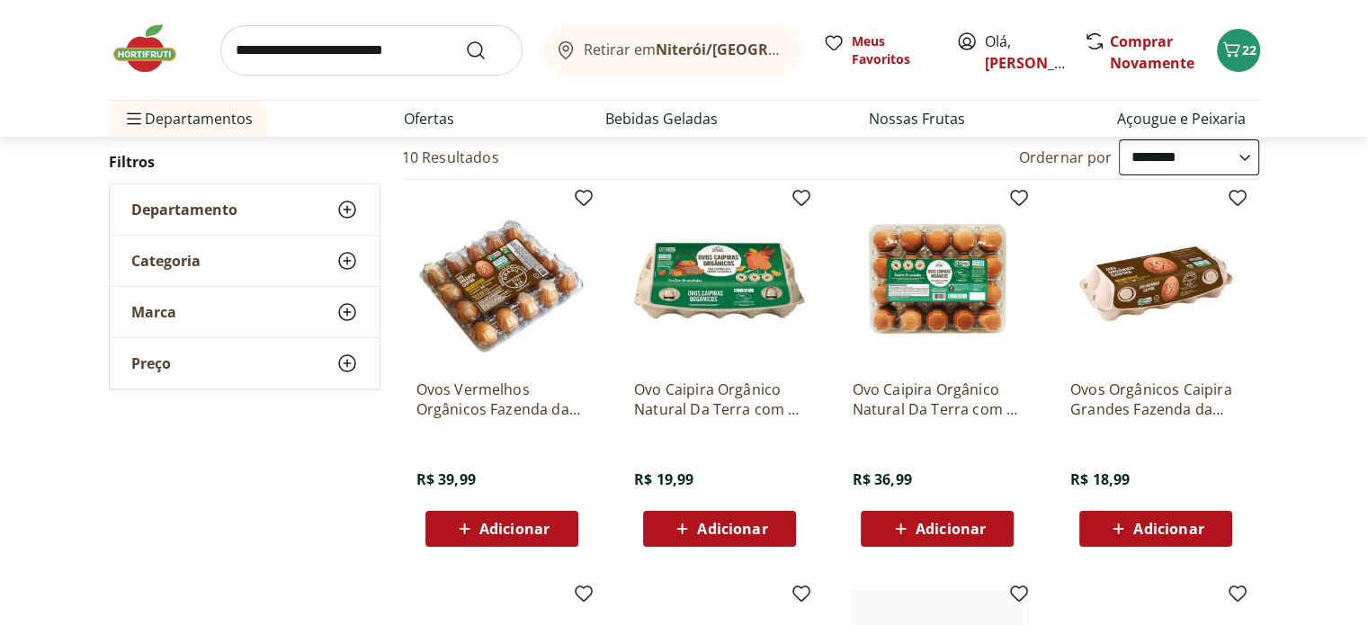
scroll to position [221, 0]
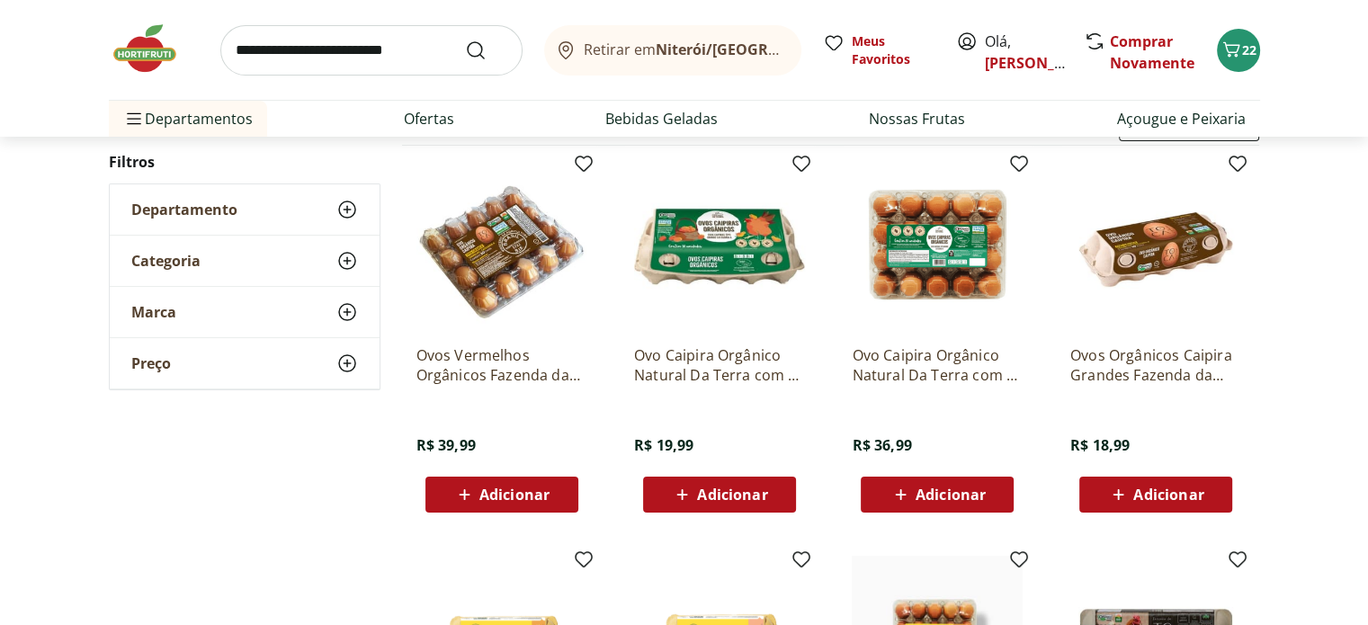
click at [1127, 263] on img at bounding box center [1155, 245] width 171 height 171
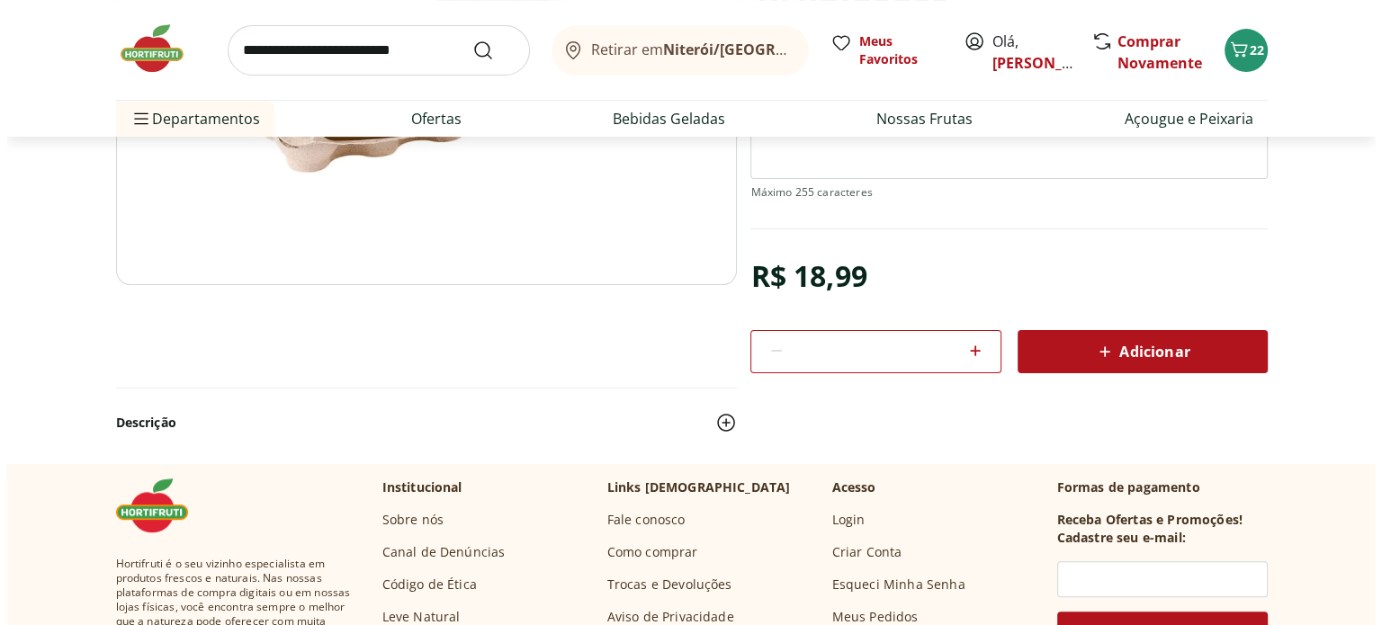
scroll to position [403, 0]
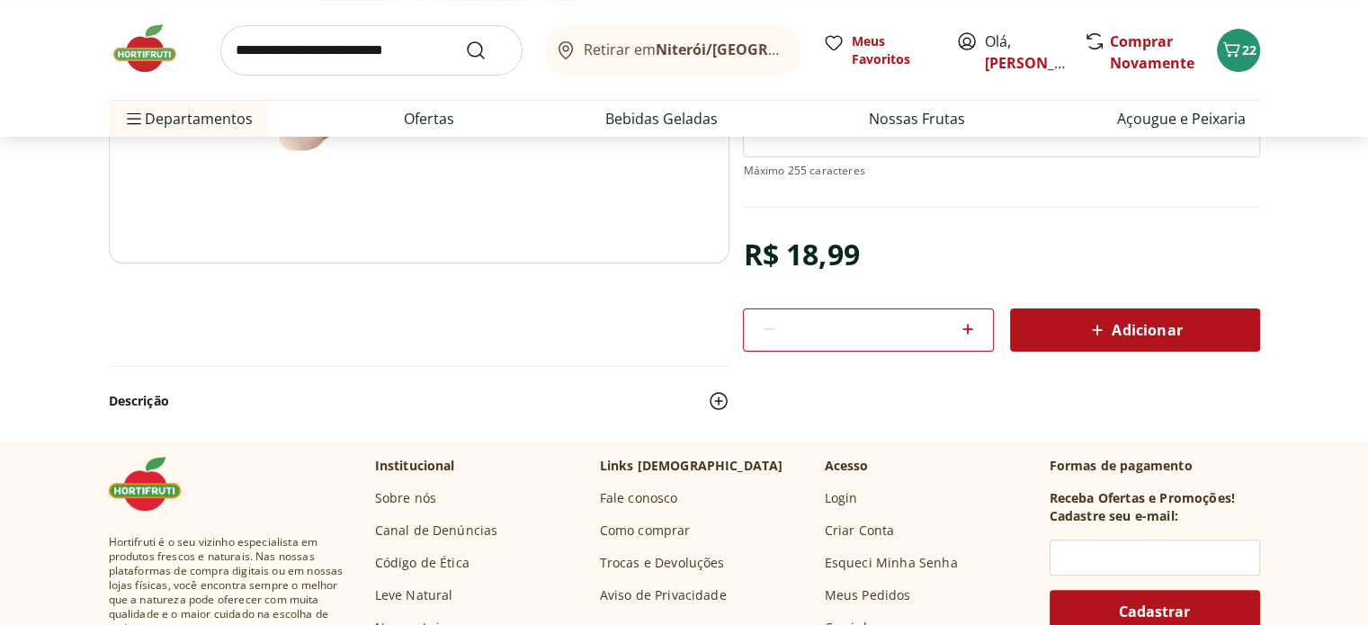
click at [1105, 341] on div "Adicionar" at bounding box center [1135, 330] width 221 height 32
click at [1239, 39] on icon "Carrinho" at bounding box center [1232, 50] width 22 height 22
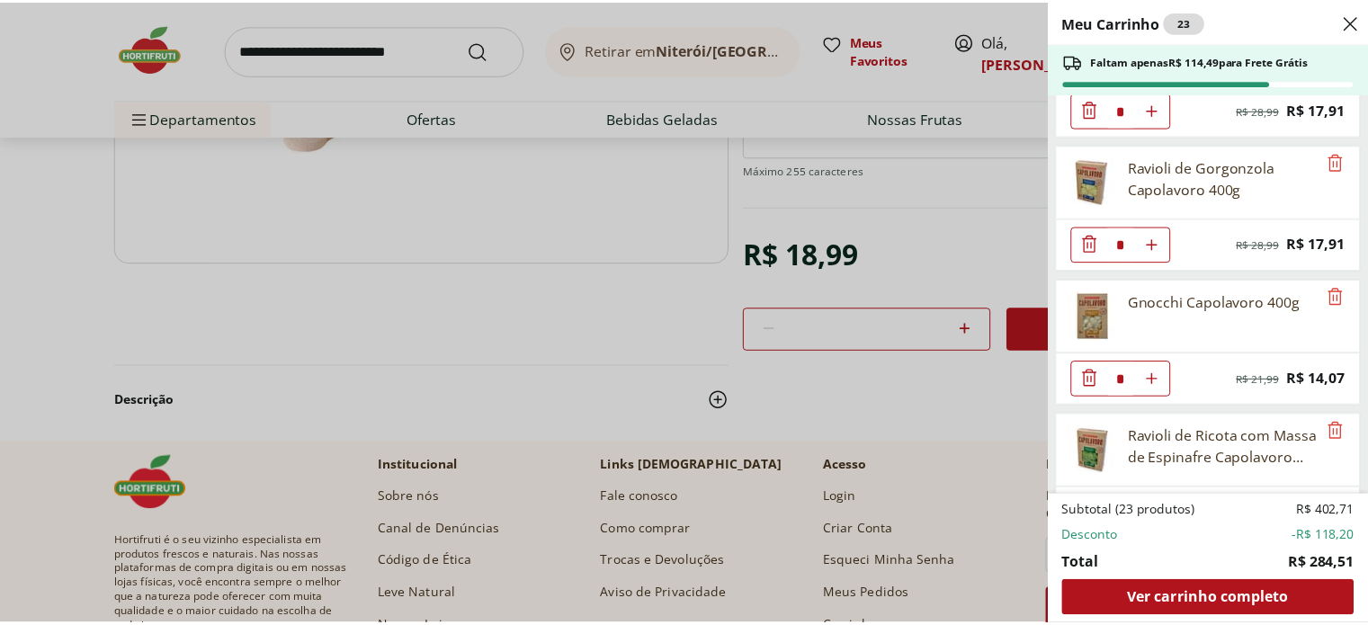
scroll to position [0, 0]
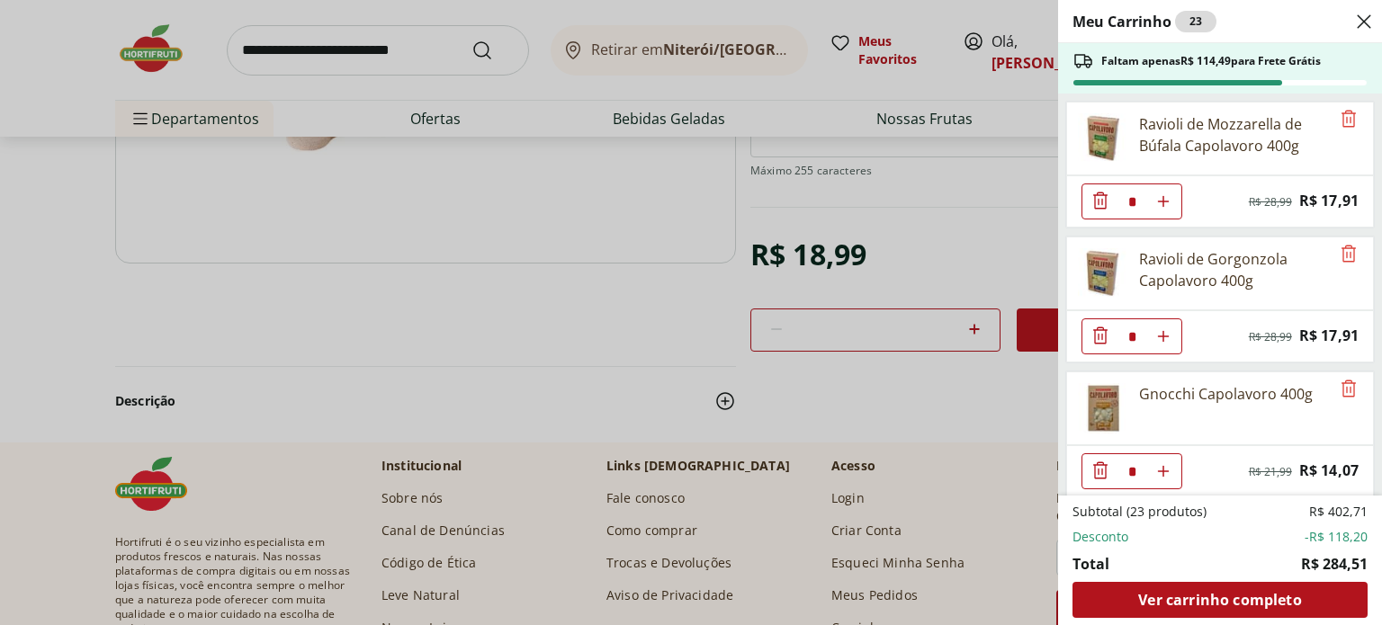
click at [403, 337] on div "Meu Carrinho 23 Faltam apenas R$ 114,49 para Frete Grátis Ravioli de Mozzarella…" at bounding box center [691, 312] width 1382 height 625
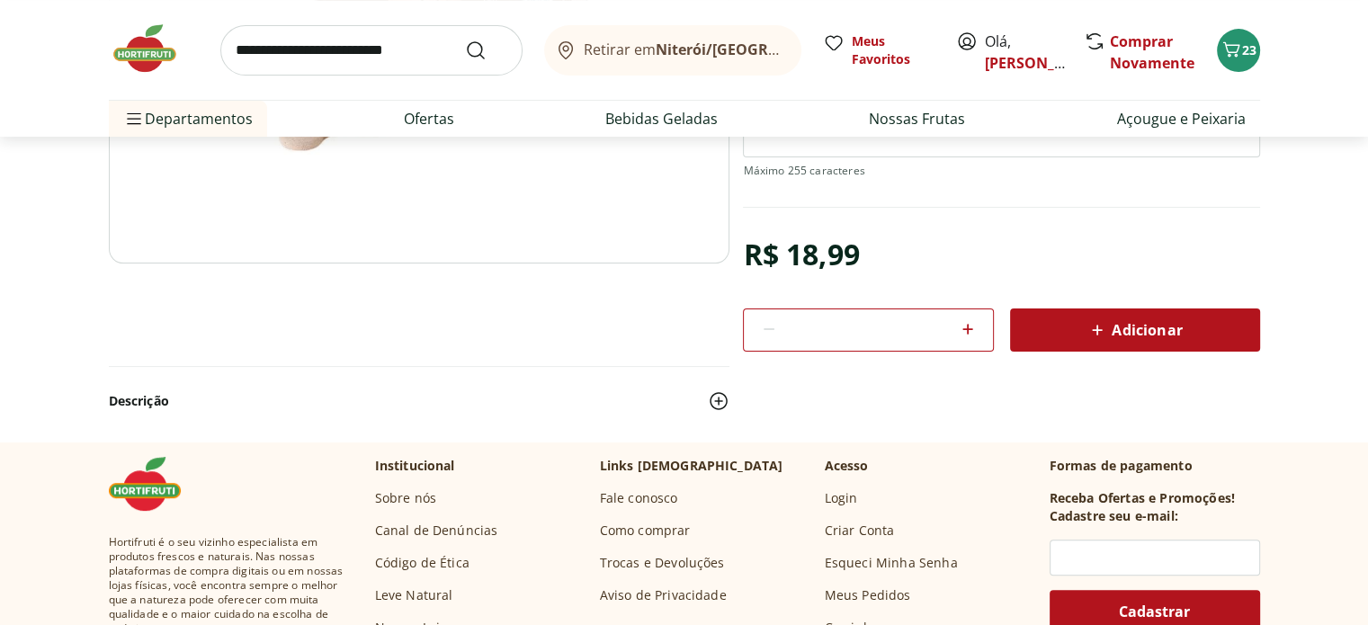
click at [153, 49] on img at bounding box center [154, 49] width 90 height 54
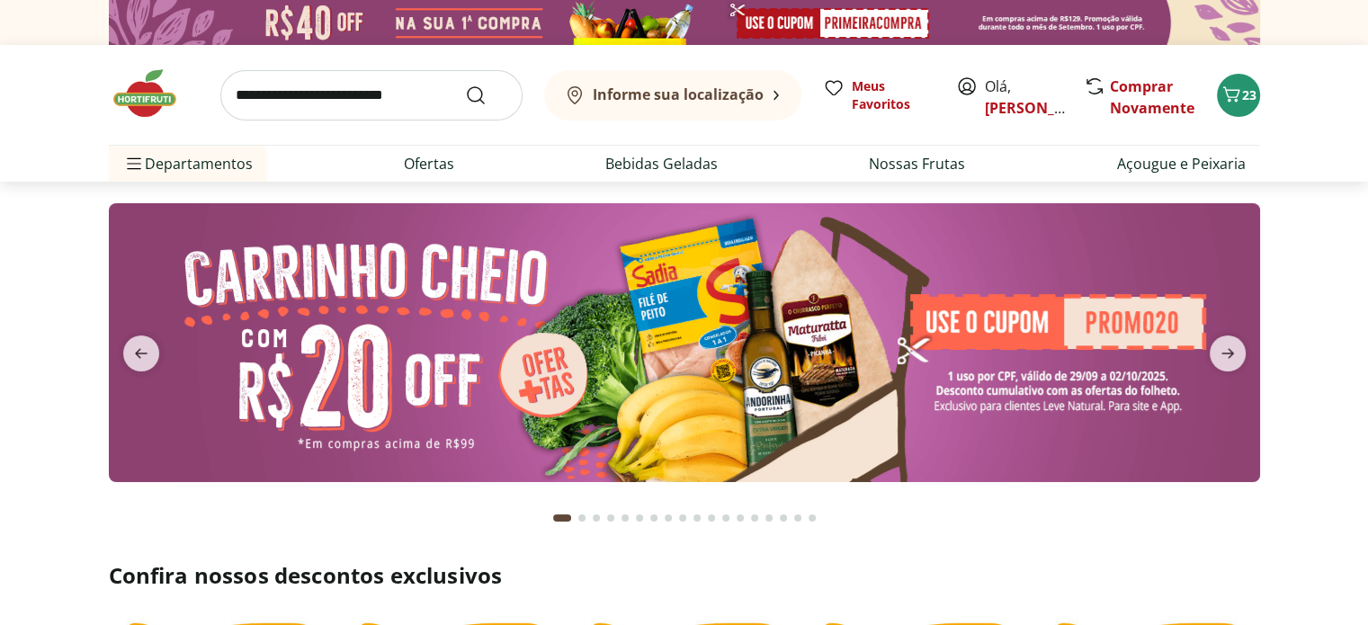
type input "*"
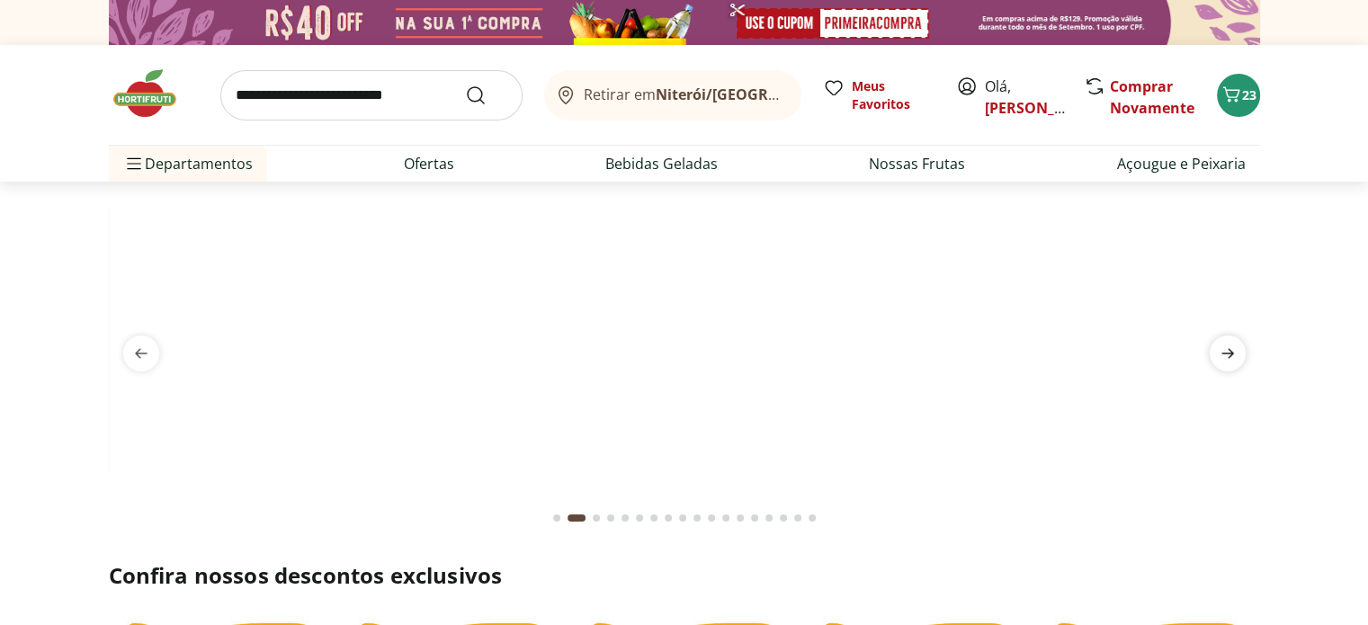
click at [1237, 366] on span "next" at bounding box center [1228, 354] width 36 height 36
click at [1224, 353] on icon "next" at bounding box center [1227, 354] width 13 height 10
click at [1226, 352] on icon "next" at bounding box center [1227, 354] width 13 height 10
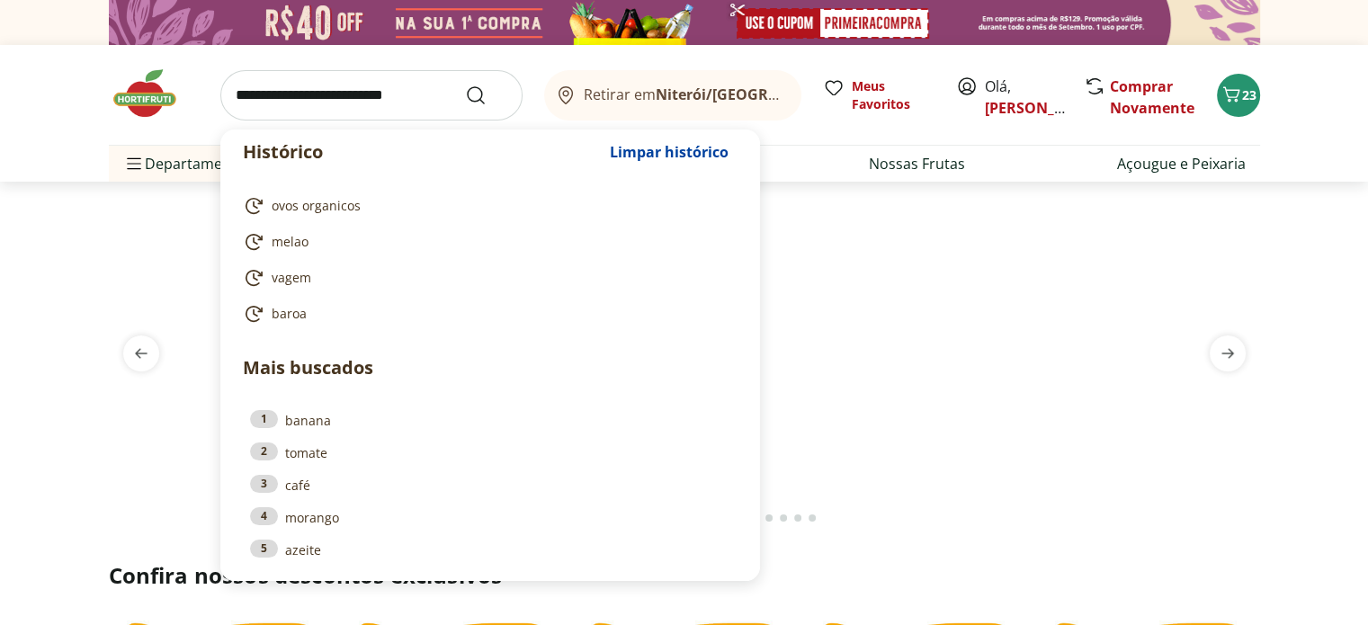
click at [331, 89] on input "search" at bounding box center [371, 95] width 302 height 50
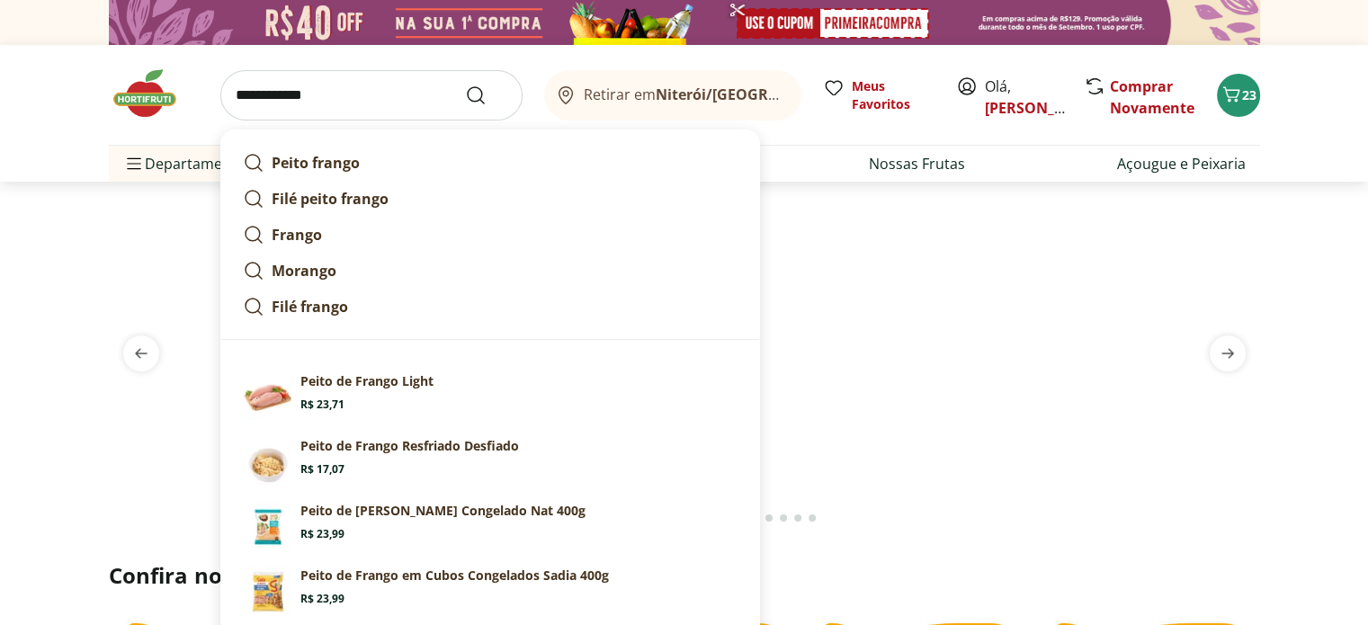
type input "**********"
click at [465, 85] on button "Submit Search" at bounding box center [486, 96] width 43 height 22
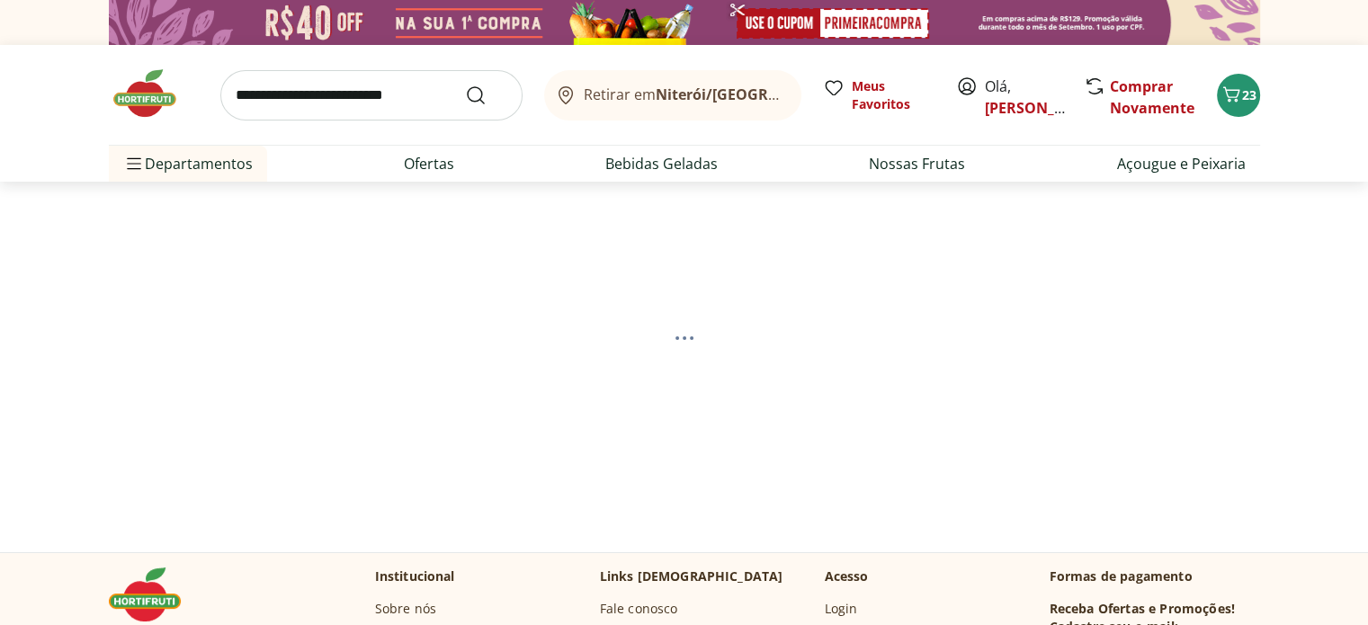
select select "**********"
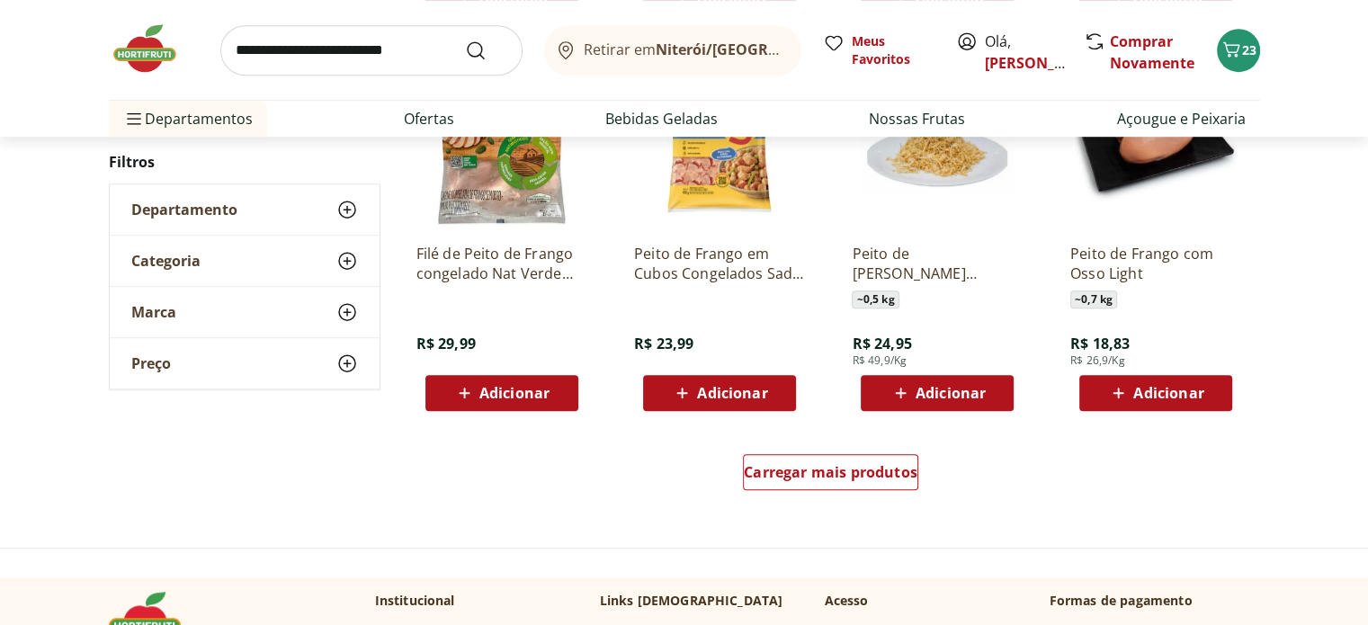
scroll to position [1137, 0]
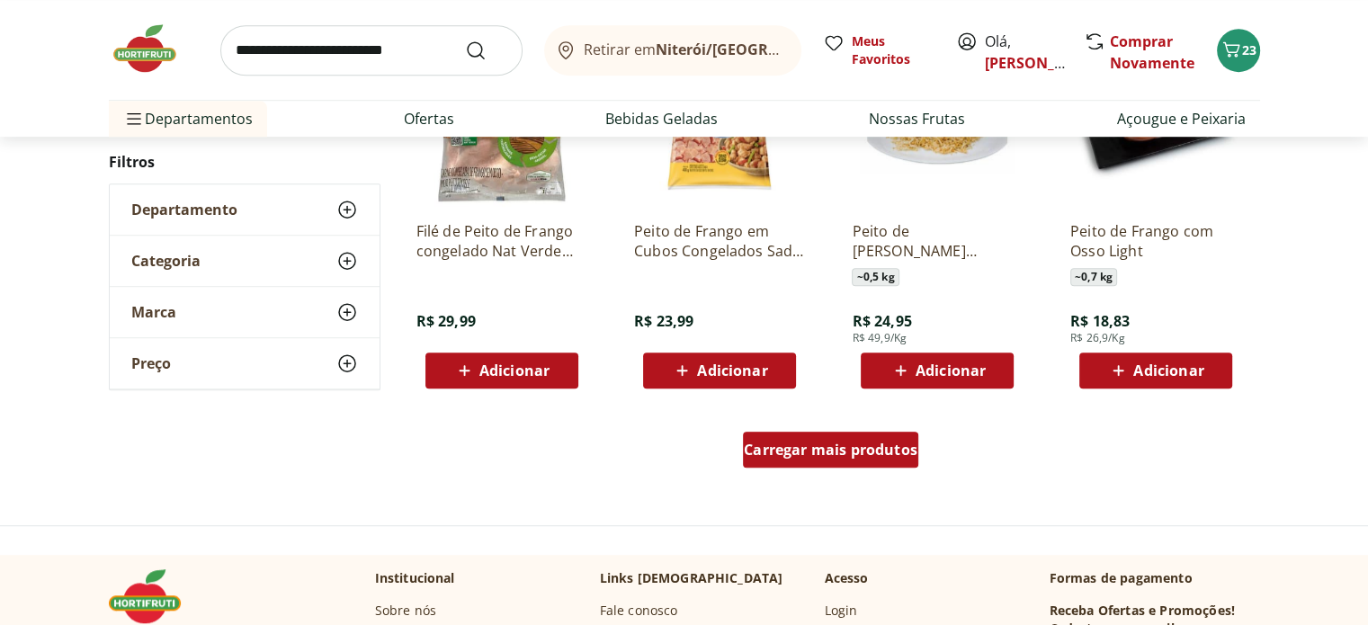
click at [878, 448] on span "Carregar mais produtos" at bounding box center [831, 450] width 174 height 14
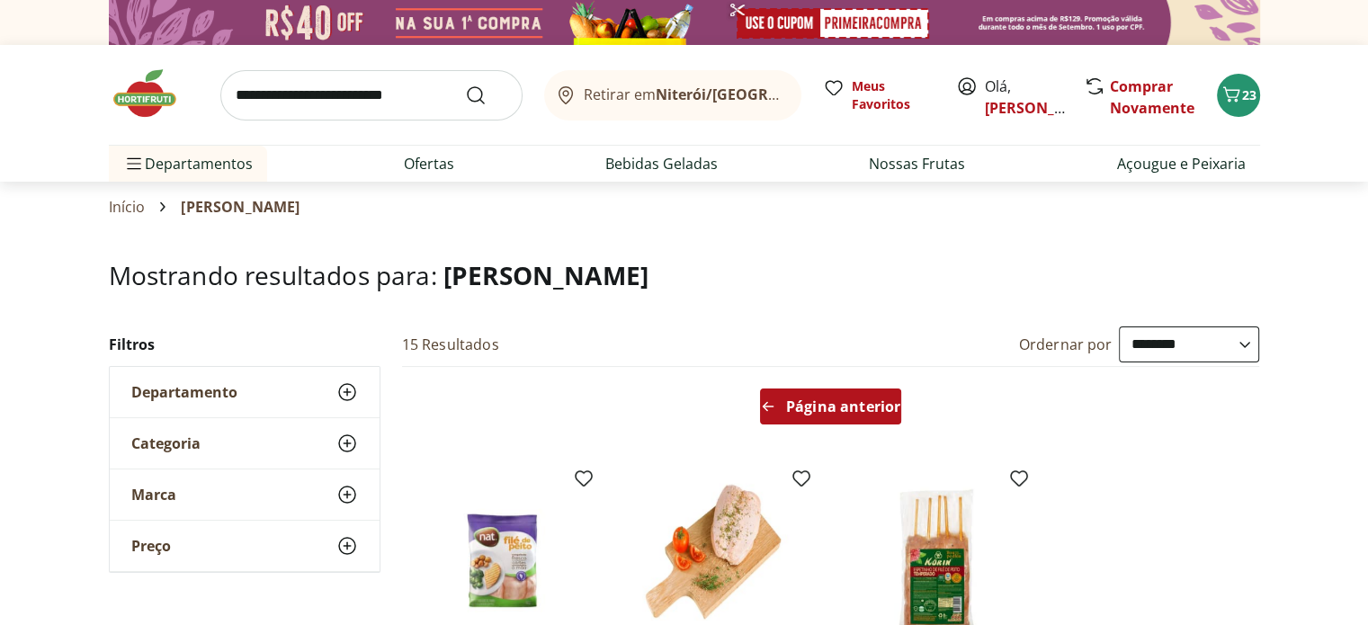
click at [813, 409] on span "Página anterior" at bounding box center [843, 406] width 114 height 14
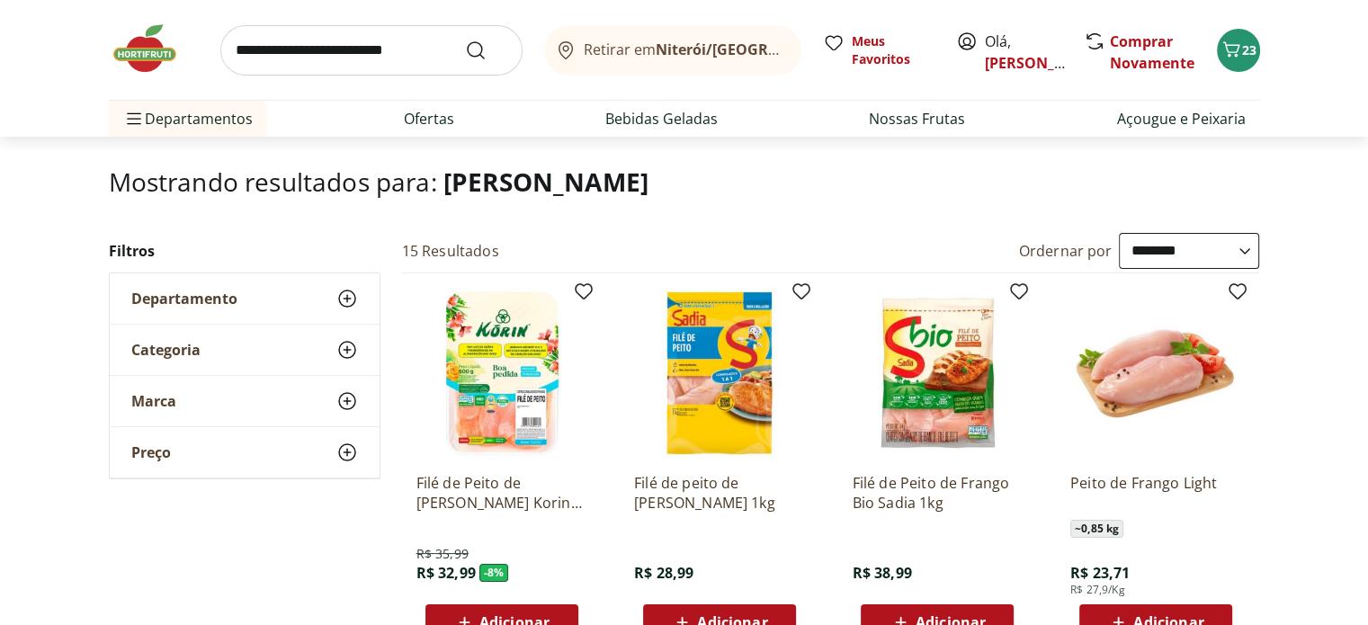
scroll to position [124, 0]
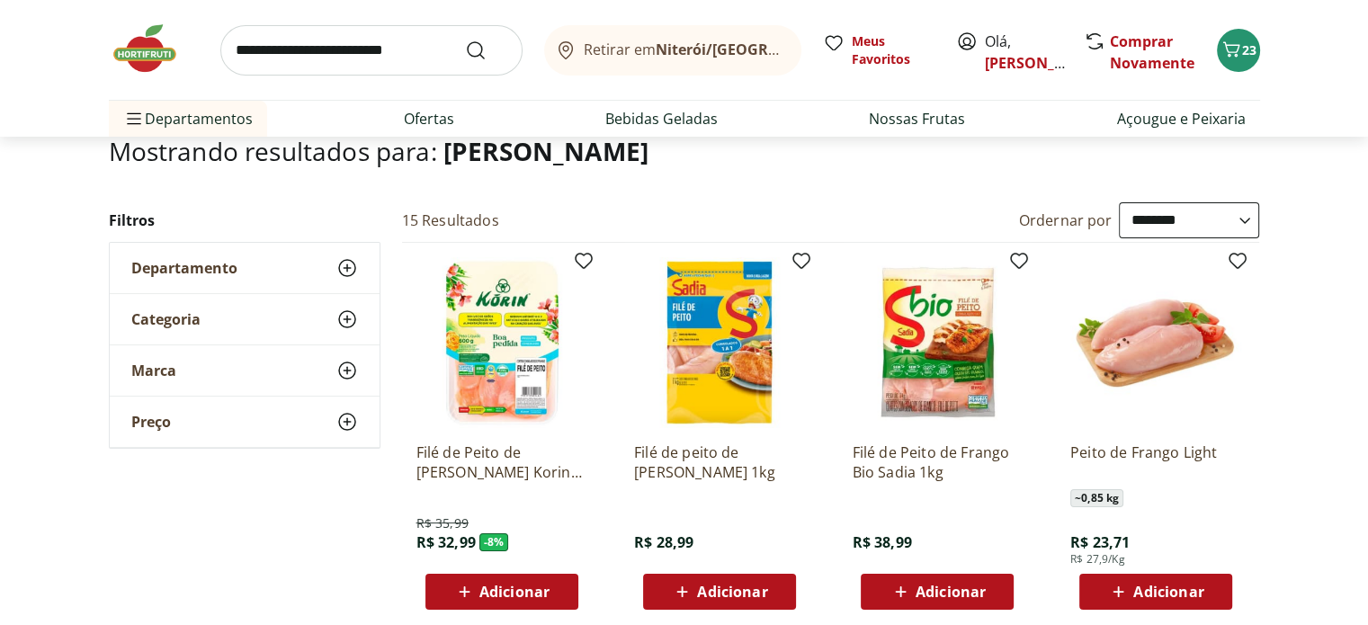
click at [136, 60] on img at bounding box center [154, 49] width 90 height 54
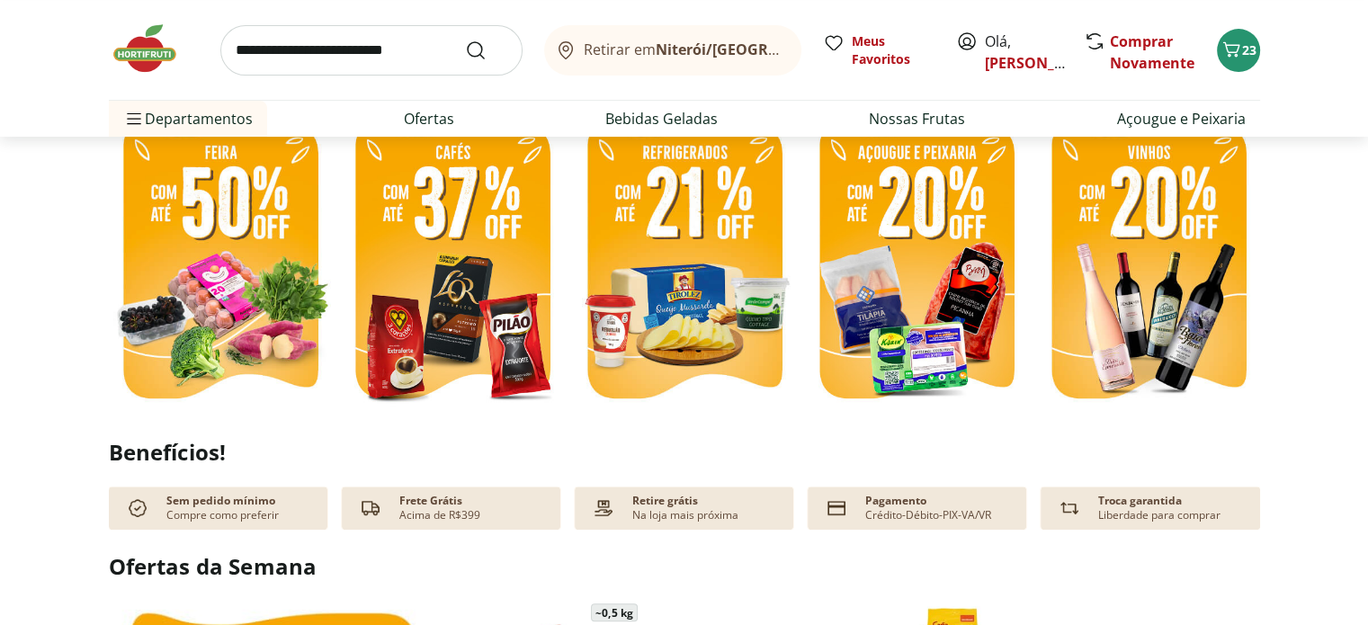
scroll to position [492, 0]
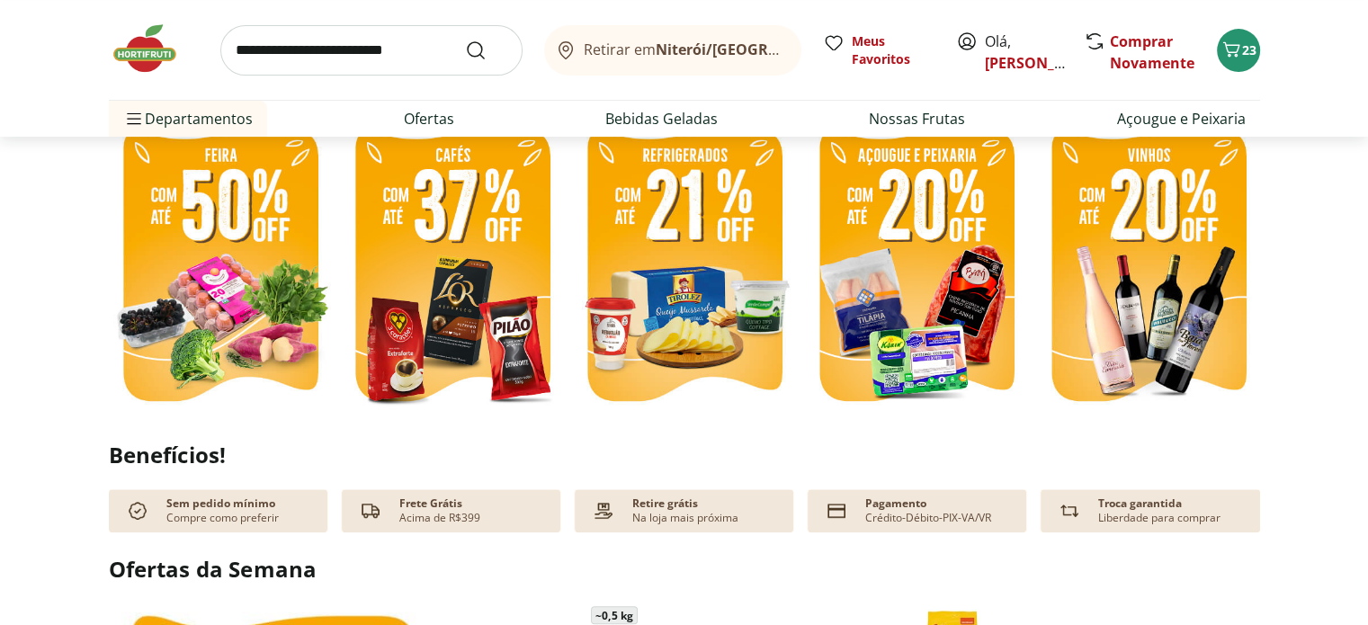
click at [660, 259] on img at bounding box center [684, 269] width 223 height 298
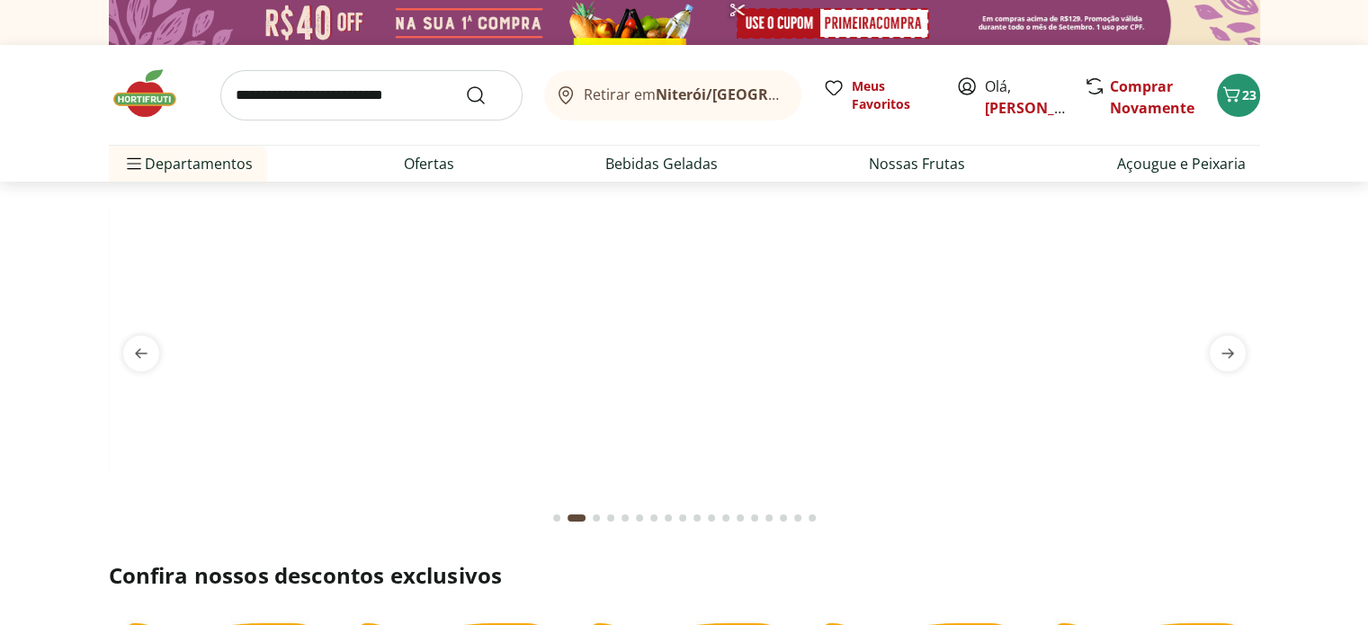
select select "**********"
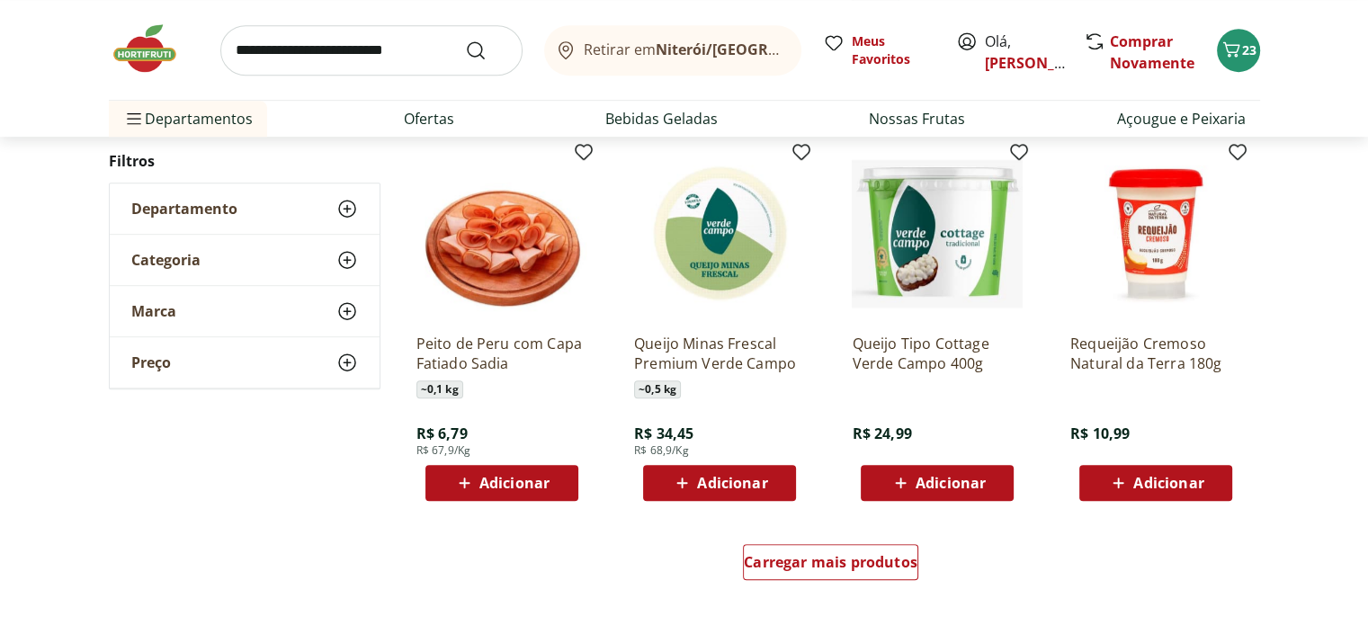
scroll to position [979, 0]
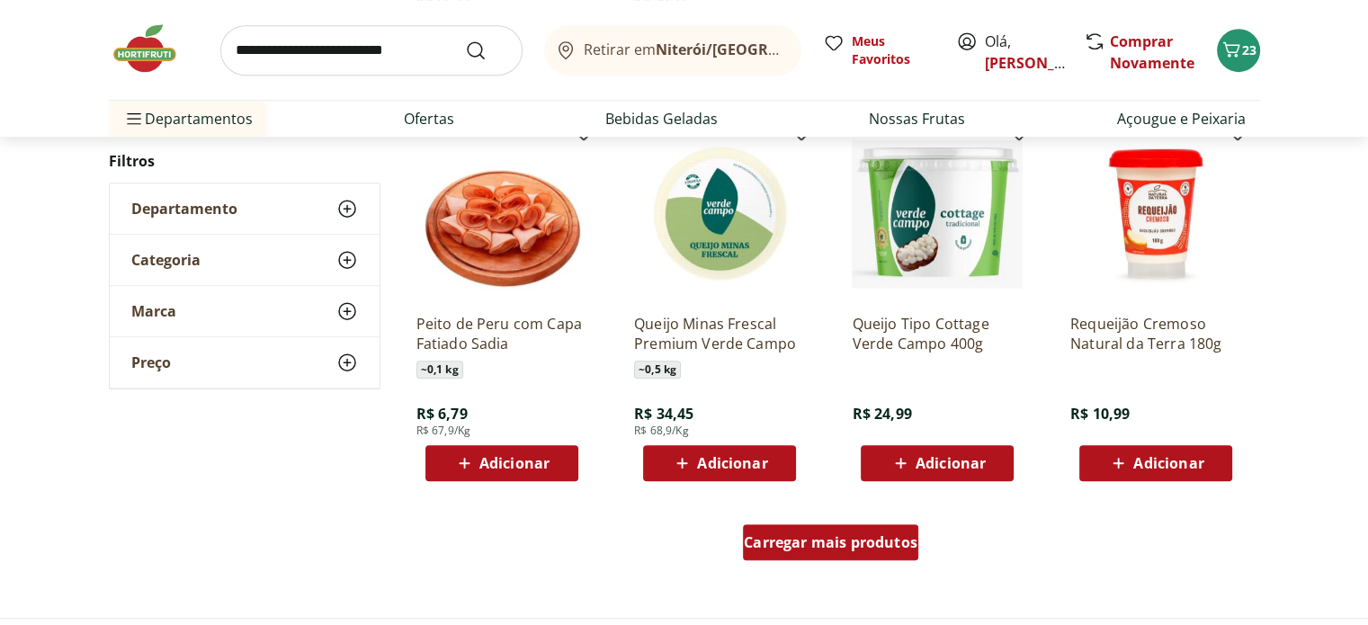
click at [796, 545] on span "Carregar mais produtos" at bounding box center [831, 542] width 174 height 14
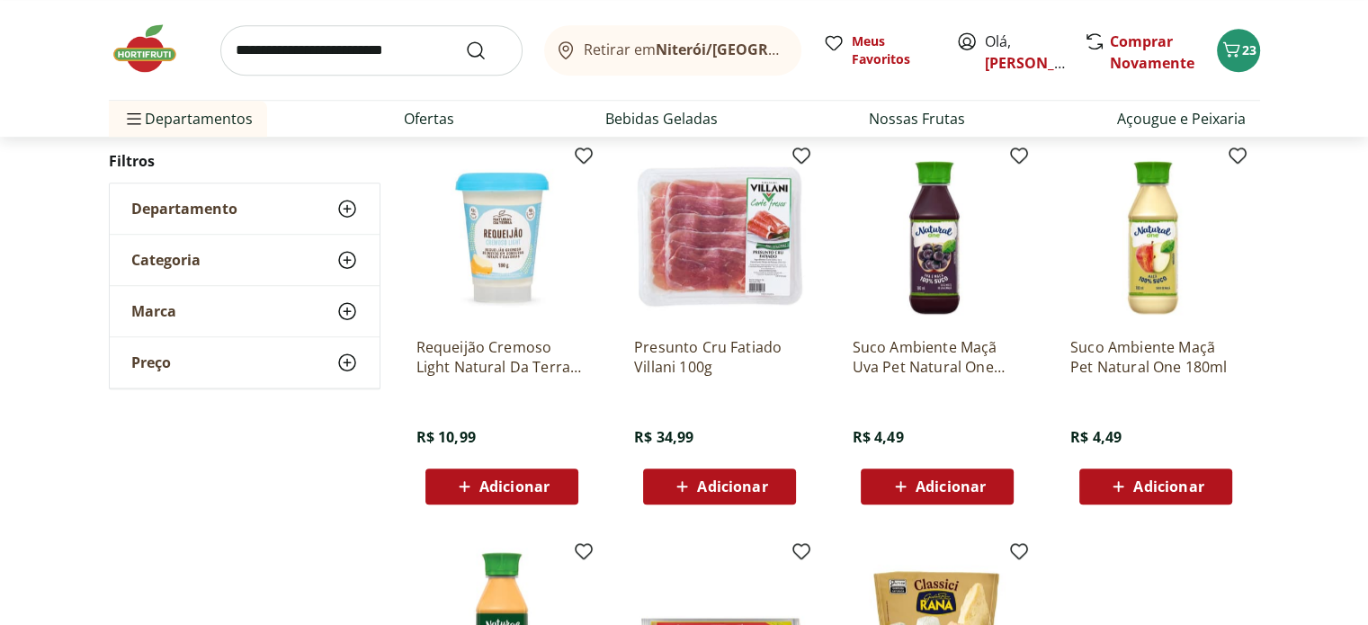
scroll to position [1338, 0]
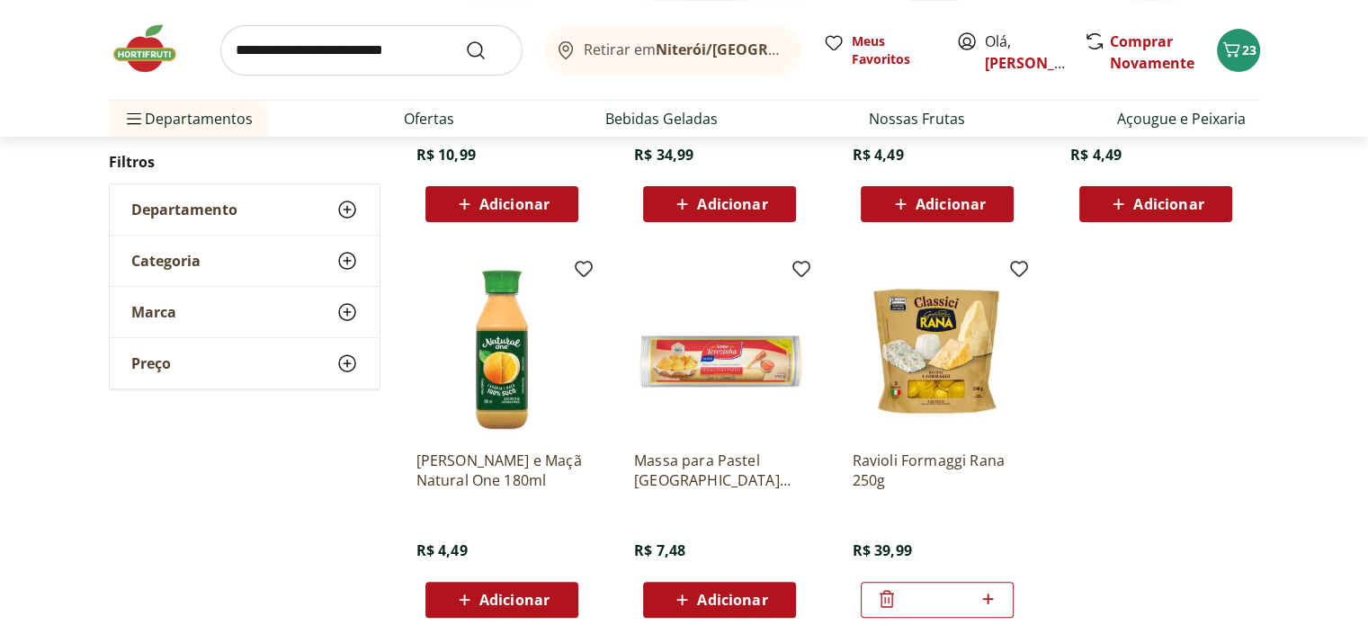
scroll to position [581, 0]
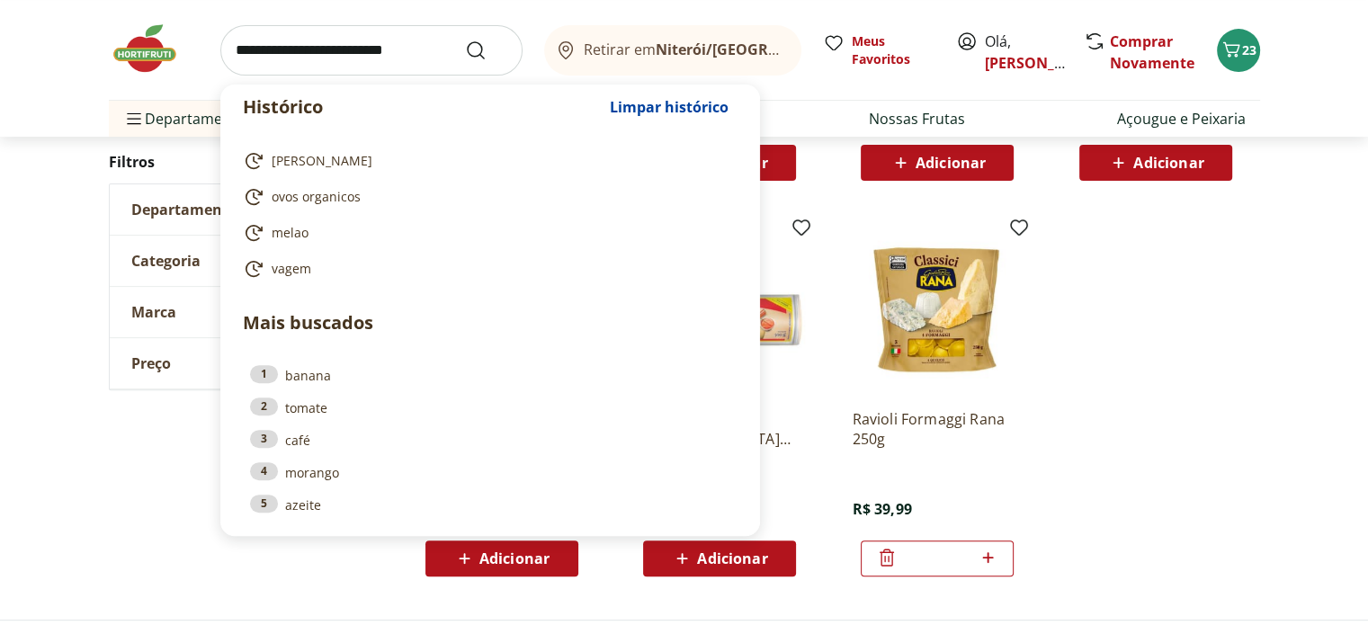
click at [320, 61] on input "search" at bounding box center [371, 50] width 302 height 50
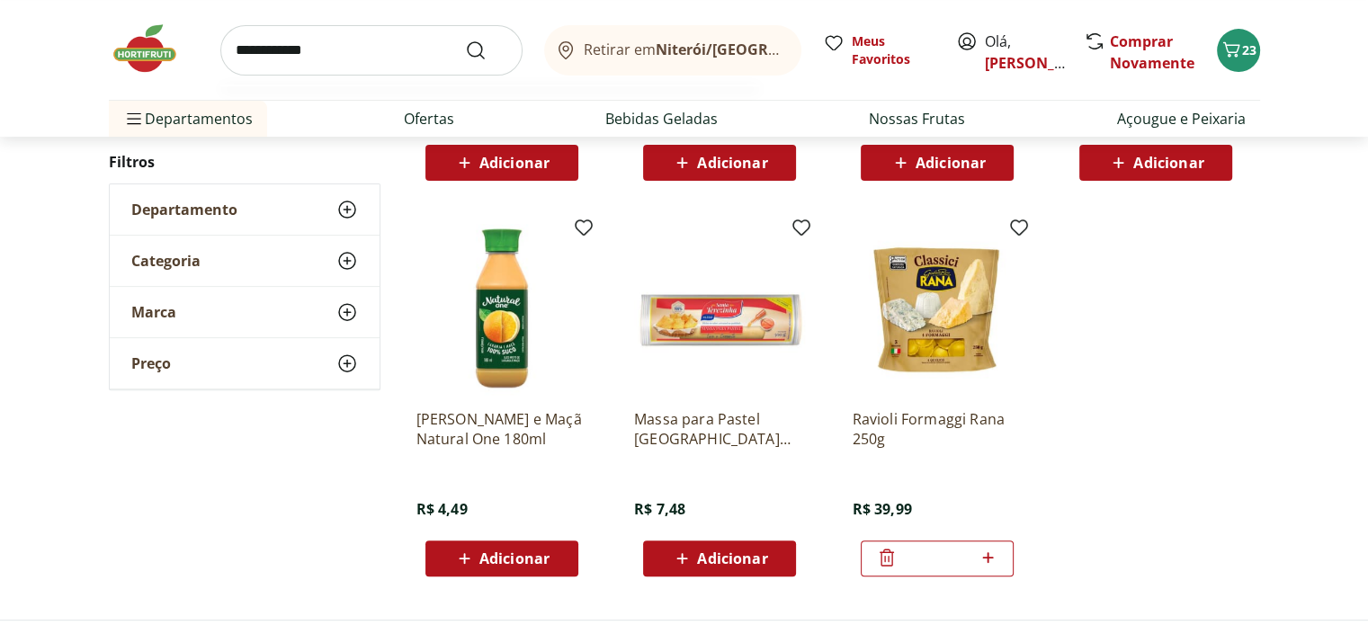
type input "**********"
click at [465, 40] on button "Submit Search" at bounding box center [486, 51] width 43 height 22
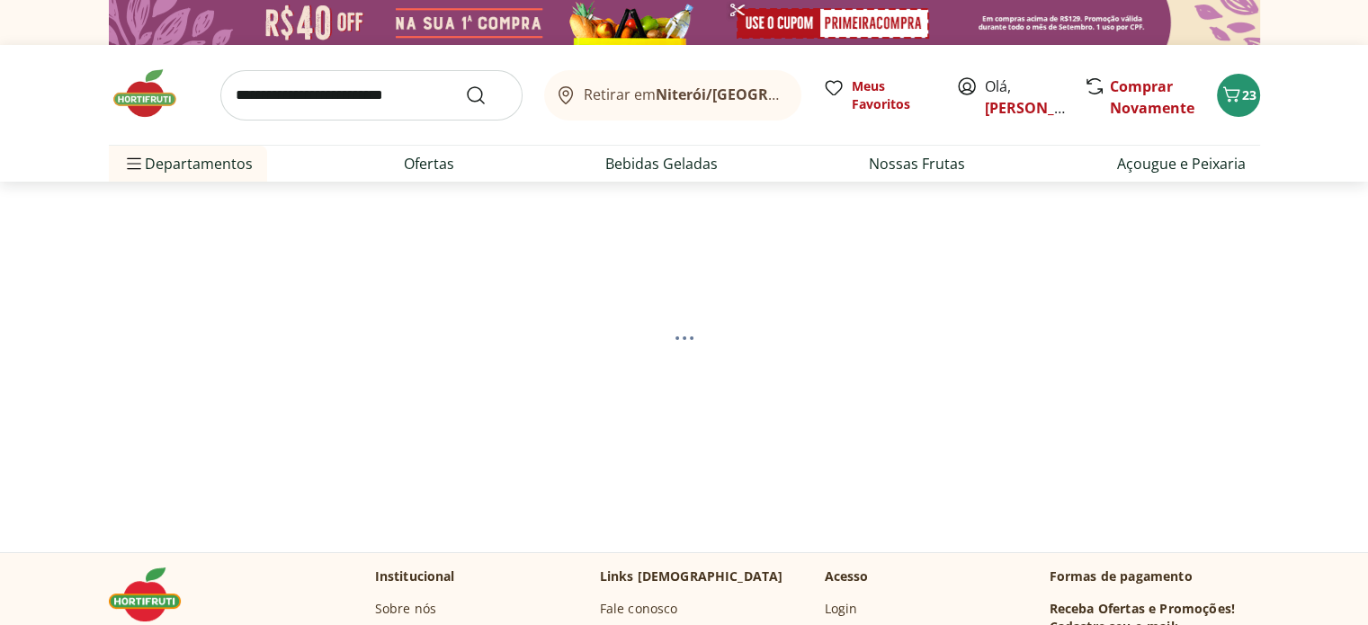
select select "**********"
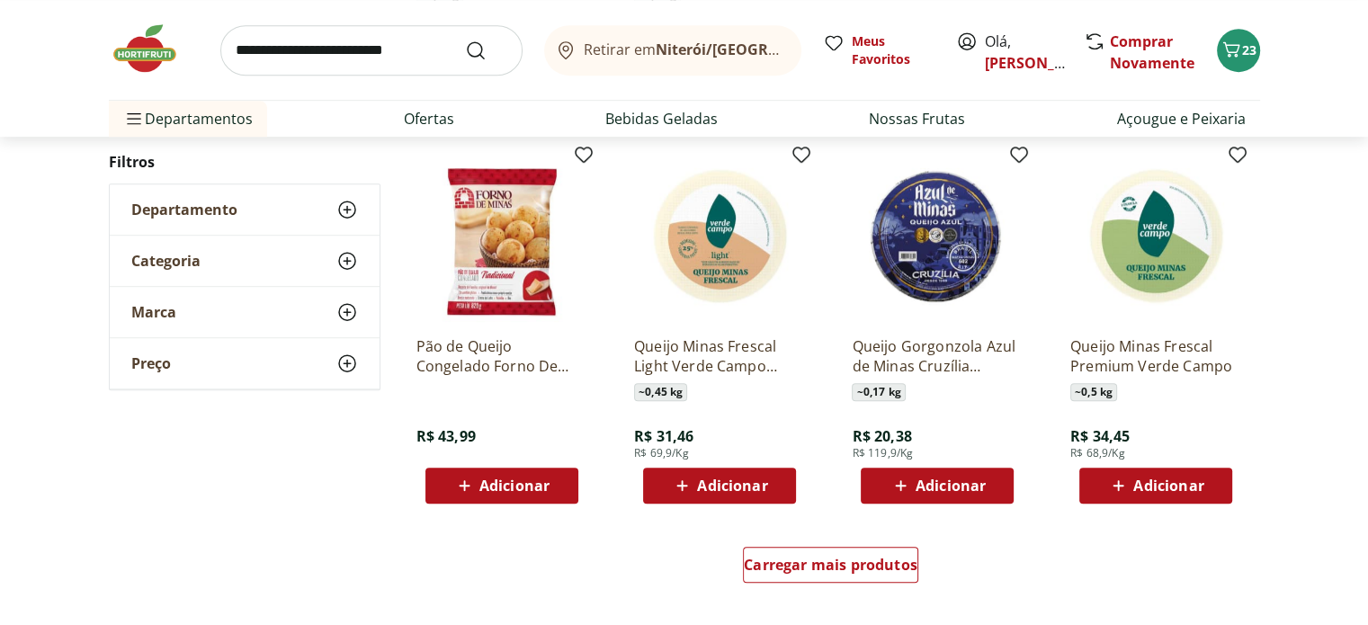
scroll to position [1123, 0]
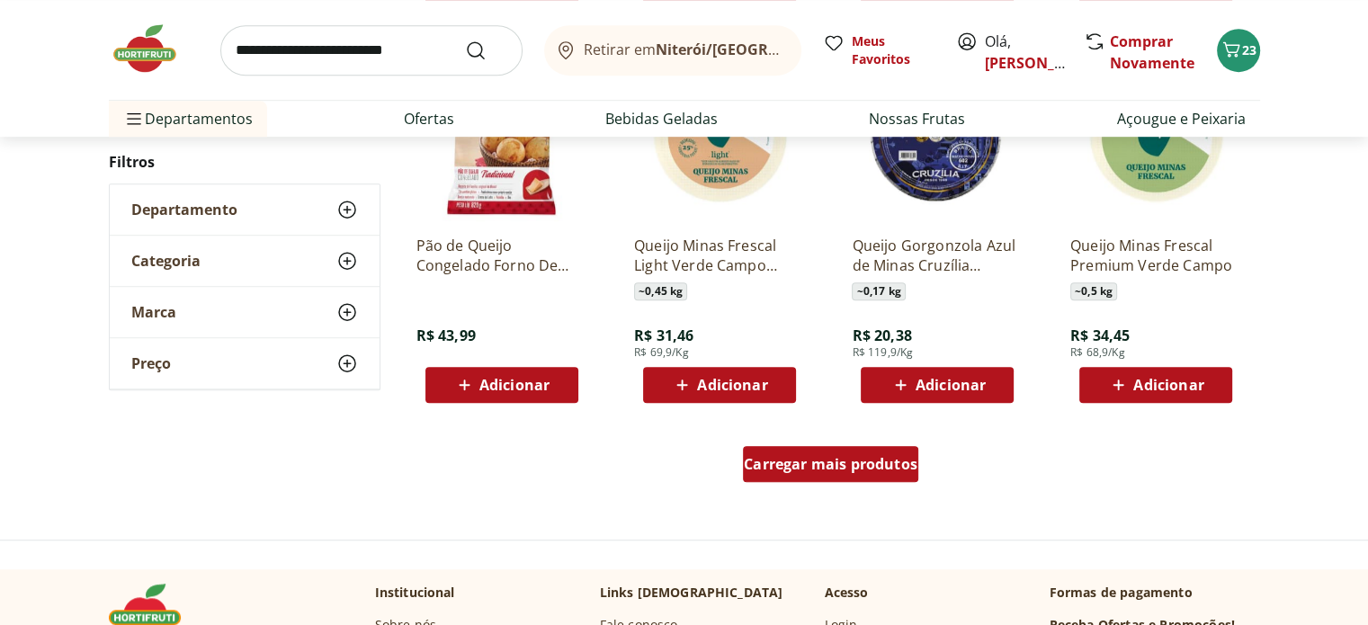
click at [803, 460] on span "Carregar mais produtos" at bounding box center [831, 464] width 174 height 14
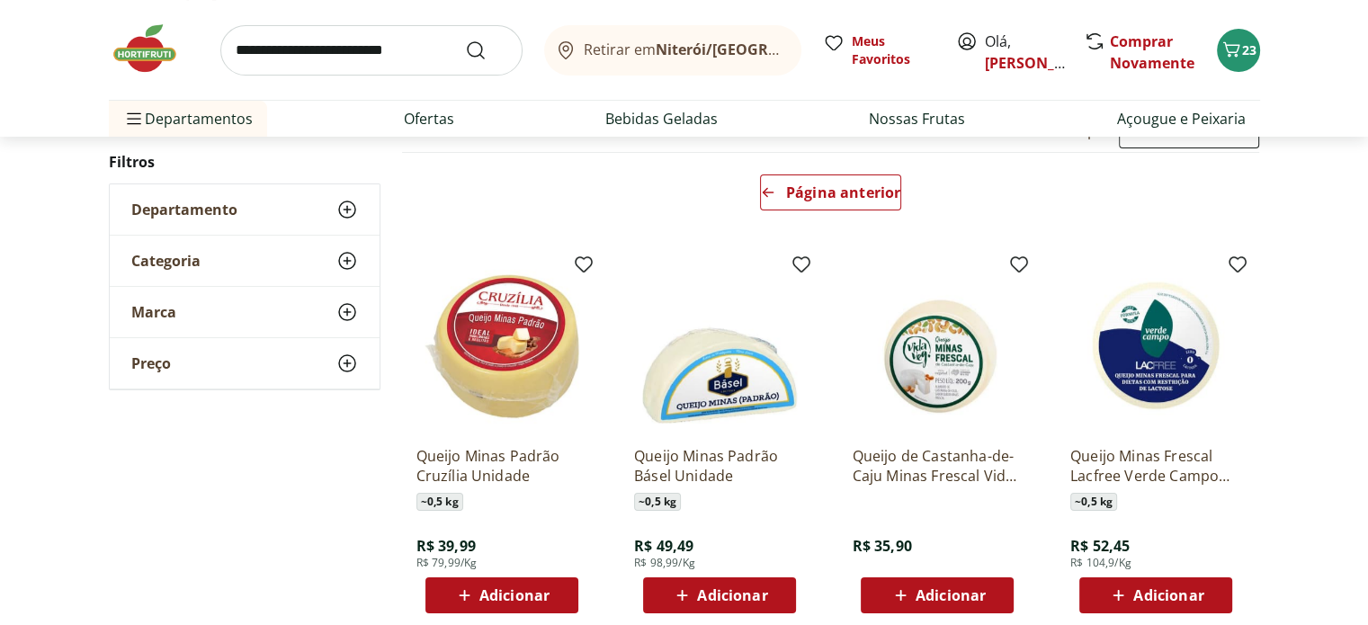
scroll to position [212, 0]
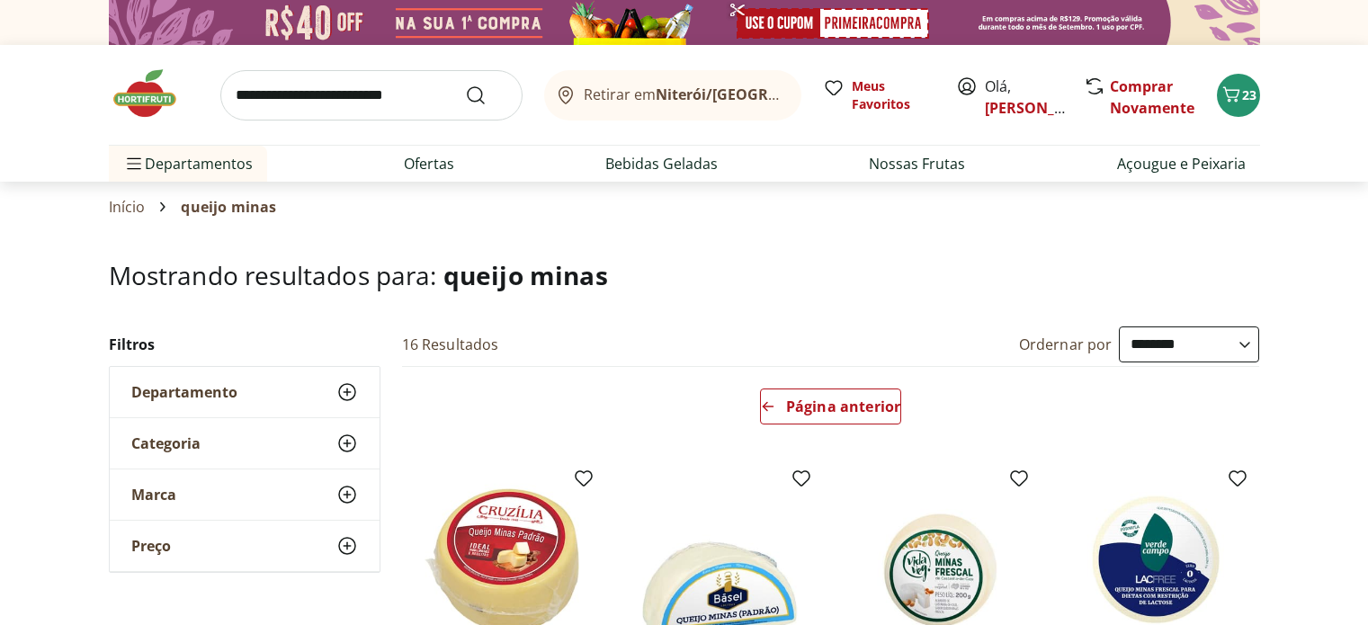
select select "**********"
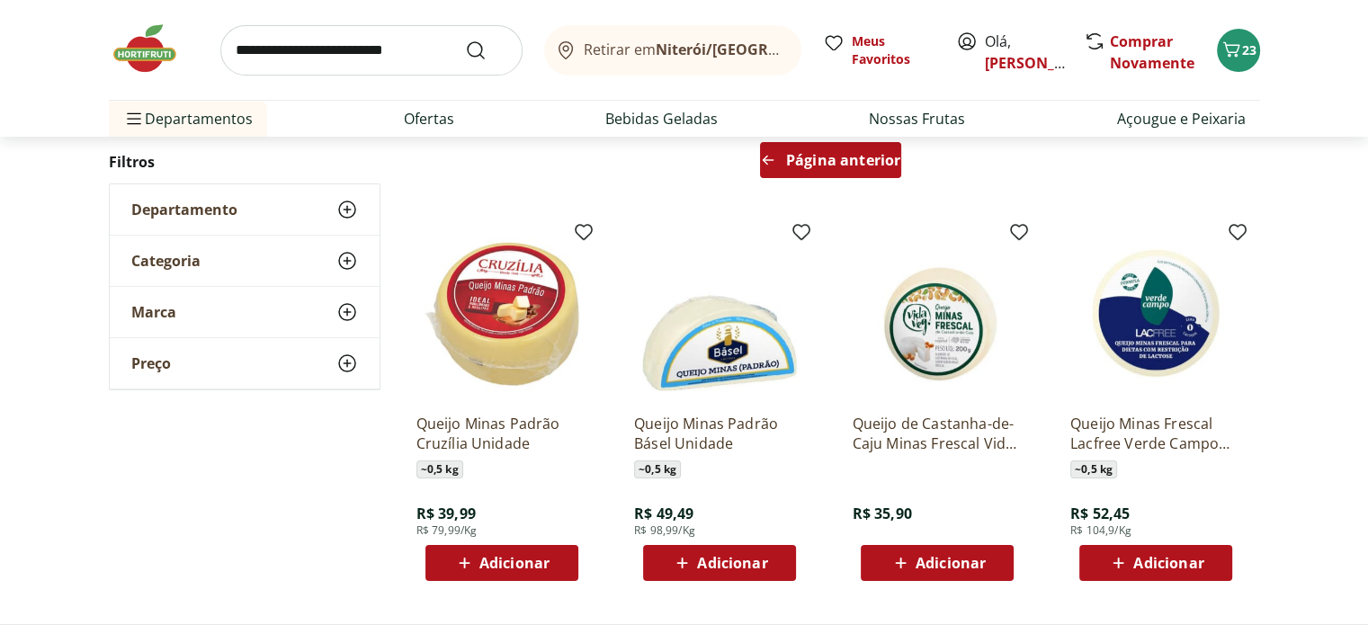
scroll to position [223, 0]
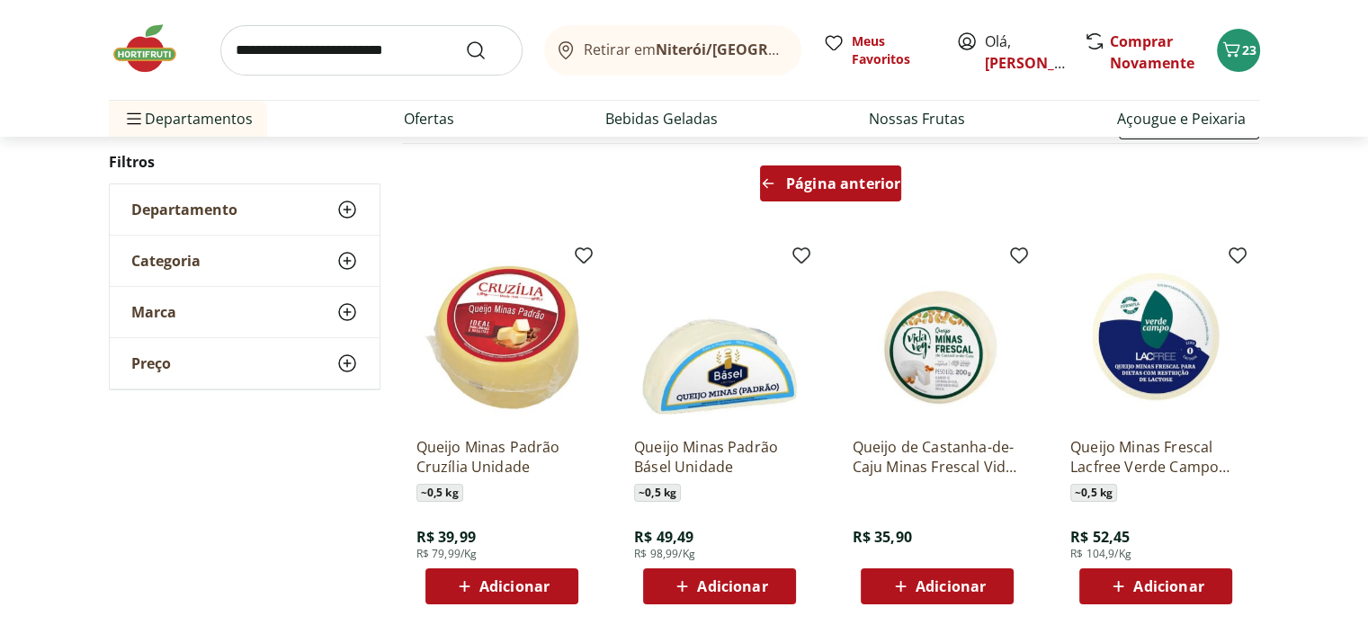
click at [846, 192] on div "Página anterior" at bounding box center [830, 184] width 141 height 36
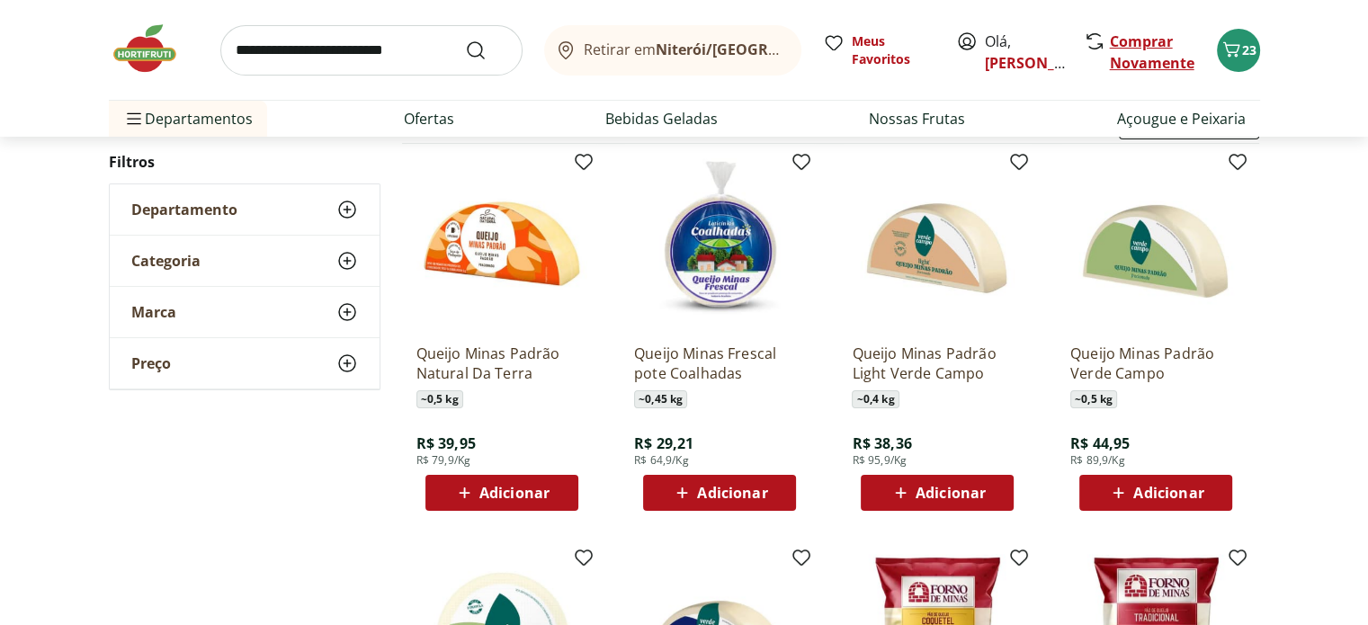
click at [1131, 61] on link "Comprar Novamente" at bounding box center [1152, 51] width 85 height 41
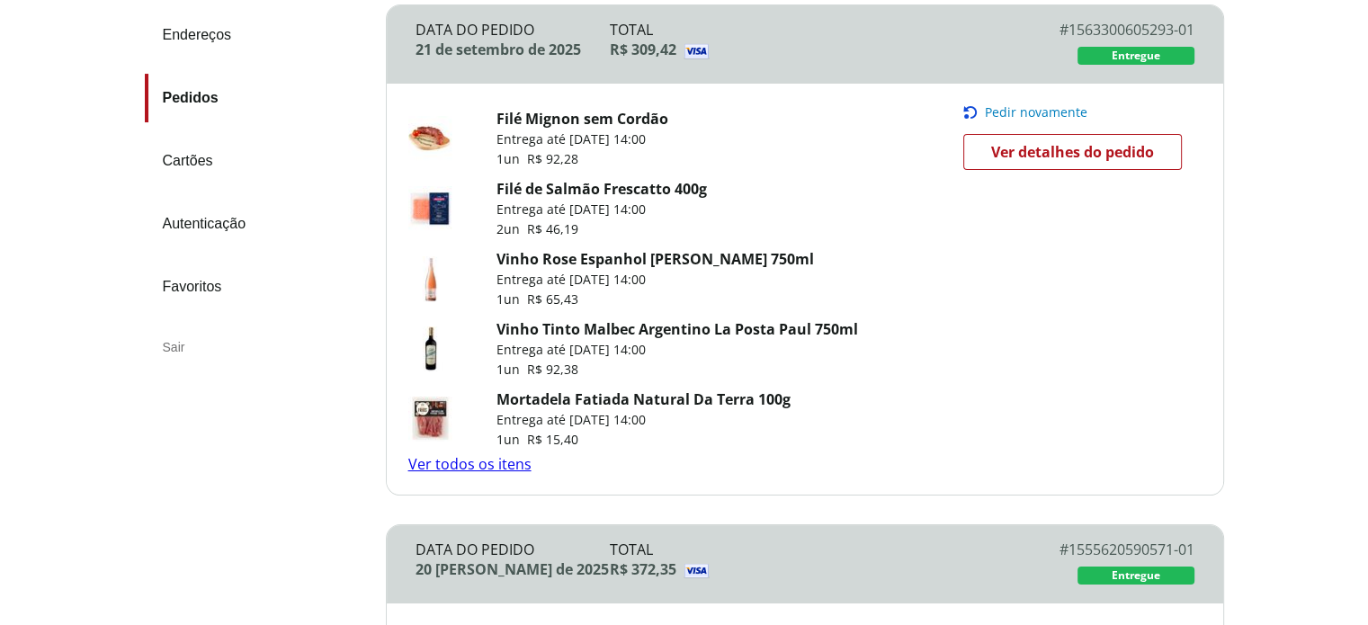
scroll to position [270, 0]
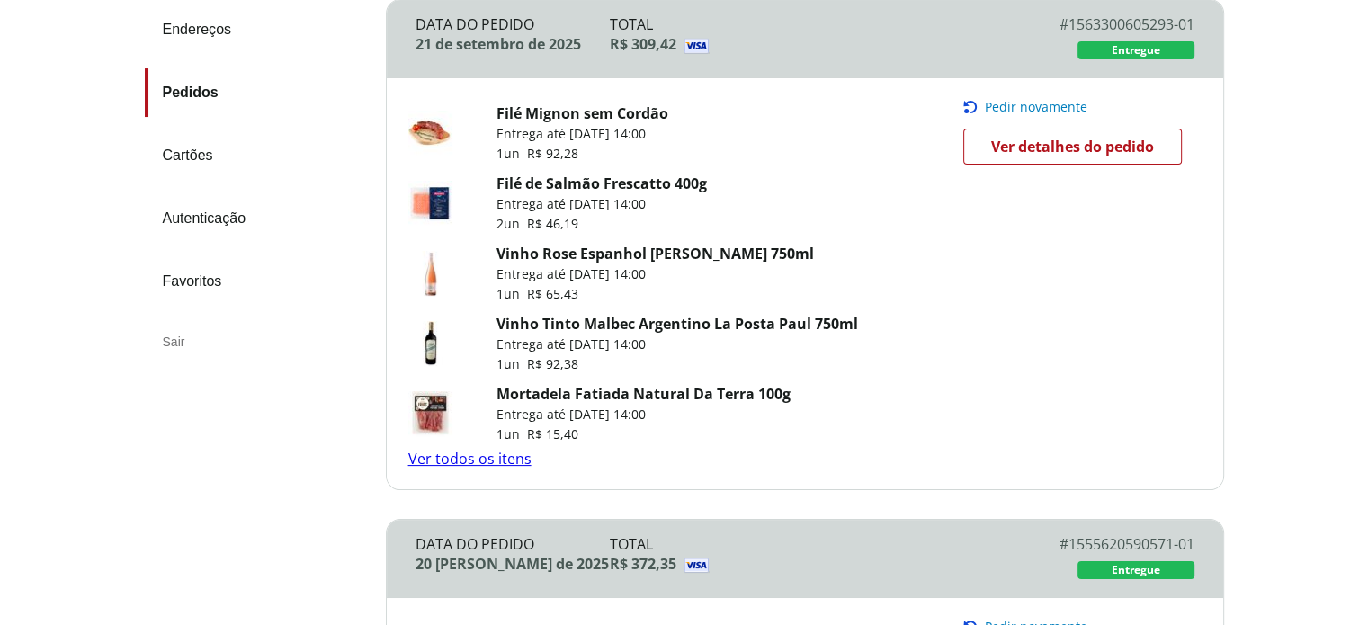
click at [497, 452] on link "Ver todos os itens" at bounding box center [469, 459] width 123 height 20
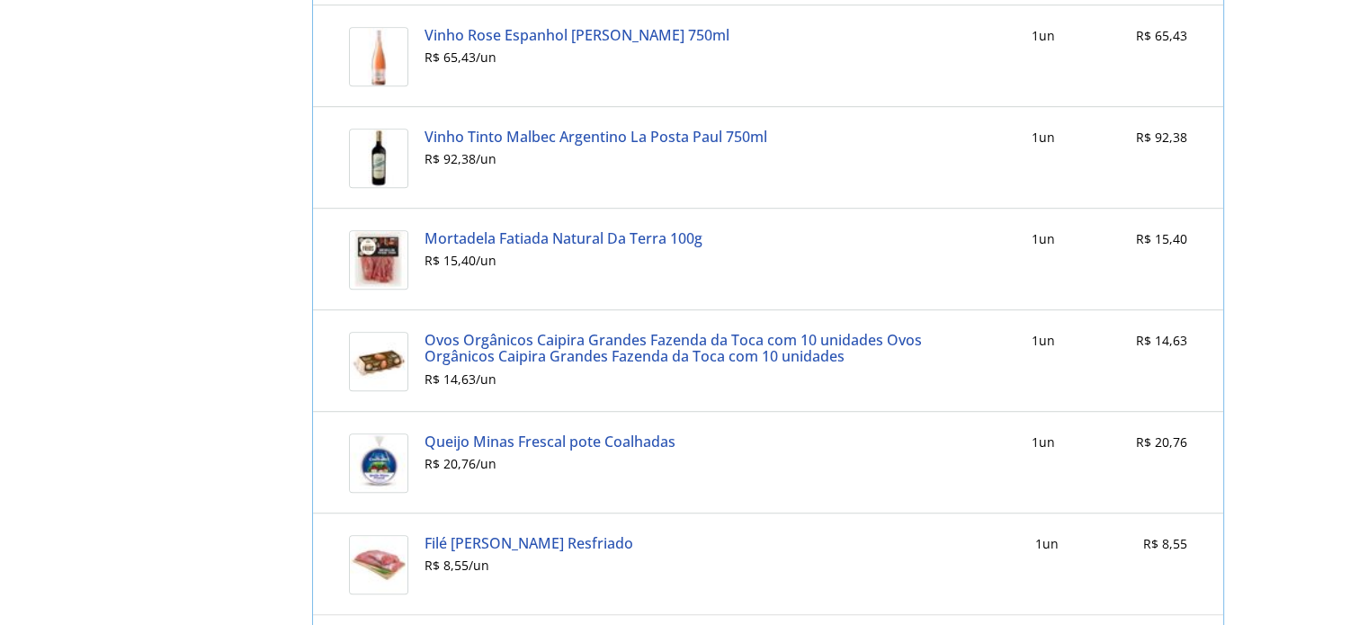
scroll to position [1068, 0]
click at [498, 440] on link "Queijo Minas Frescal pote Coalhadas" at bounding box center [550, 441] width 251 height 16
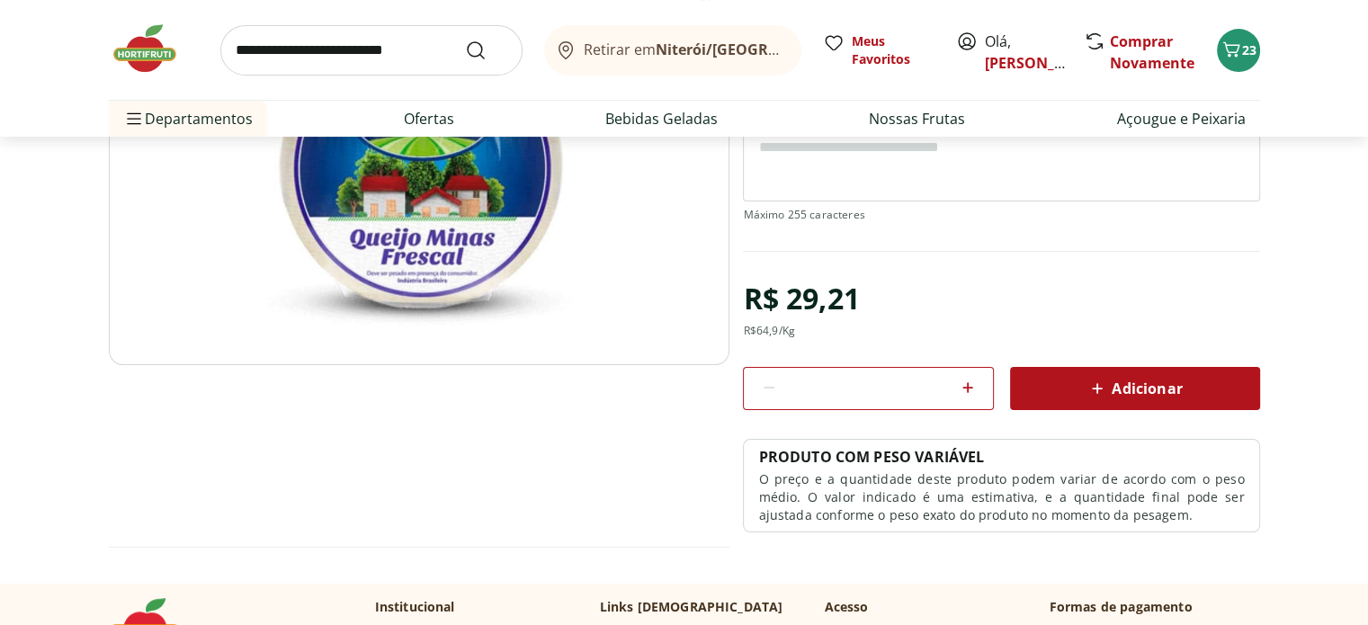
scroll to position [302, 0]
click at [1161, 377] on span "Adicionar" at bounding box center [1134, 388] width 95 height 22
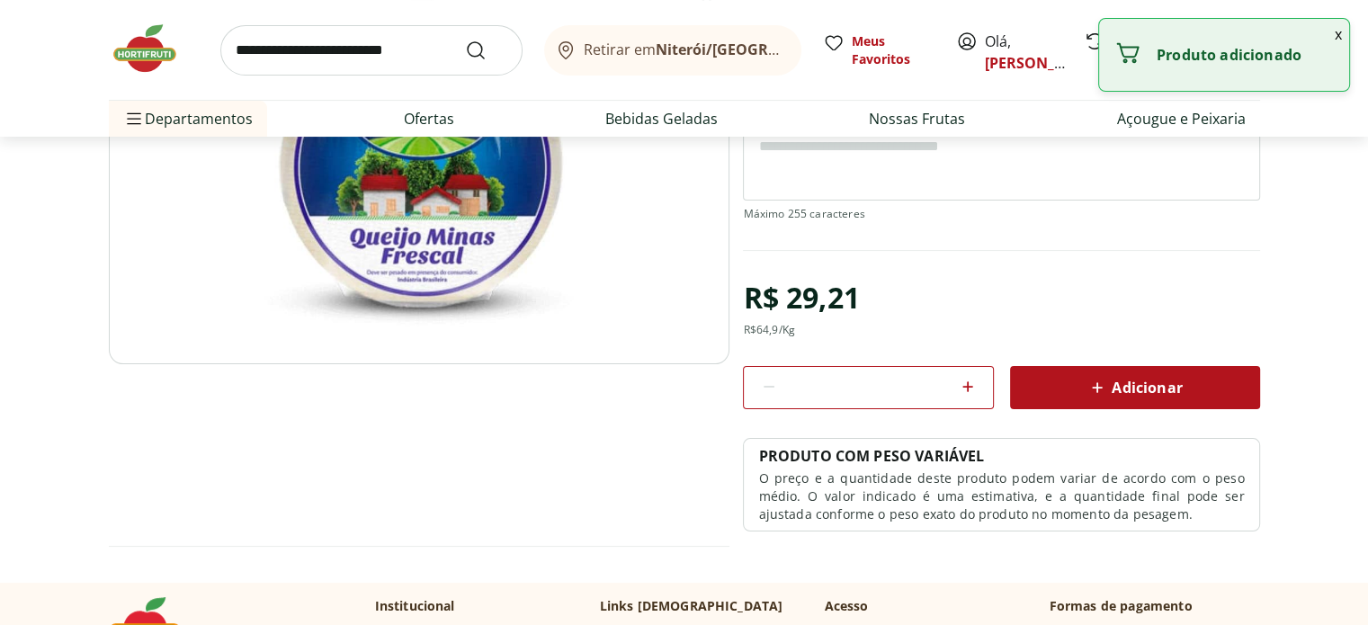
click at [151, 49] on img at bounding box center [154, 49] width 90 height 54
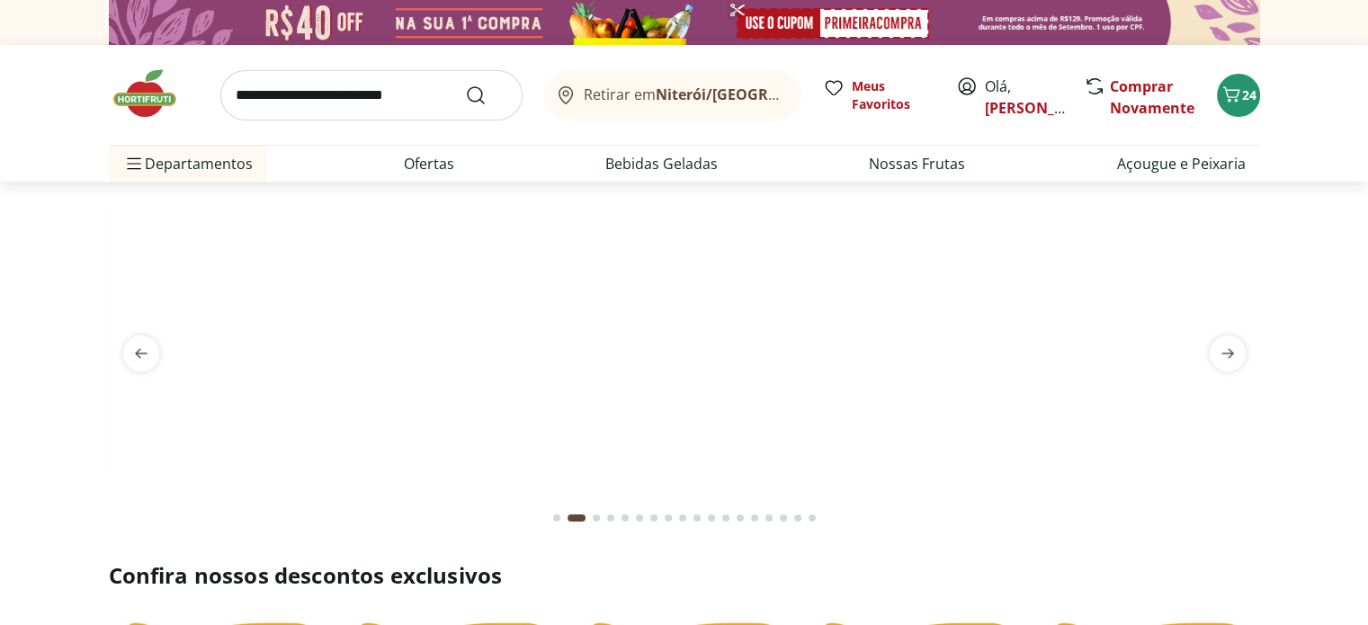
click at [268, 91] on input "search" at bounding box center [371, 95] width 302 height 50
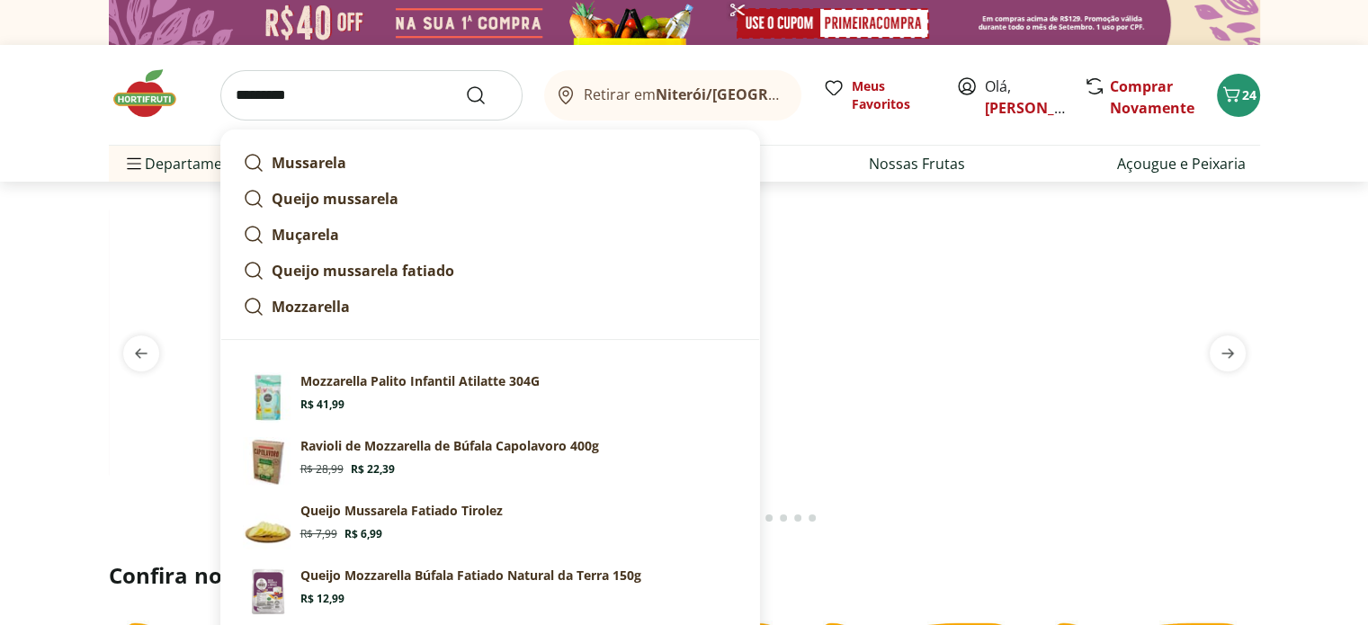
type input "*********"
click at [465, 85] on button "Submit Search" at bounding box center [486, 96] width 43 height 22
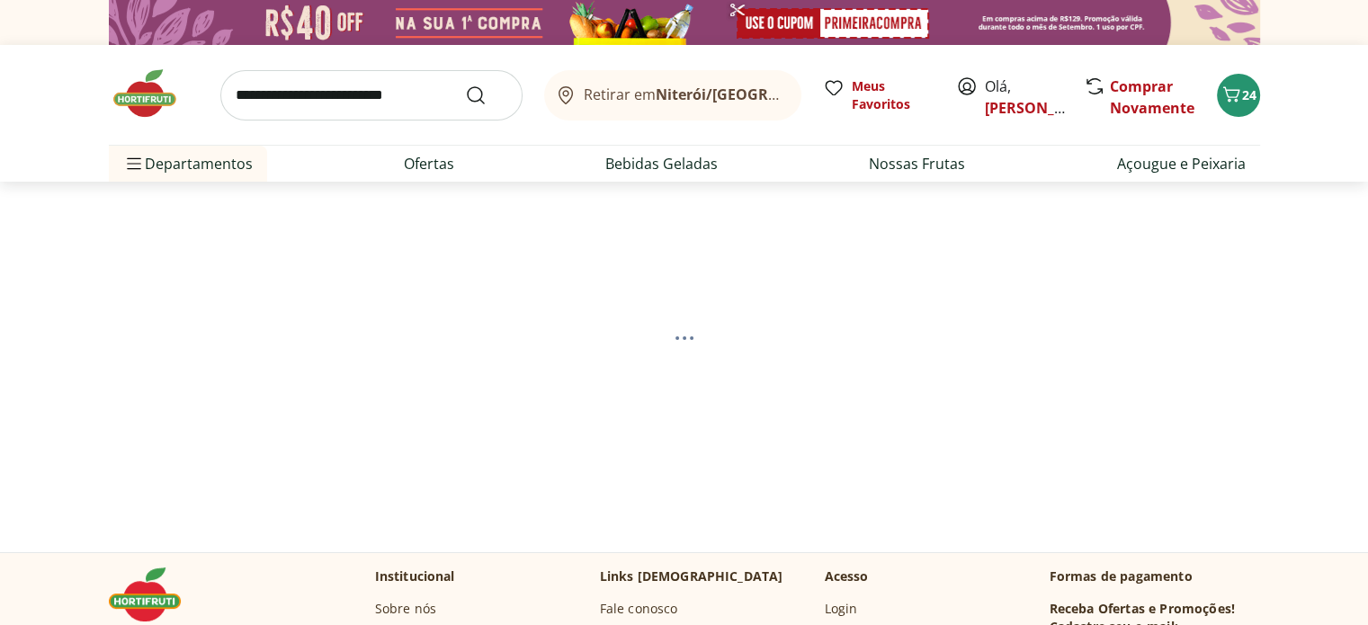
select select "**********"
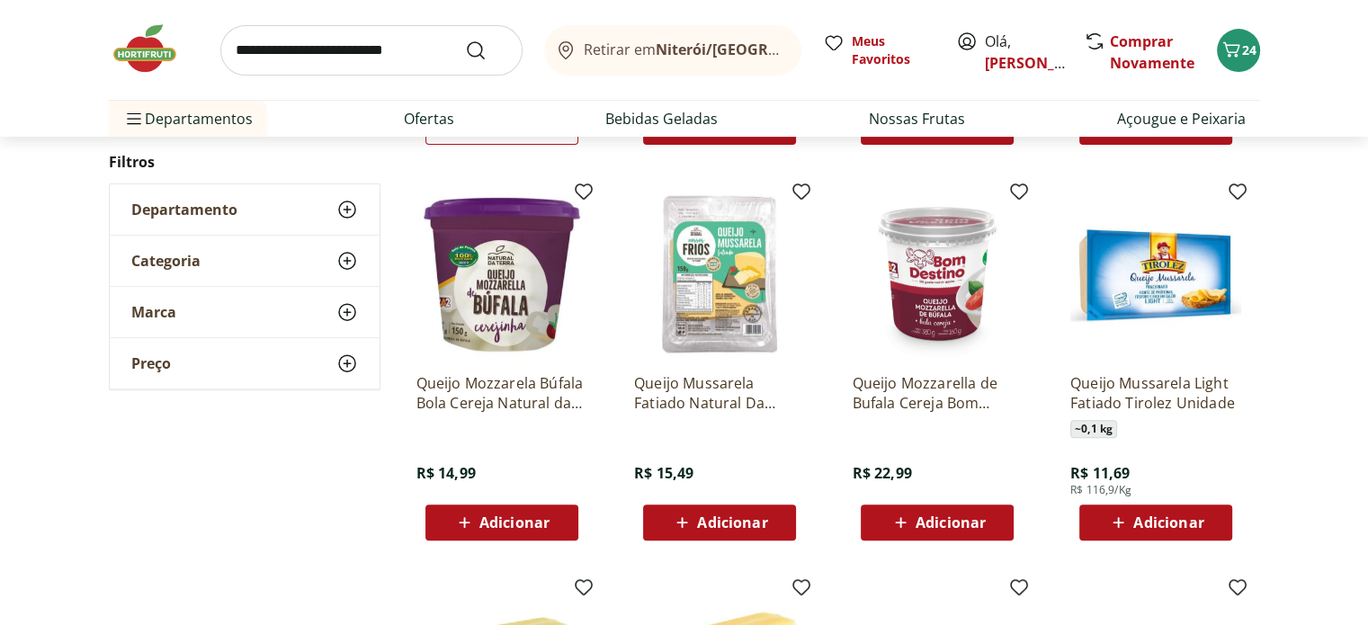
scroll to position [640, 0]
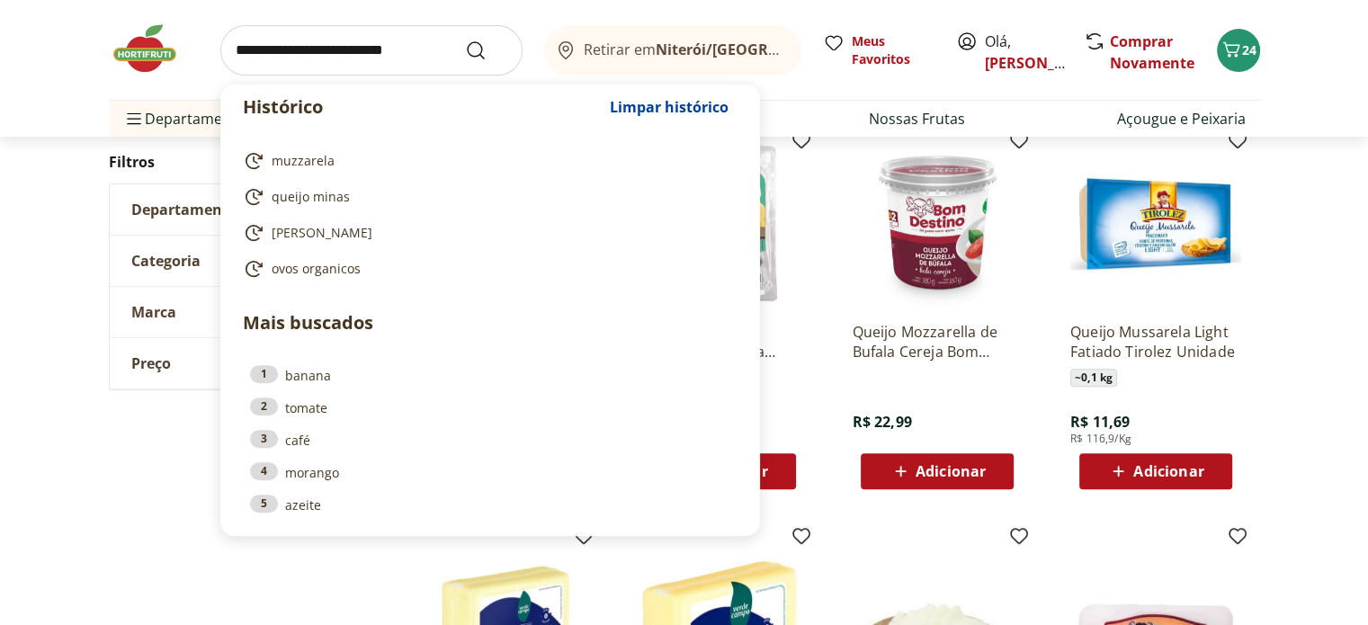
click at [362, 46] on input "search" at bounding box center [371, 50] width 302 height 50
type input "*"
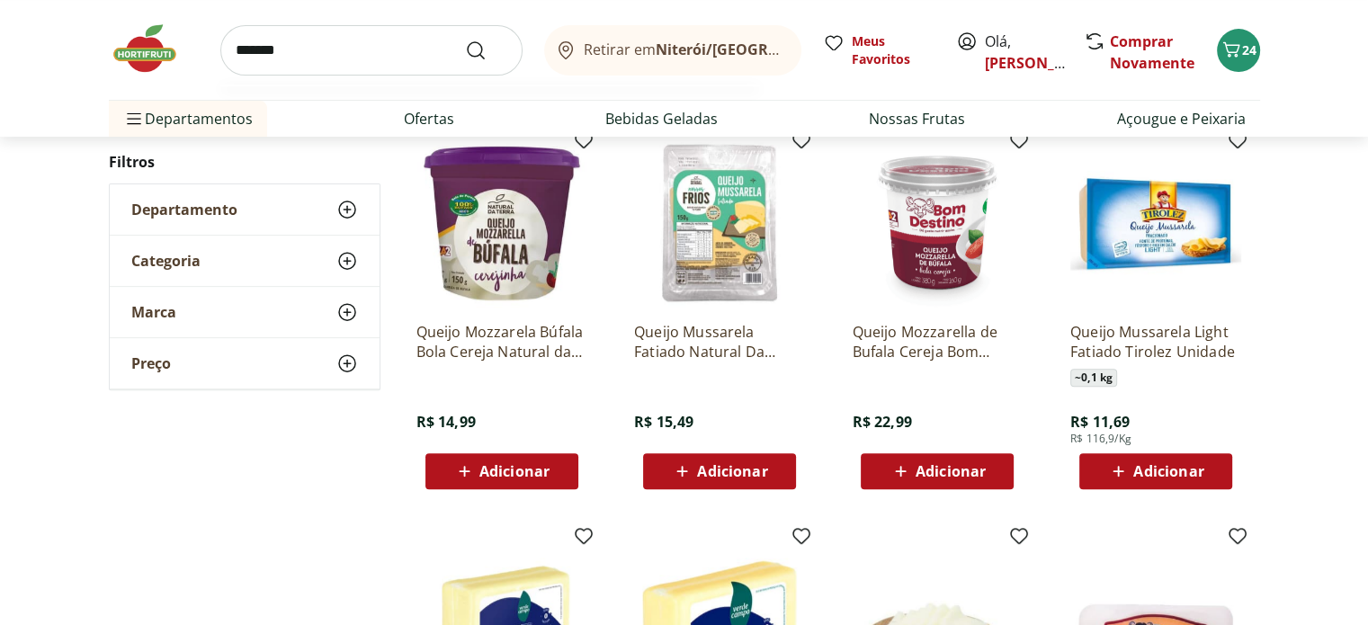
type input "*******"
click at [465, 40] on button "Submit Search" at bounding box center [486, 51] width 43 height 22
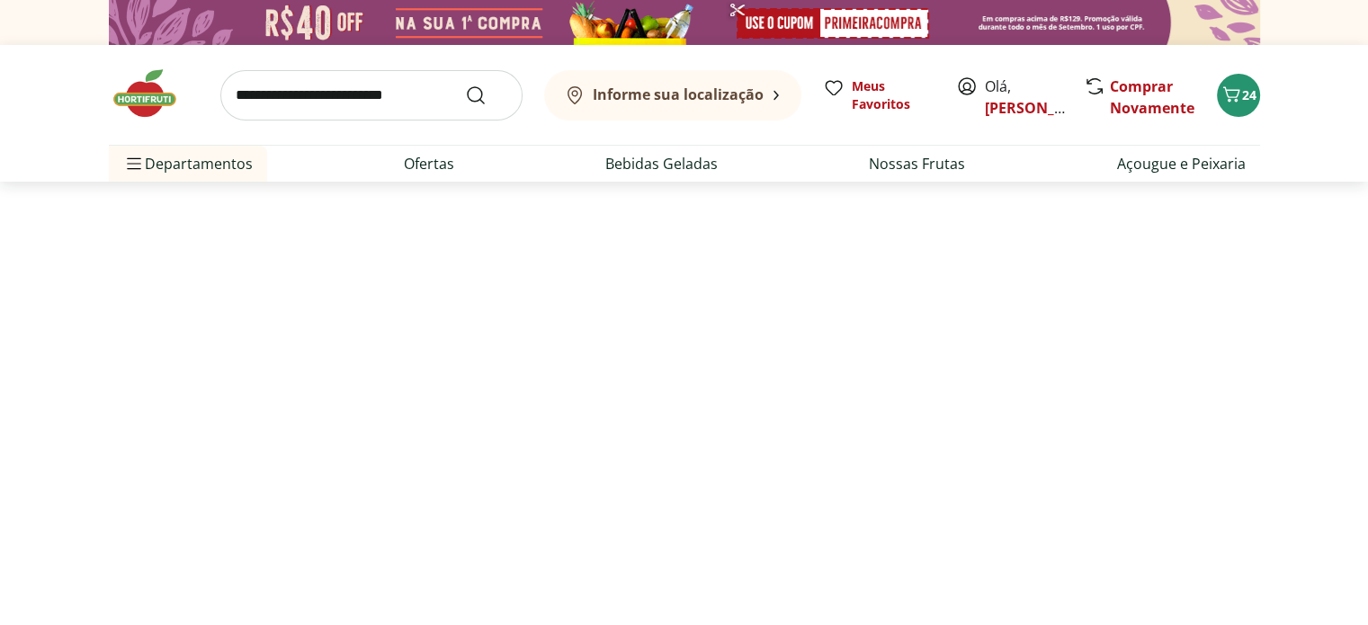
select select "**********"
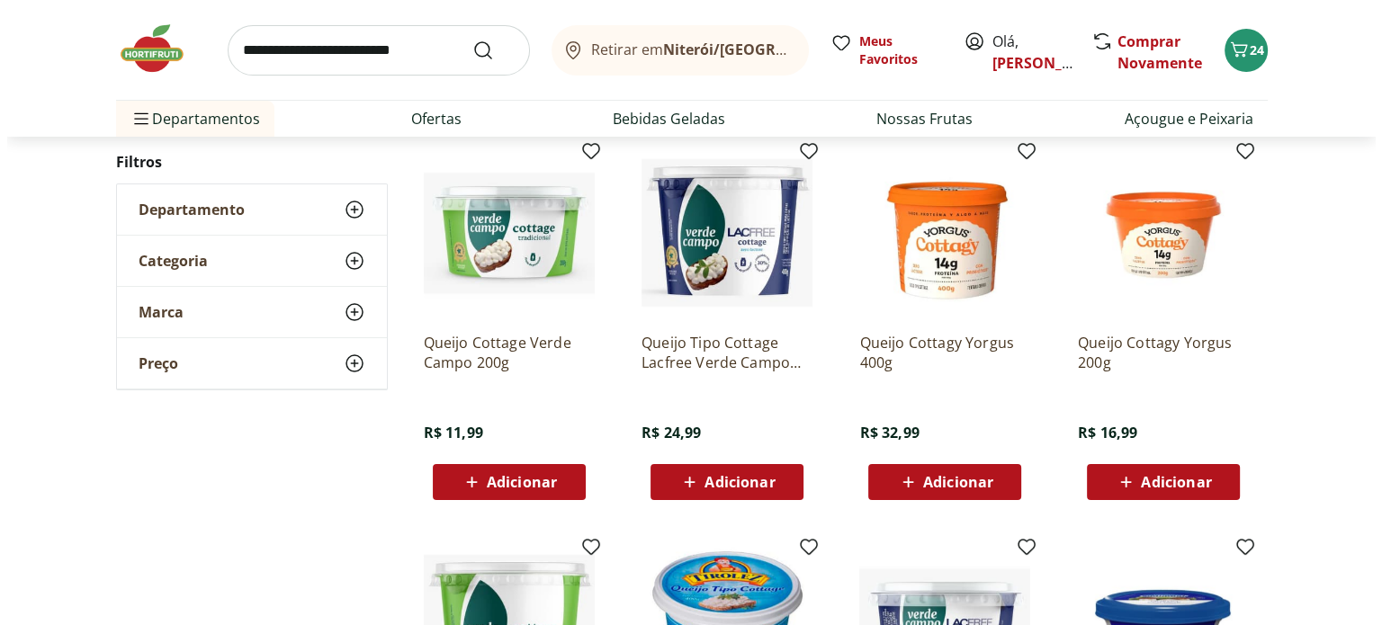
scroll to position [219, 0]
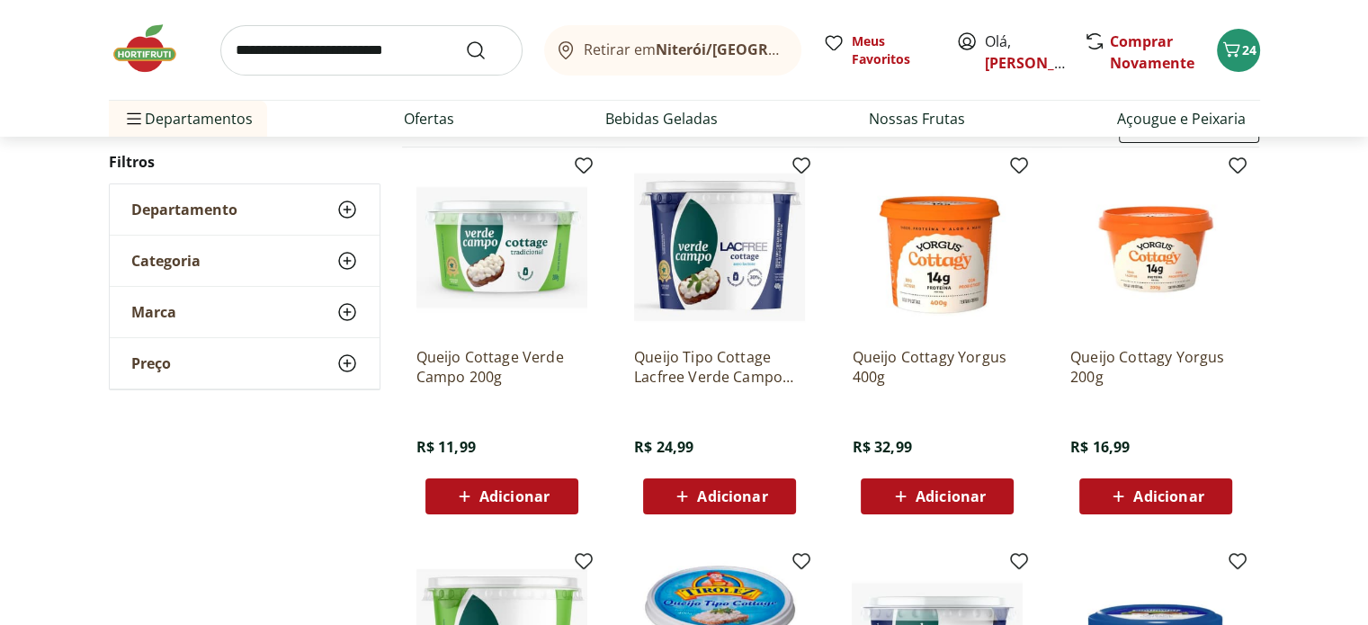
click at [522, 489] on span "Adicionar" at bounding box center [514, 496] width 70 height 14
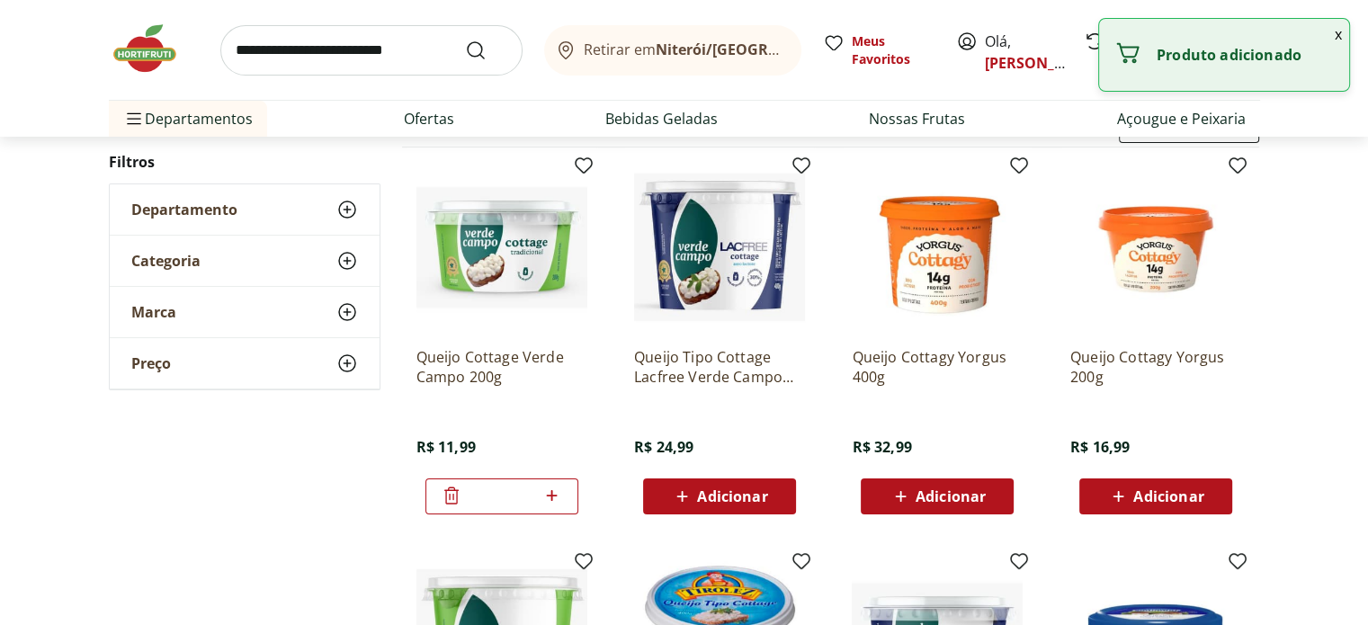
click at [555, 494] on icon at bounding box center [552, 495] width 11 height 11
type input "*"
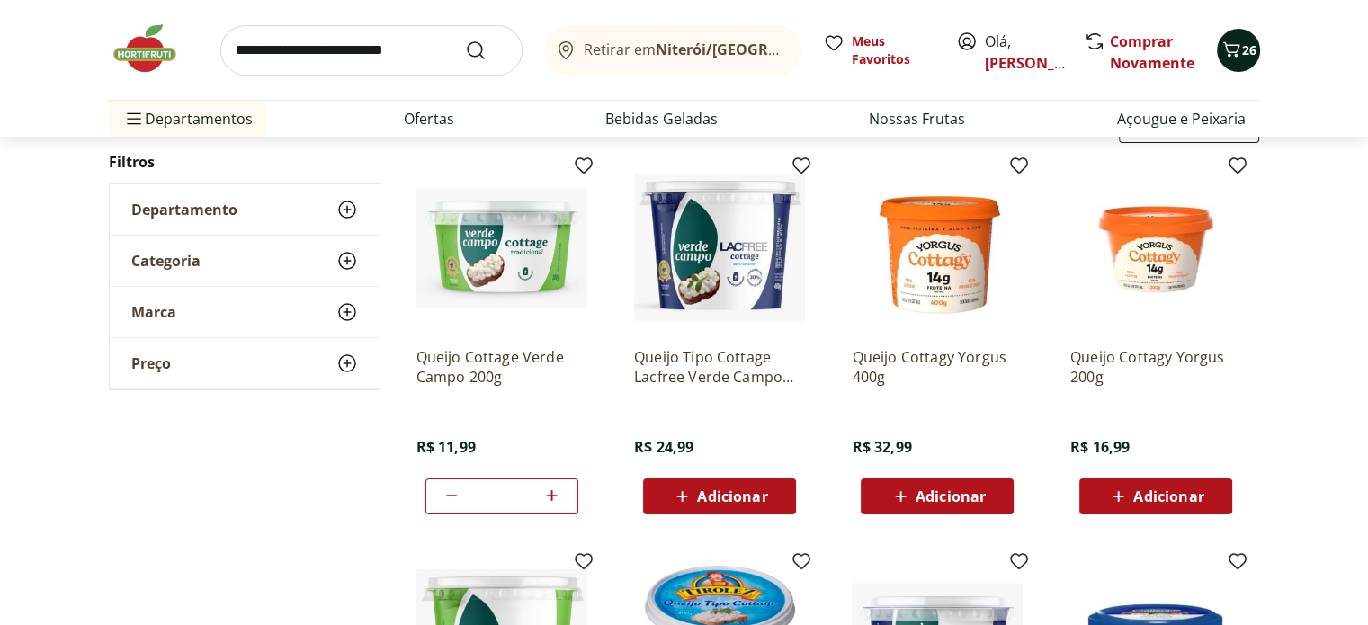
click at [1230, 59] on icon "Carrinho" at bounding box center [1232, 50] width 22 height 22
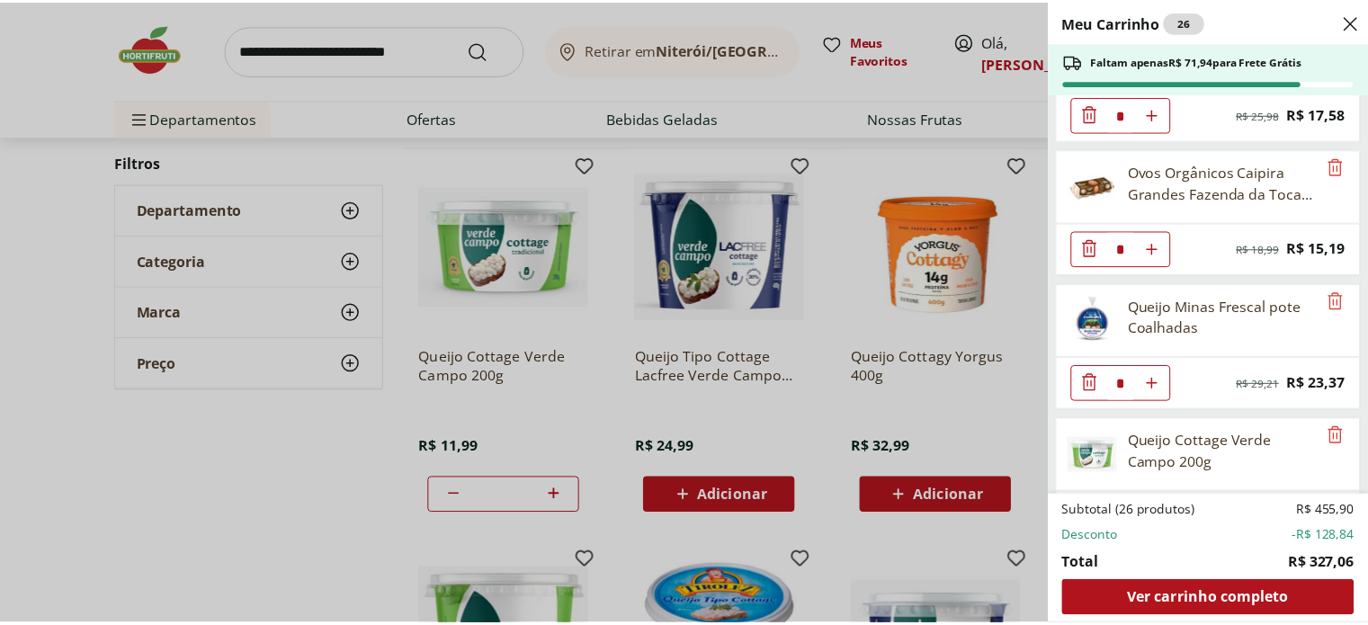
scroll to position [2148, 0]
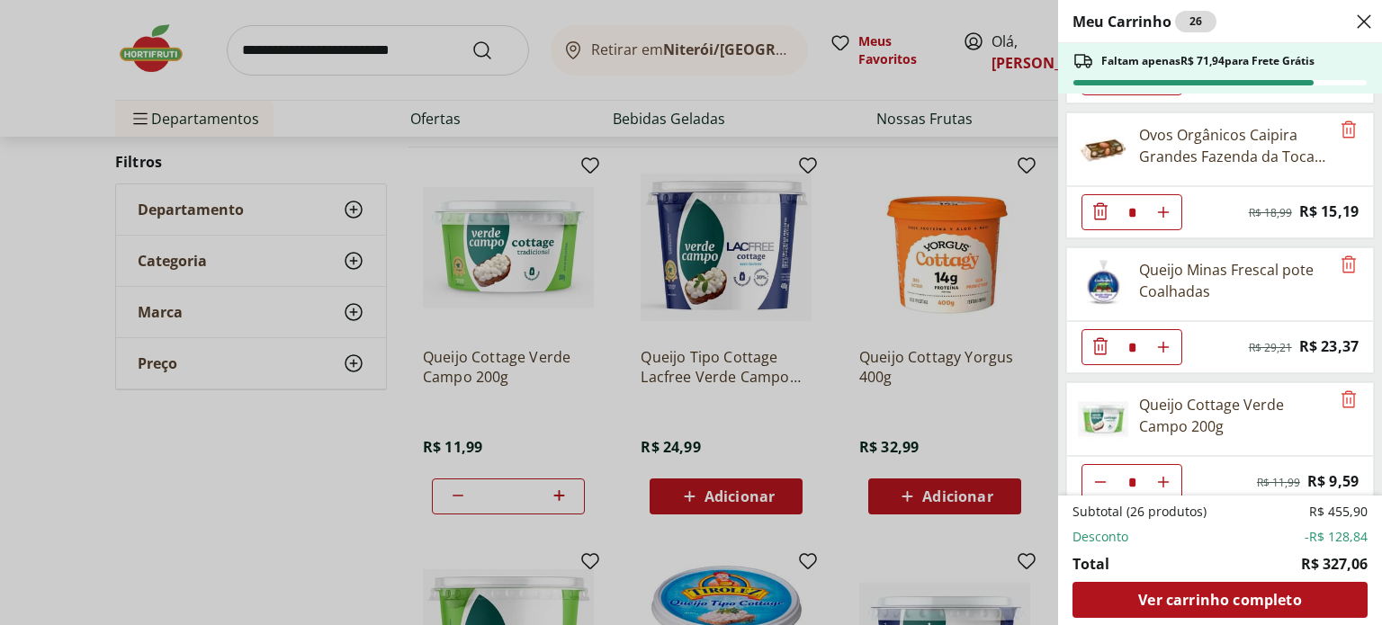
click at [414, 60] on div "Meu Carrinho 26 Faltam apenas R$ 71,94 para Frete Grátis Ravioli de Mozzarella …" at bounding box center [691, 312] width 1382 height 625
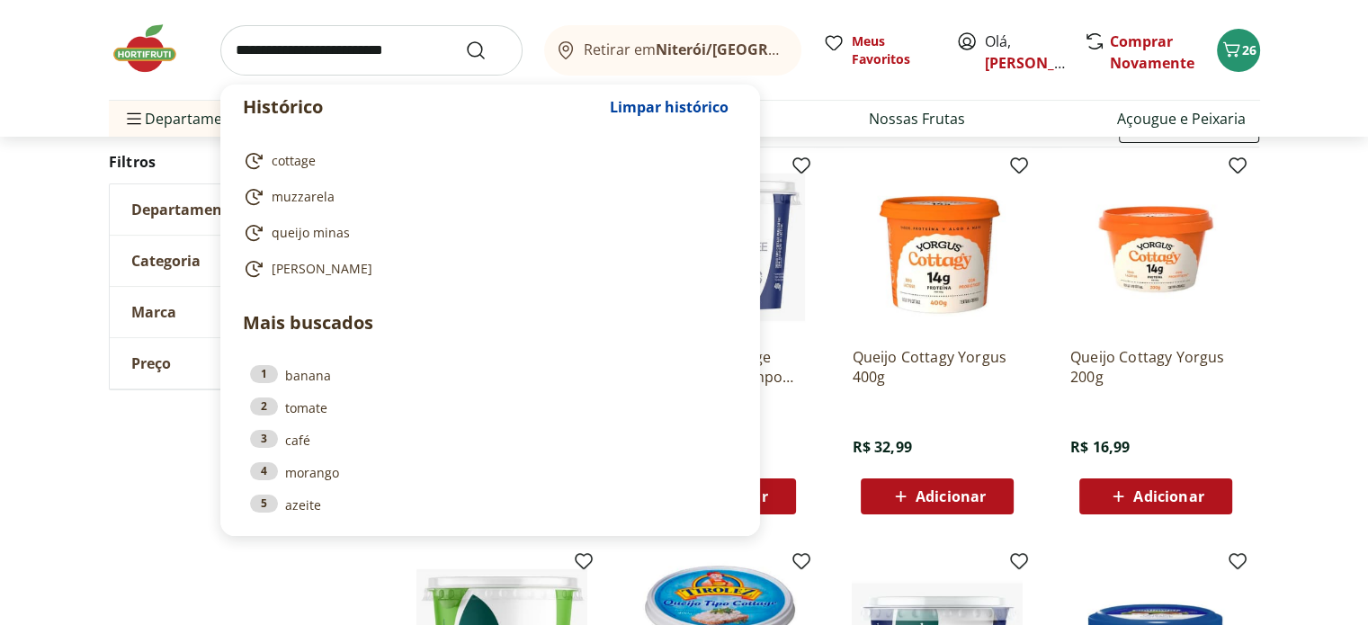
click at [389, 41] on input "search" at bounding box center [371, 50] width 302 height 50
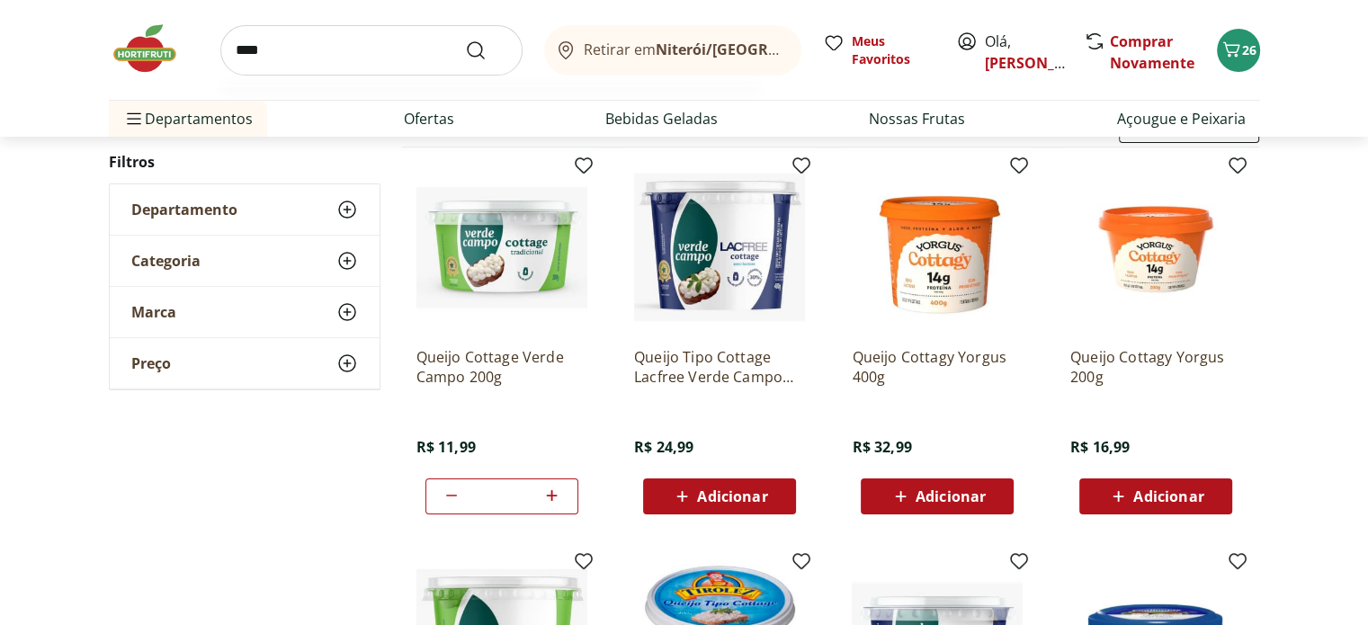
type input "****"
click at [465, 40] on button "Submit Search" at bounding box center [486, 51] width 43 height 22
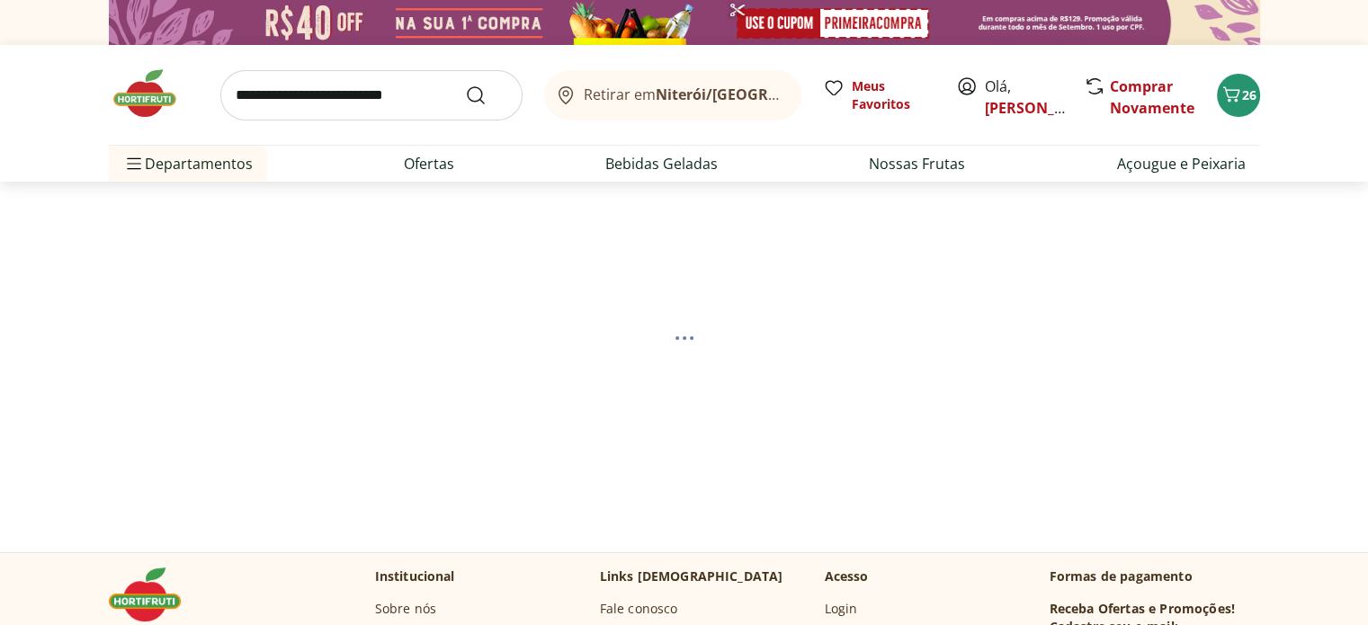
select select "**********"
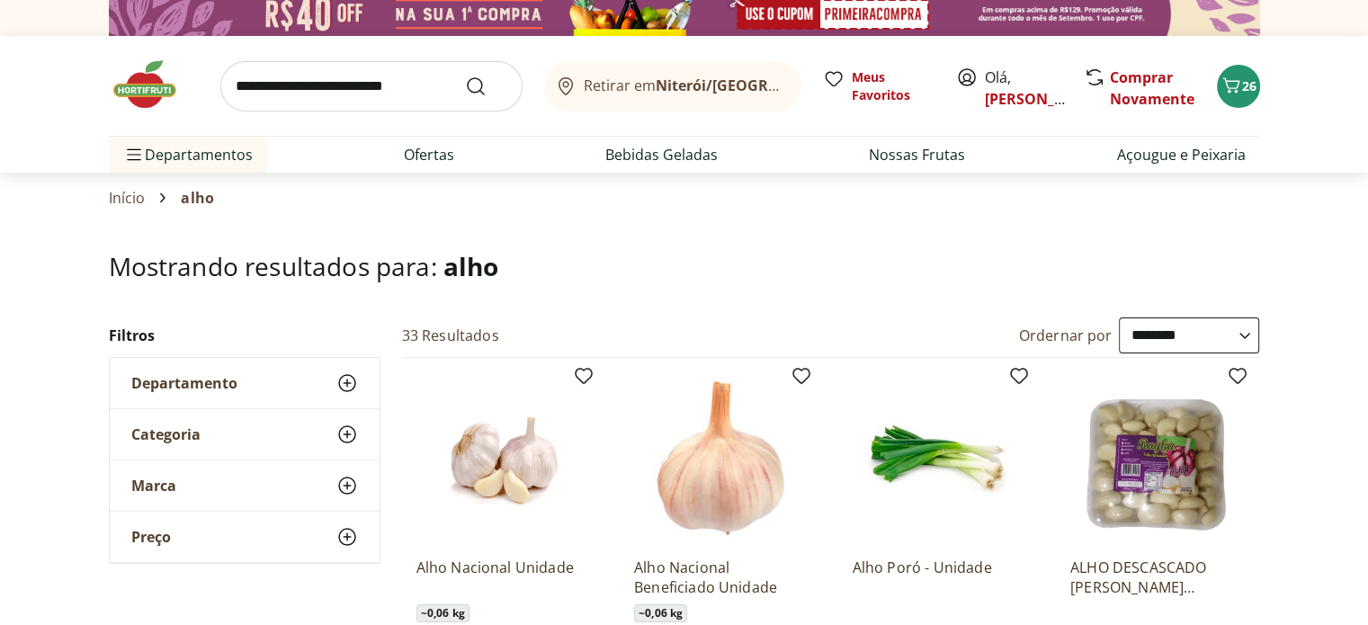
scroll to position [5, 0]
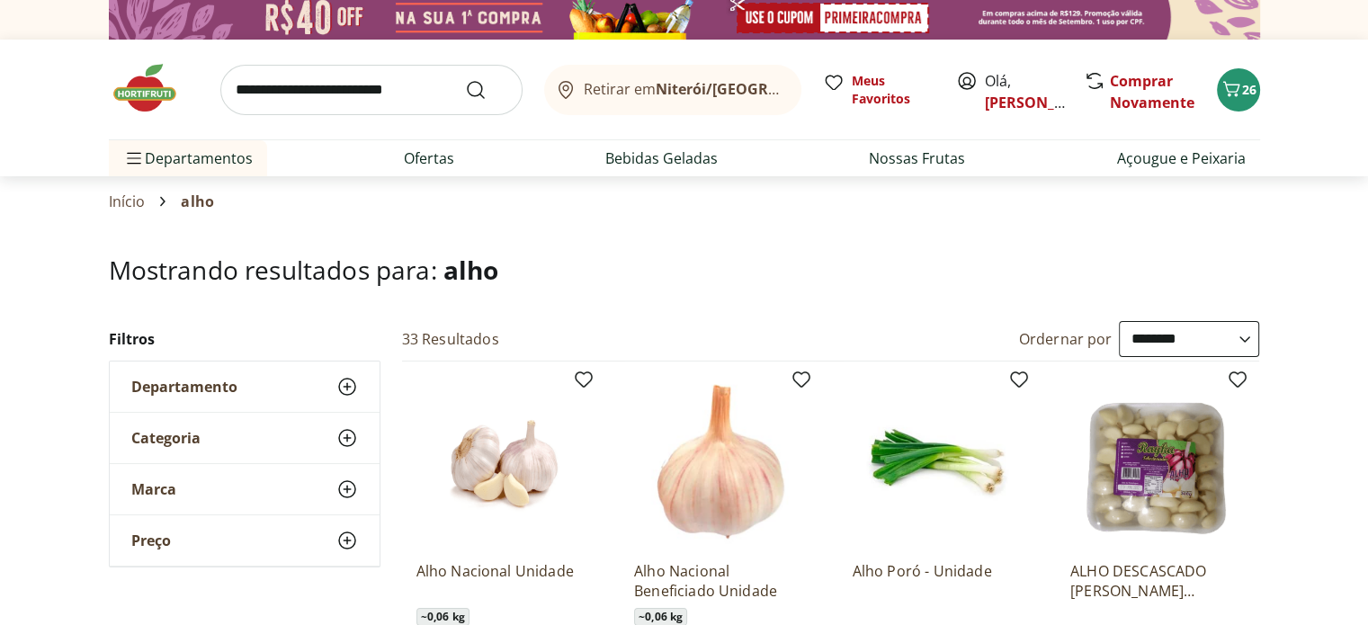
click at [154, 87] on img at bounding box center [154, 88] width 90 height 54
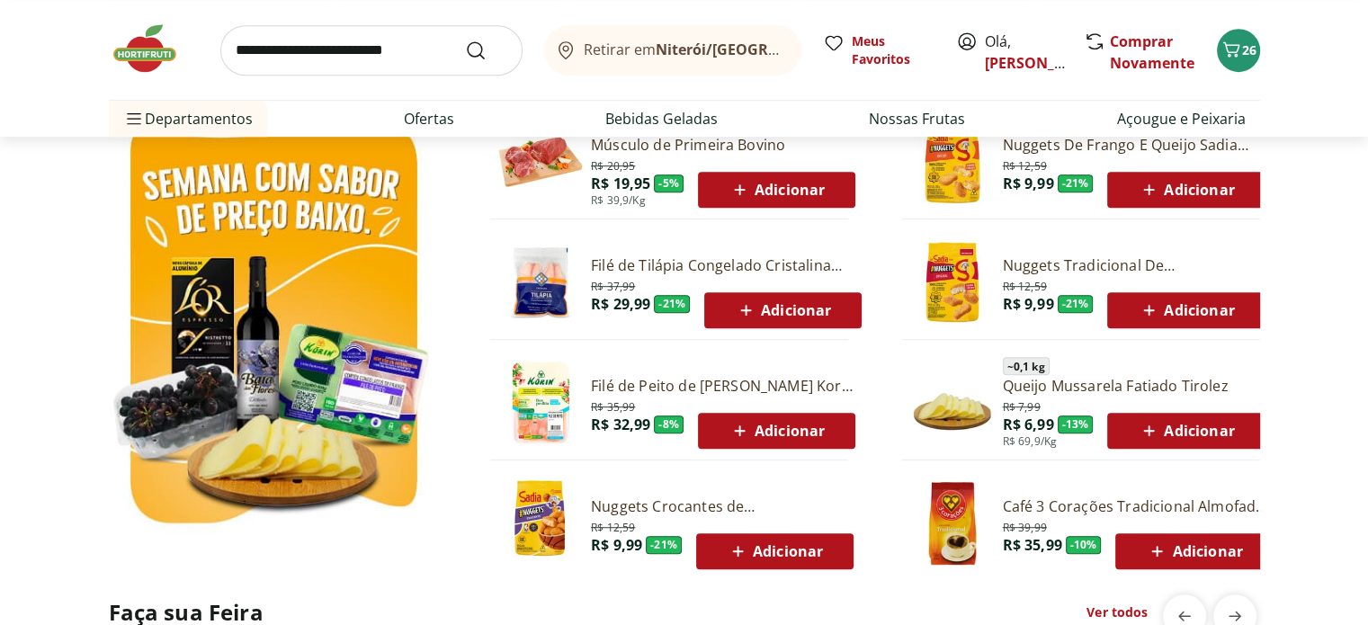
scroll to position [1007, 0]
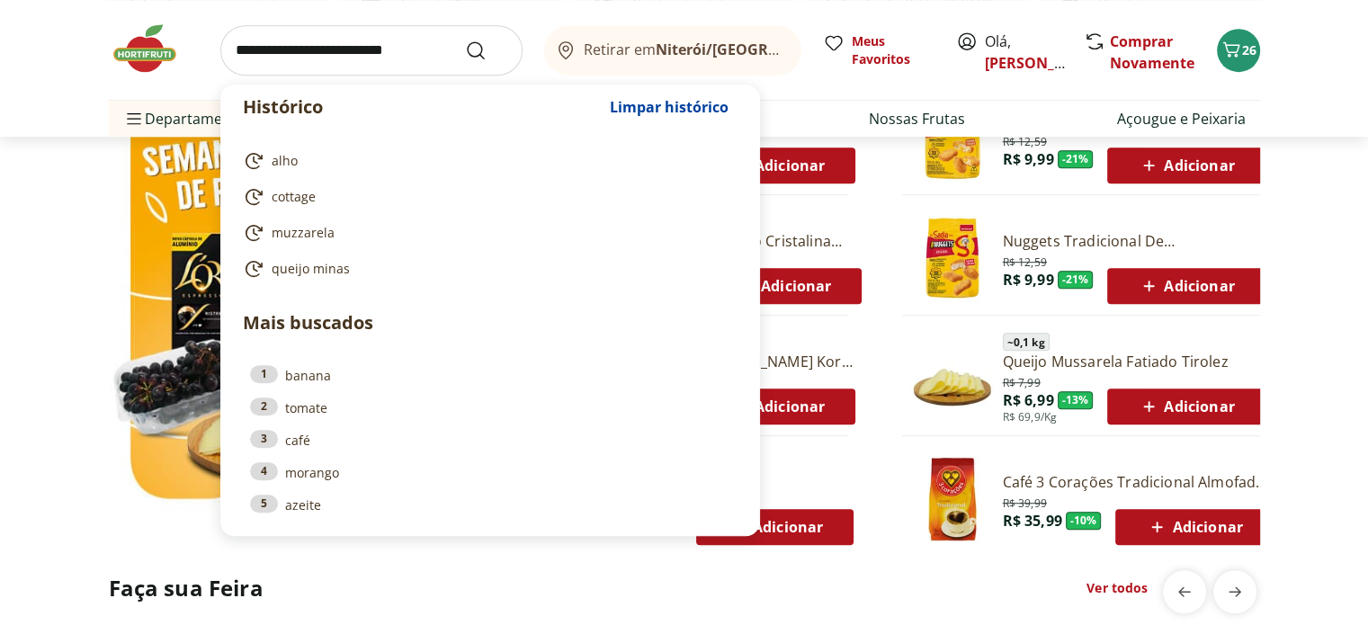
click at [355, 46] on input "search" at bounding box center [371, 50] width 302 height 50
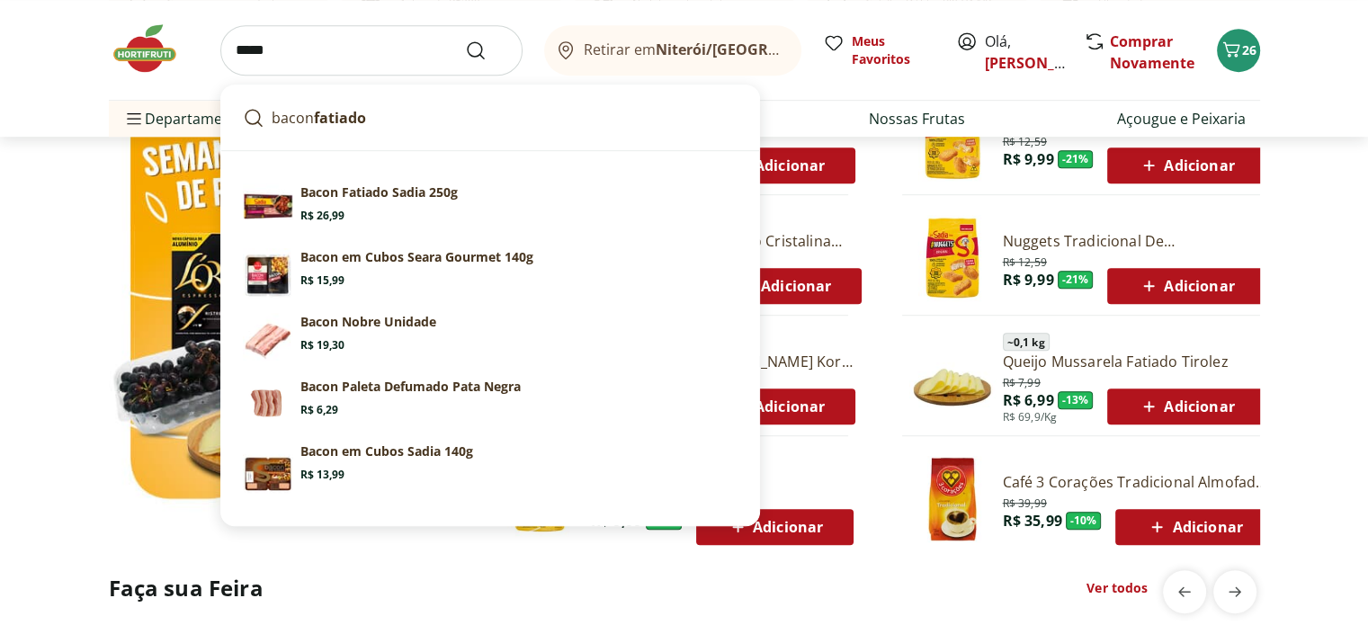
type input "*****"
click at [465, 40] on button "Submit Search" at bounding box center [486, 51] width 43 height 22
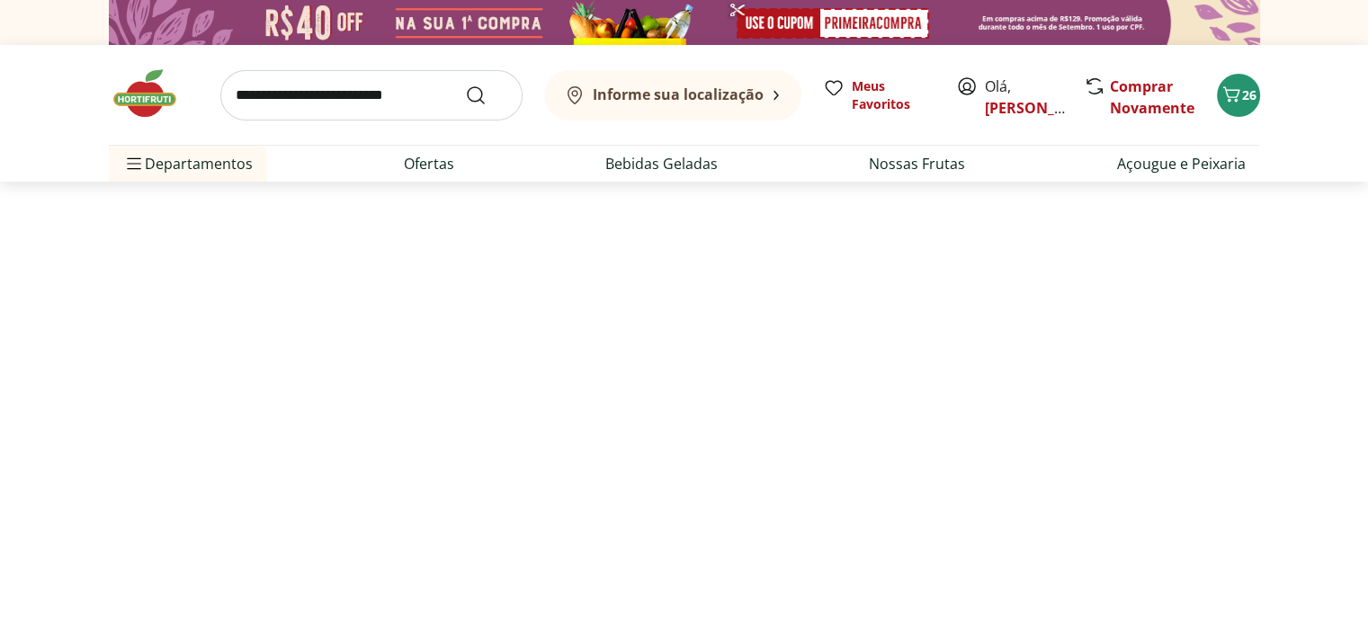
select select "**********"
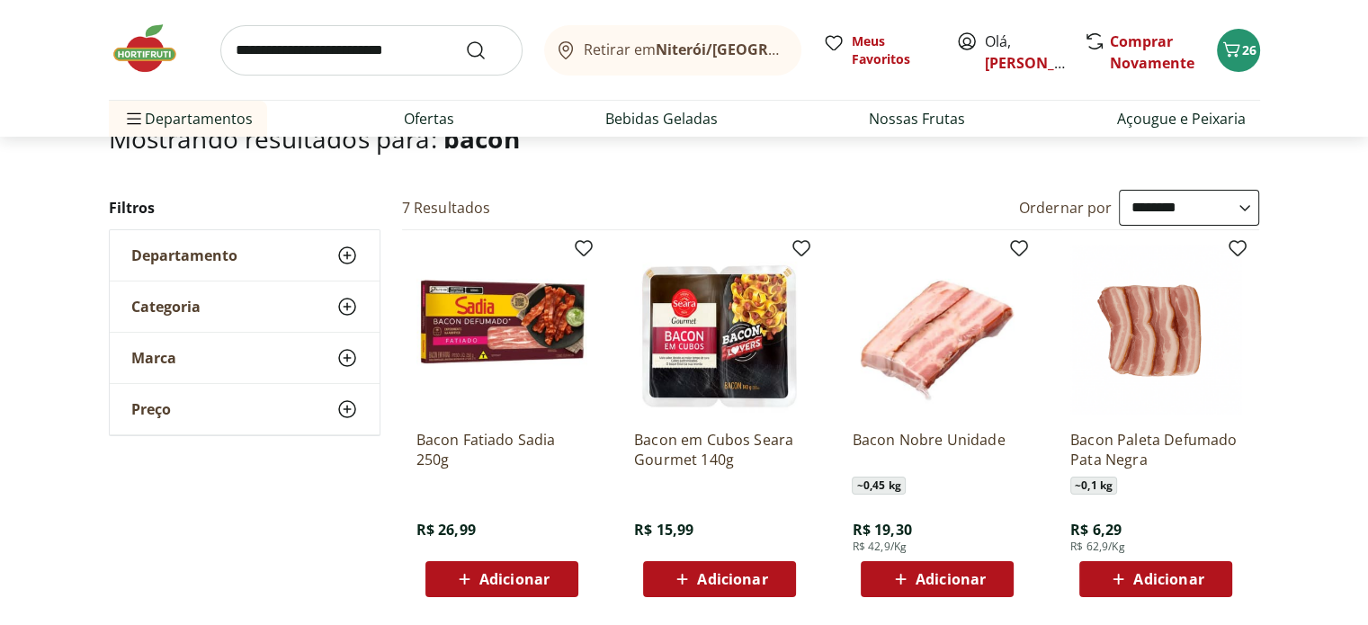
scroll to position [104, 0]
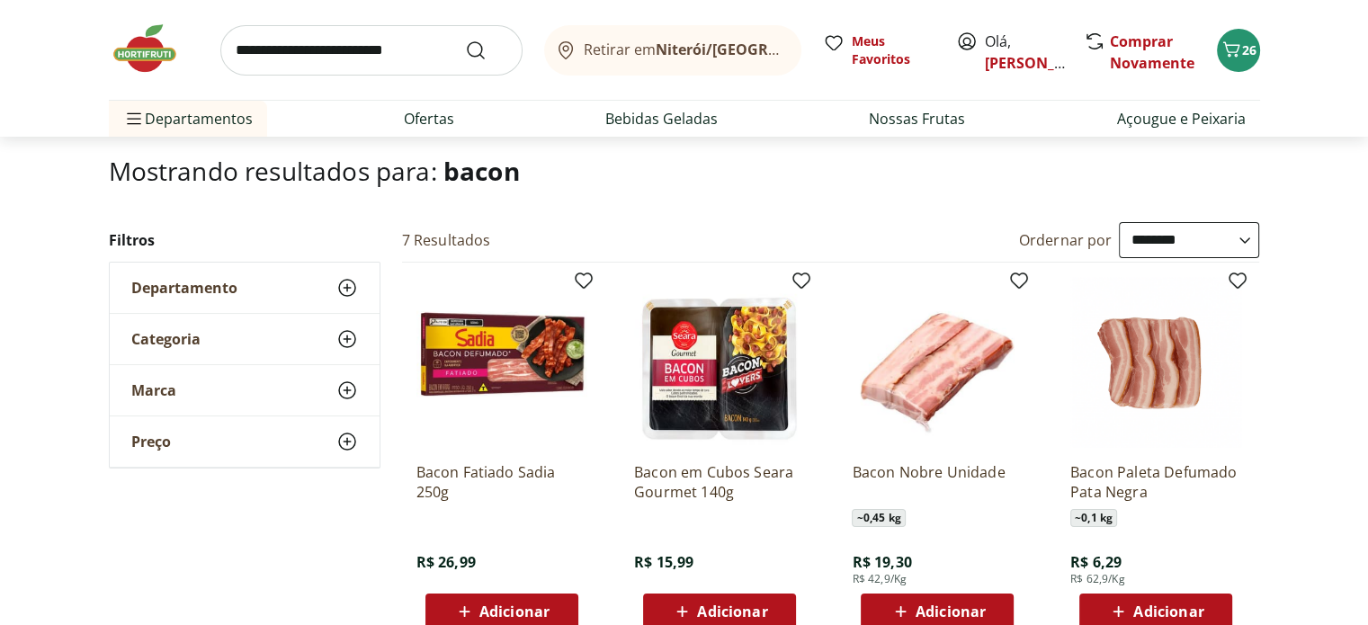
click at [333, 41] on input "search" at bounding box center [371, 50] width 302 height 50
type input "*********"
click at [465, 40] on button "Submit Search" at bounding box center [486, 51] width 43 height 22
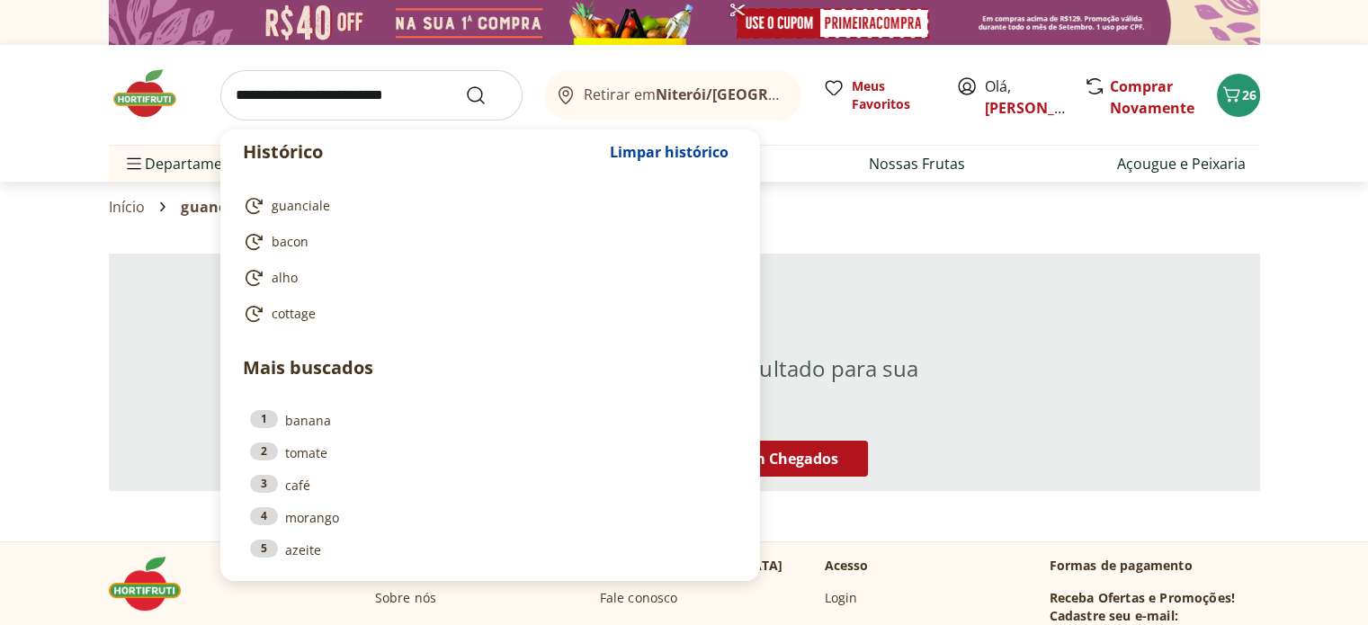
click at [315, 94] on input "search" at bounding box center [371, 95] width 302 height 50
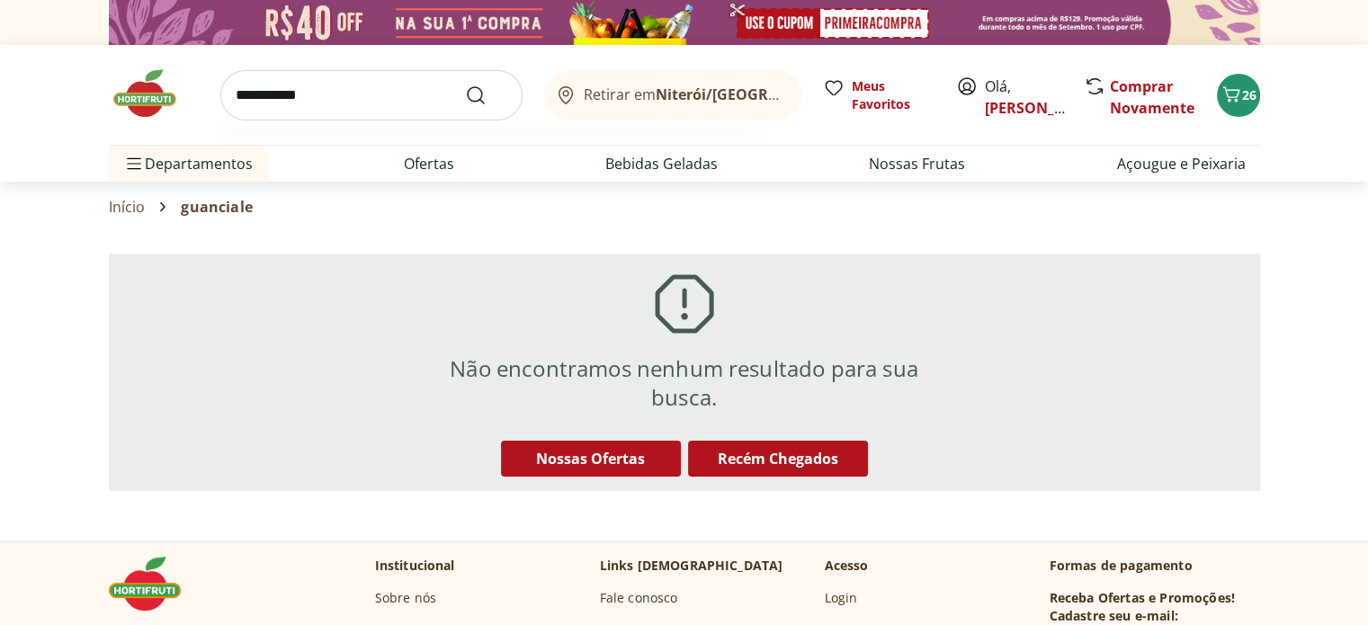
type input "**********"
click at [465, 85] on button "Submit Search" at bounding box center [486, 96] width 43 height 22
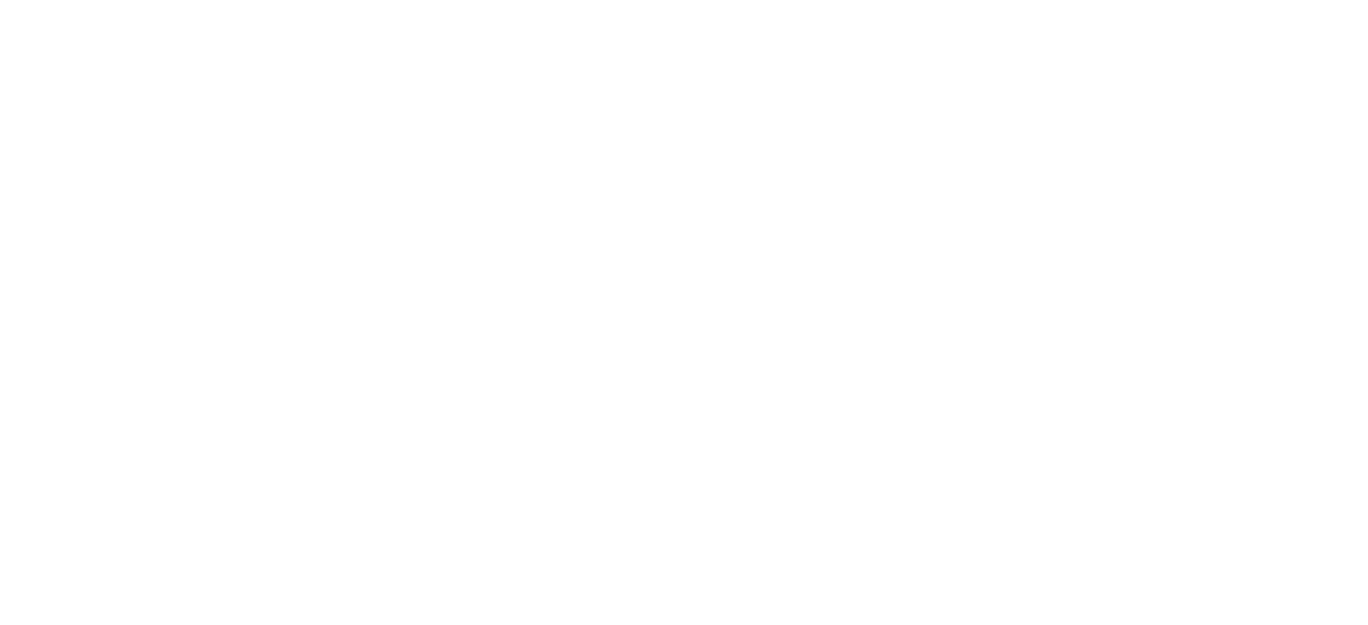
select select "**********"
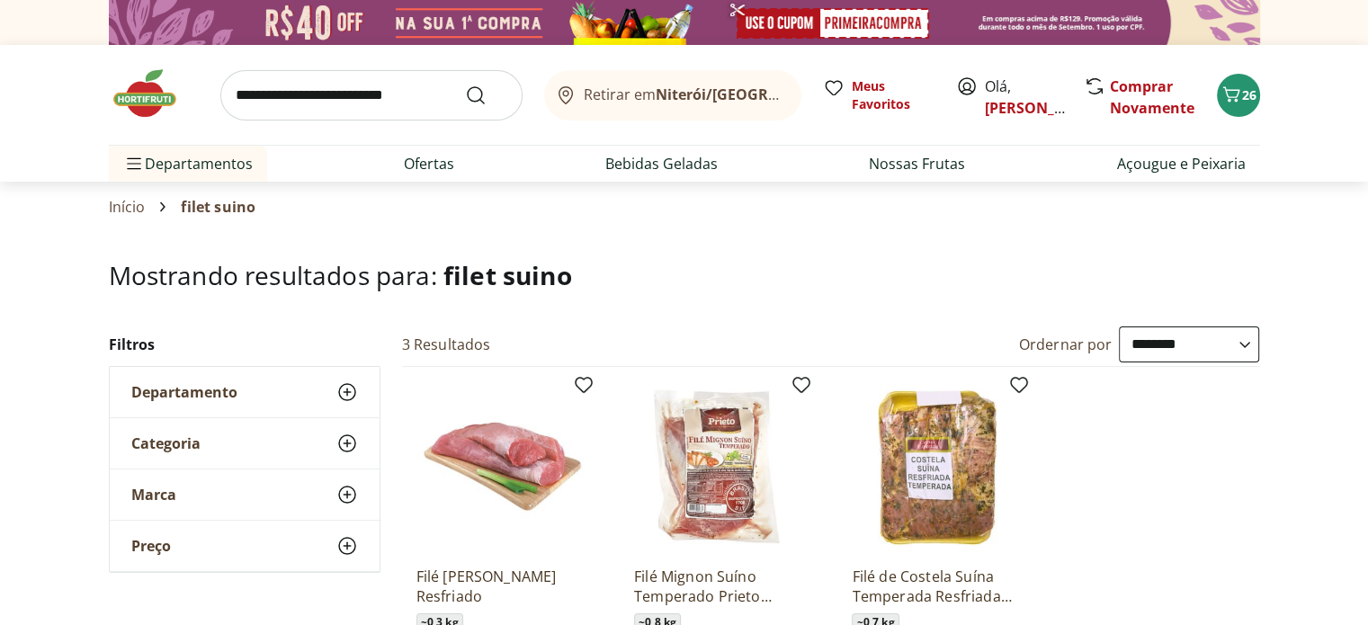
scroll to position [192, 0]
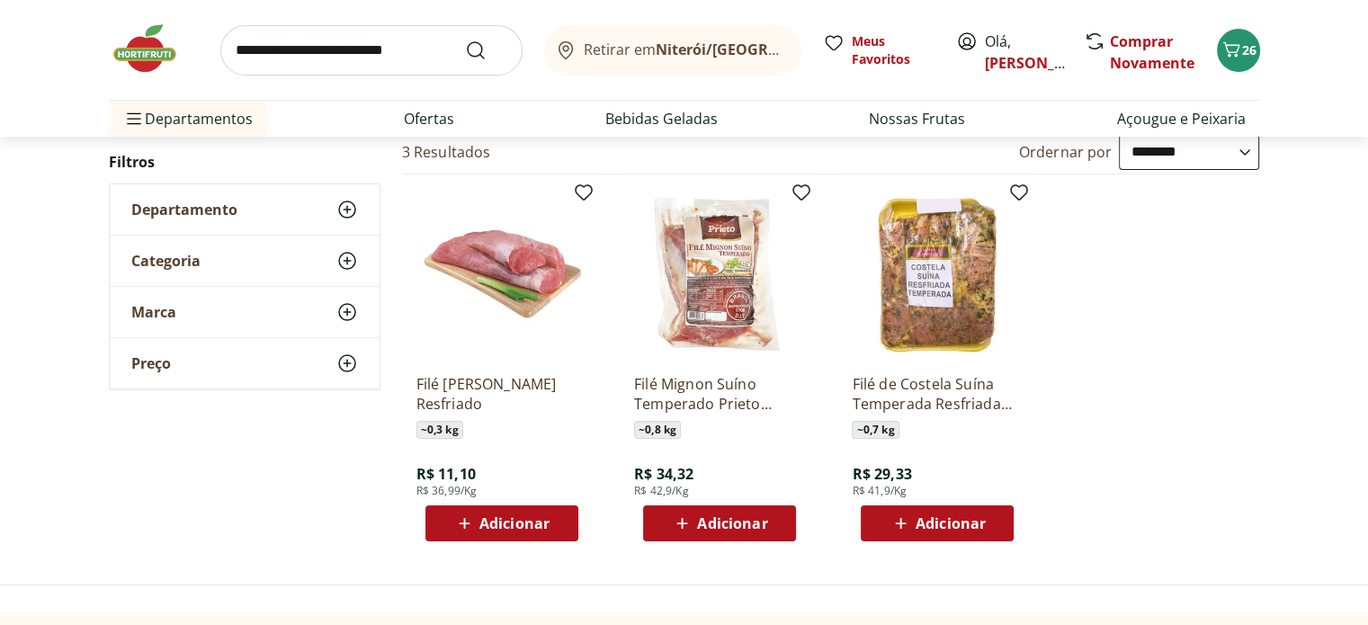
click at [511, 516] on span "Adicionar" at bounding box center [514, 523] width 70 height 14
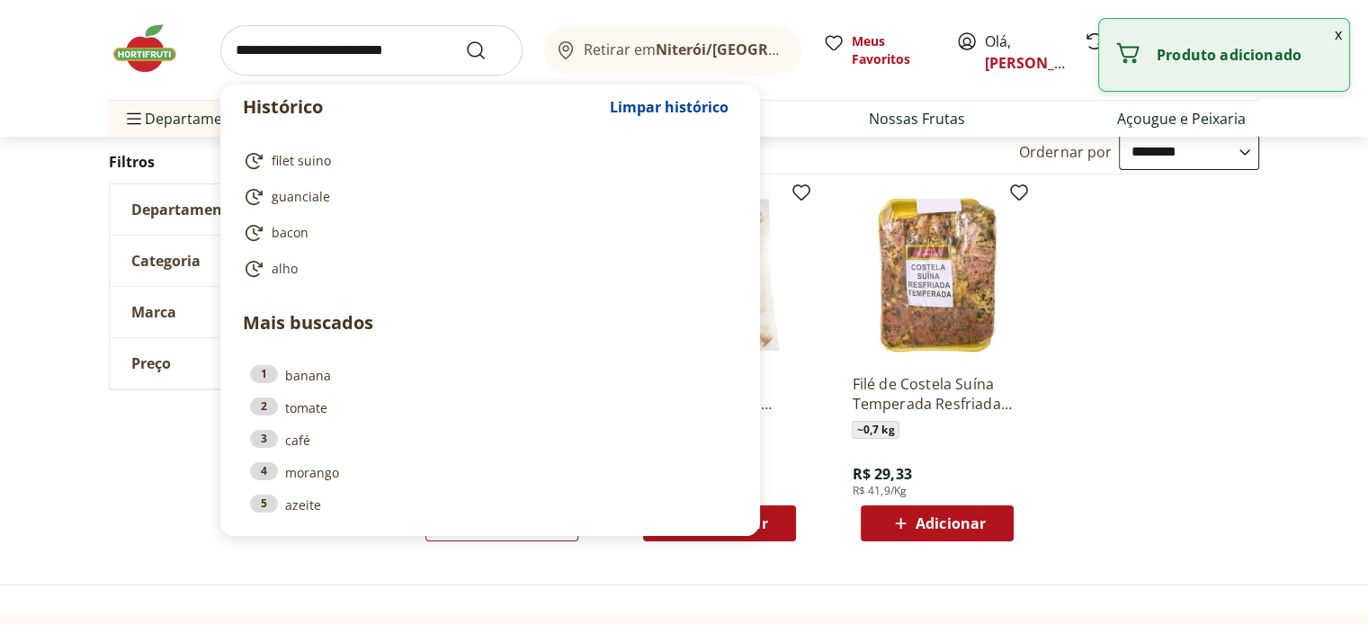
click at [355, 69] on input "search" at bounding box center [371, 50] width 302 height 50
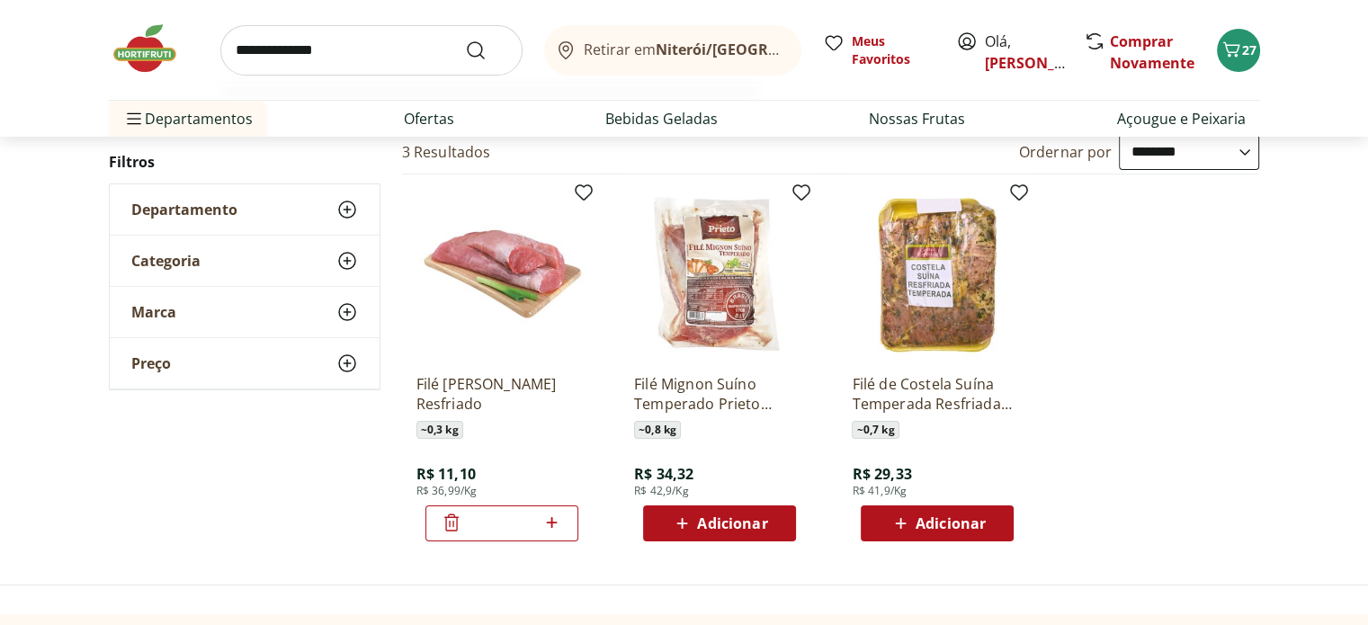
type input "**********"
click at [465, 40] on button "Submit Search" at bounding box center [486, 51] width 43 height 22
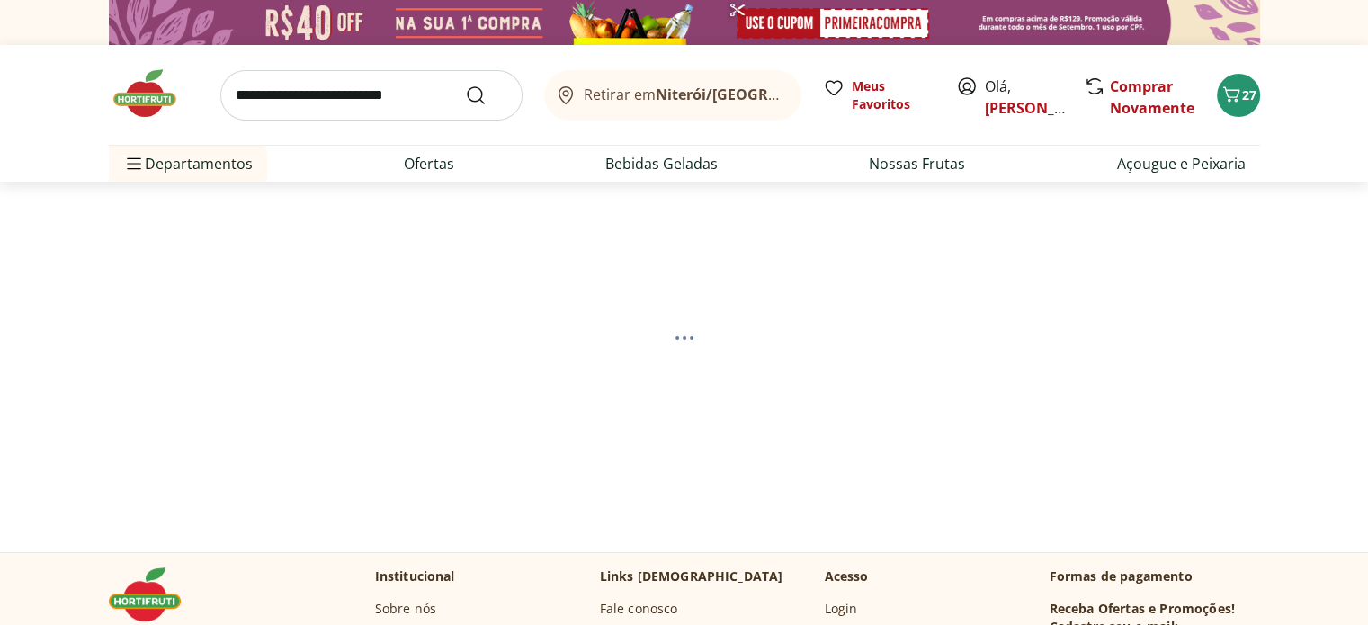
select select "**********"
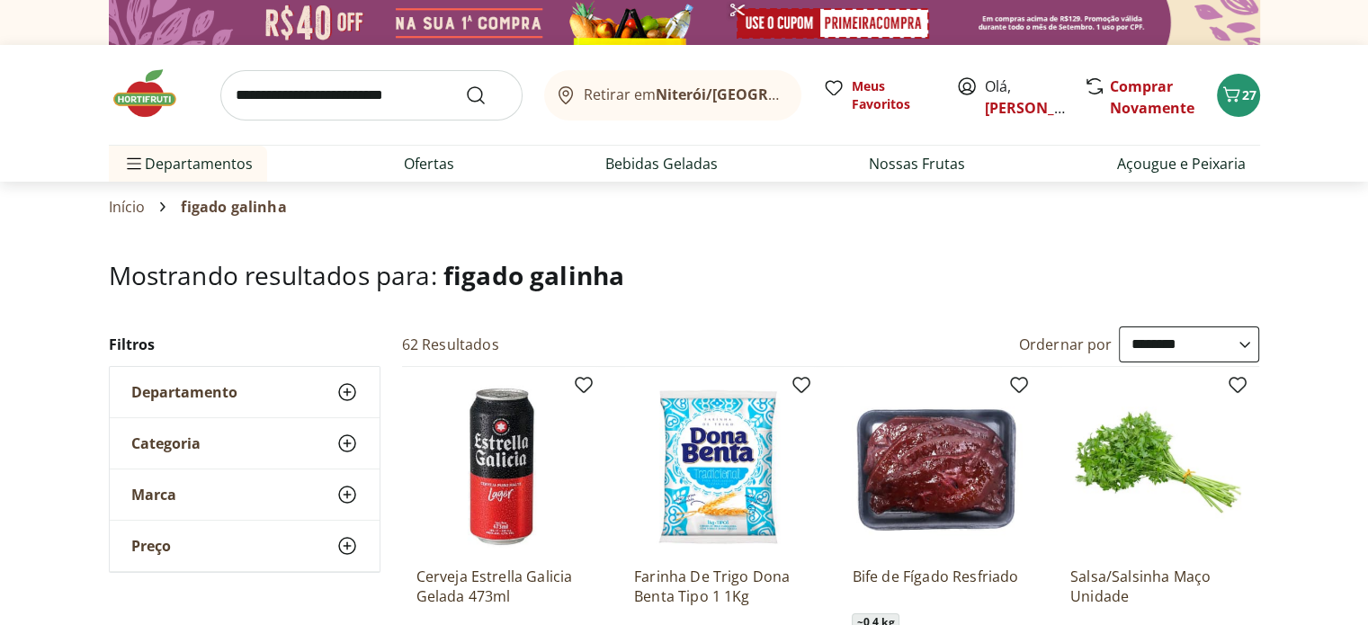
click at [370, 283] on h1 "Mostrando resultados para: figado galinha" at bounding box center [684, 275] width 1151 height 29
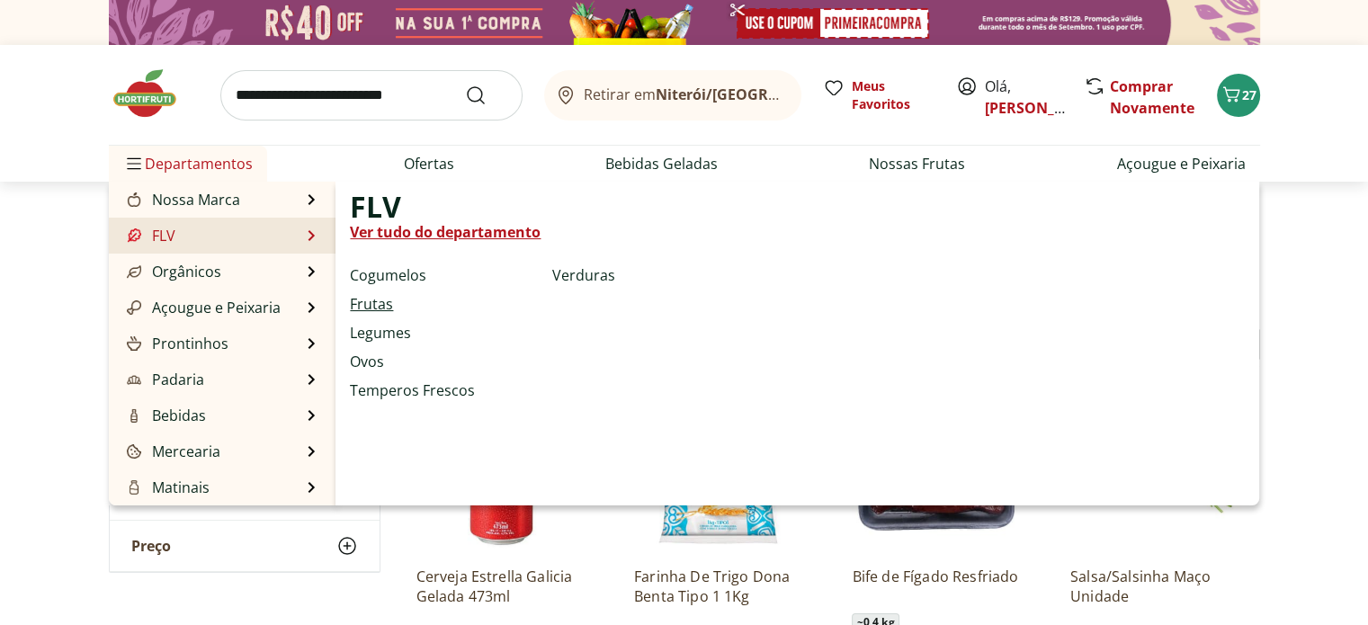
click at [363, 301] on link "Frutas" at bounding box center [371, 304] width 43 height 22
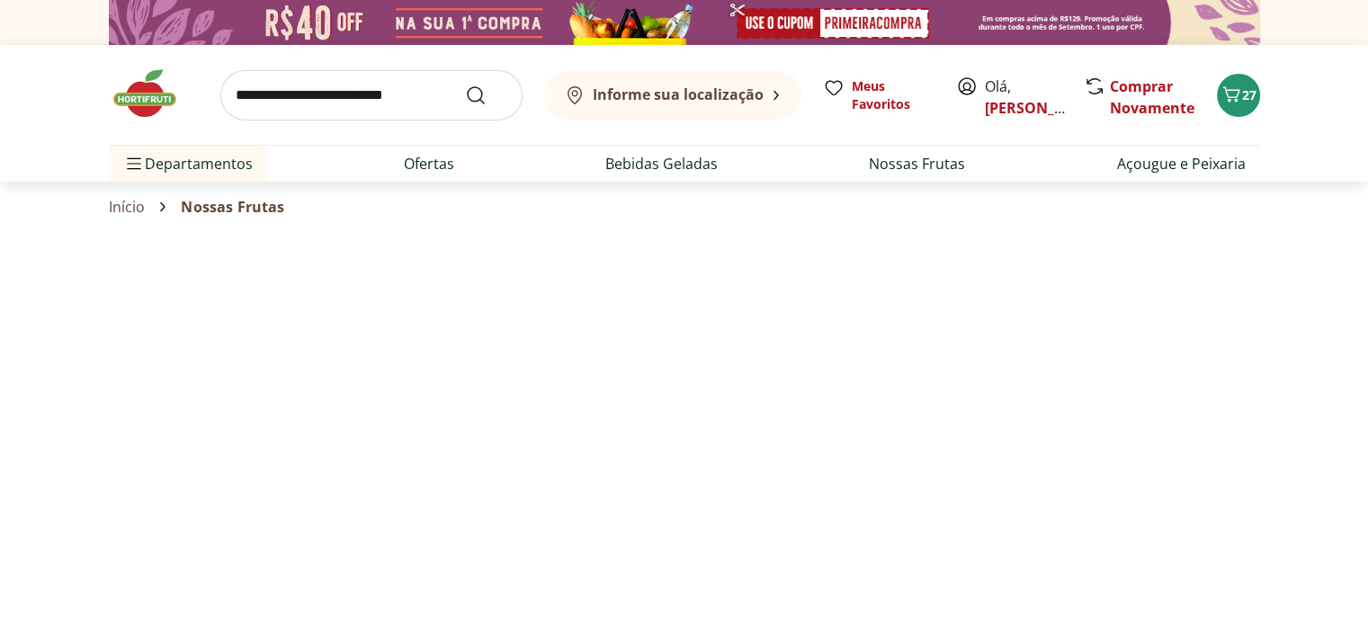
select select "**********"
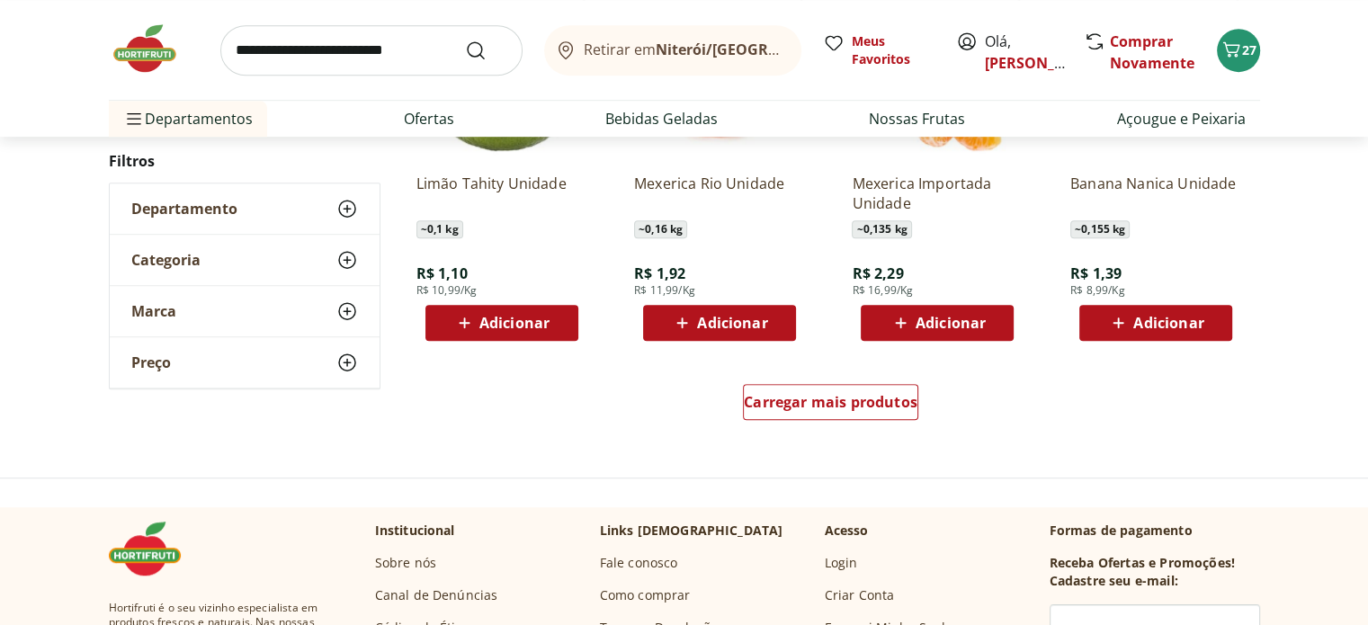
scroll to position [1126, 0]
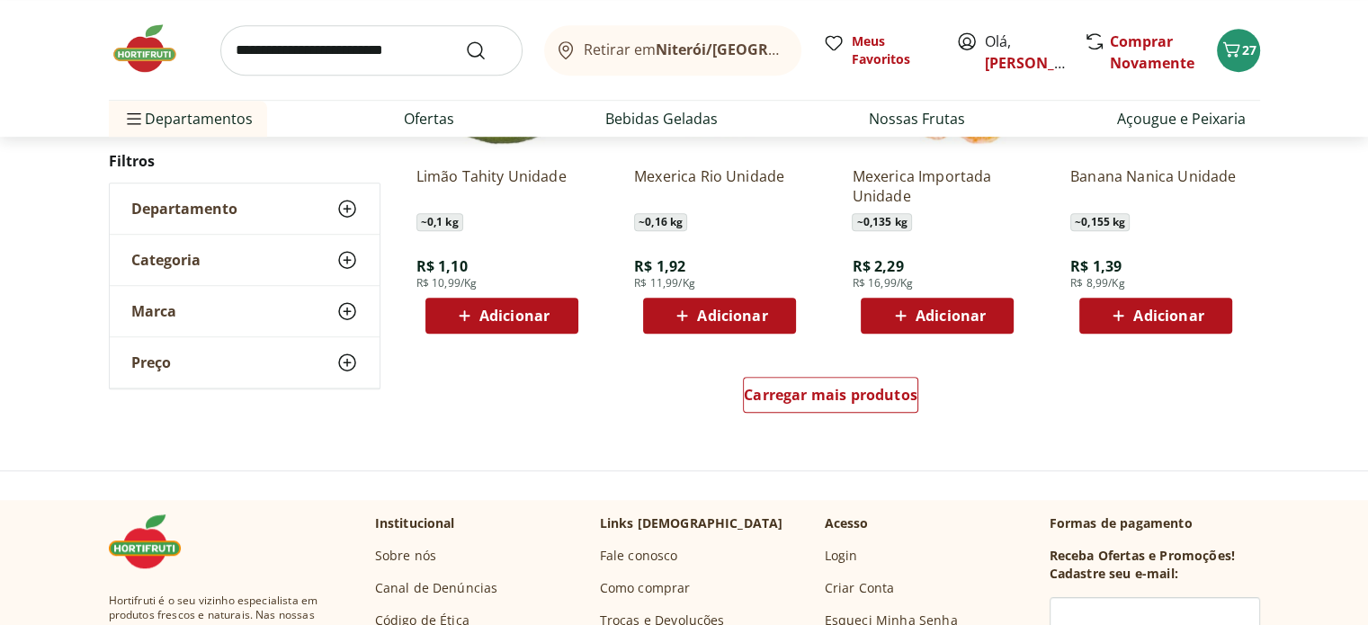
click at [320, 60] on input "search" at bounding box center [371, 50] width 302 height 50
type input "*******"
click at [465, 40] on button "Submit Search" at bounding box center [486, 51] width 43 height 22
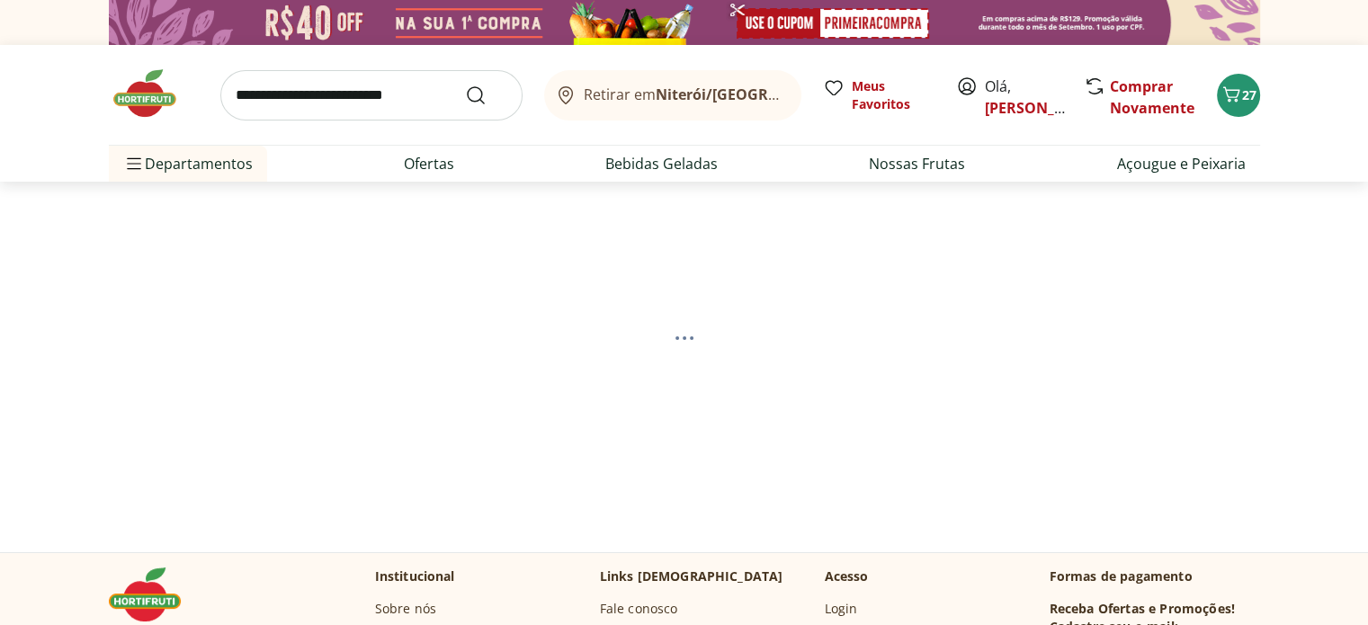
select select "**********"
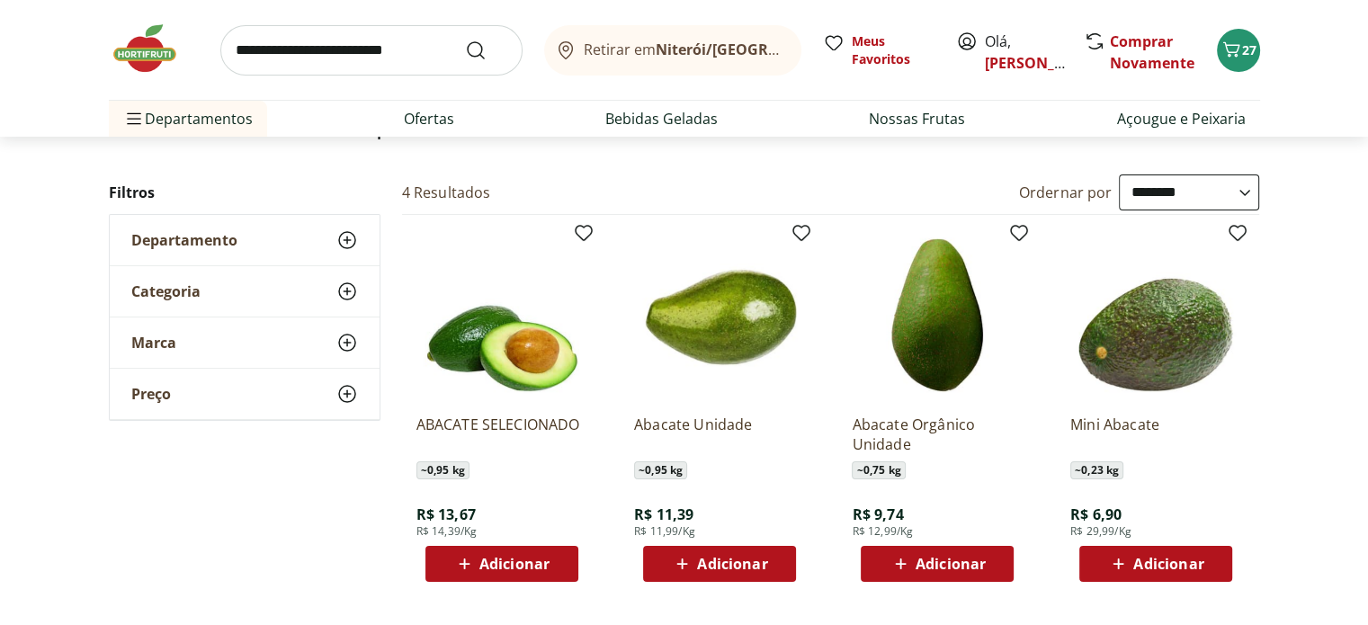
scroll to position [183, 0]
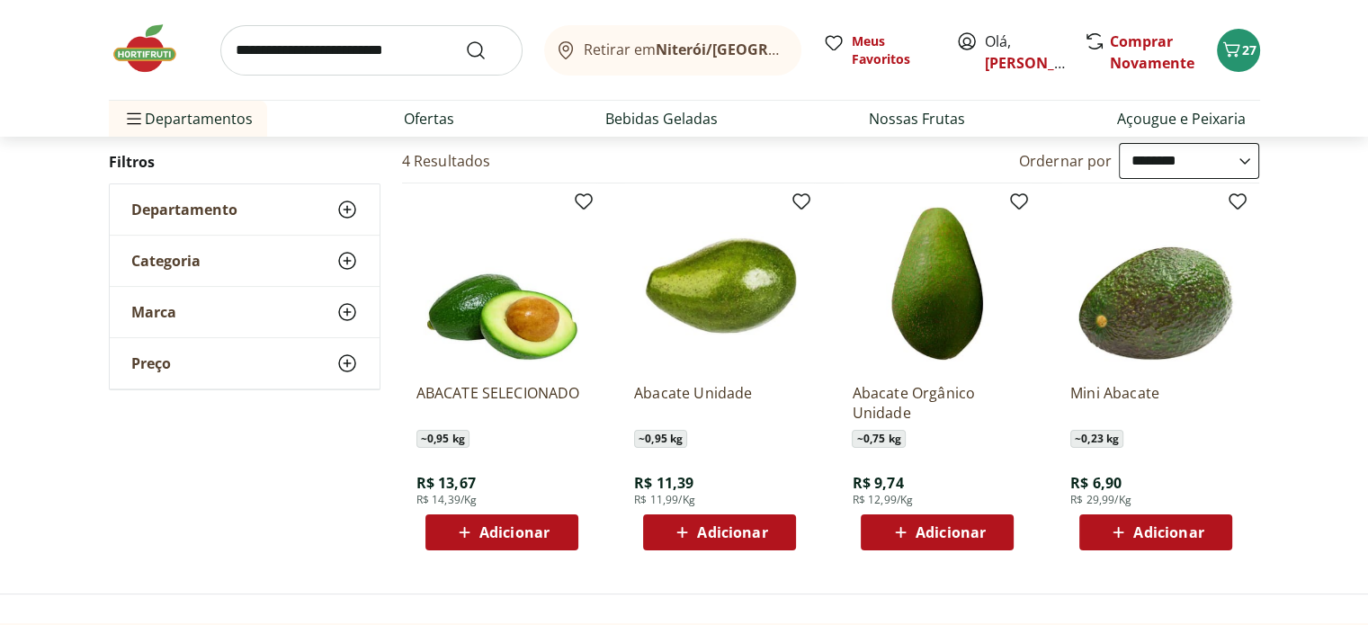
click at [144, 54] on img at bounding box center [154, 49] width 90 height 54
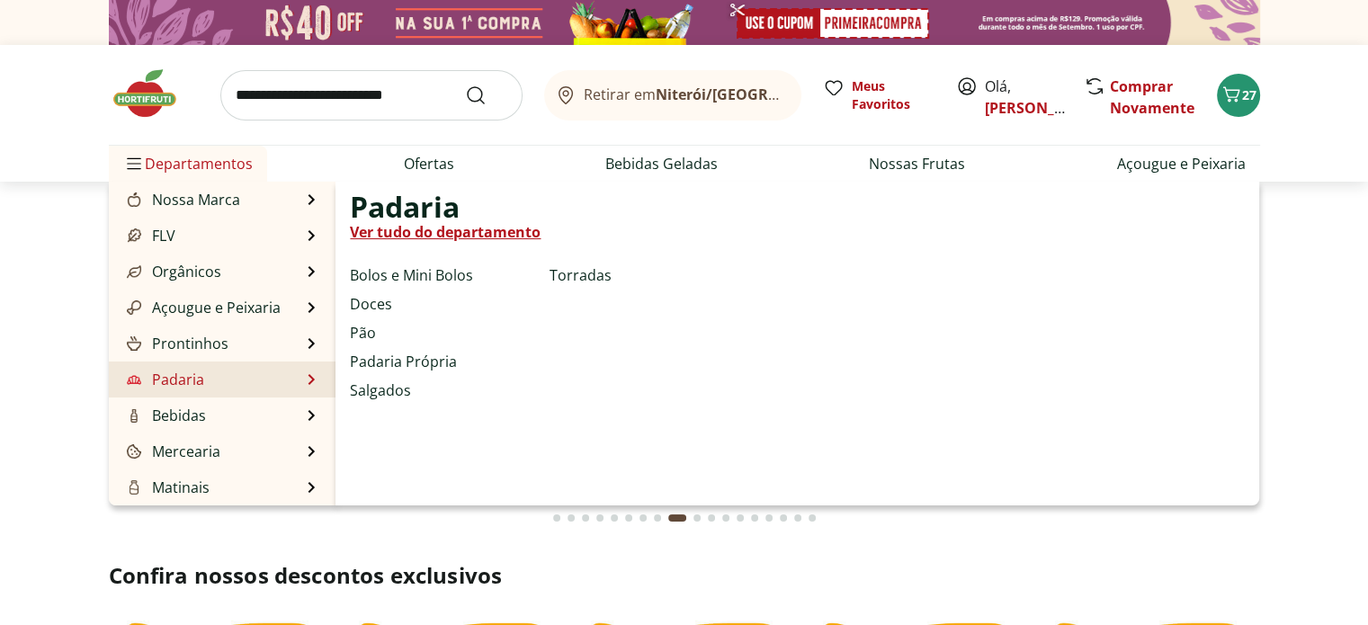
click at [196, 371] on link "Padaria" at bounding box center [163, 380] width 81 height 22
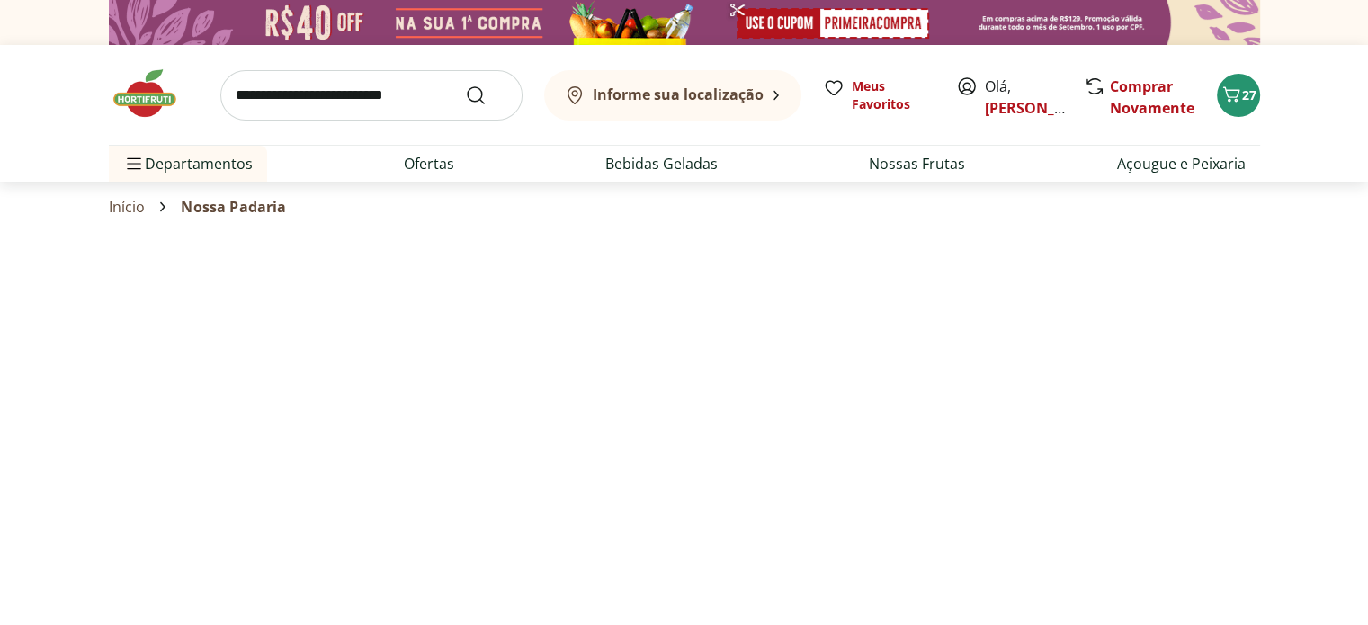
select select "**********"
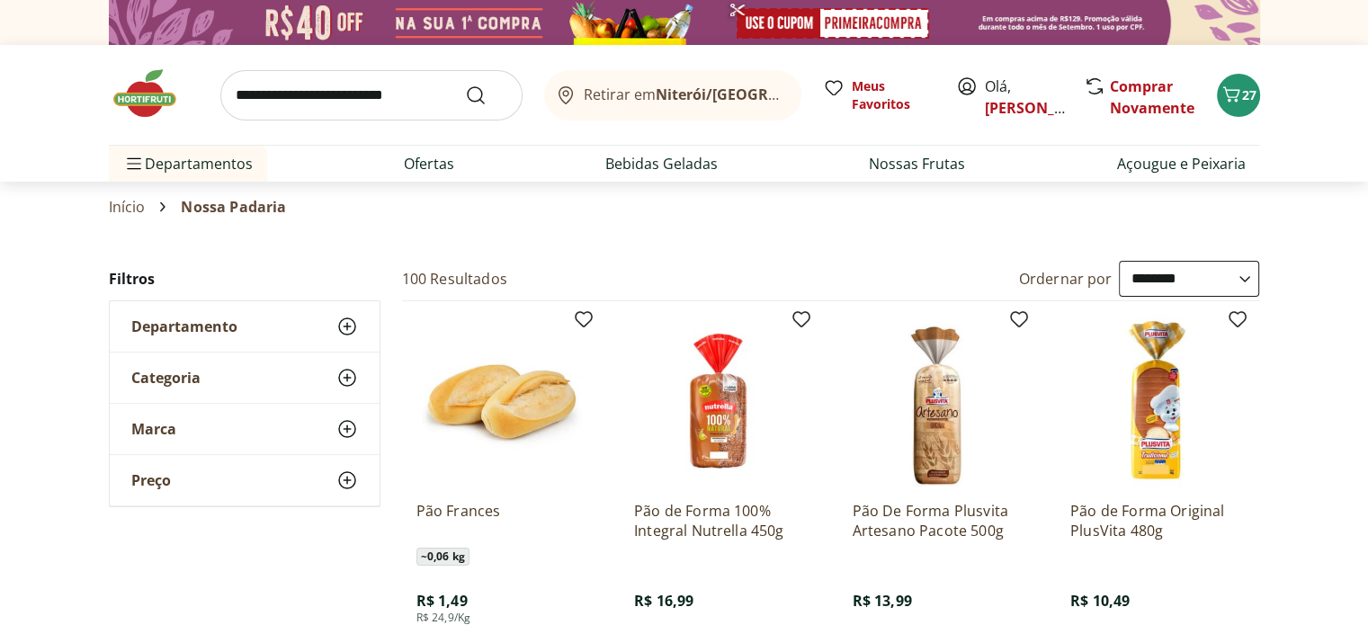
click at [259, 376] on div "Categoria" at bounding box center [245, 378] width 270 height 50
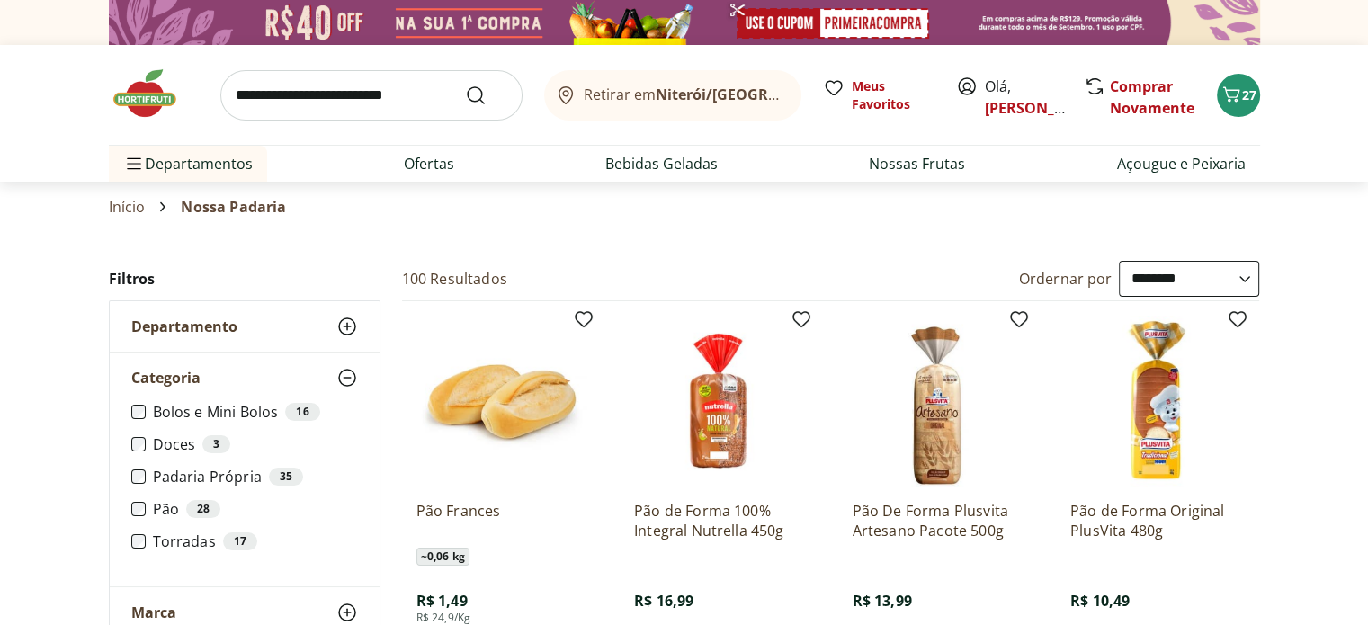
click at [225, 324] on span "Departamento" at bounding box center [184, 327] width 106 height 18
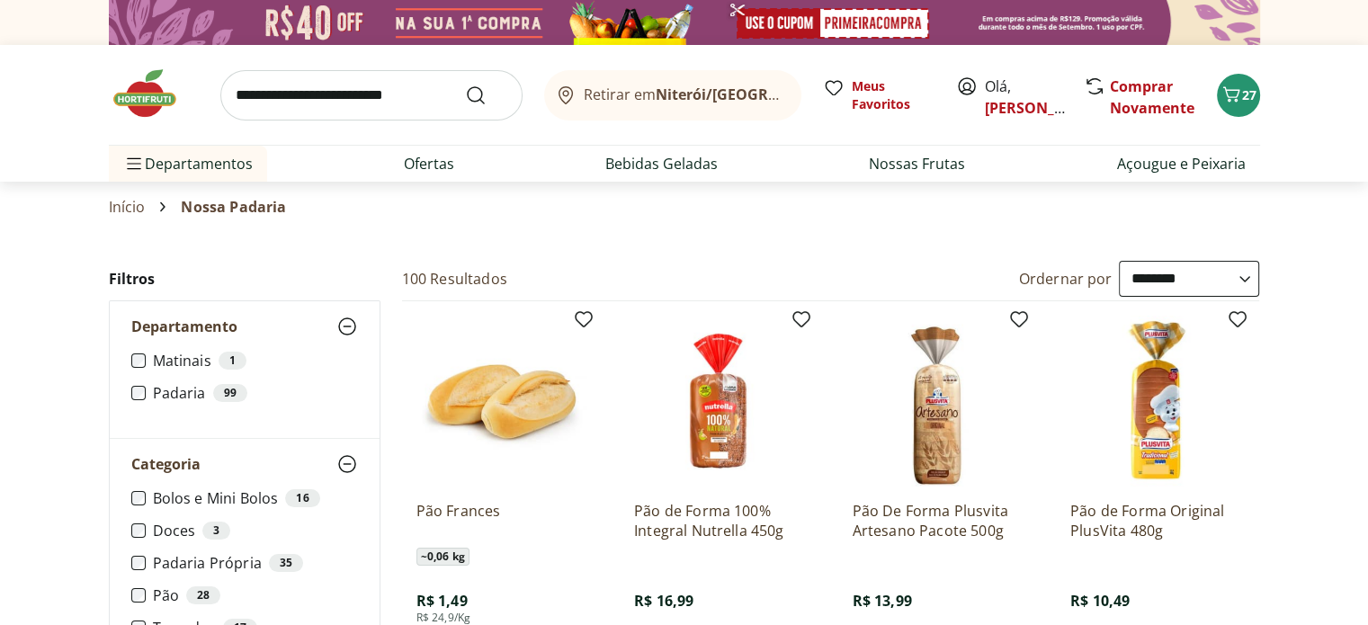
click at [225, 324] on span "Departamento" at bounding box center [184, 327] width 106 height 18
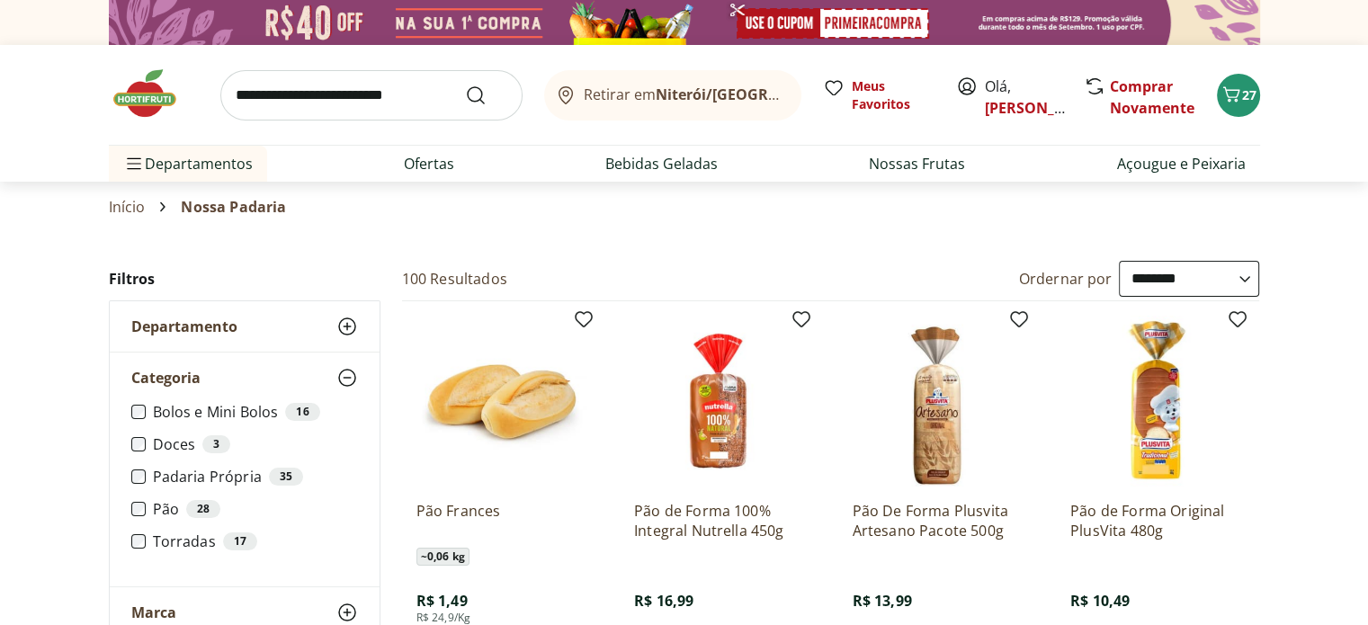
scroll to position [131, 0]
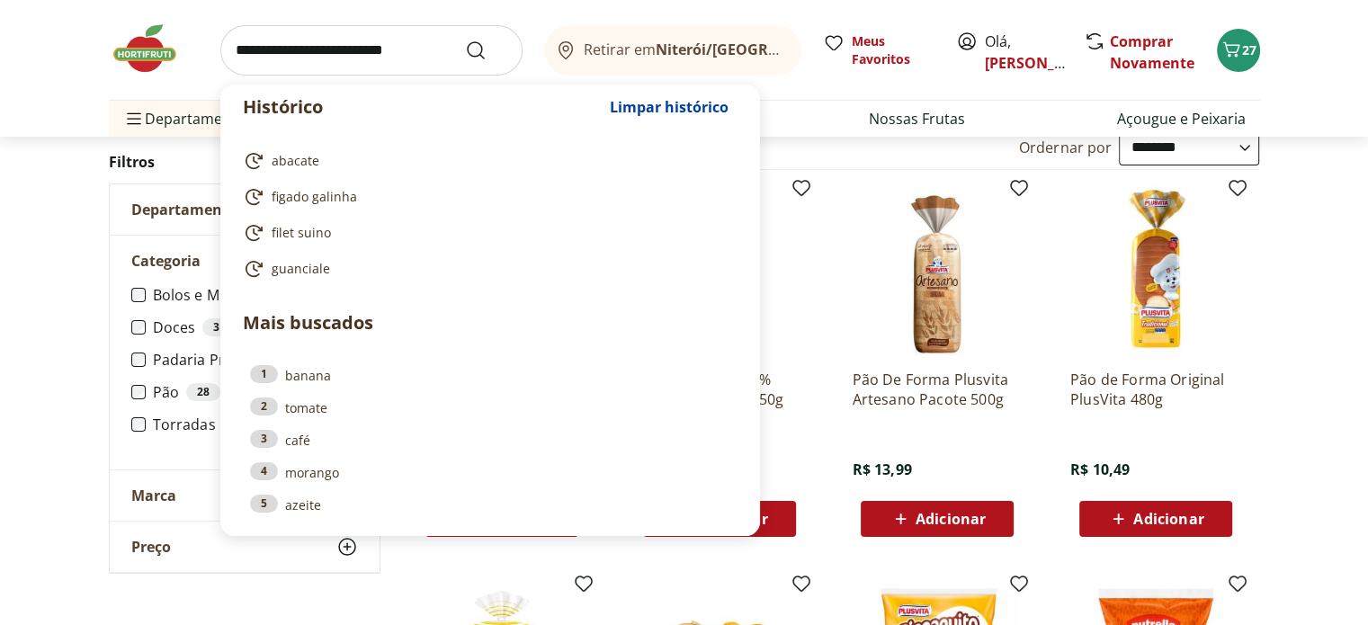
click at [263, 53] on input "search" at bounding box center [371, 50] width 302 height 50
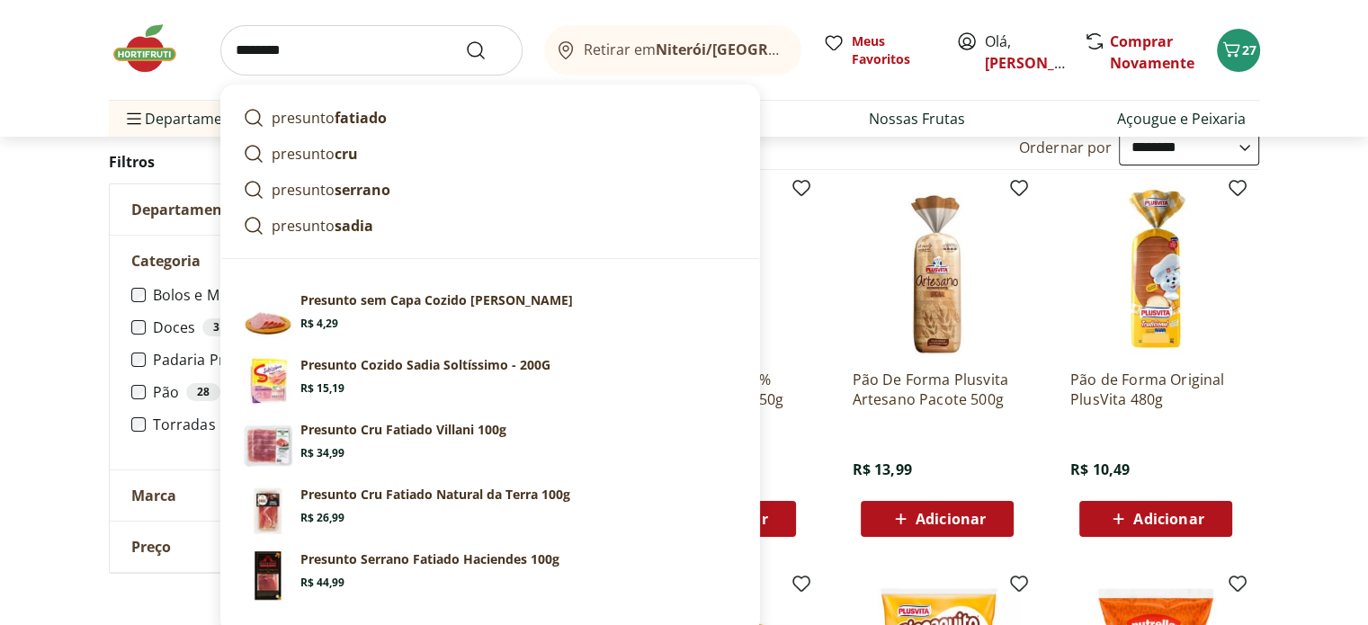
type input "********"
click at [465, 40] on button "Submit Search" at bounding box center [486, 51] width 43 height 22
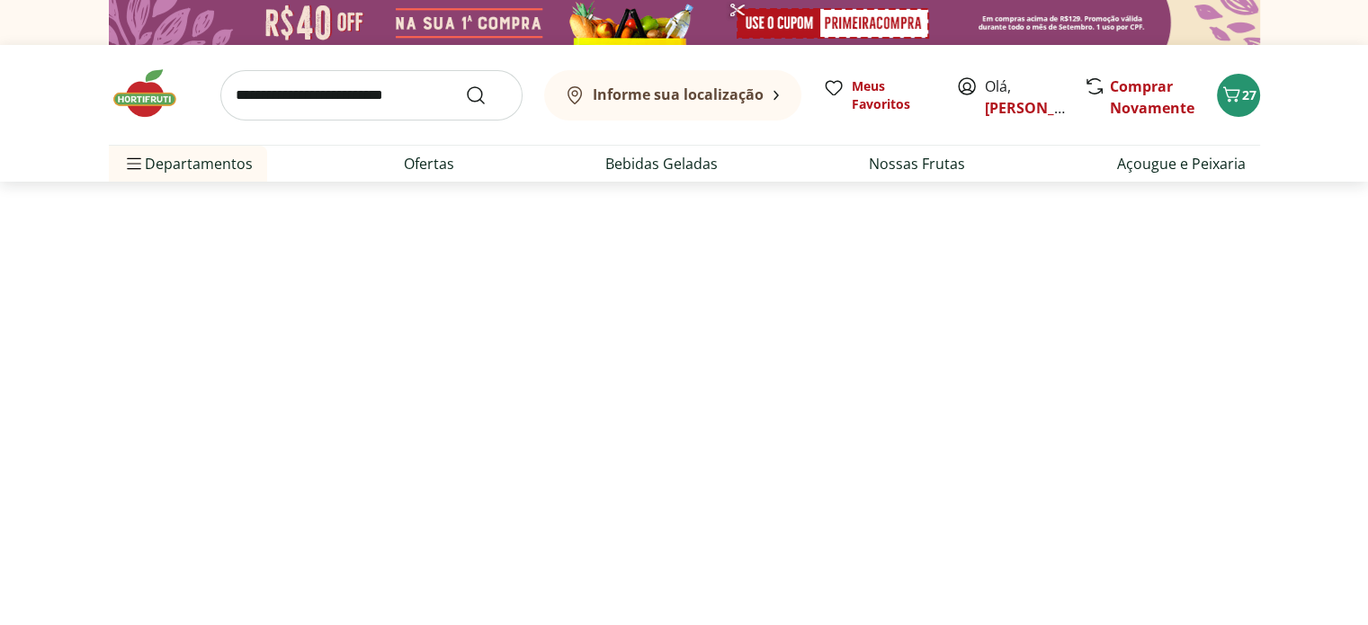
select select "**********"
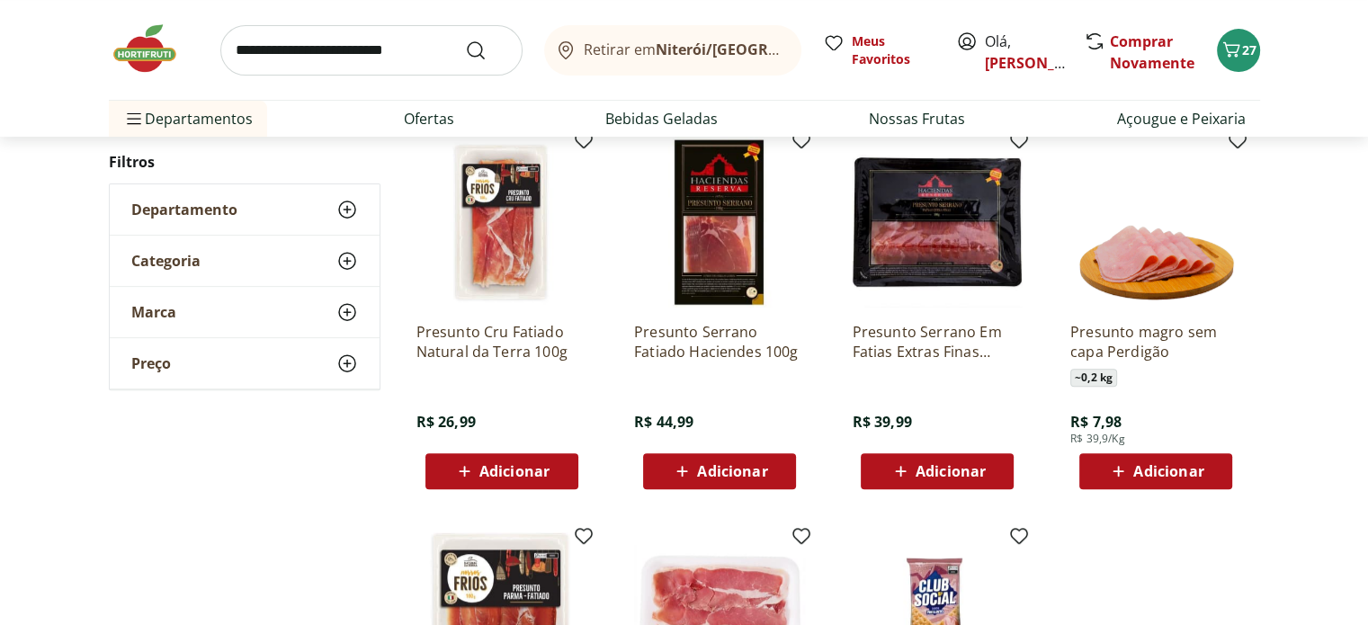
scroll to position [621, 0]
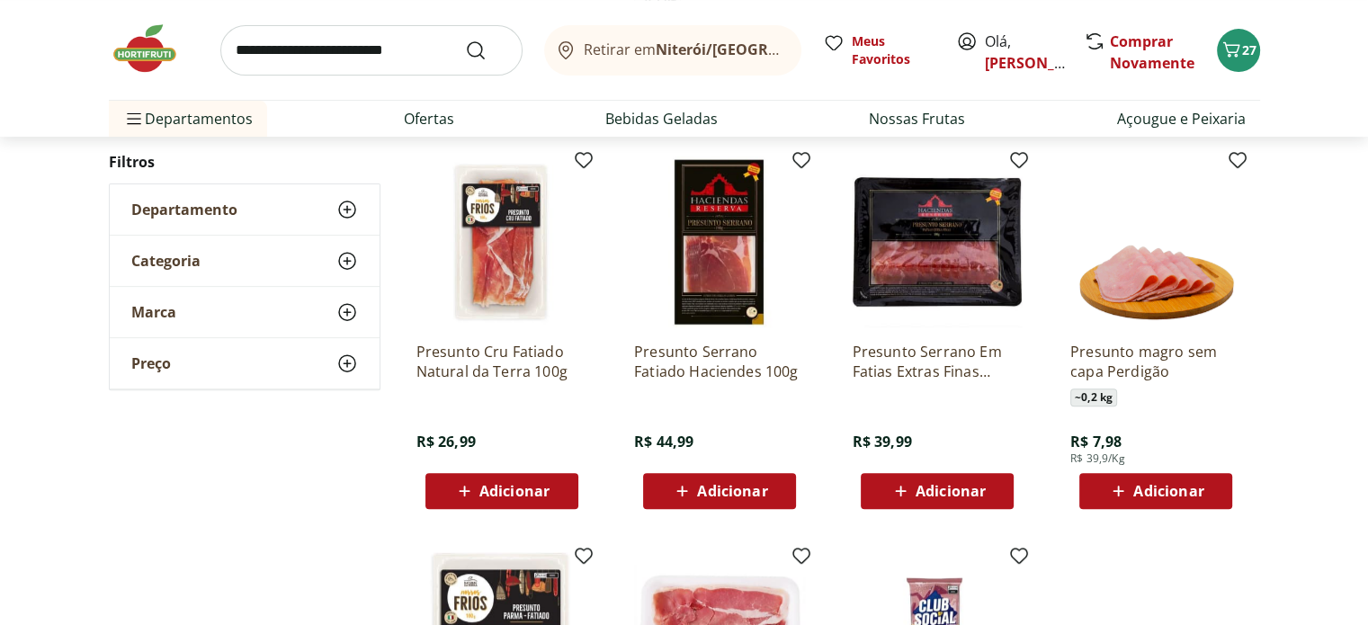
click at [479, 246] on img at bounding box center [501, 242] width 171 height 171
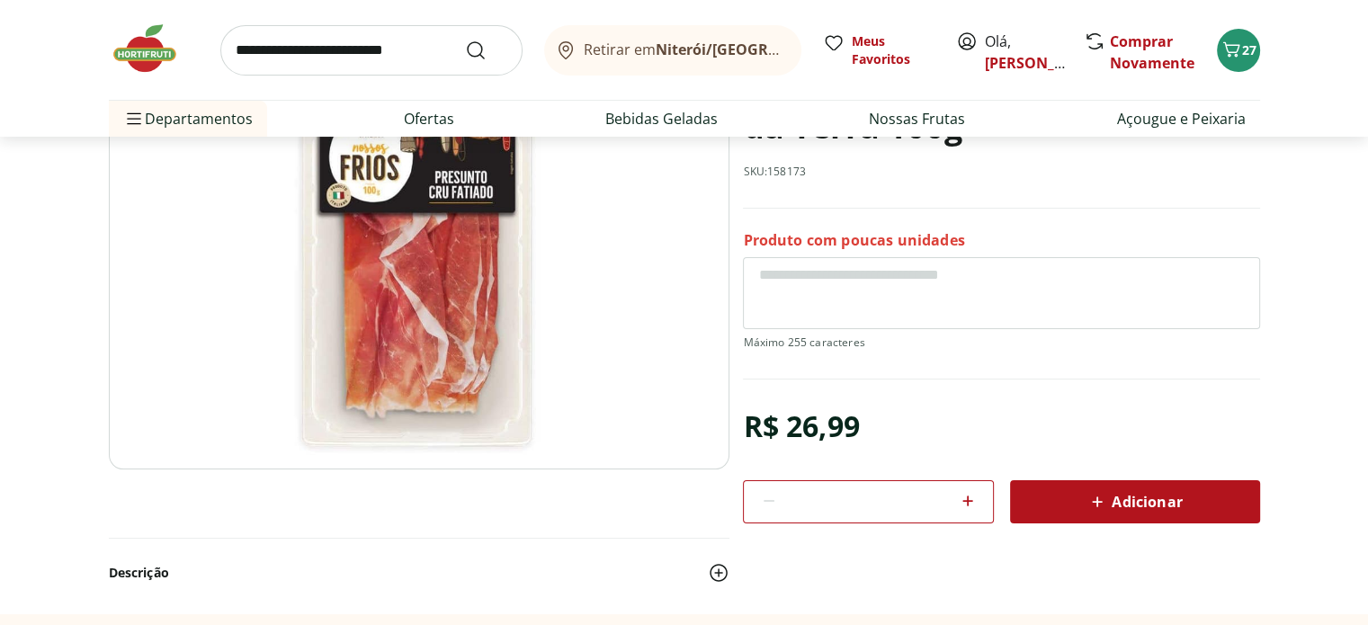
scroll to position [198, 0]
click at [1251, 43] on span "28" at bounding box center [1249, 49] width 14 height 17
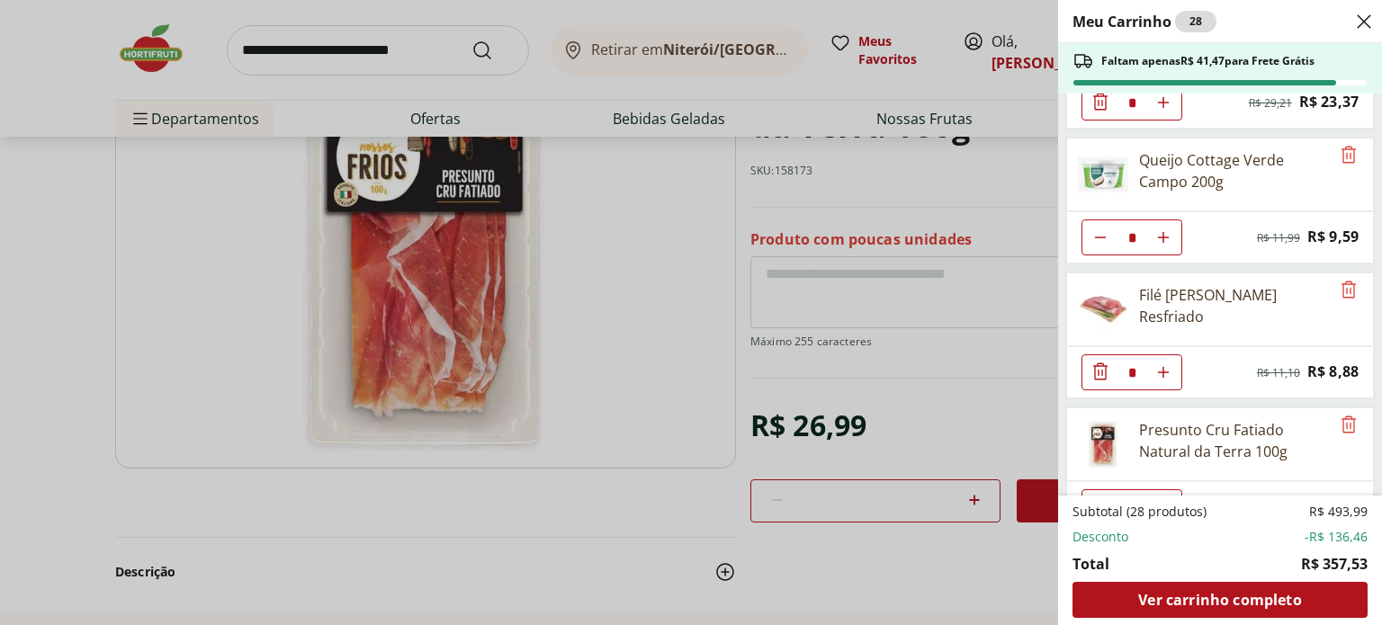
scroll to position [2415, 0]
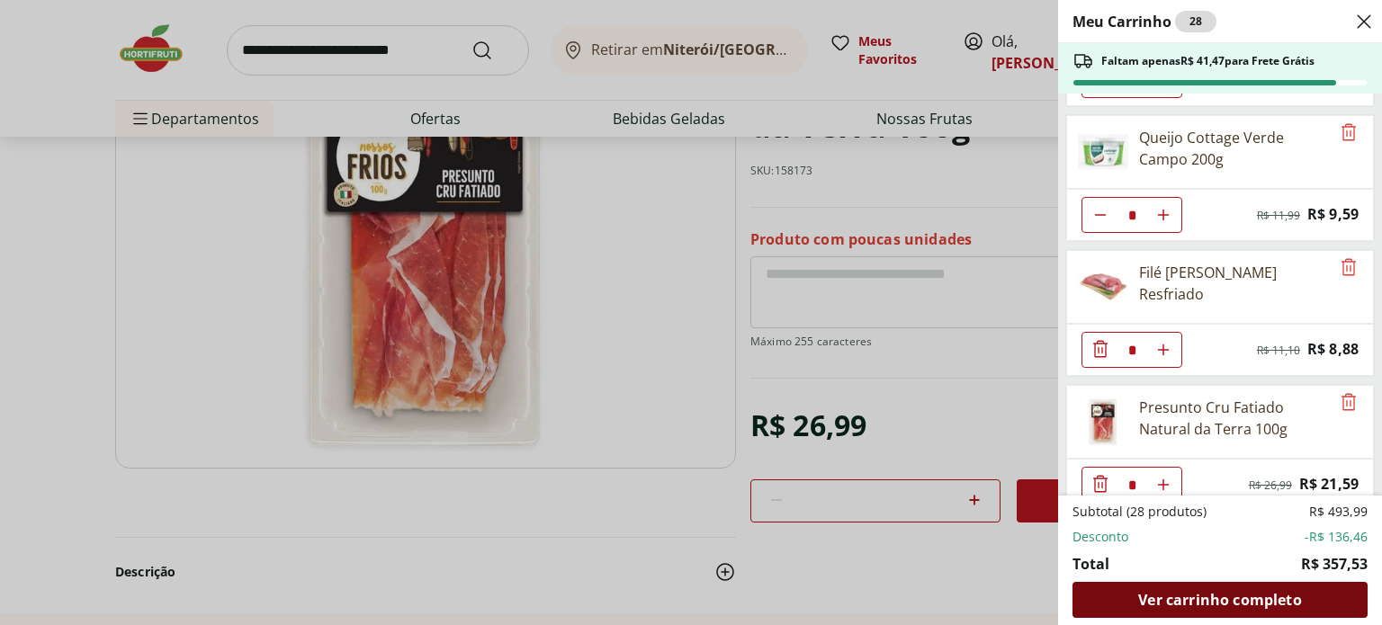
click at [1232, 593] on span "Ver carrinho completo" at bounding box center [1219, 600] width 163 height 14
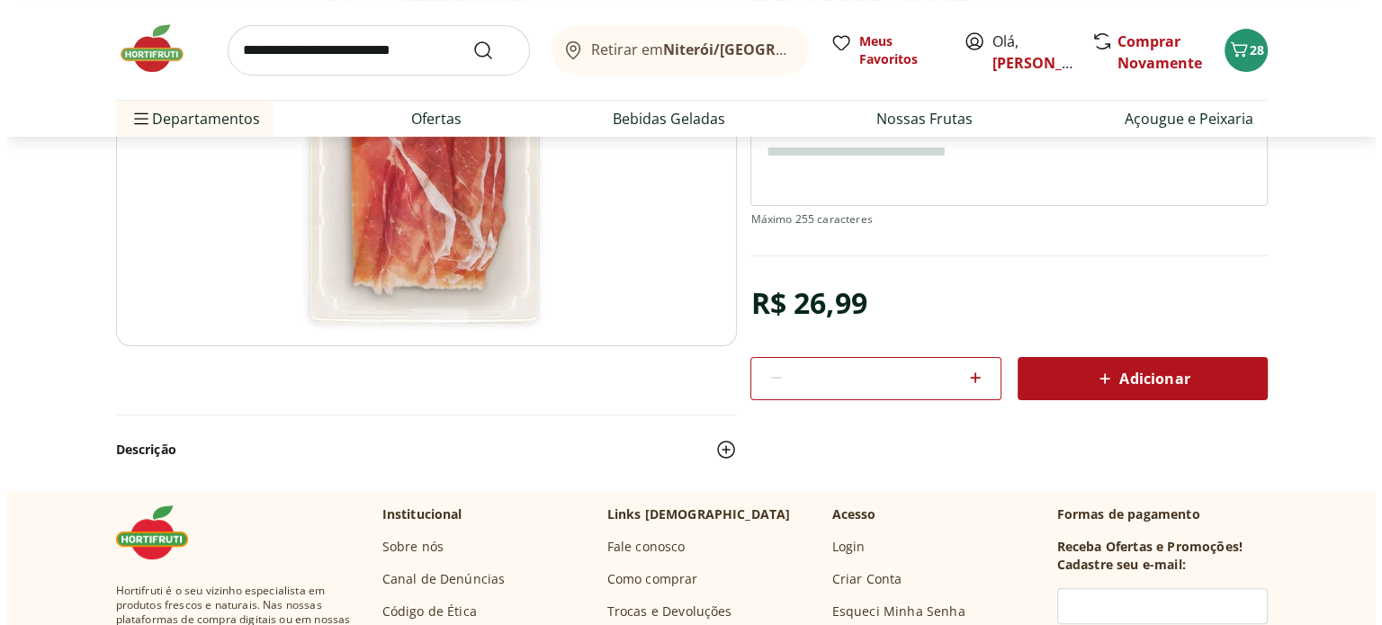
scroll to position [322, 0]
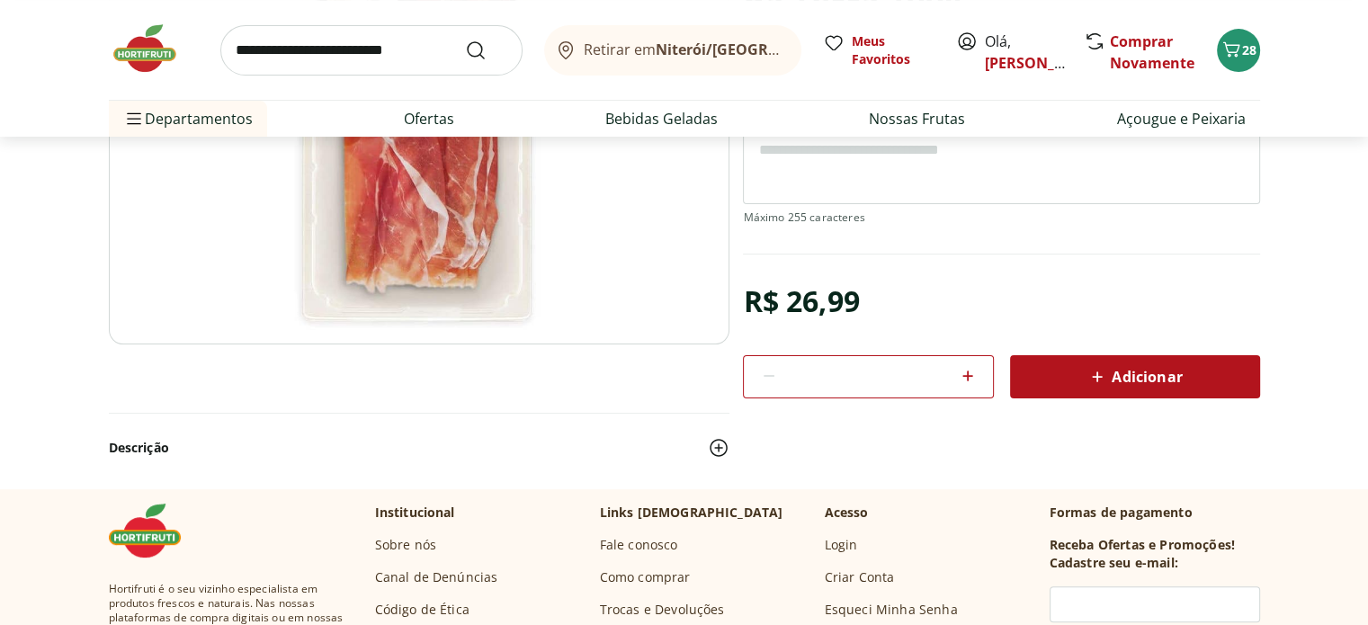
click at [1075, 373] on div "Adicionar" at bounding box center [1135, 377] width 221 height 32
click at [1245, 54] on span "29" at bounding box center [1249, 49] width 14 height 17
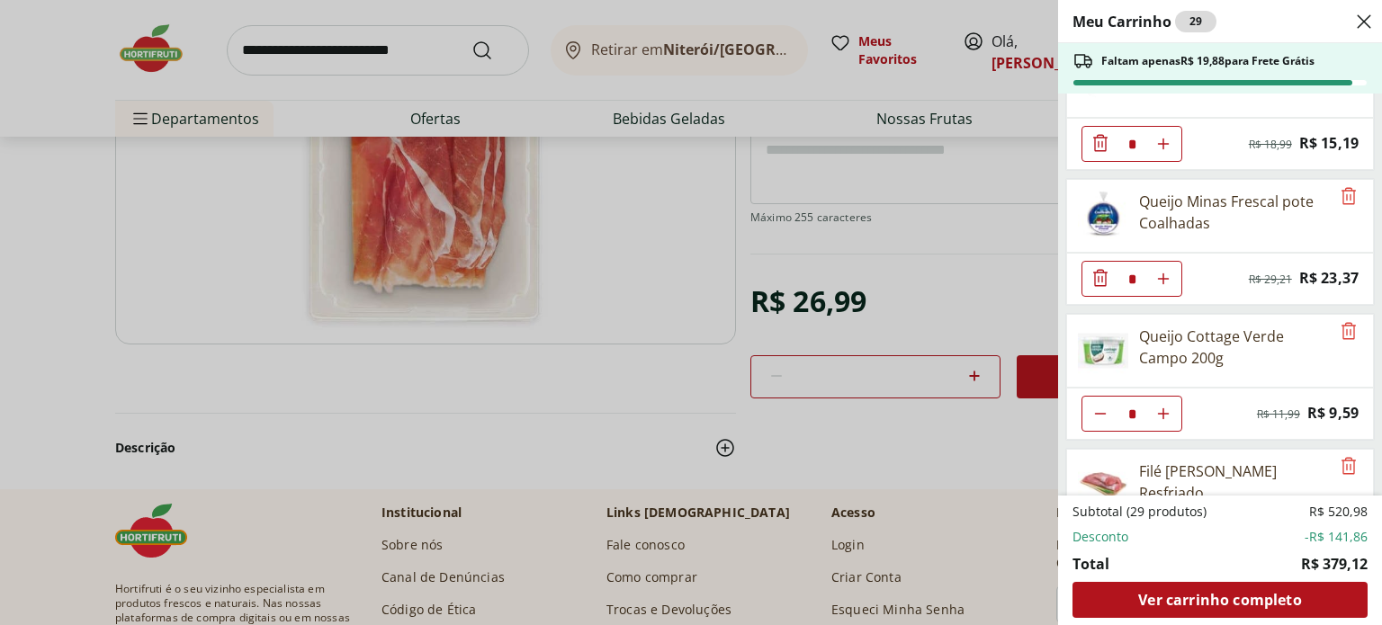
scroll to position [2215, 0]
click at [1163, 273] on icon "Aumentar Quantidade" at bounding box center [1163, 280] width 14 height 14
type input "*"
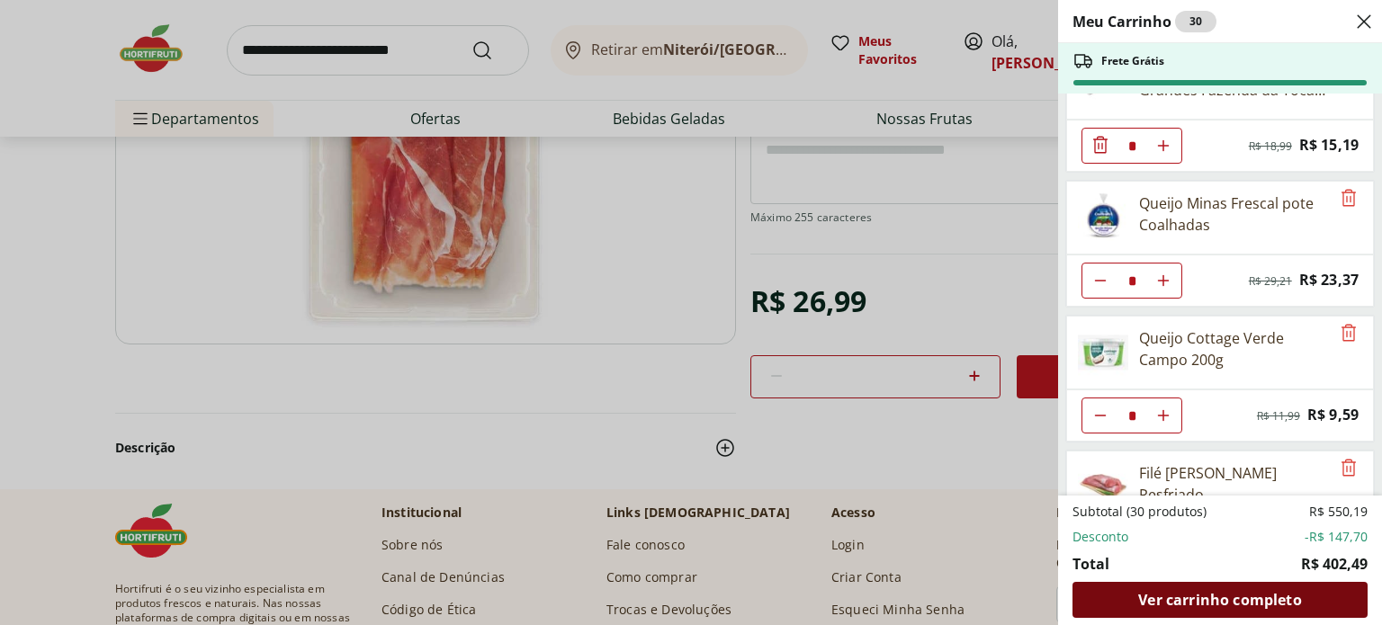
click at [1184, 601] on span "Ver carrinho completo" at bounding box center [1219, 600] width 163 height 14
